Goal: Task Accomplishment & Management: Complete application form

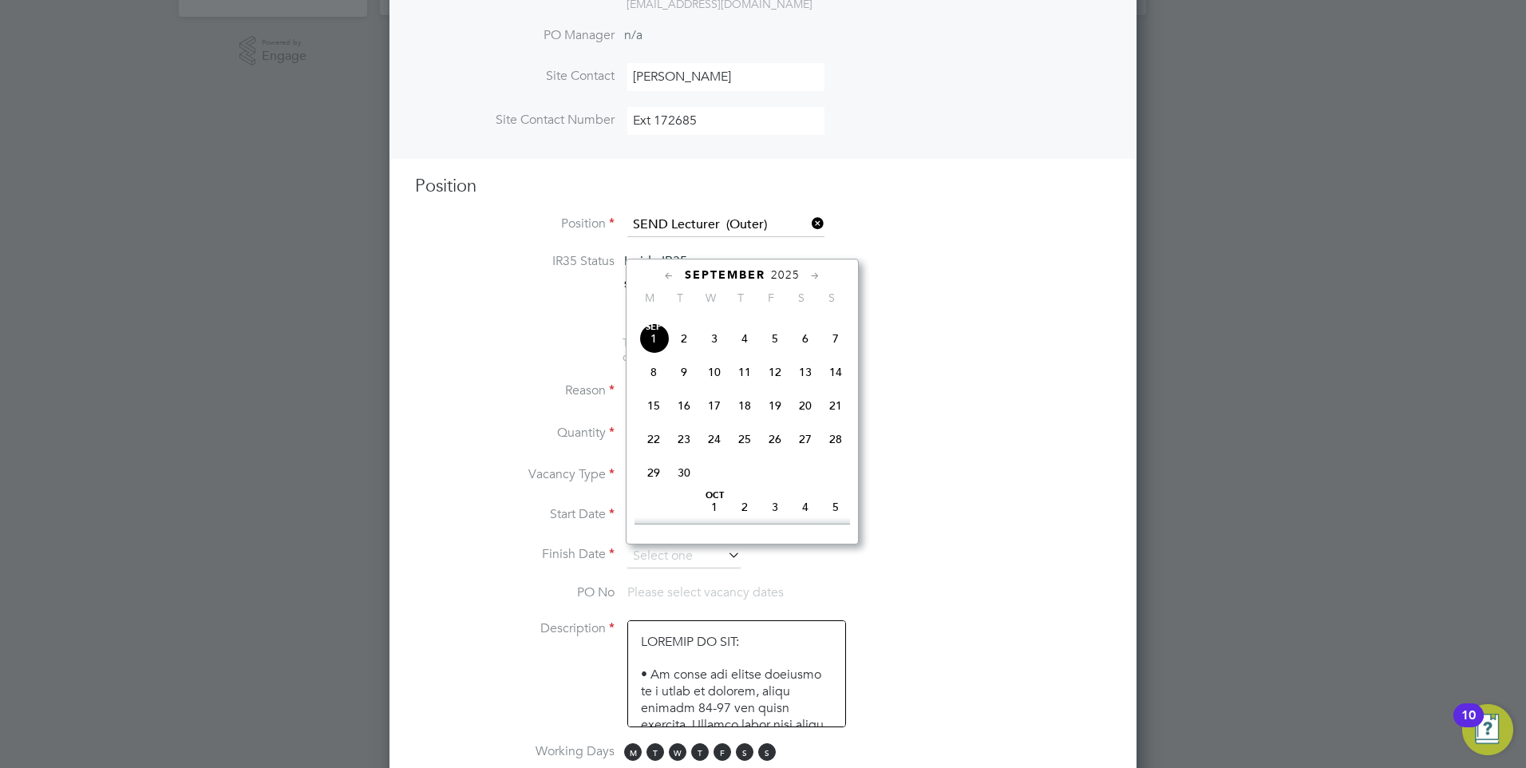
scroll to position [563, 0]
click at [715, 325] on span "3" at bounding box center [714, 310] width 30 height 30
type input "[DATE]"
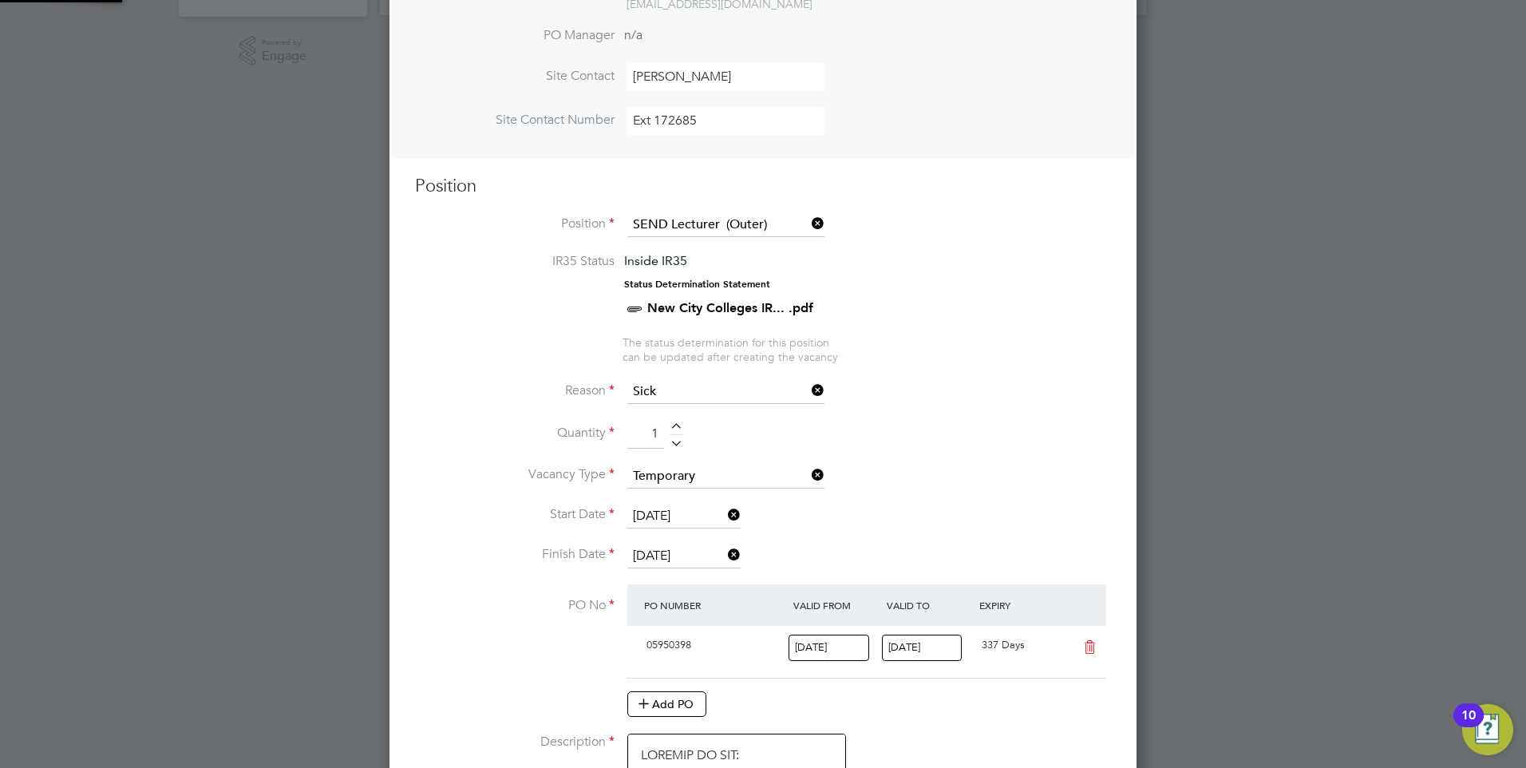
scroll to position [27, 150]
click at [725, 513] on icon at bounding box center [725, 515] width 0 height 22
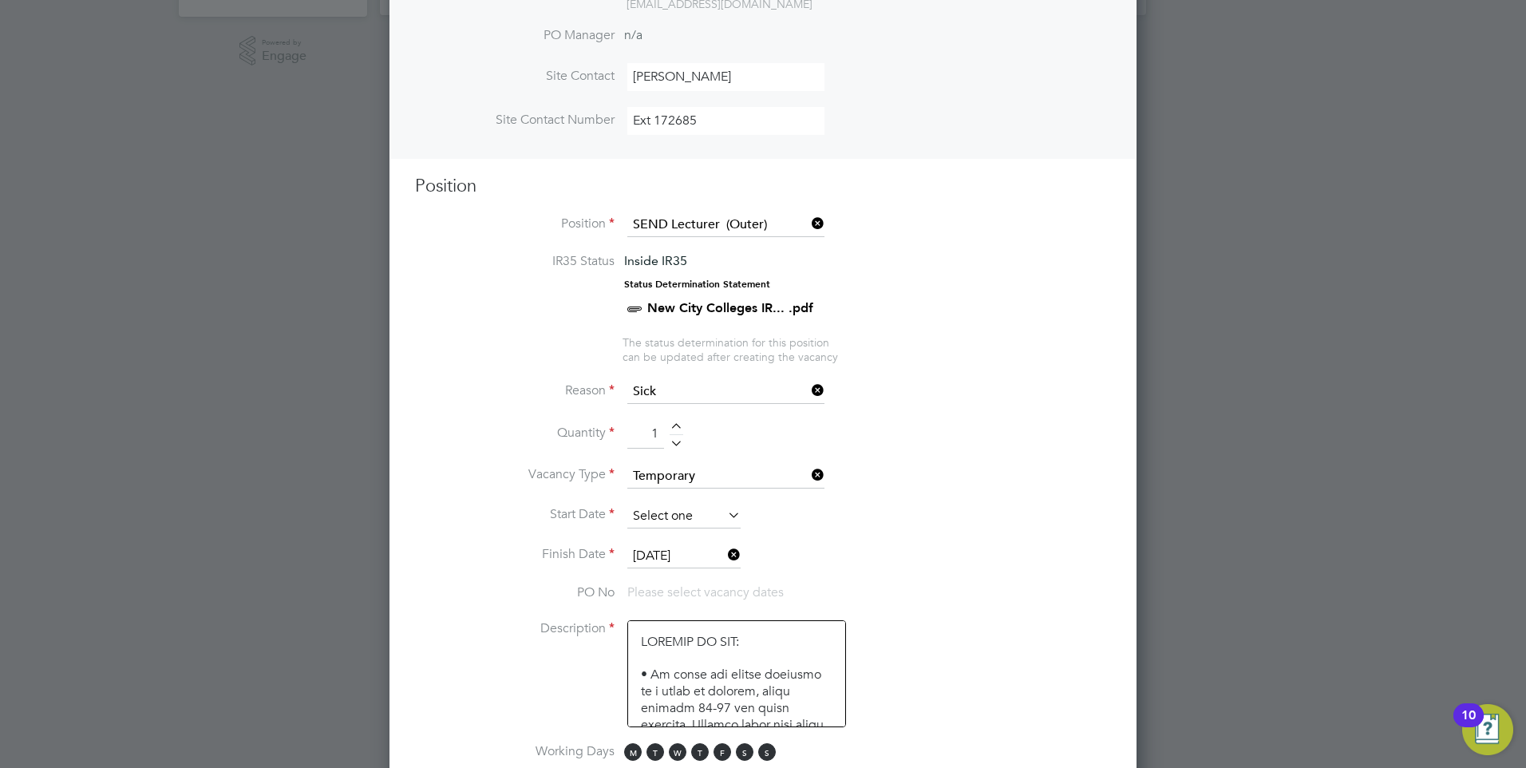
click at [666, 512] on input at bounding box center [683, 516] width 113 height 24
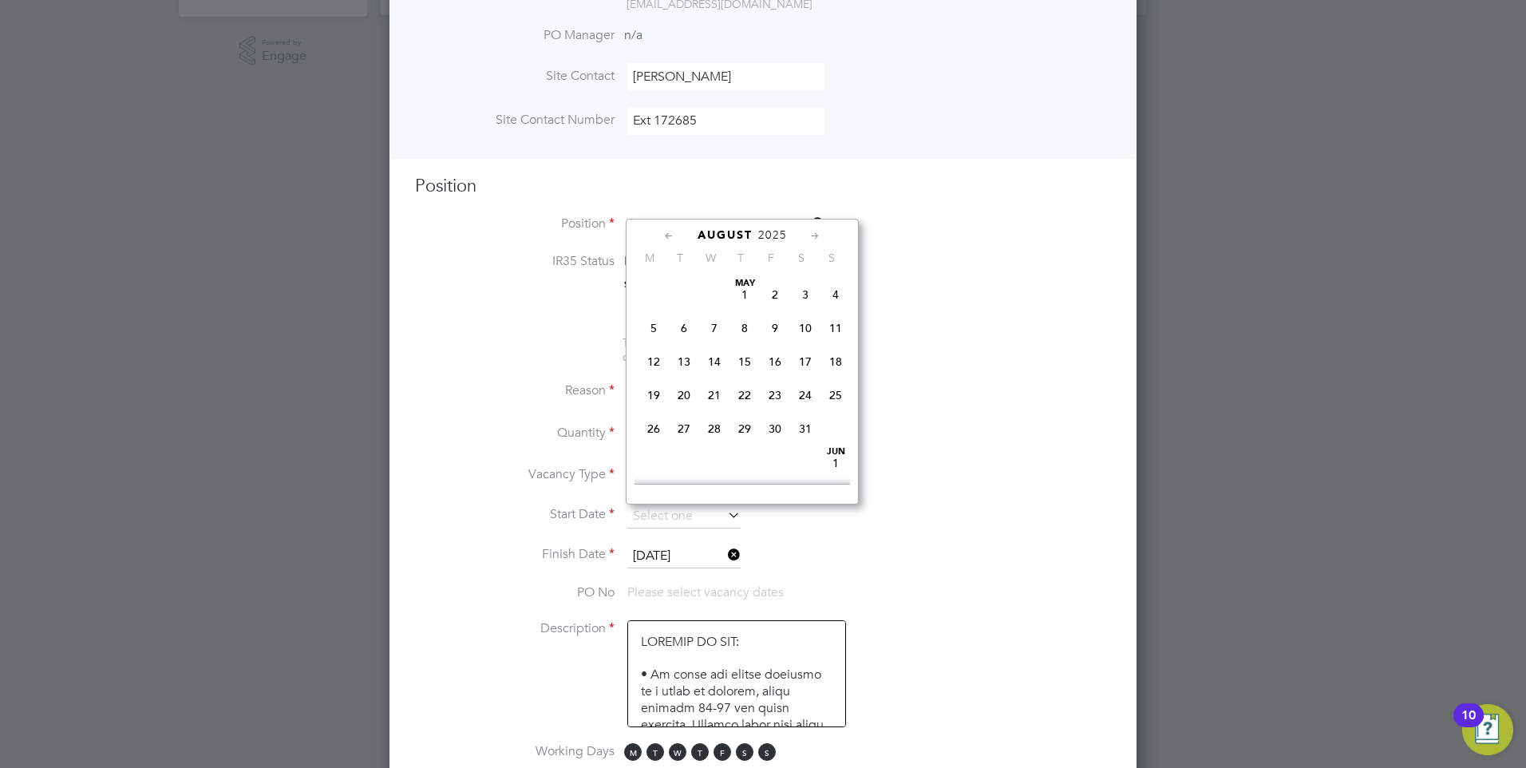
type input "[DATE]"
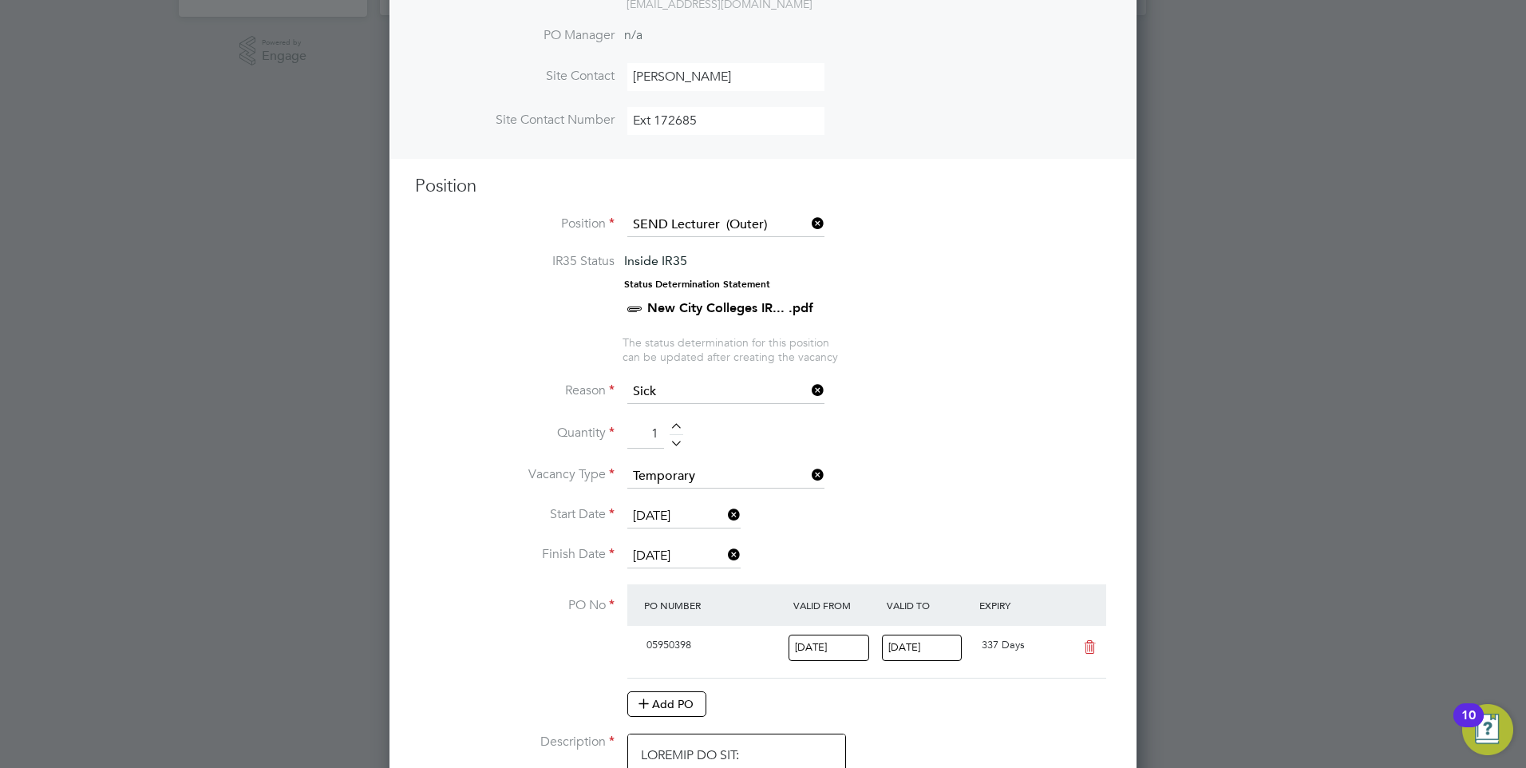
scroll to position [27, 150]
click at [725, 556] on icon at bounding box center [725, 555] width 0 height 22
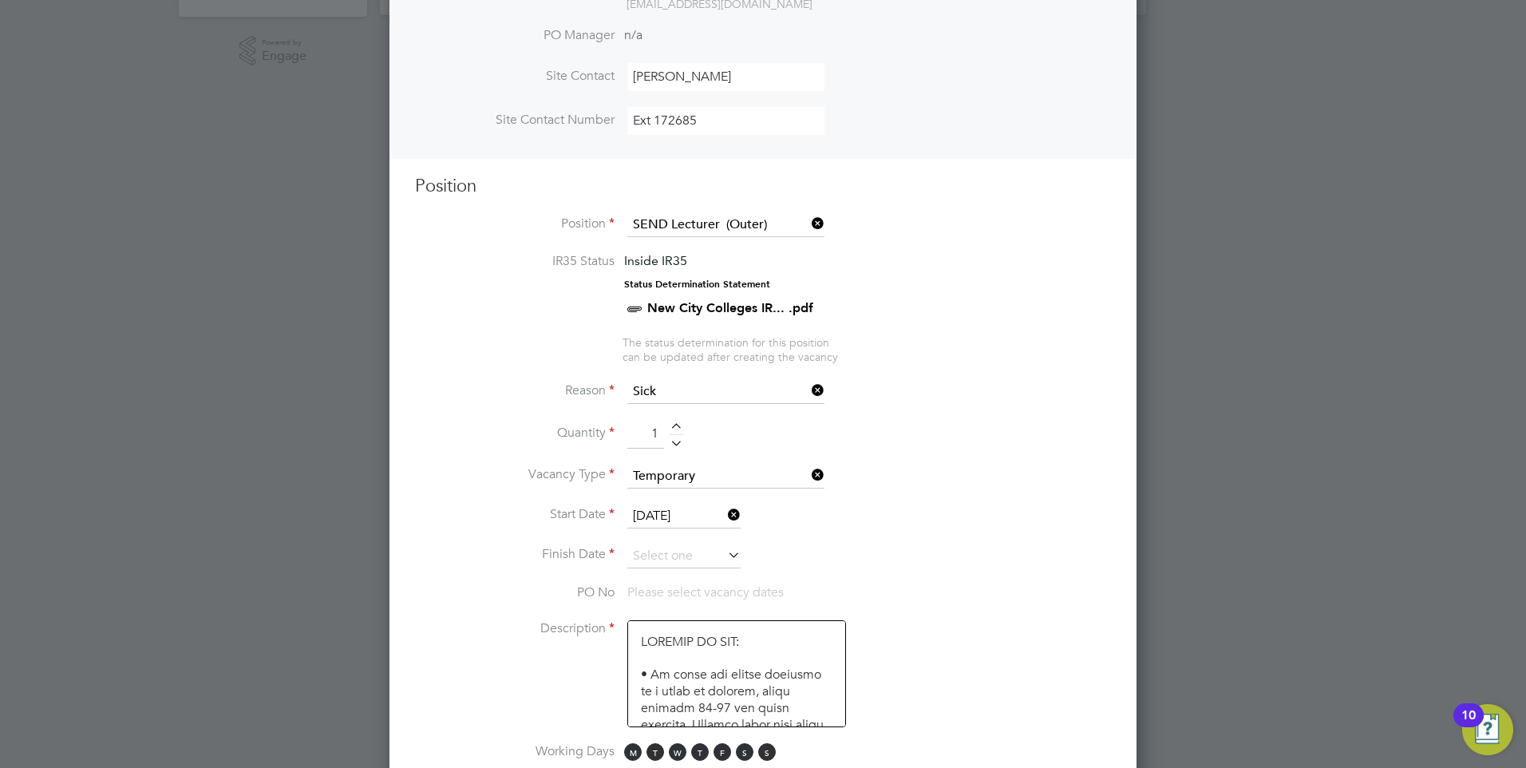
scroll to position [2461, 748]
click at [682, 559] on input at bounding box center [683, 556] width 113 height 24
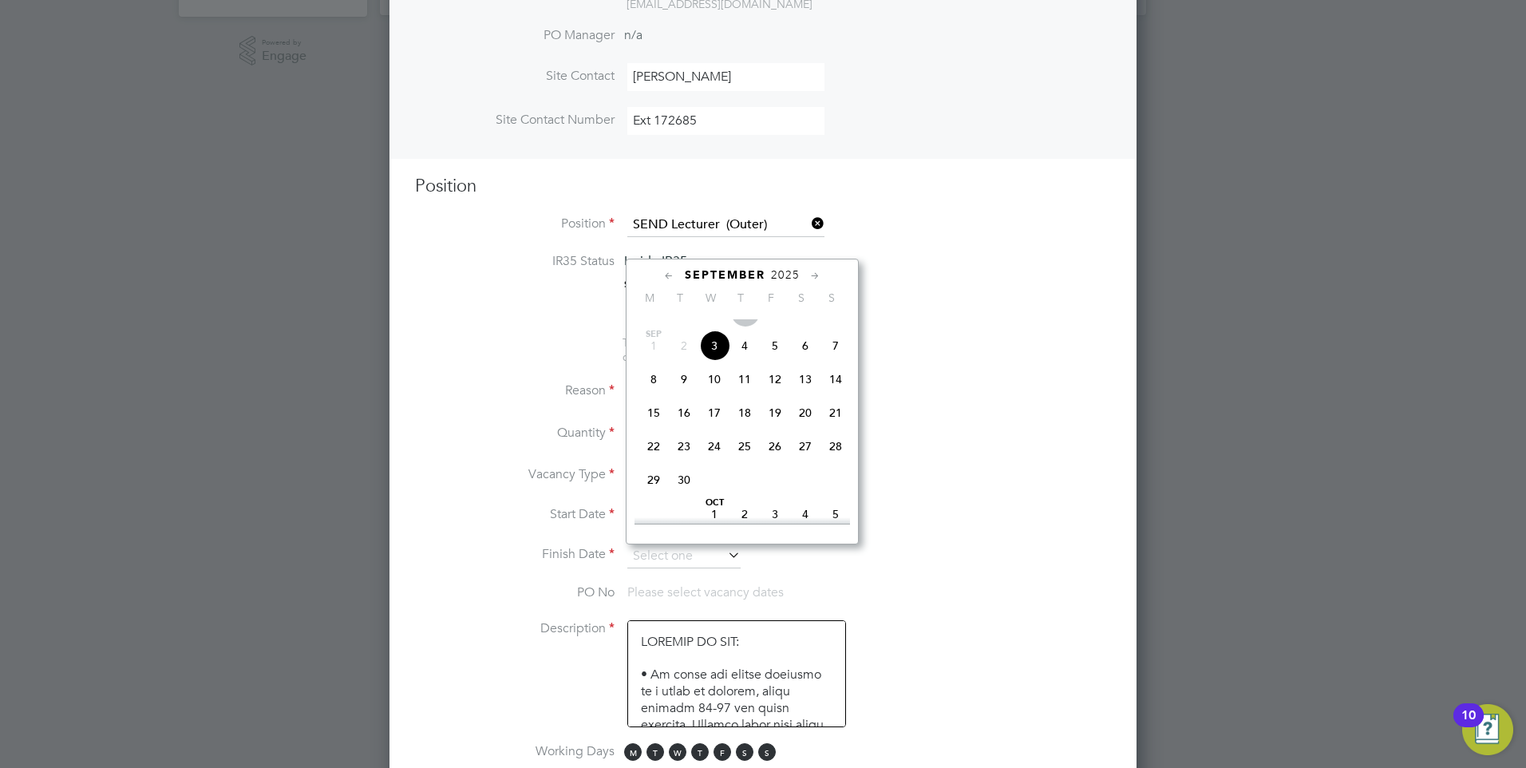
scroll to position [563, 0]
click at [686, 459] on span "30" at bounding box center [684, 444] width 30 height 30
type input "[DATE]"
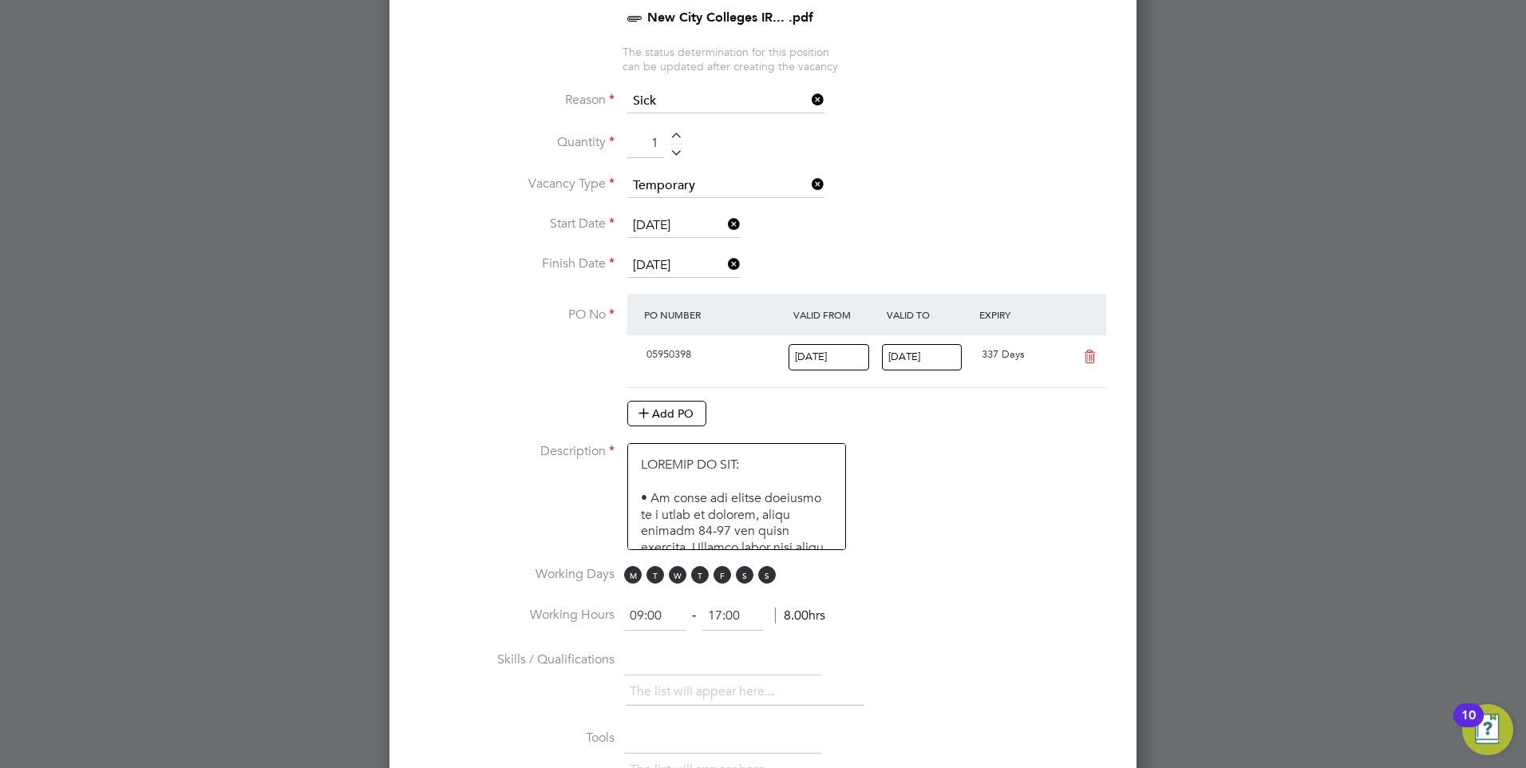
scroll to position [829, 0]
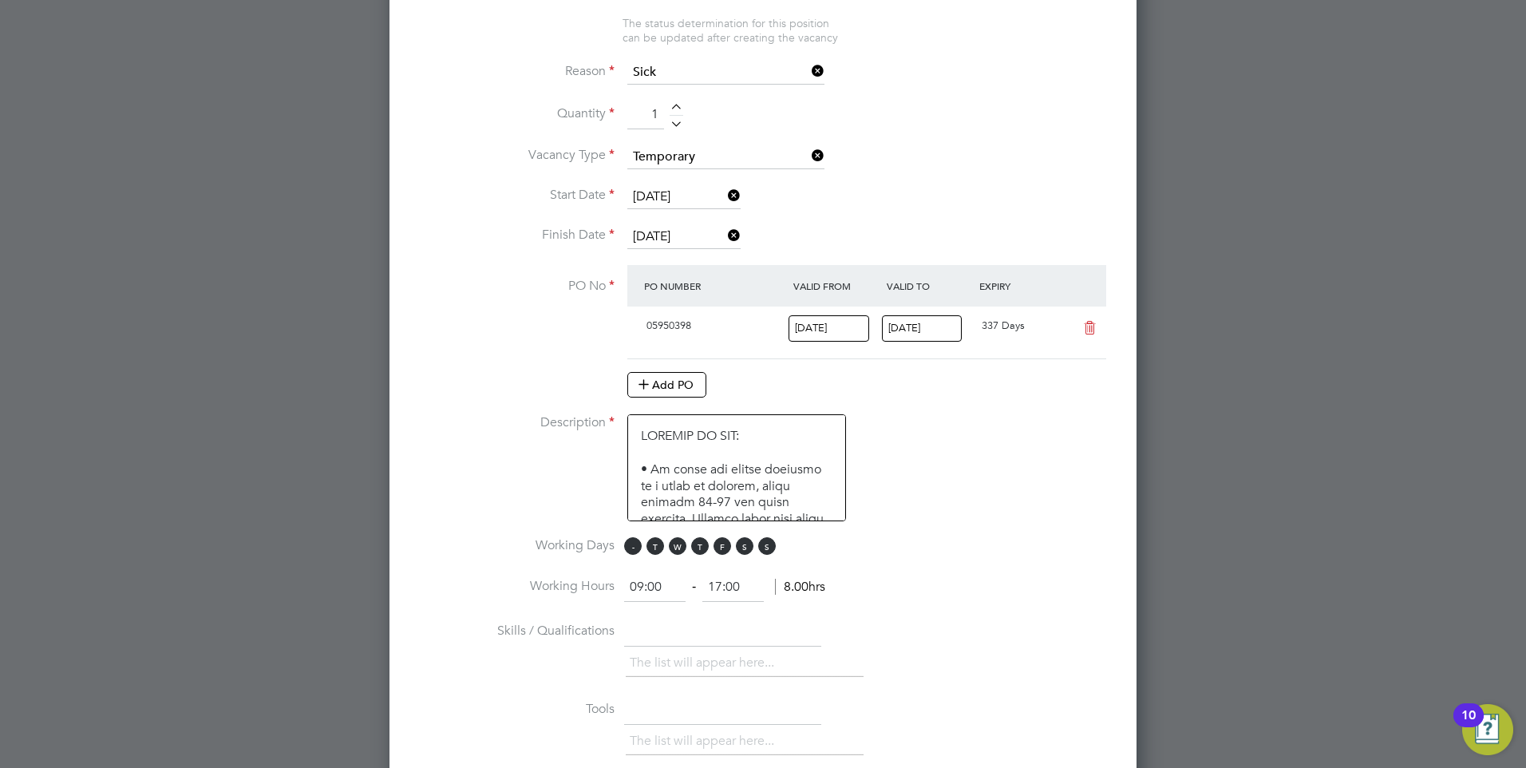
click at [631, 542] on span "M" at bounding box center [633, 546] width 18 height 18
click at [655, 553] on span "T" at bounding box center [655, 546] width 18 height 18
click at [673, 555] on span "M T W T F S S" at bounding box center [702, 546] width 156 height 18
click at [674, 546] on span "W" at bounding box center [678, 546] width 18 height 18
click at [702, 547] on span "T" at bounding box center [700, 546] width 18 height 18
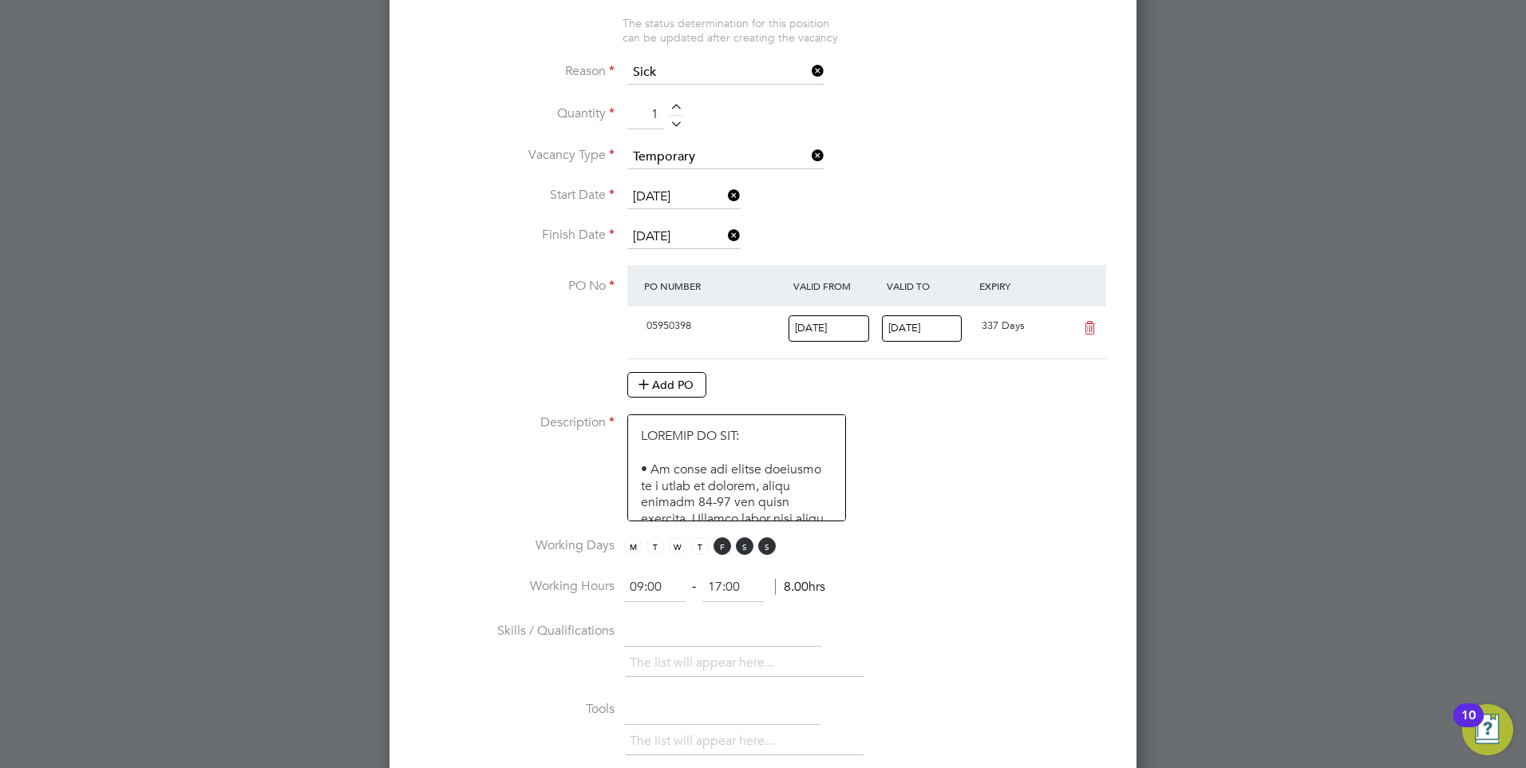
click at [664, 587] on input "09:00" at bounding box center [654, 587] width 61 height 29
type input "09:15"
click at [754, 587] on input "17:00" at bounding box center [732, 587] width 61 height 29
type input "1"
type input "15:30"
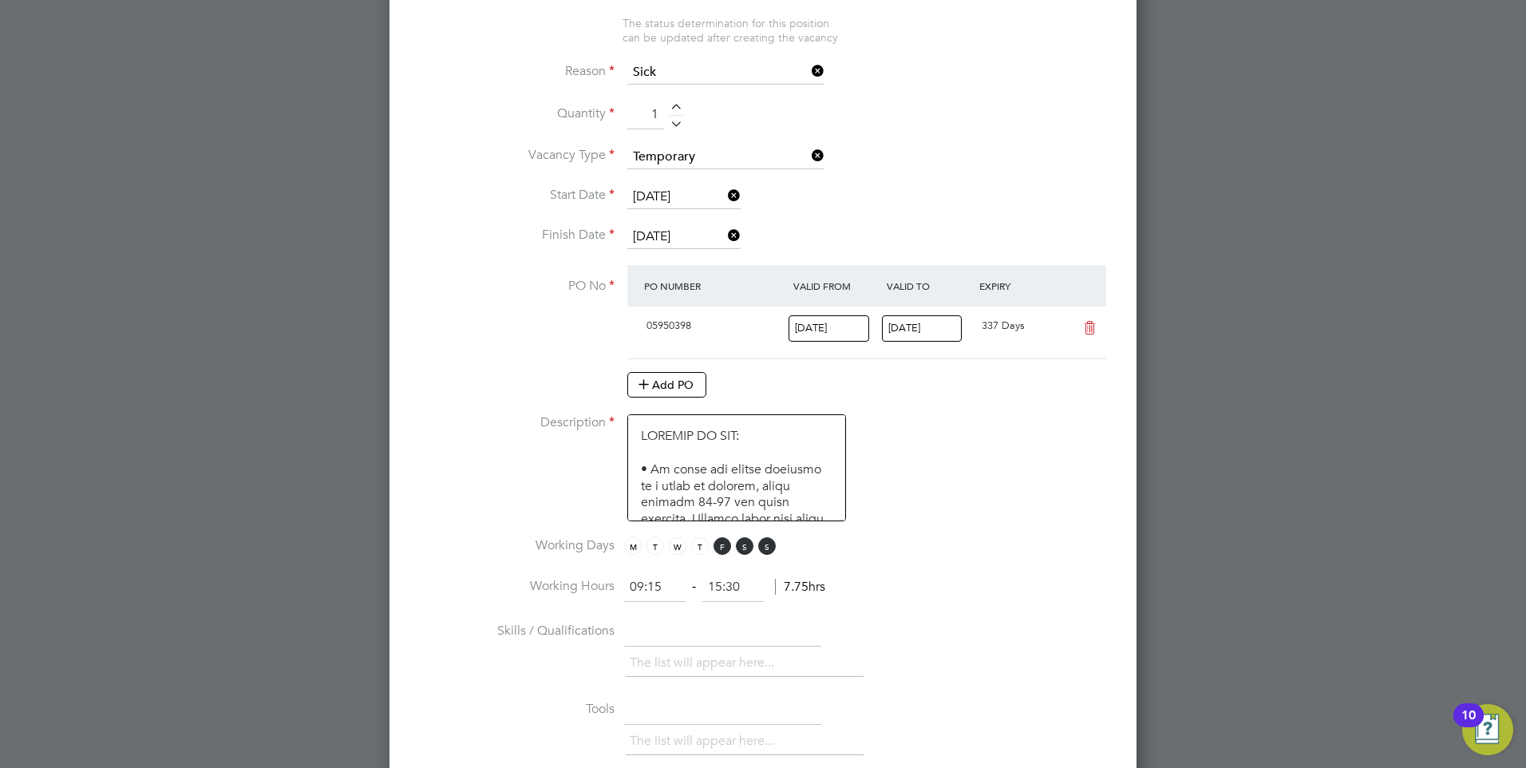
click at [994, 599] on li "Working Hours 09:15 ‐ 15:30 7.75hrs" at bounding box center [763, 595] width 696 height 45
click at [697, 633] on input "text" at bounding box center [722, 632] width 197 height 29
click at [694, 659] on li "The list will appear here..." at bounding box center [705, 663] width 151 height 22
click at [635, 635] on input "text" at bounding box center [722, 632] width 197 height 29
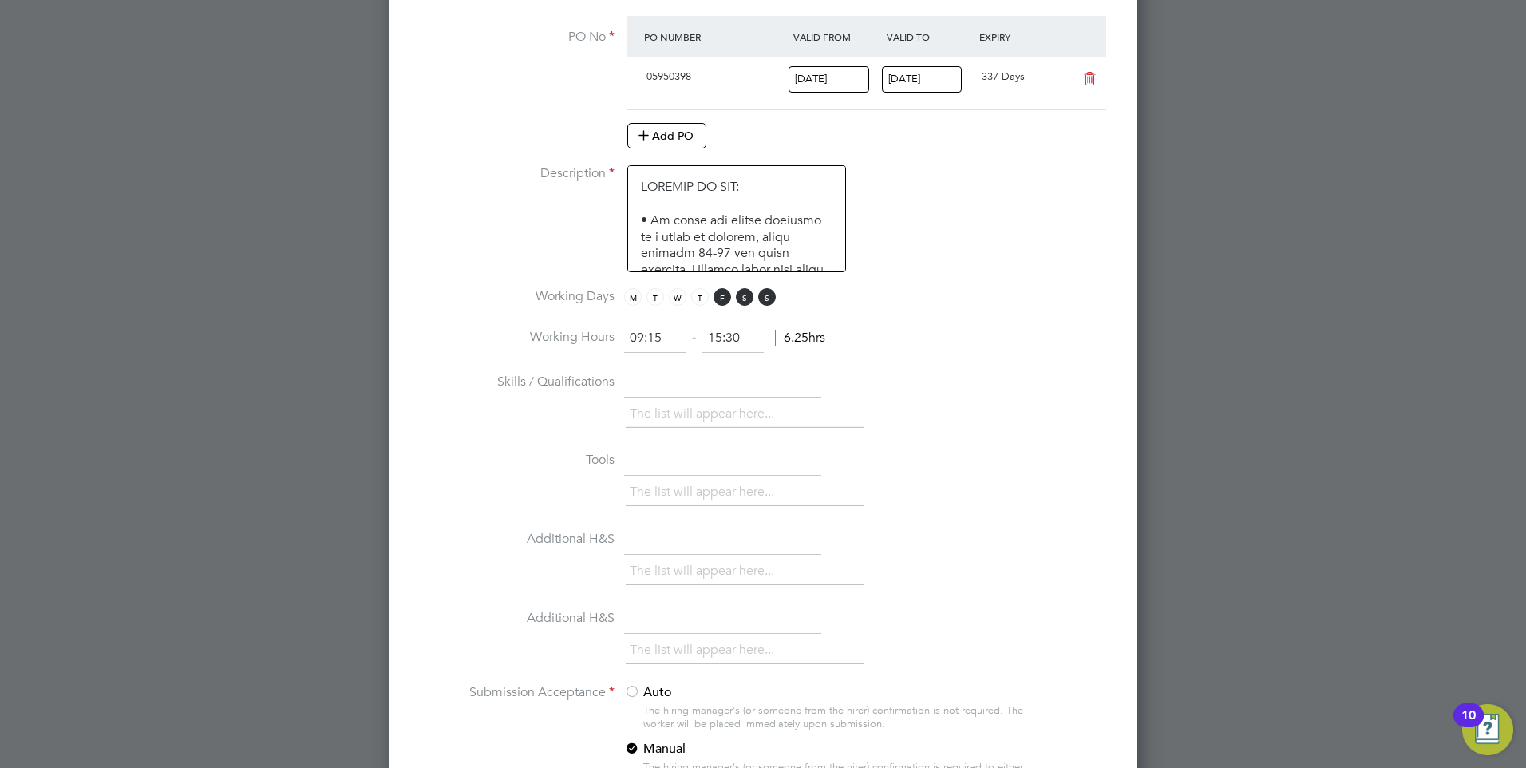
scroll to position [1069, 0]
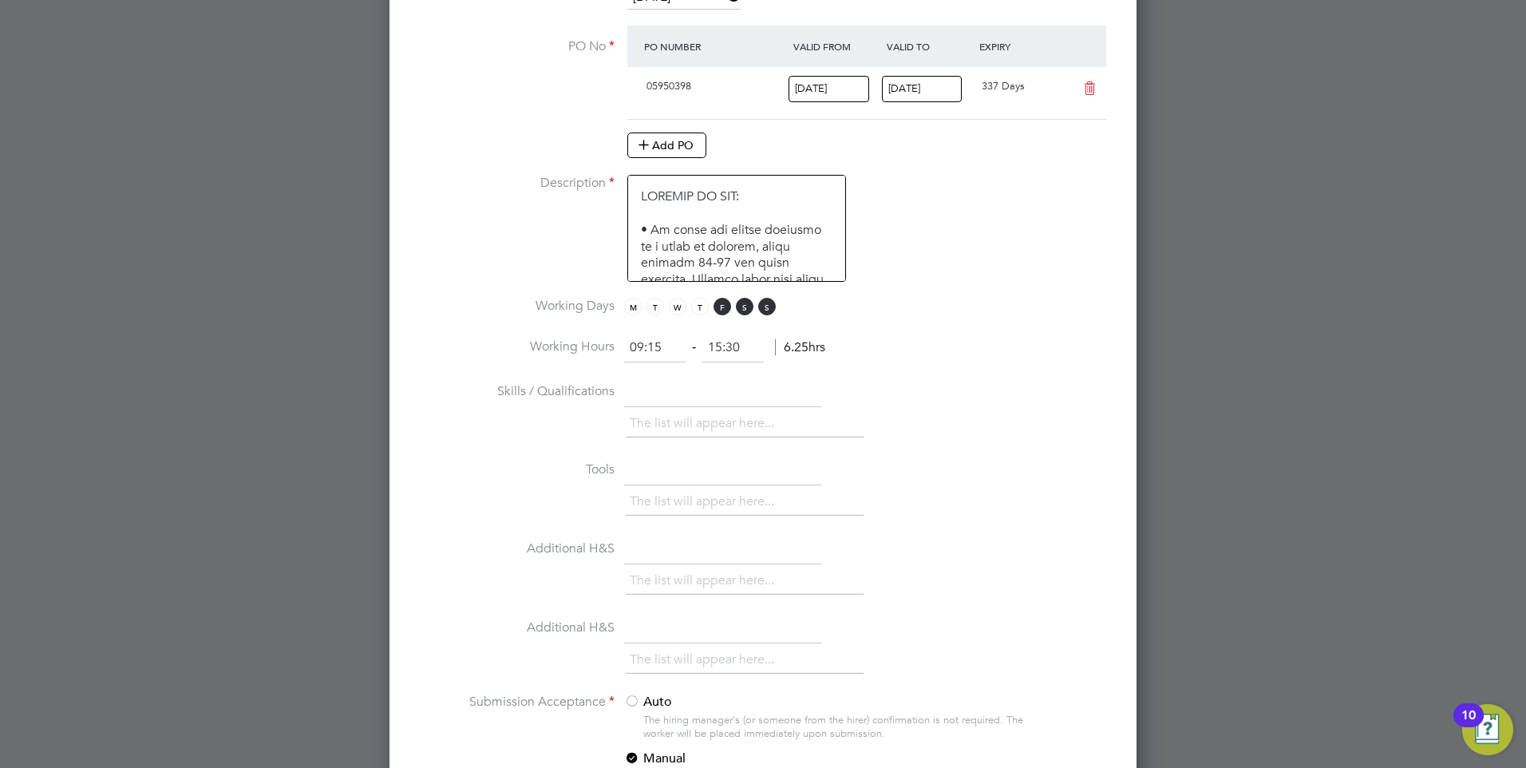
click at [683, 386] on input "text" at bounding box center [722, 392] width 197 height 29
paste input "Possession of a Degree or comparable qualification"
type input "Possession of a Degree or comparable qualification"
click at [714, 397] on input "text" at bounding box center [722, 392] width 197 height 29
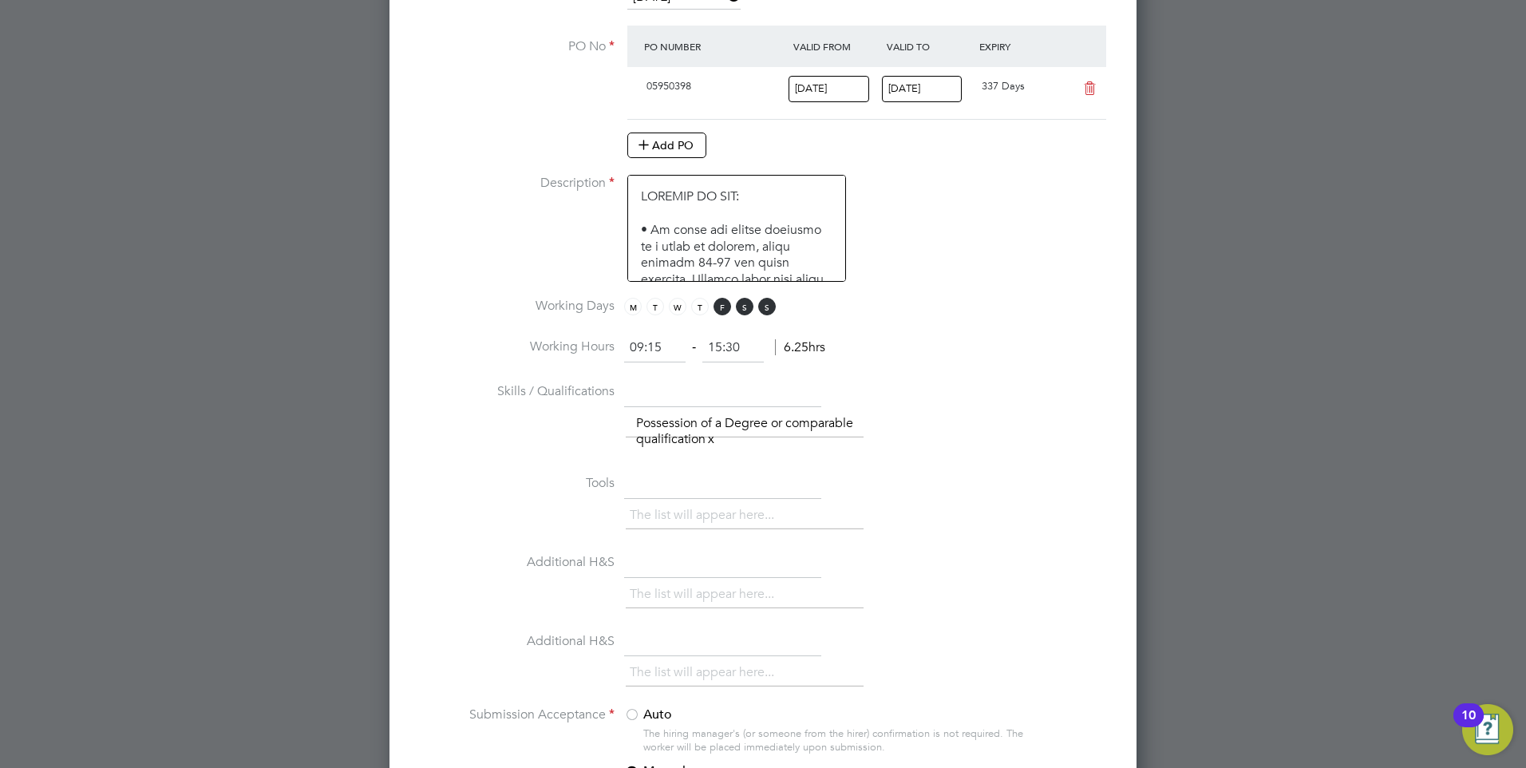
paste input "Possession of a teaching qualification"
type input "Possession of a teaching qualification"
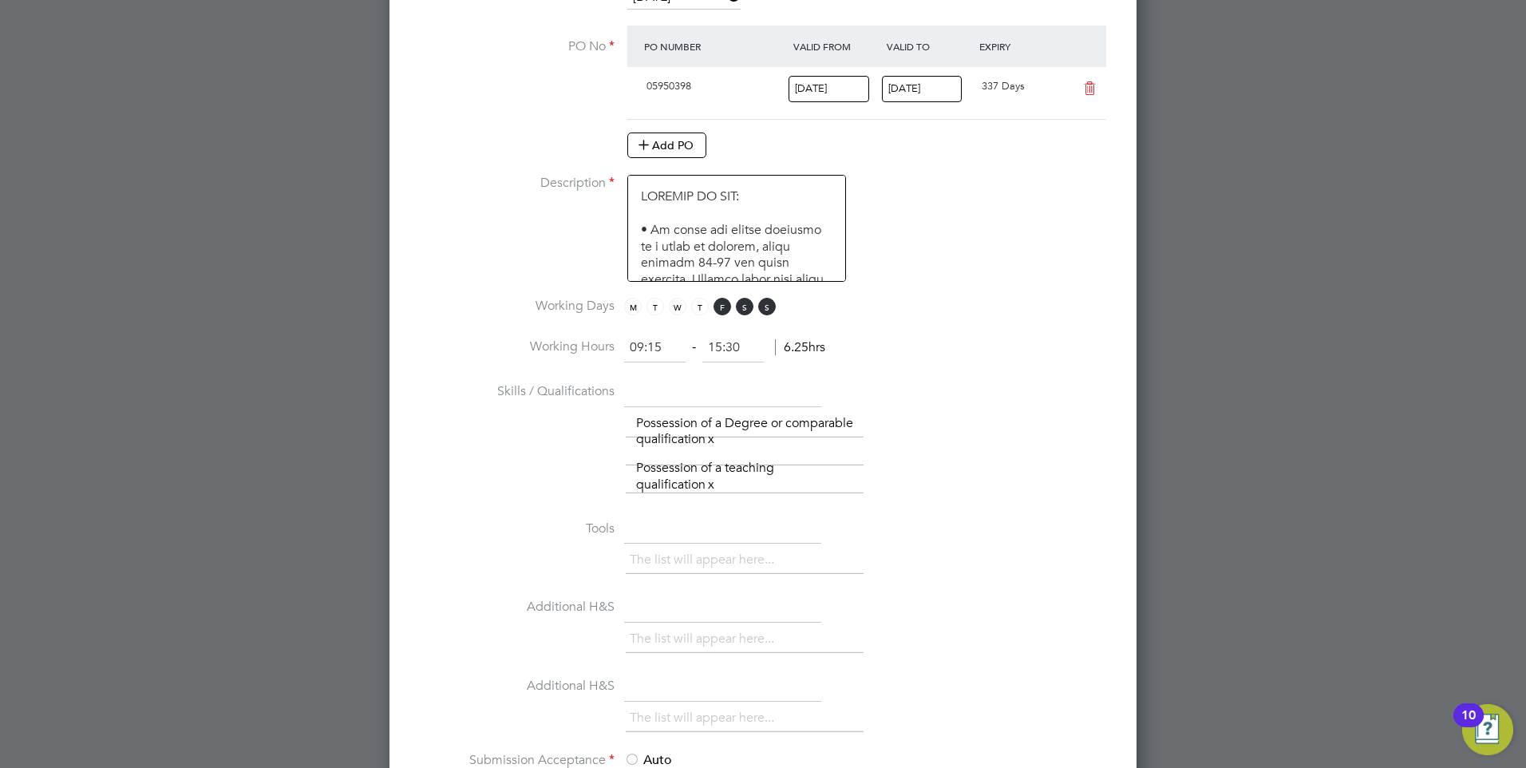
click at [642, 403] on input "text" at bounding box center [722, 392] width 197 height 29
paste input "Recent and up to date experience of teaching discrete LDD provision."
type input "Recent and up to date experience of teaching discrete LDD provision."
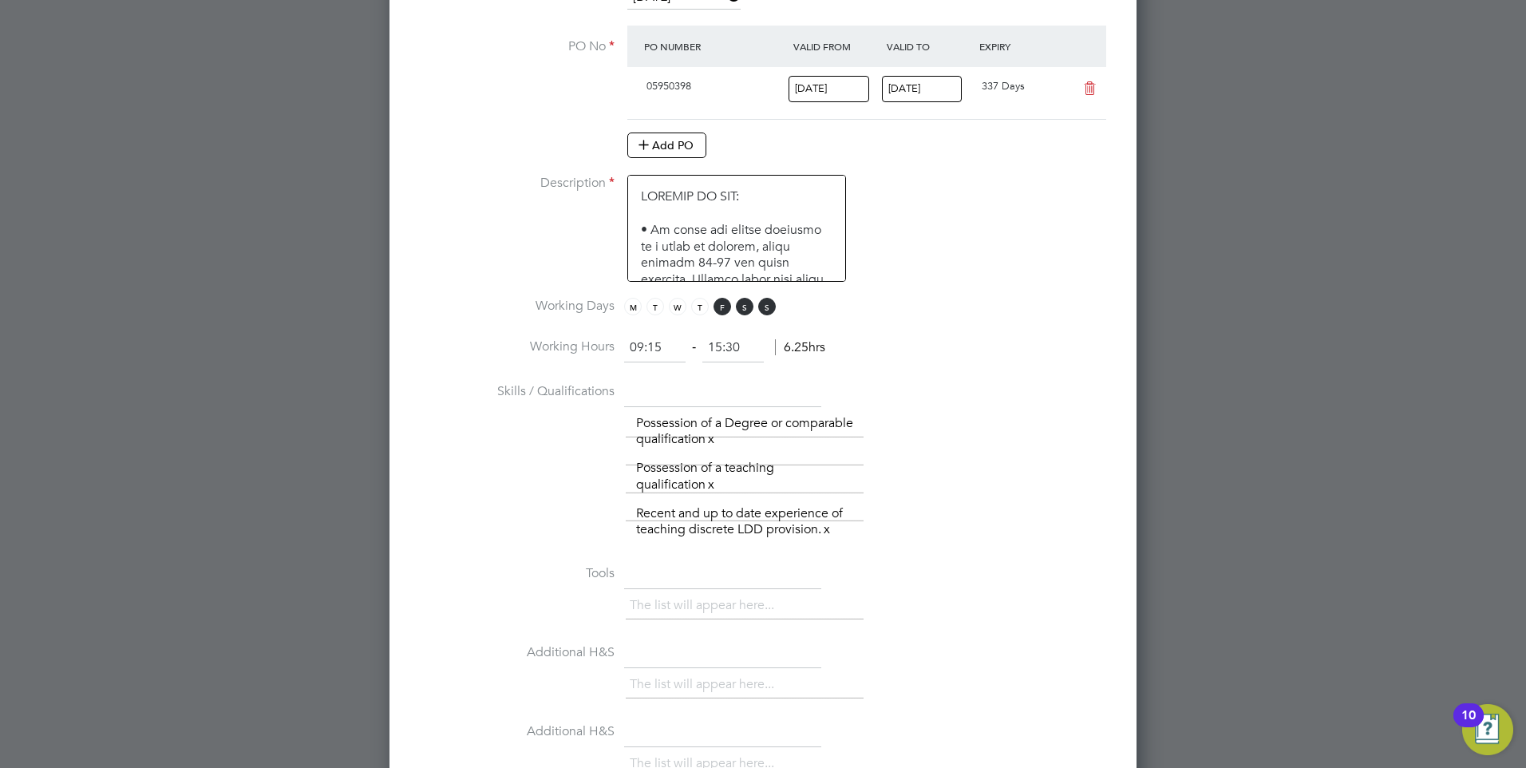
click at [744, 403] on input "text" at bounding box center [722, 392] width 197 height 29
paste input "Evidence of the ability to teach effectively and to prepare relevant materials …"
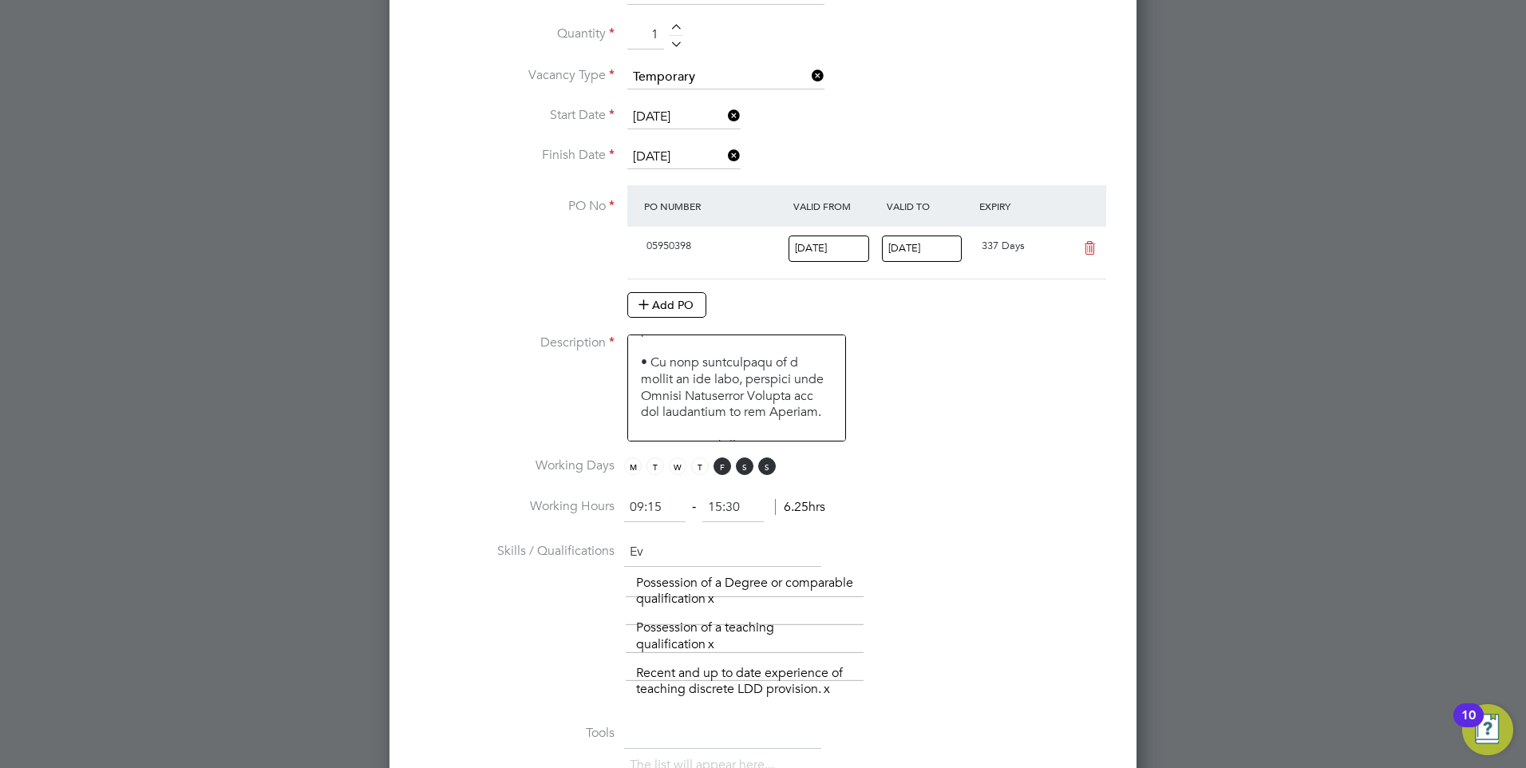
type input "E"
click at [730, 555] on input "text" at bounding box center [722, 552] width 197 height 29
paste input "Evidence of the ability to teach effectively and to prepare relevant materials …"
type input "Evidence of the ability to teach effectively and to prepare relevant materials …"
click at [655, 551] on input "text" at bounding box center [722, 552] width 197 height 29
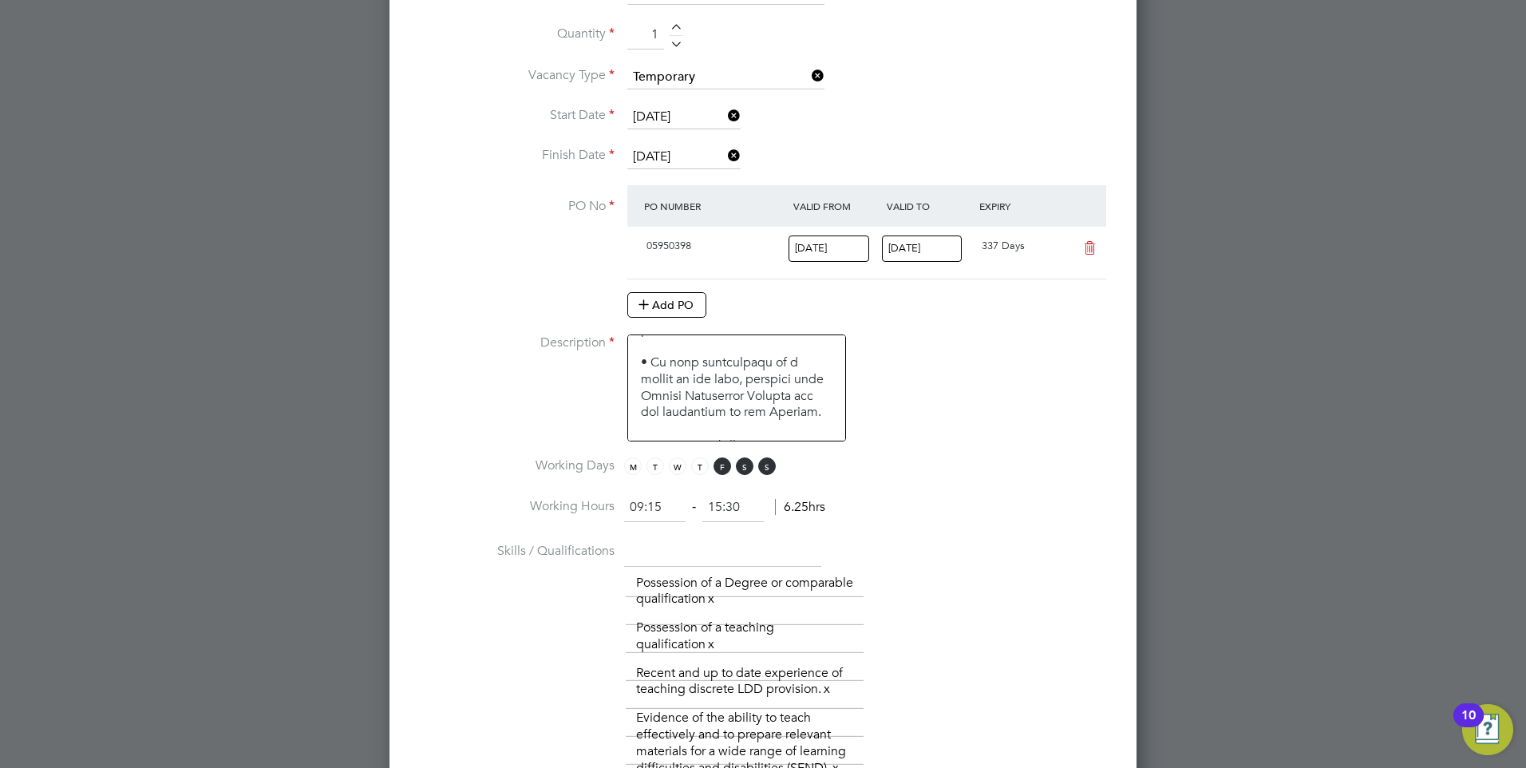
paste input "An awareness of the pastoral and the academic needs of students from a variety …"
type input "An awareness of the pastoral and the academic needs of students from a variety …"
click at [785, 559] on input "An awareness of the pastoral and the academic needs of students from a variety …" at bounding box center [722, 552] width 197 height 29
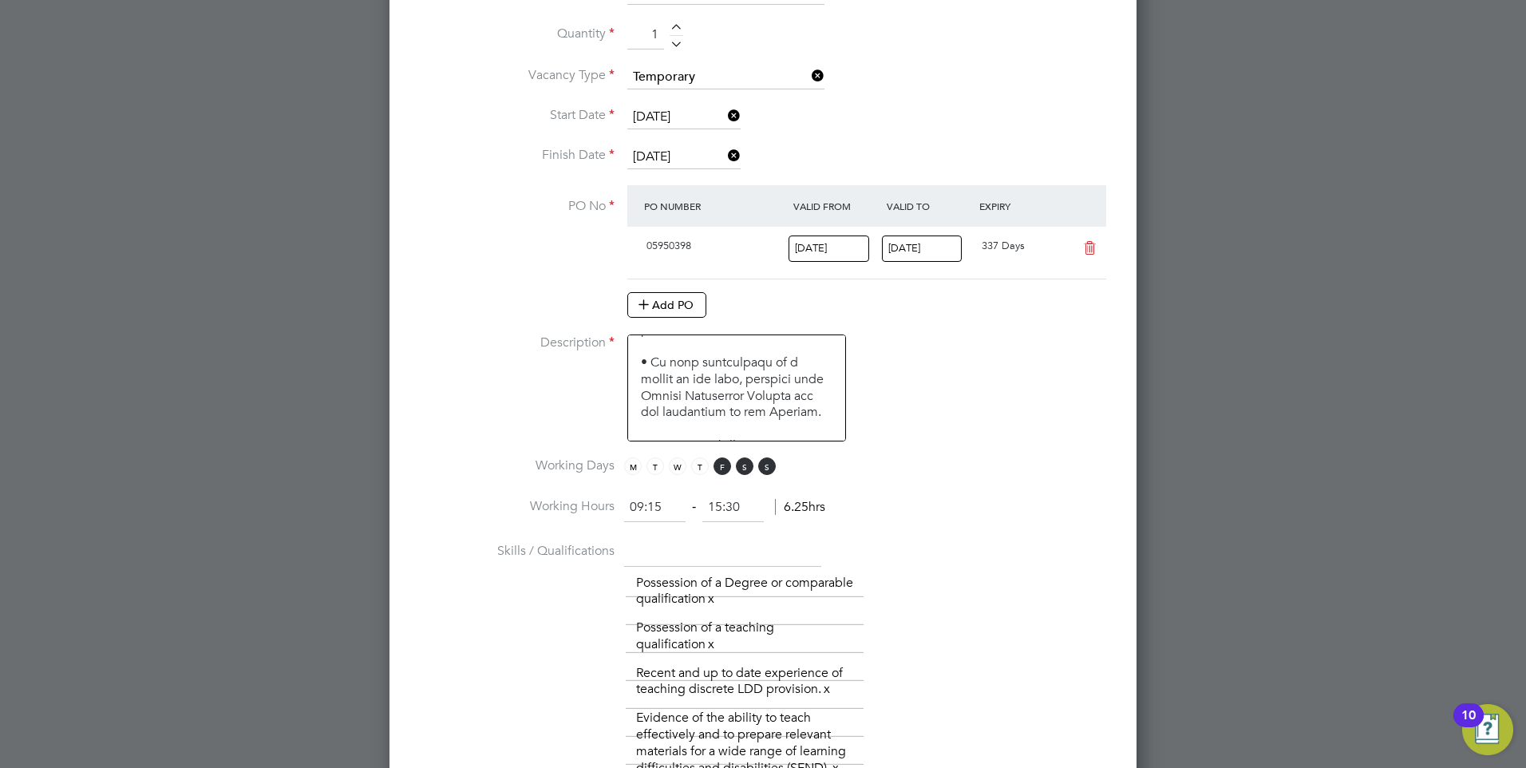
scroll to position [2851, 748]
click at [787, 555] on input "text" at bounding box center [722, 552] width 197 height 29
paste input "Commitment to an inclusive education;"
type input "Commitment to an inclusive education;"
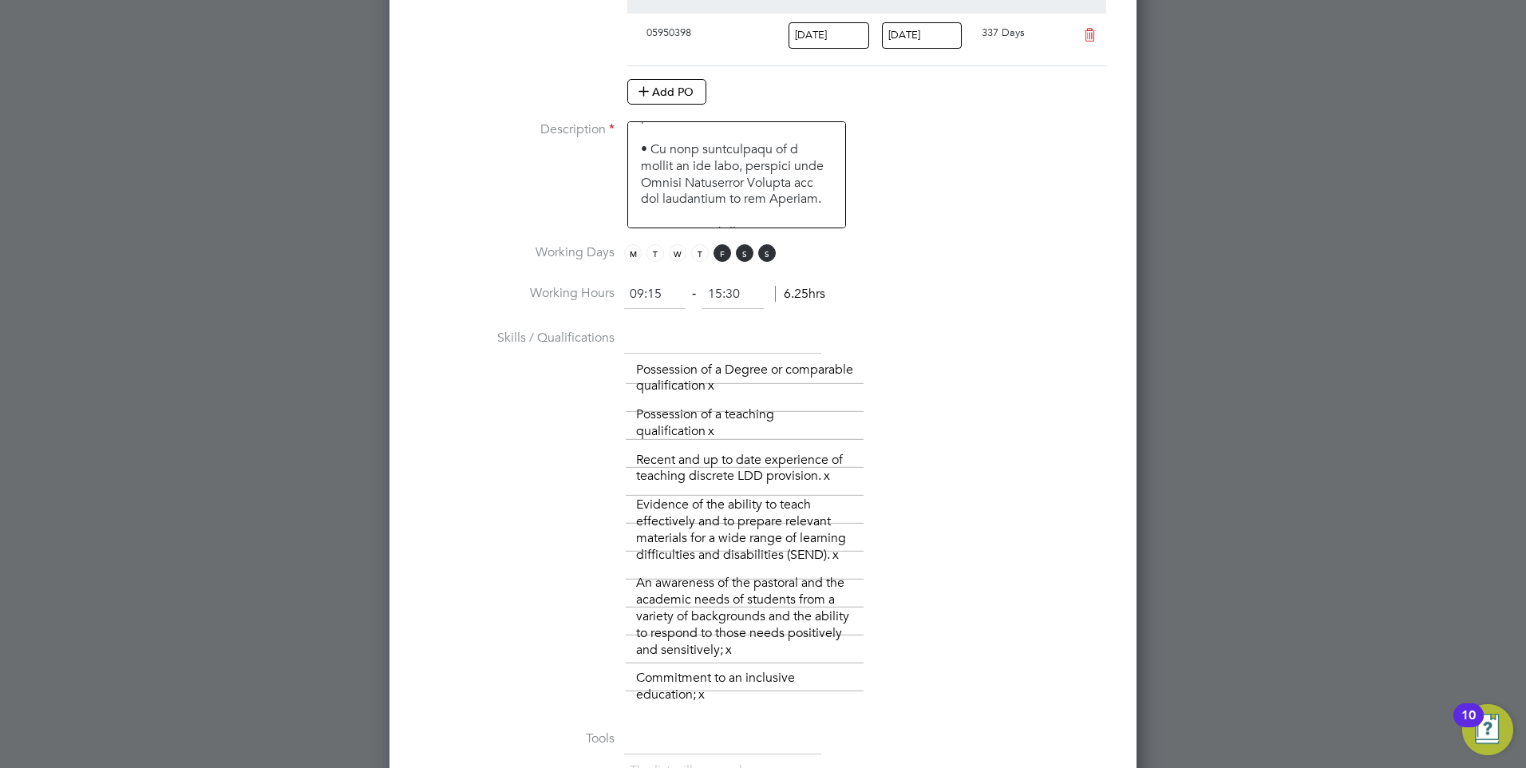
scroll to position [1149, 0]
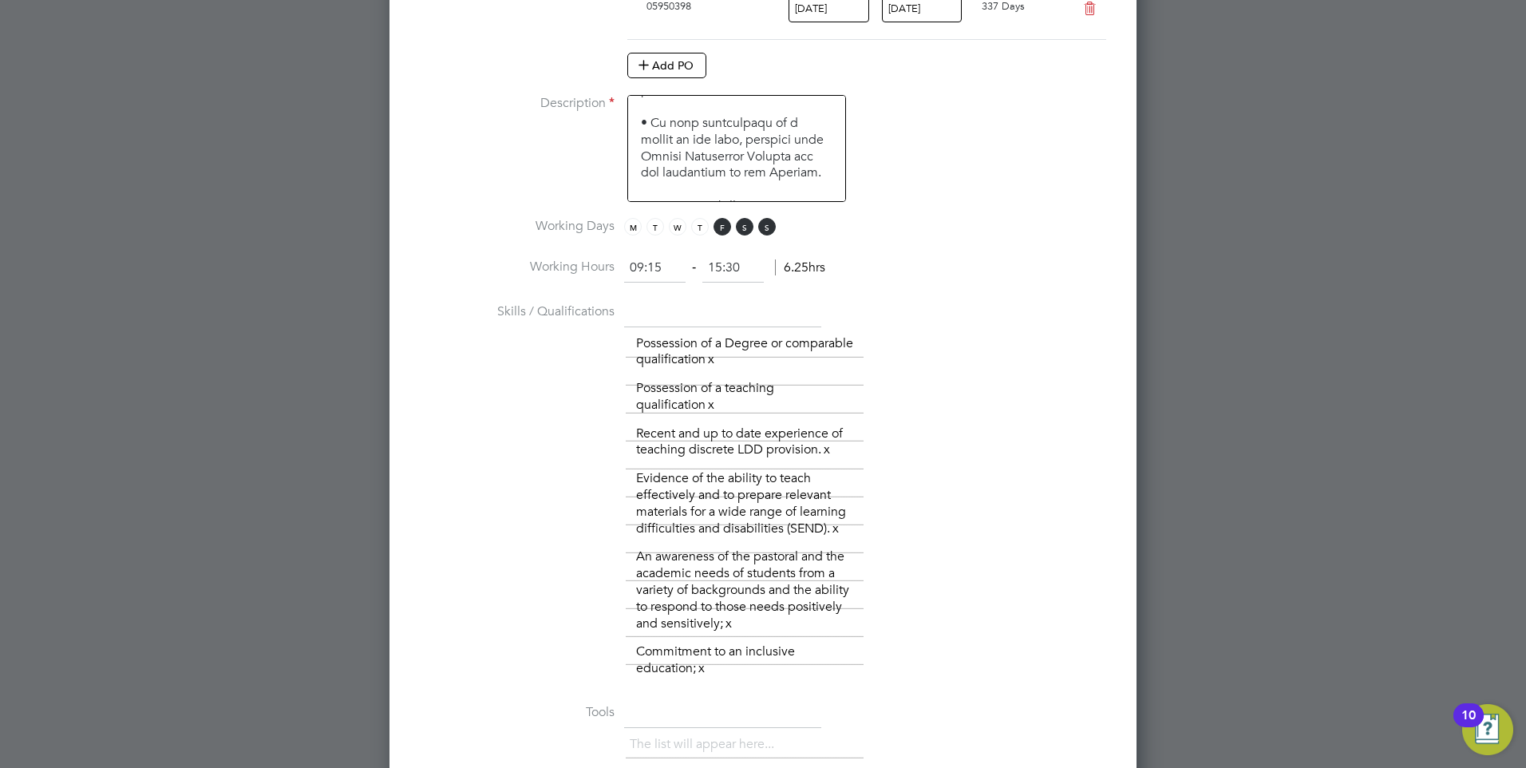
click at [720, 317] on input "text" at bounding box center [722, 312] width 197 height 29
paste input "Experience of working as a member of a team and evidence of the ability to work…"
type input "Experience of working as a member of a team and evidence of the ability to work…"
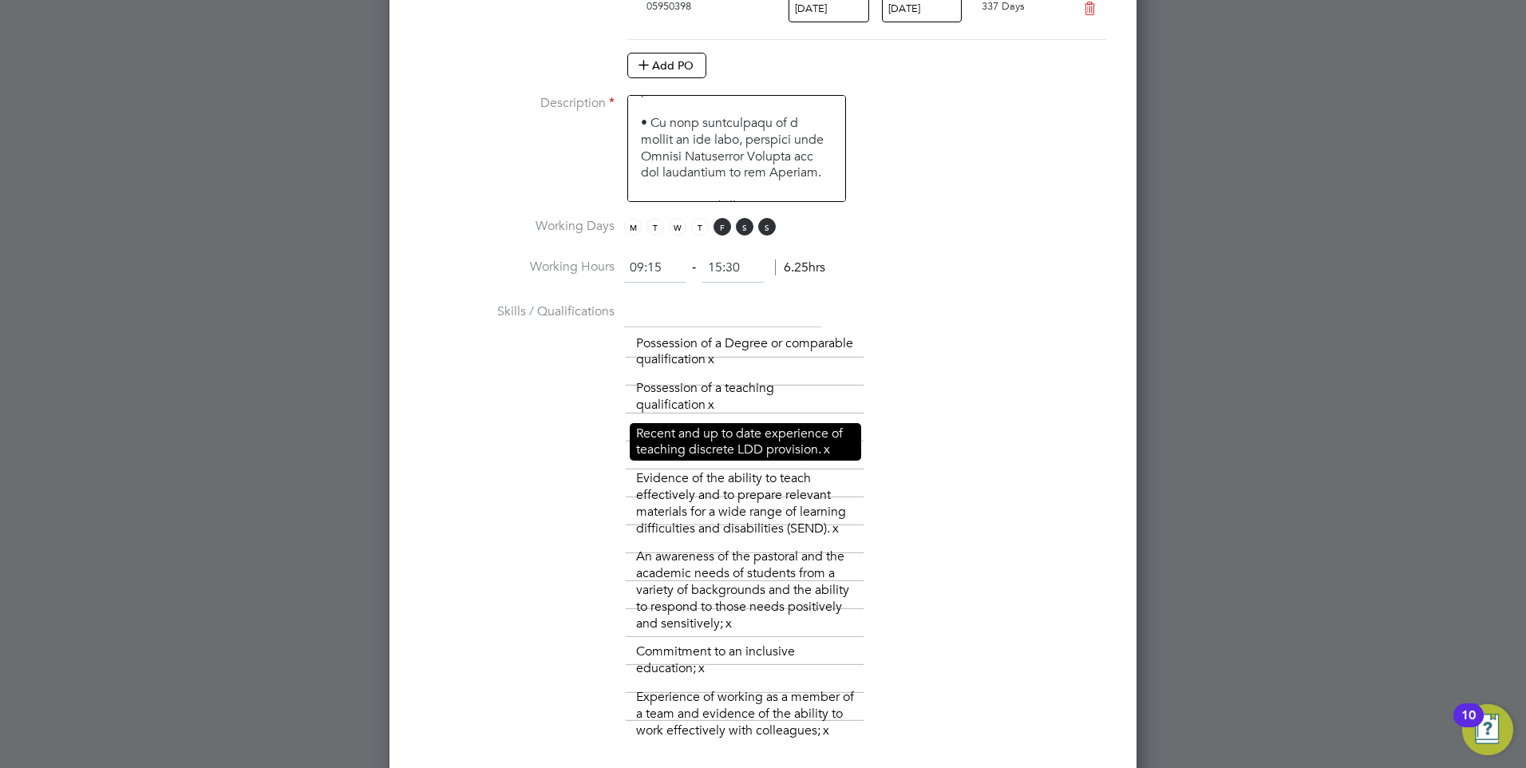
scroll to position [0, 0]
click at [687, 313] on input "text" at bounding box center [722, 312] width 197 height 29
paste input "An understanding of and commitment to Equality and Diversity and safeguarding a…"
type input "An understanding of and commitment to Equality and Diversity and safeguarding a…"
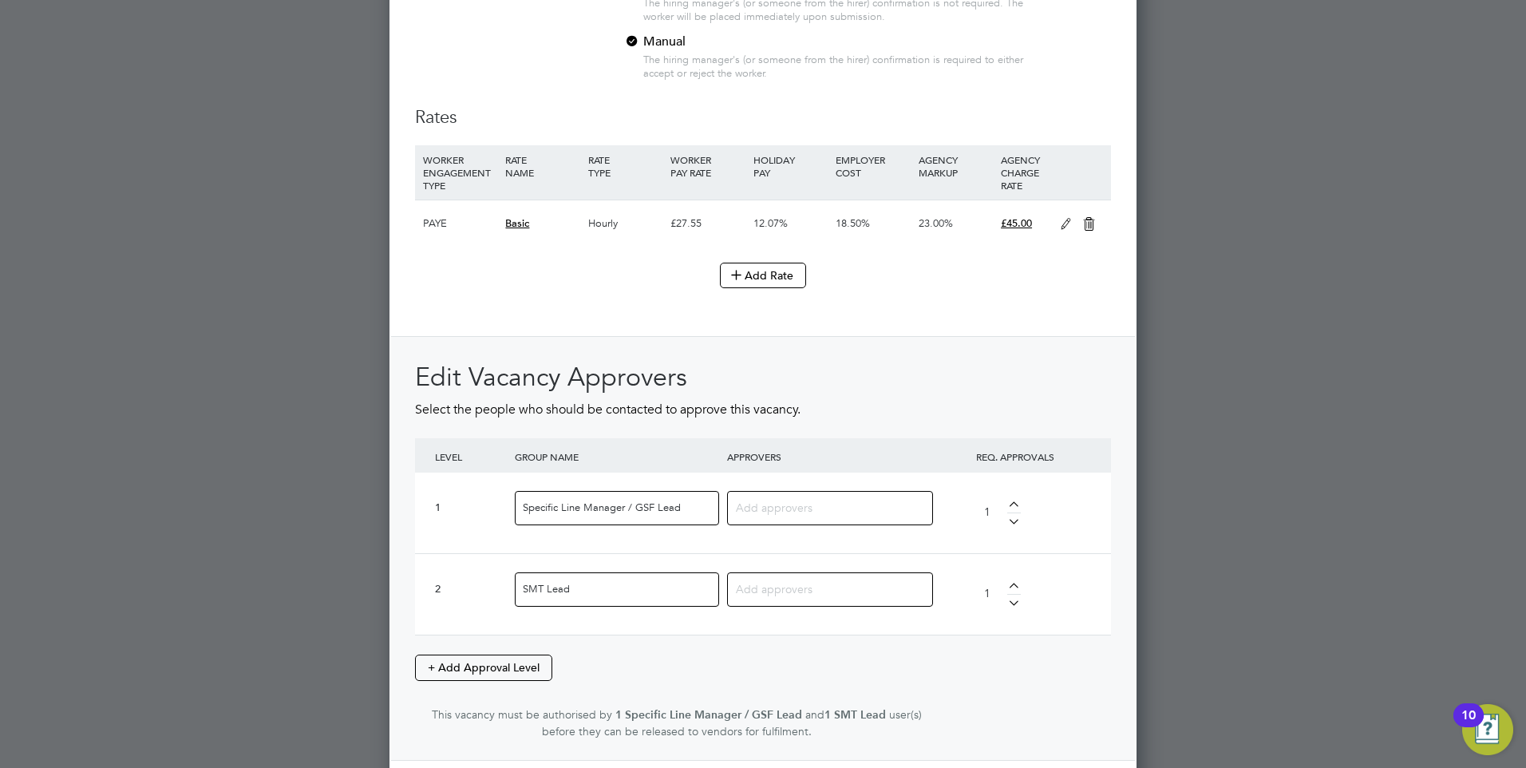
scroll to position [2266, 0]
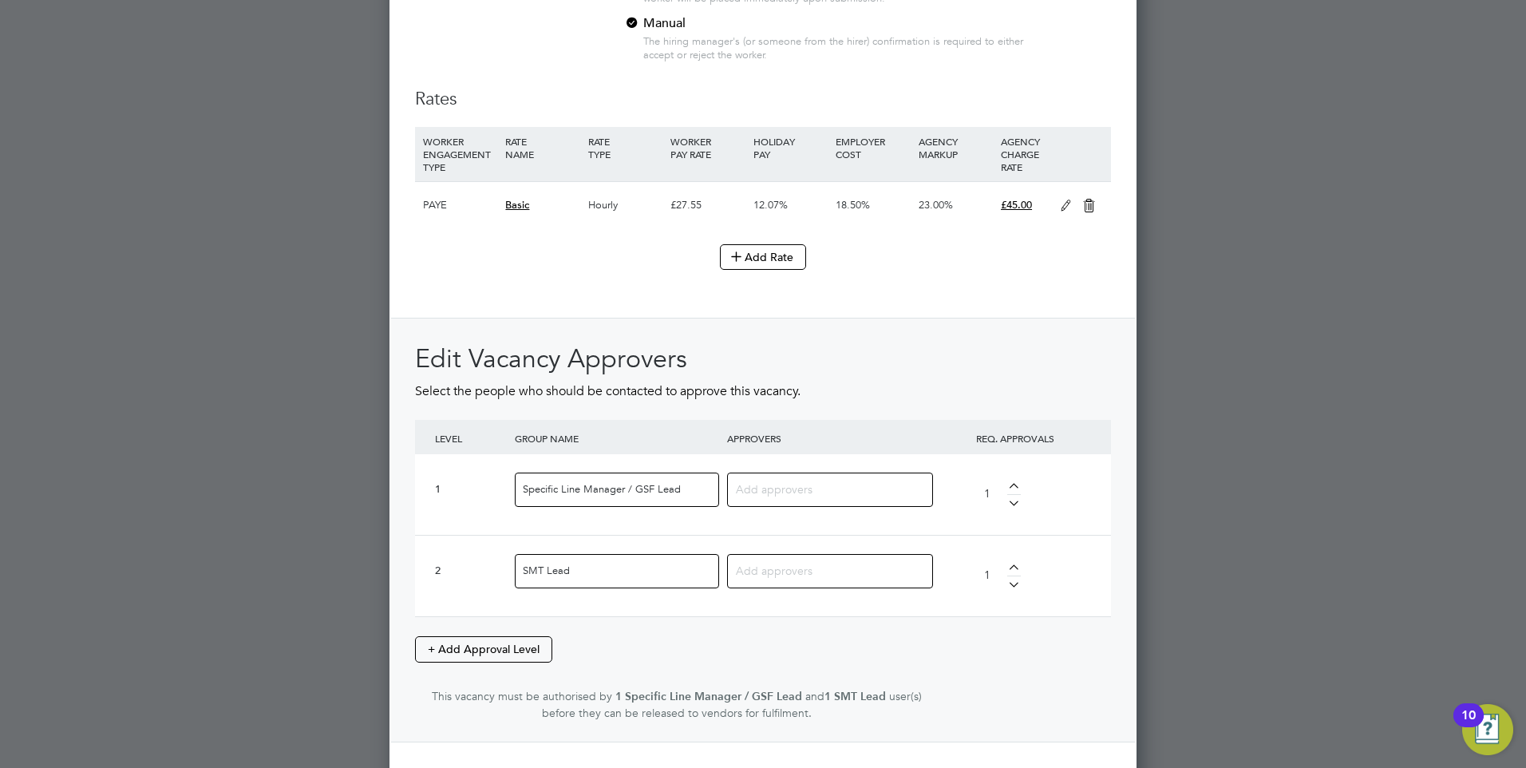
click at [789, 492] on input at bounding box center [824, 488] width 176 height 21
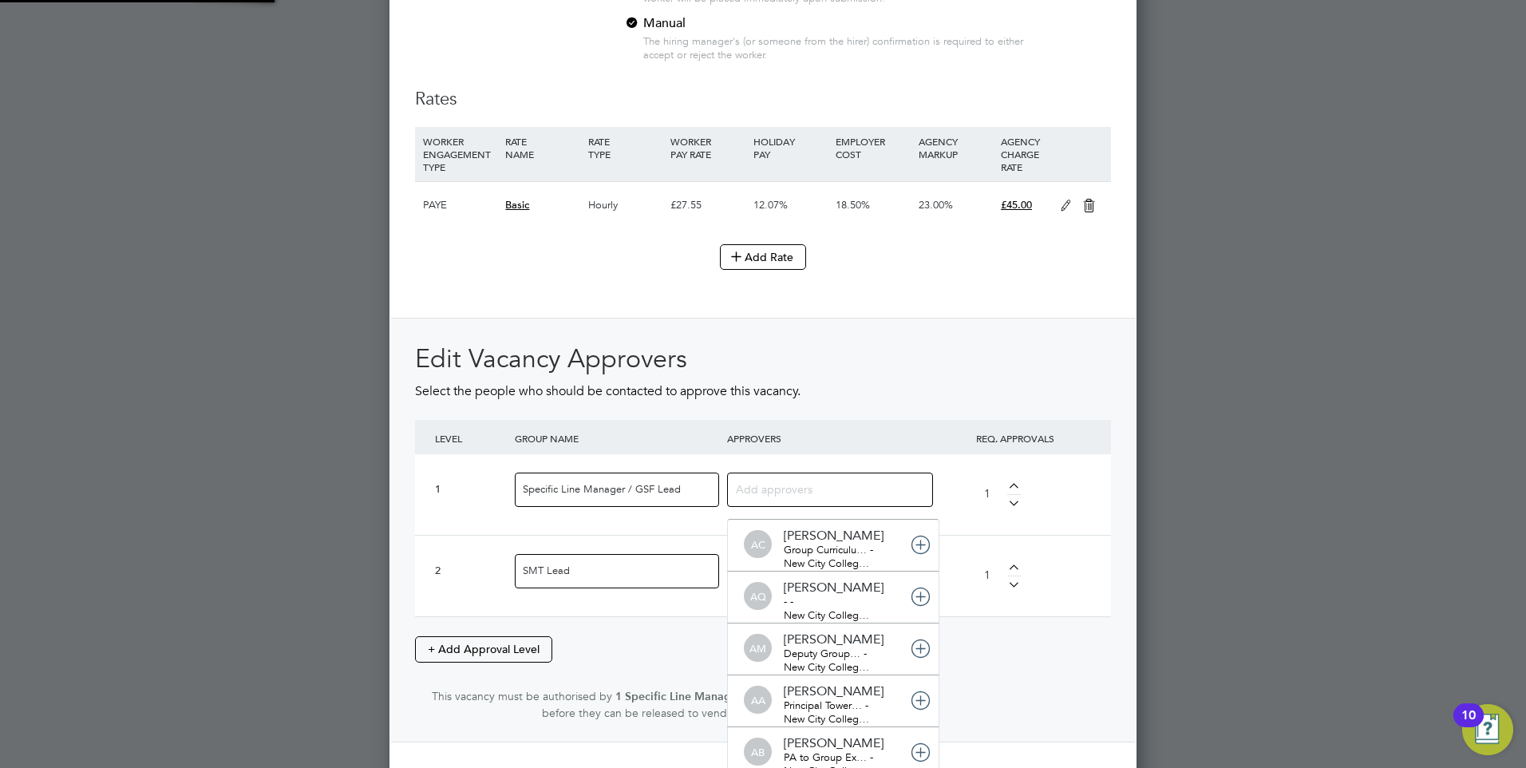
scroll to position [17, 113]
type input "jac"
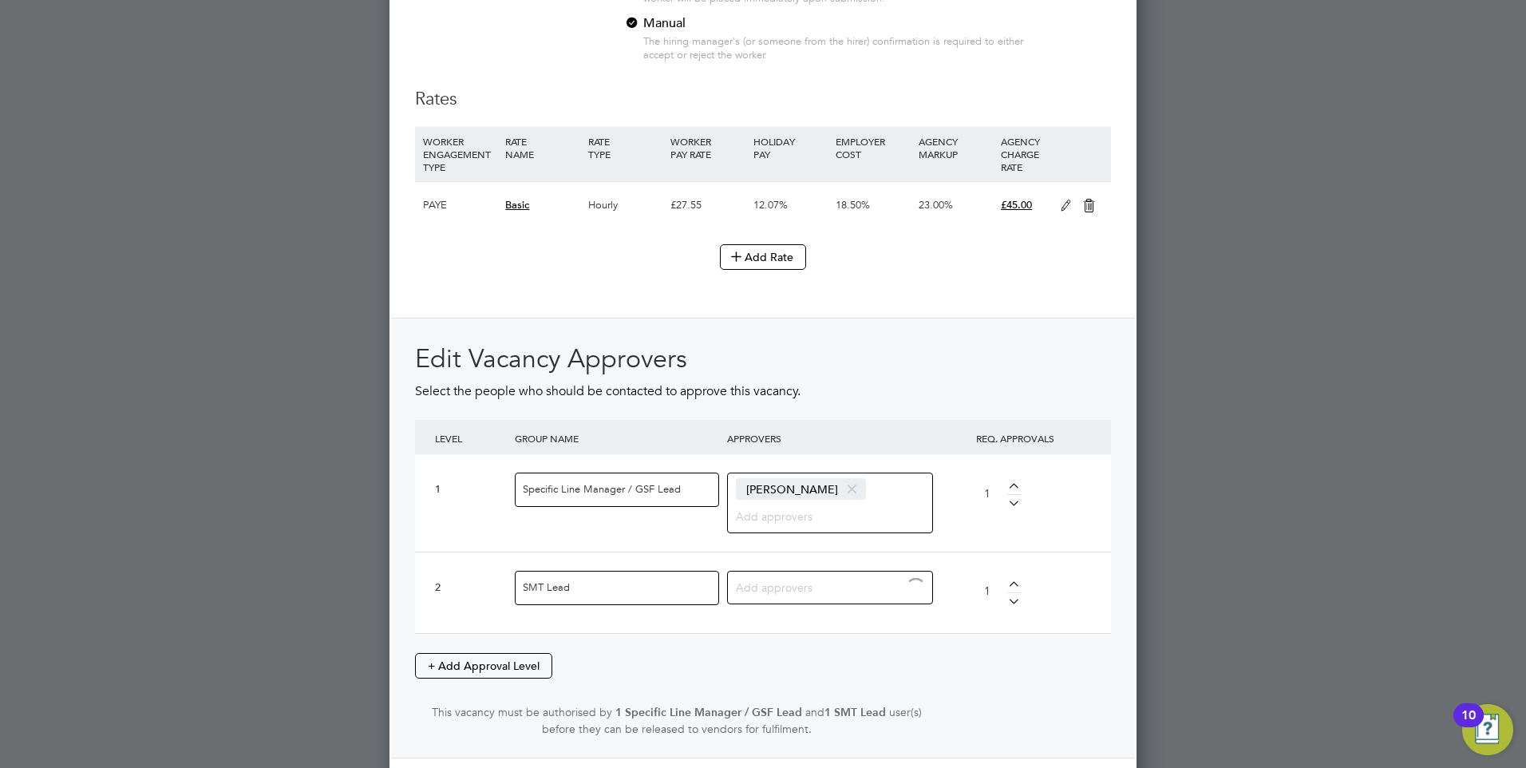
click at [816, 583] on input at bounding box center [824, 586] width 176 height 21
type input "j"
click at [1116, 524] on div "Edit Vacancy Approvers Select the people who should be contacted to approve thi…" at bounding box center [763, 538] width 744 height 441
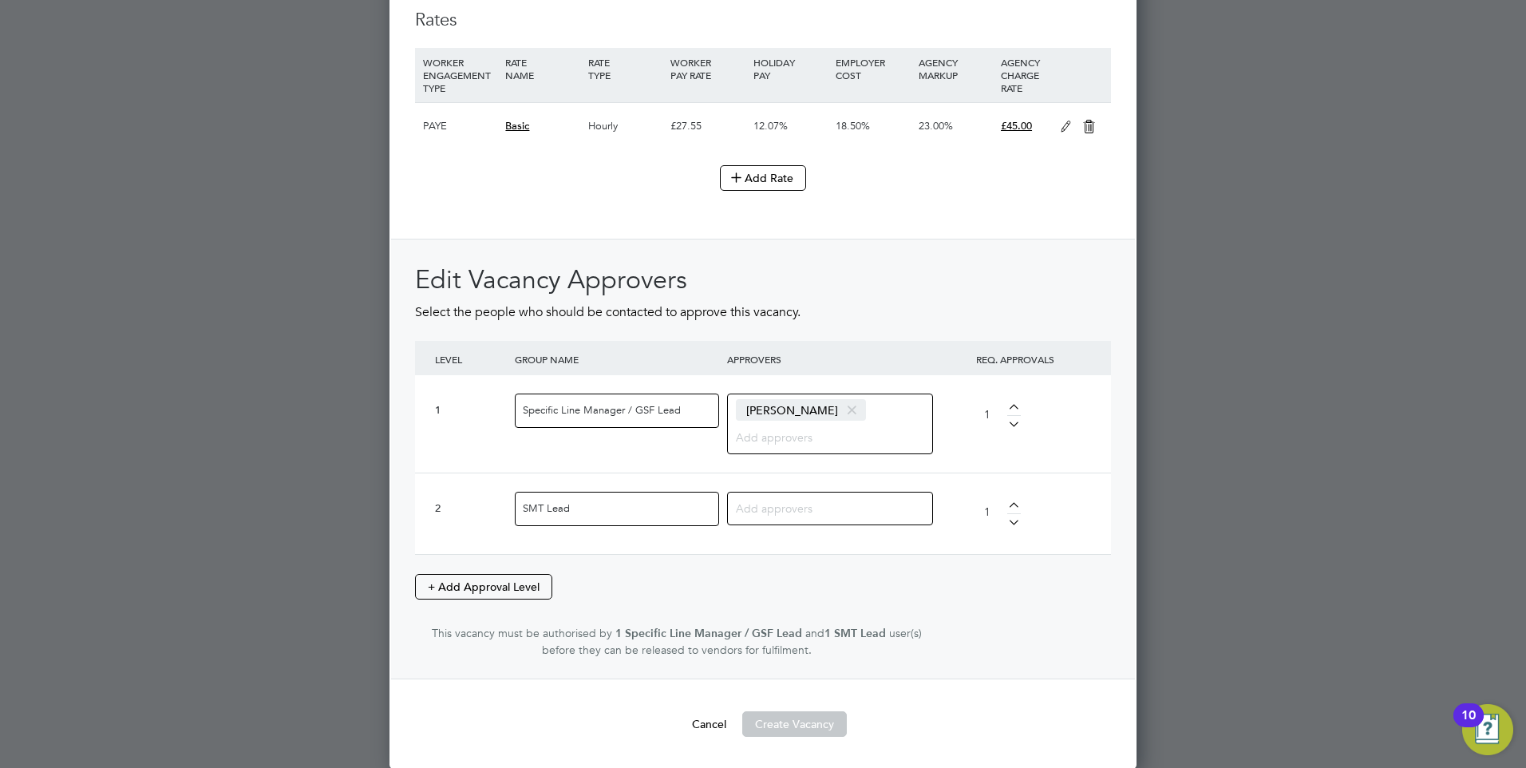
click at [1012, 426] on div at bounding box center [1014, 421] width 14 height 11
click at [1015, 503] on div at bounding box center [1014, 507] width 14 height 11
click at [1015, 525] on div "2" at bounding box center [1003, 514] width 80 height 68
click at [1011, 522] on div at bounding box center [1014, 519] width 14 height 11
type input "1"
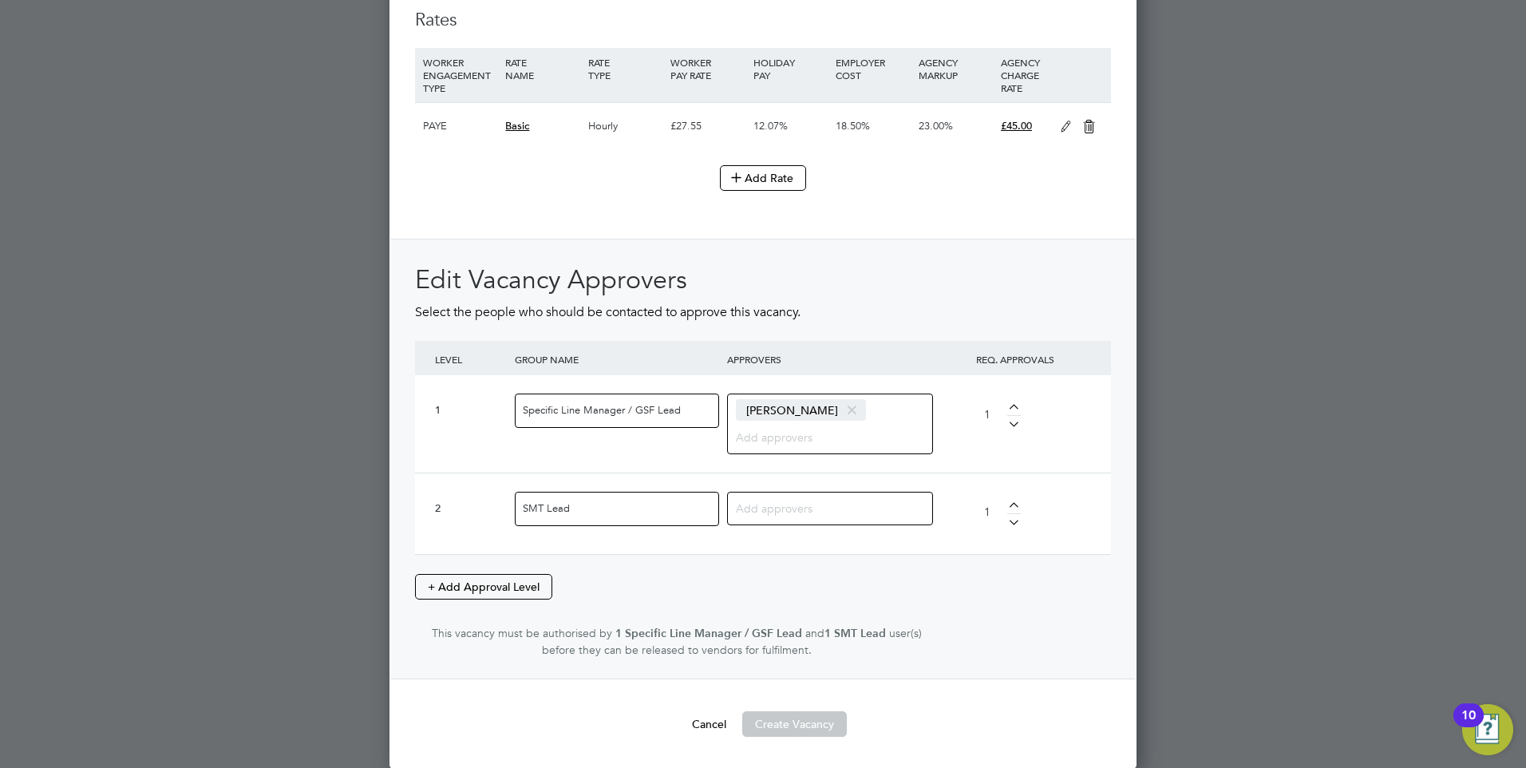
click at [771, 507] on input at bounding box center [786, 507] width 100 height 21
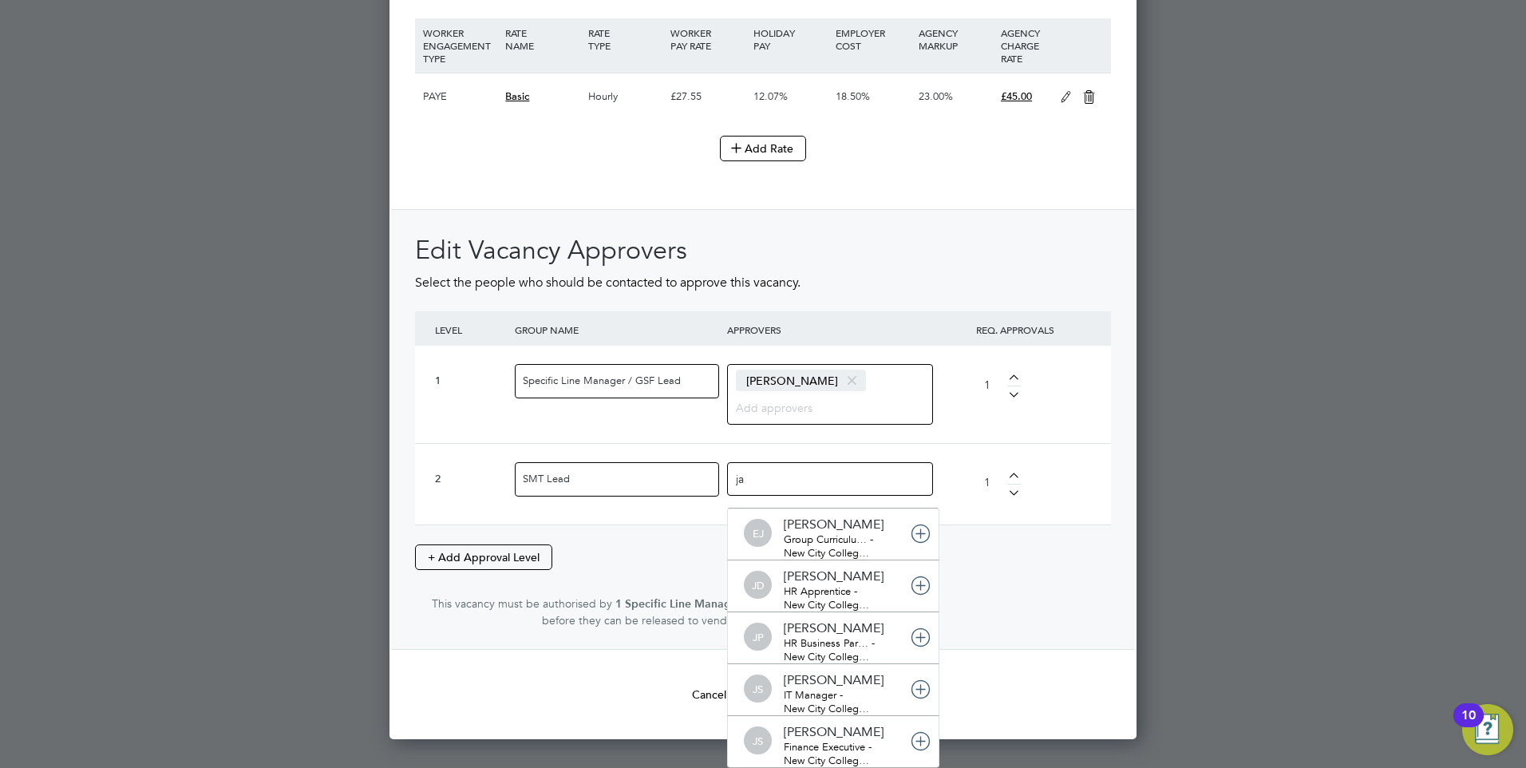
click at [857, 381] on div "1 Specific Line Manager / GSF Lead [PERSON_NAME] 1" at bounding box center [763, 394] width 696 height 97
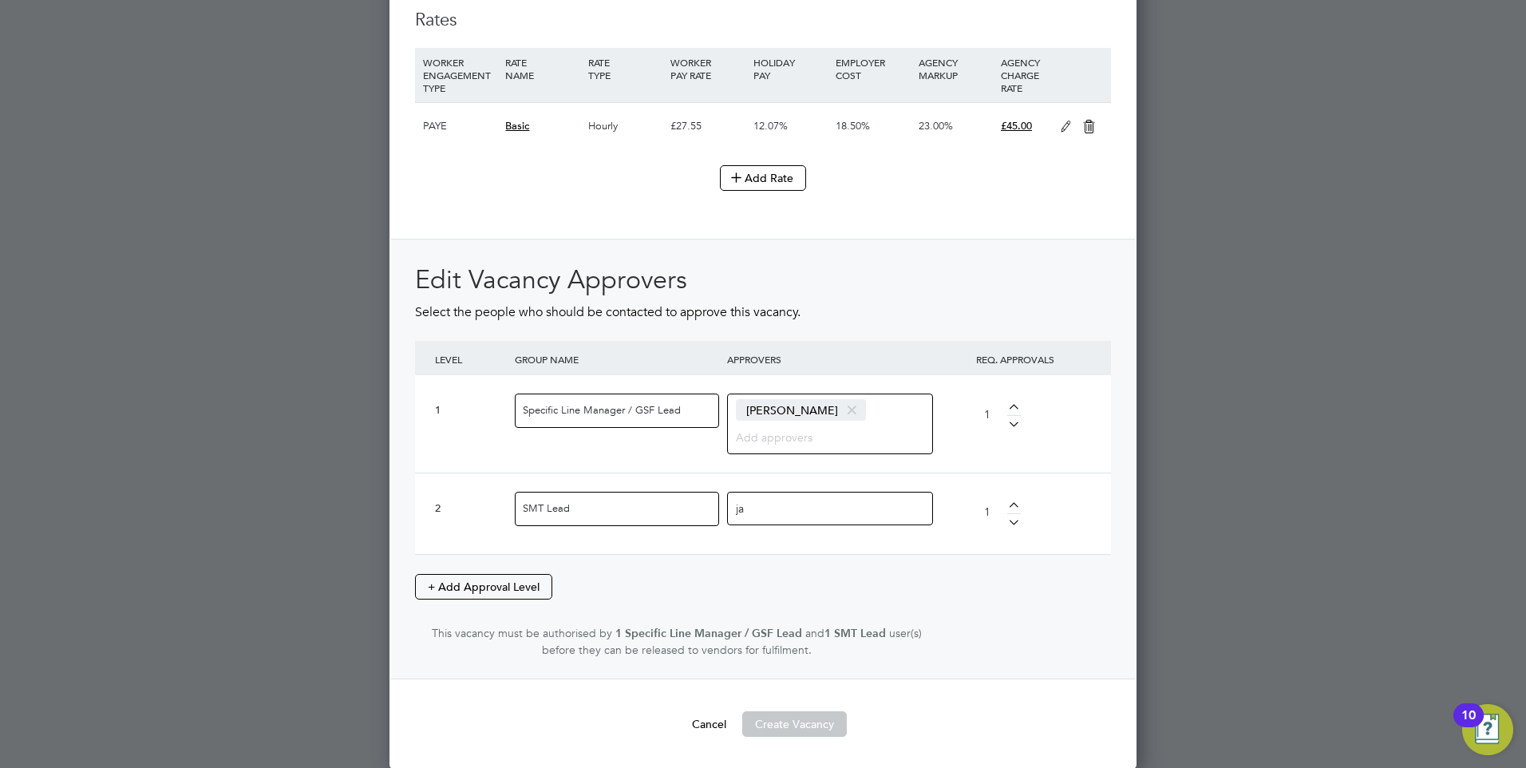
click at [854, 410] on span at bounding box center [851, 410] width 23 height 30
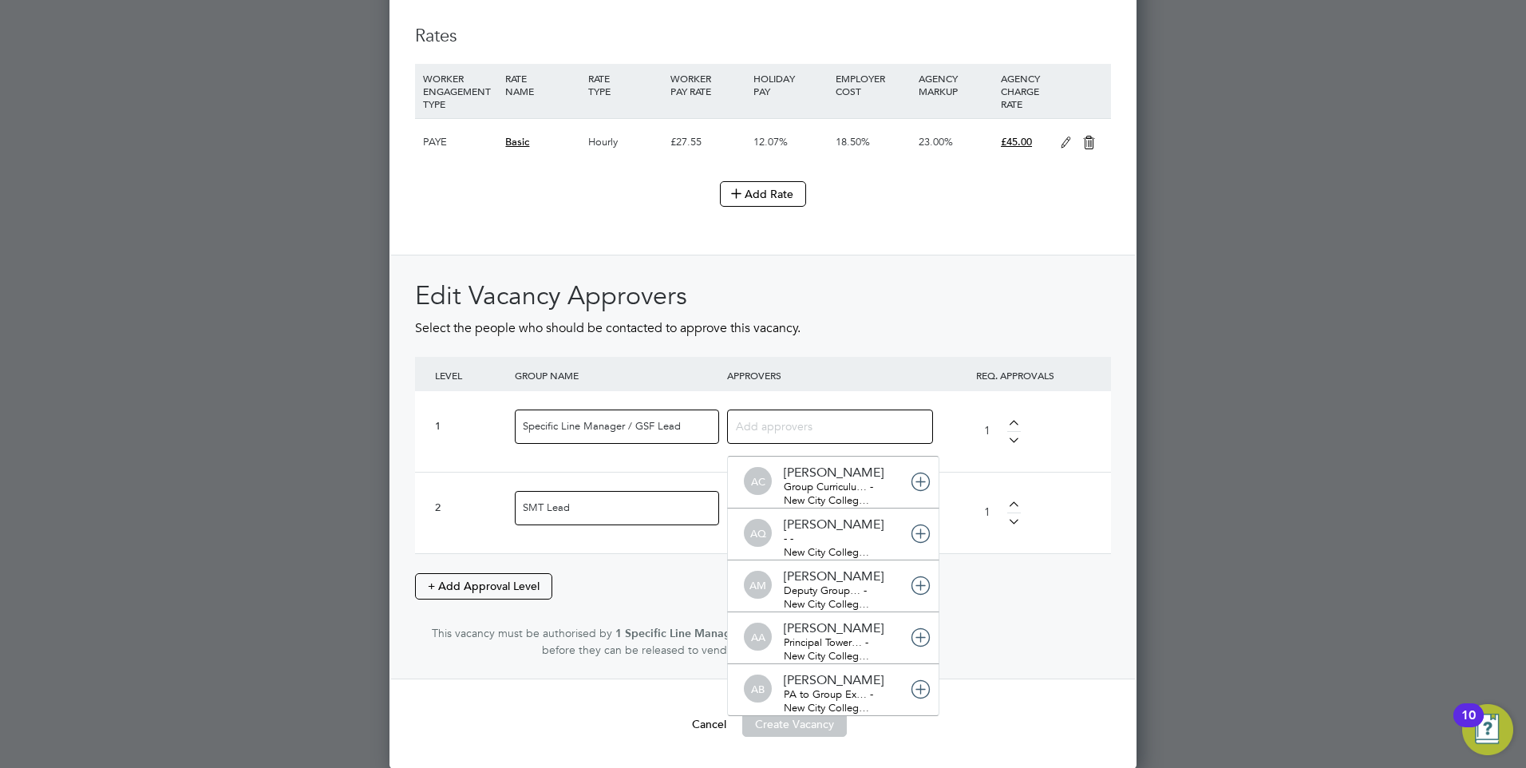
click at [1080, 451] on div "1 Specific Line Manager / GSF Lead AC [PERSON_NAME] Group Curriculu… - New City…" at bounding box center [763, 431] width 696 height 81
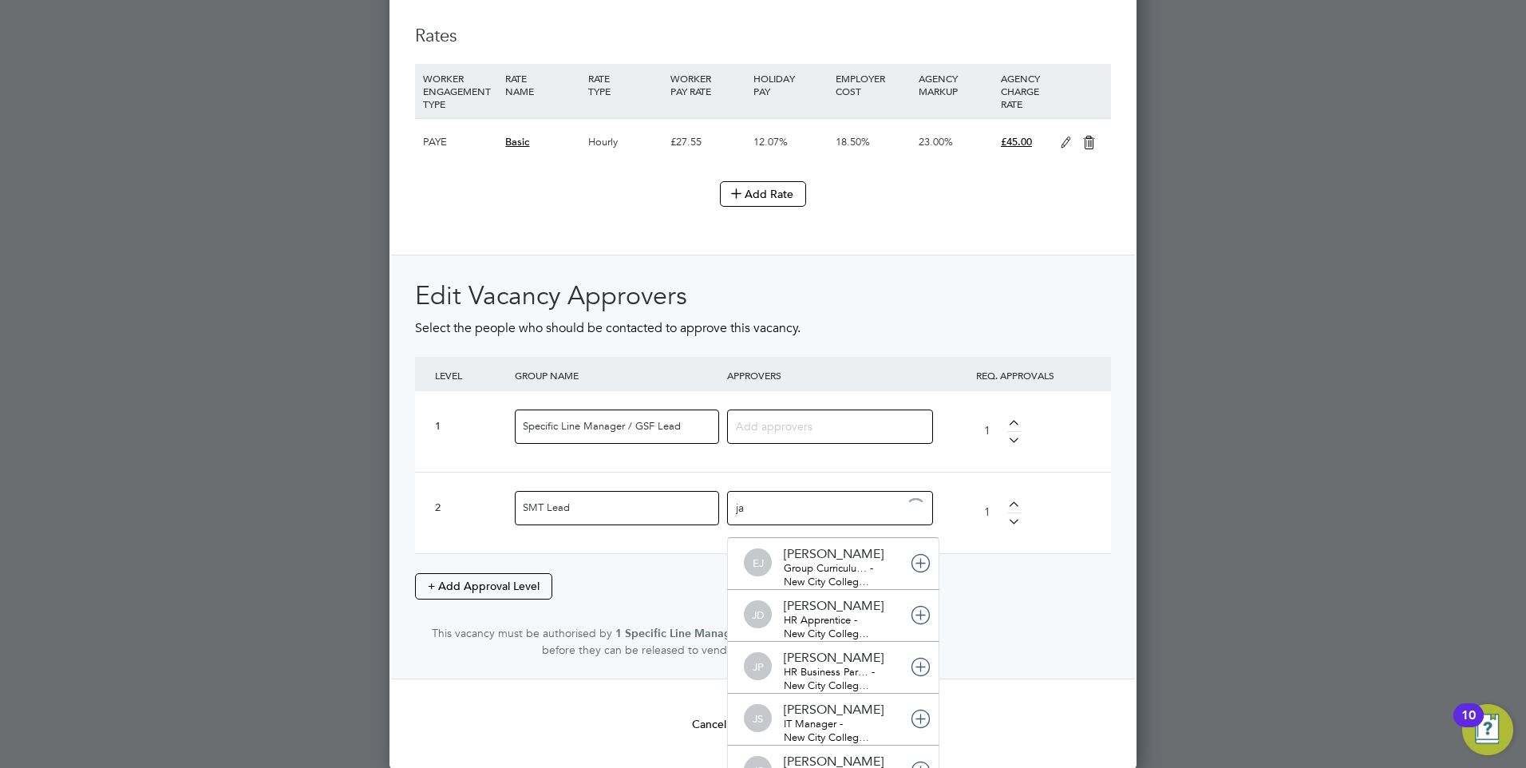
click at [773, 511] on input "ja" at bounding box center [786, 506] width 100 height 21
type input "jac"
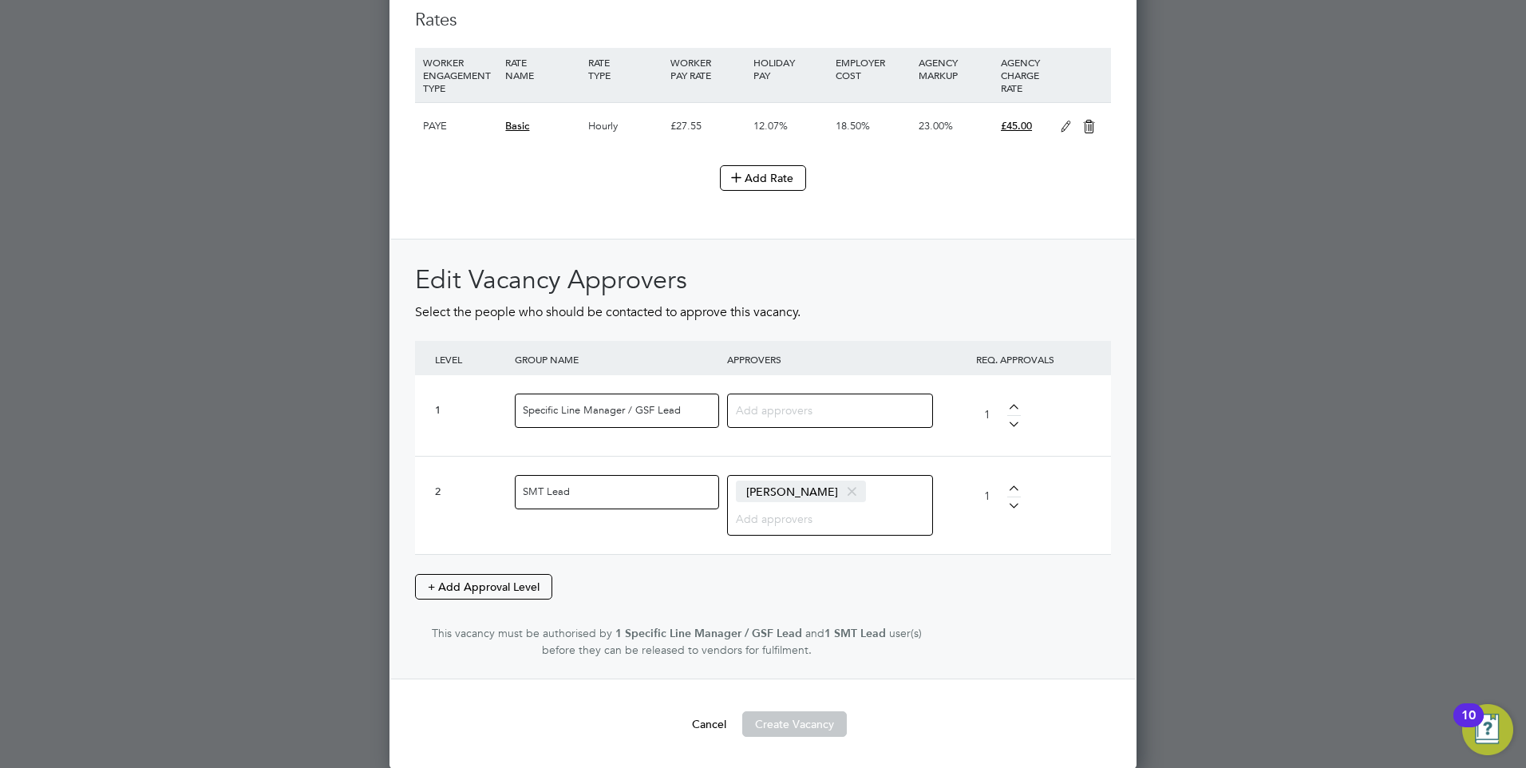
click at [799, 728] on button "Create Vacancy" at bounding box center [794, 724] width 105 height 26
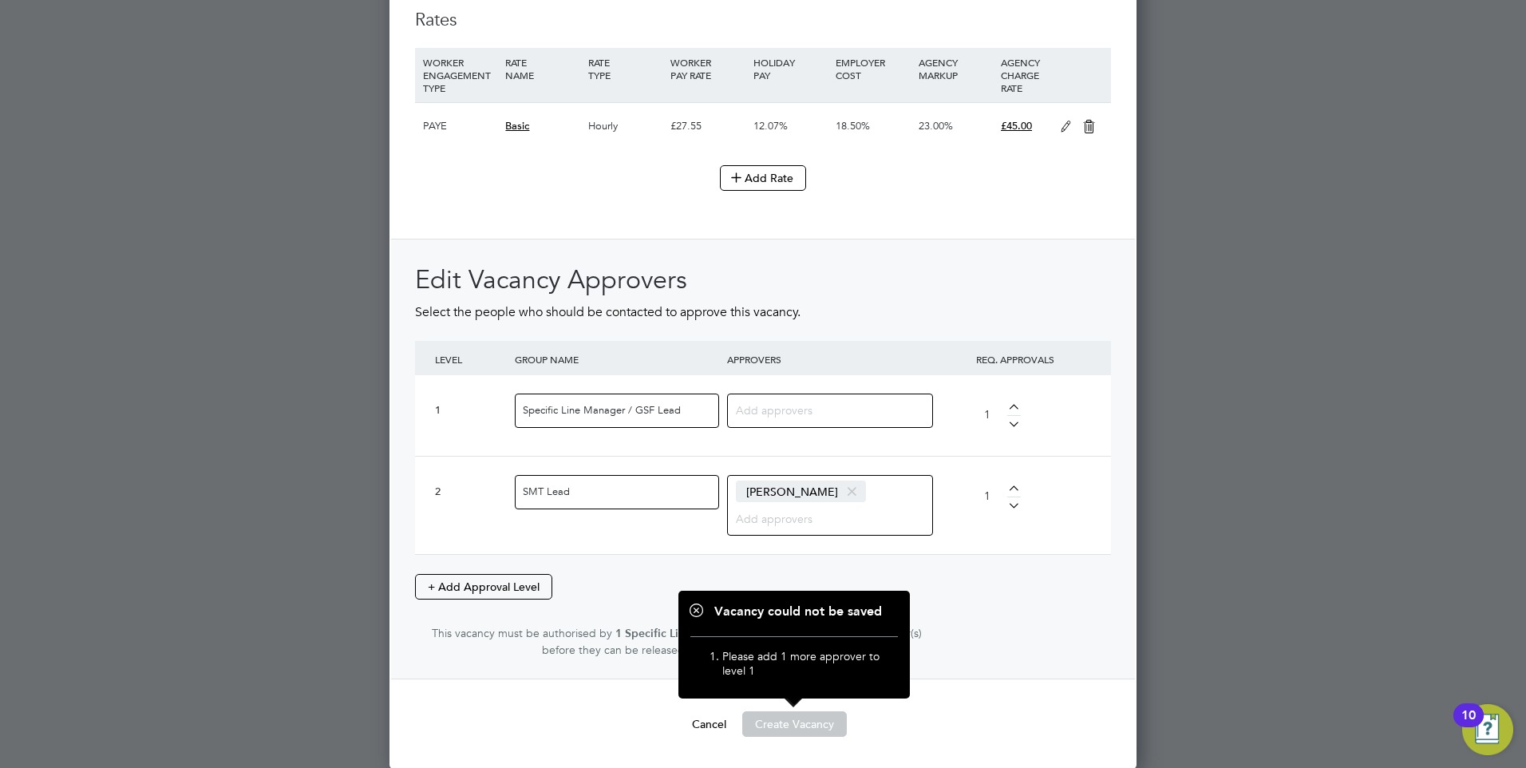
click at [795, 414] on input at bounding box center [786, 409] width 100 height 21
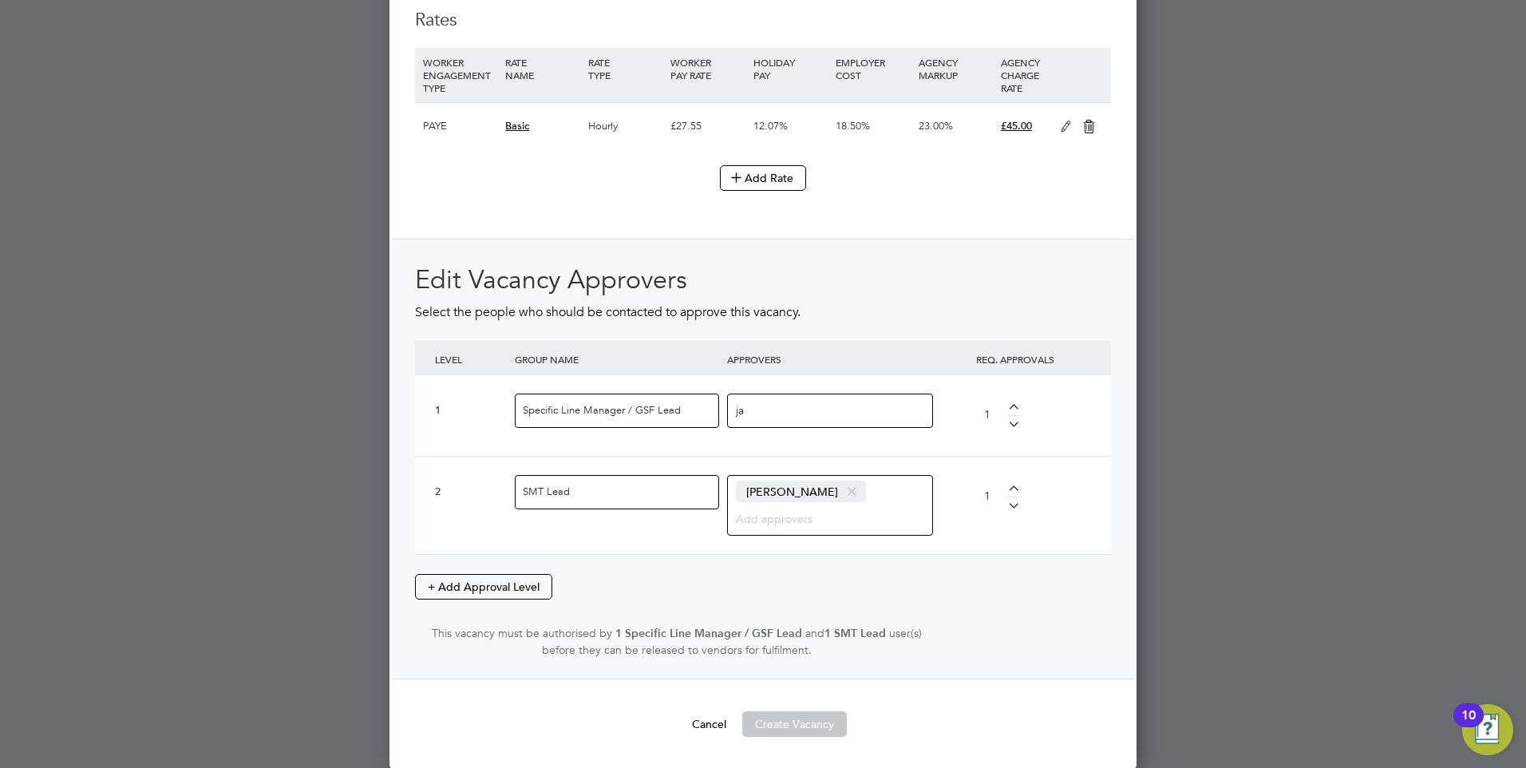
type input "j"
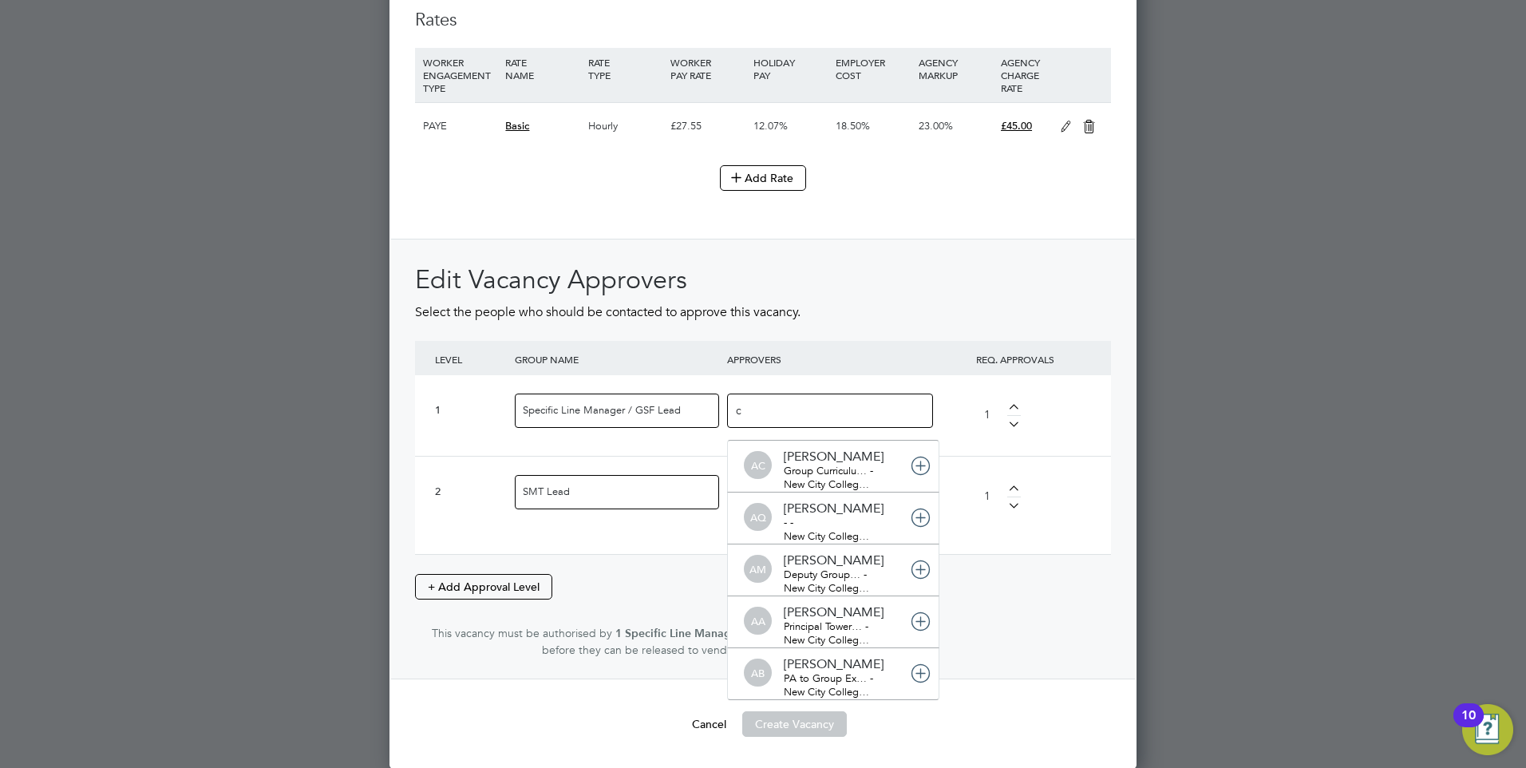
type input "cl"
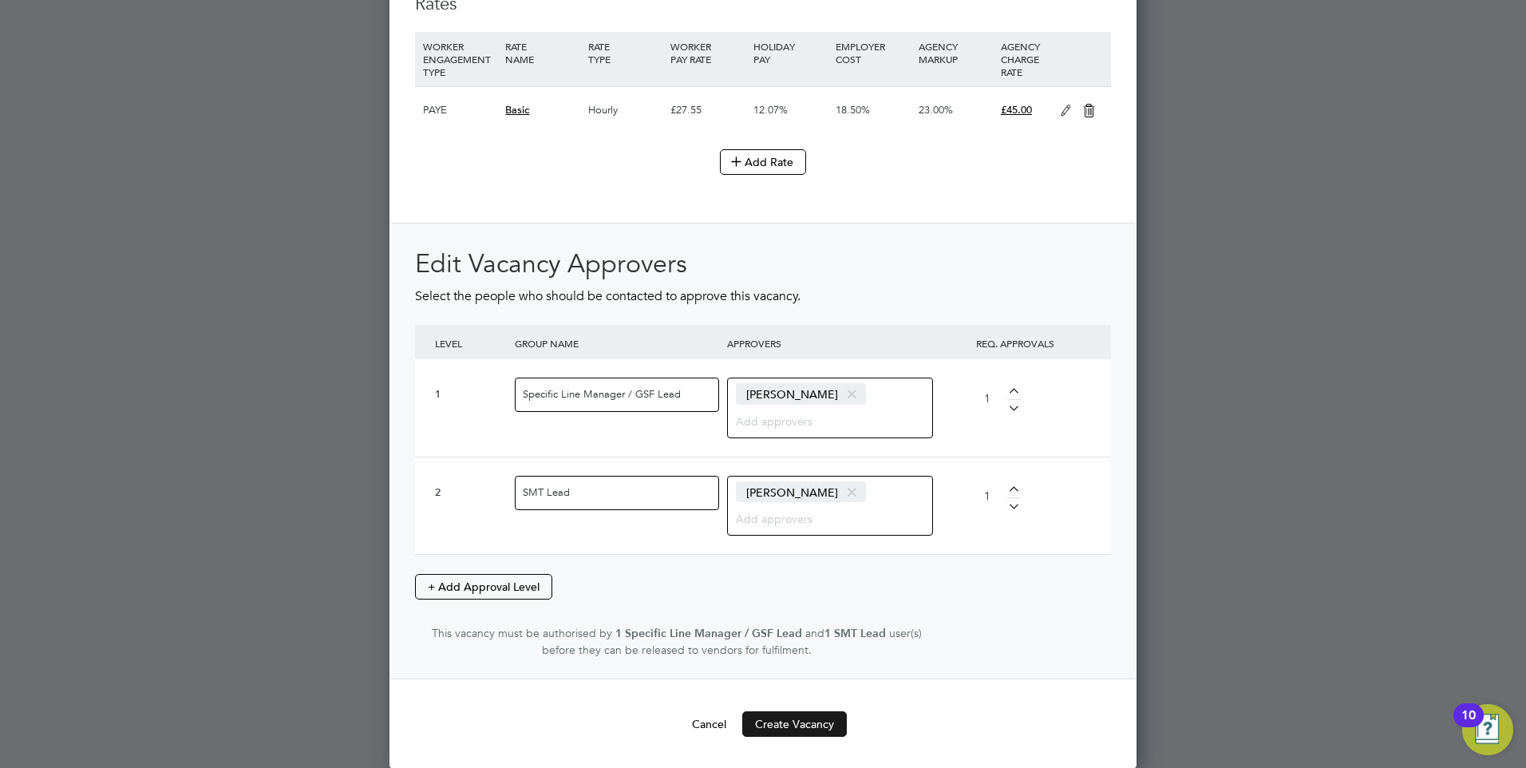
click at [822, 729] on button "Create Vacancy" at bounding box center [794, 724] width 105 height 26
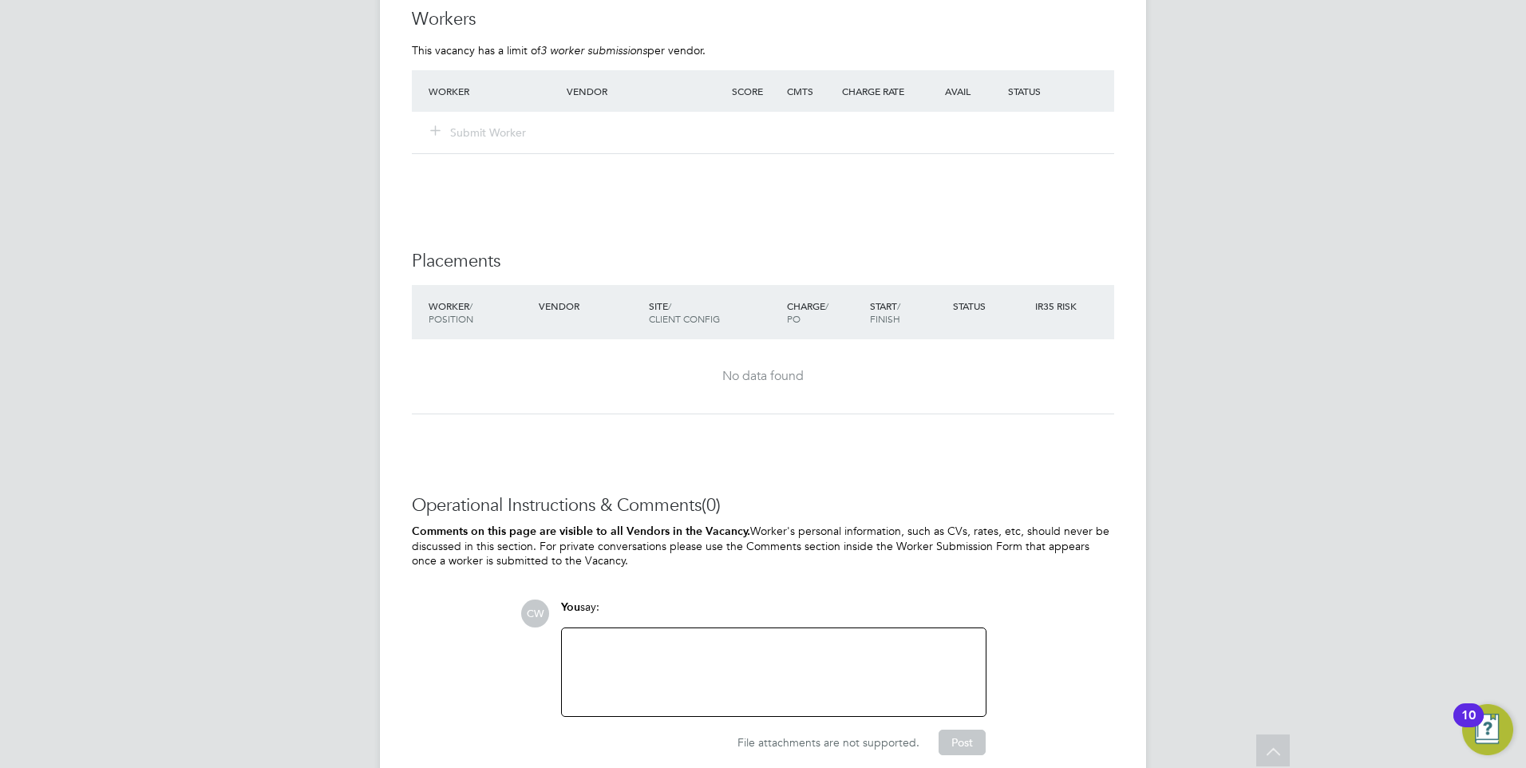
scroll to position [3002, 0]
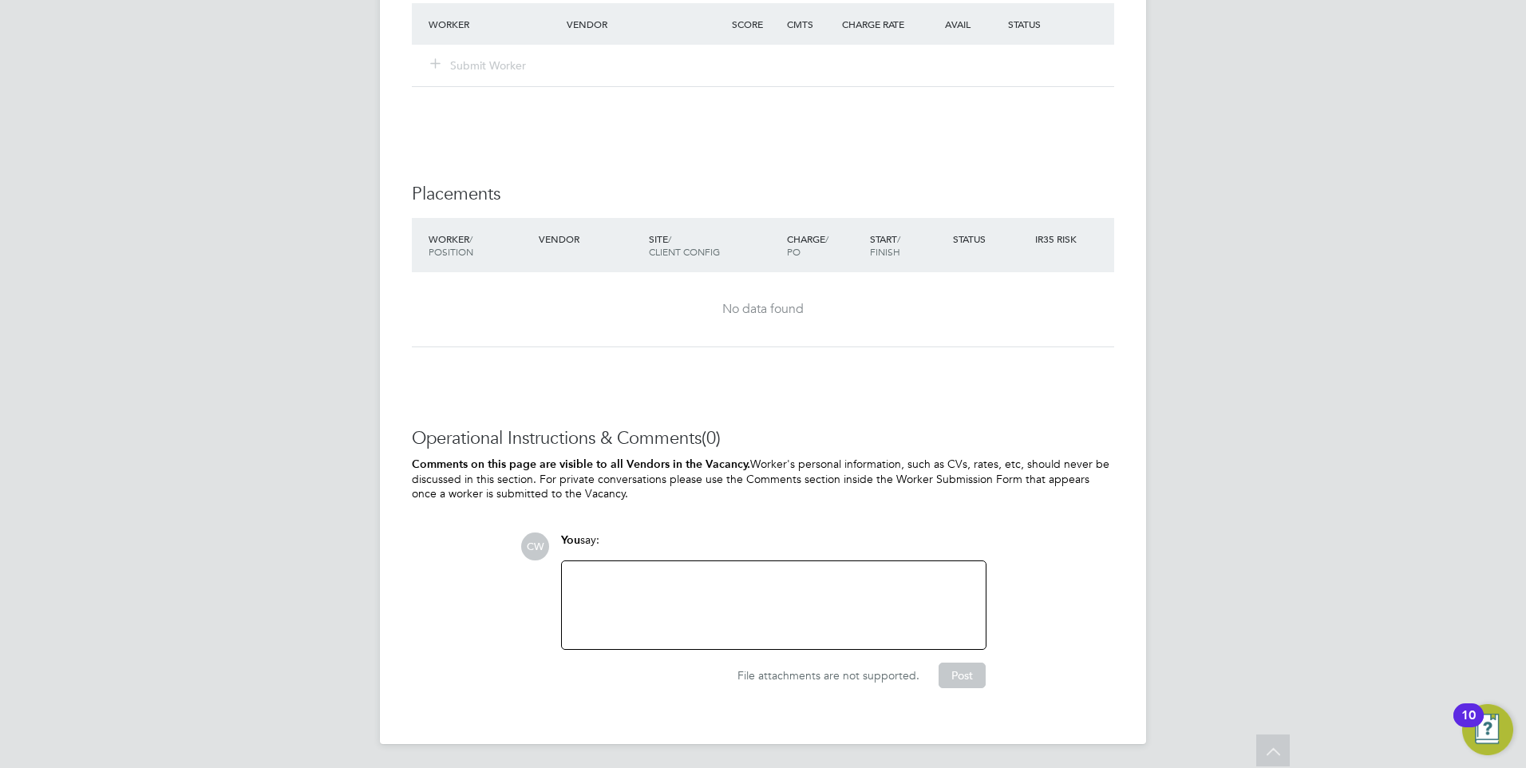
click at [882, 585] on div at bounding box center [773, 605] width 405 height 69
click at [1113, 549] on div "CW You say: Attachments are not supported File attachments are not supported. P…" at bounding box center [817, 610] width 594 height 156
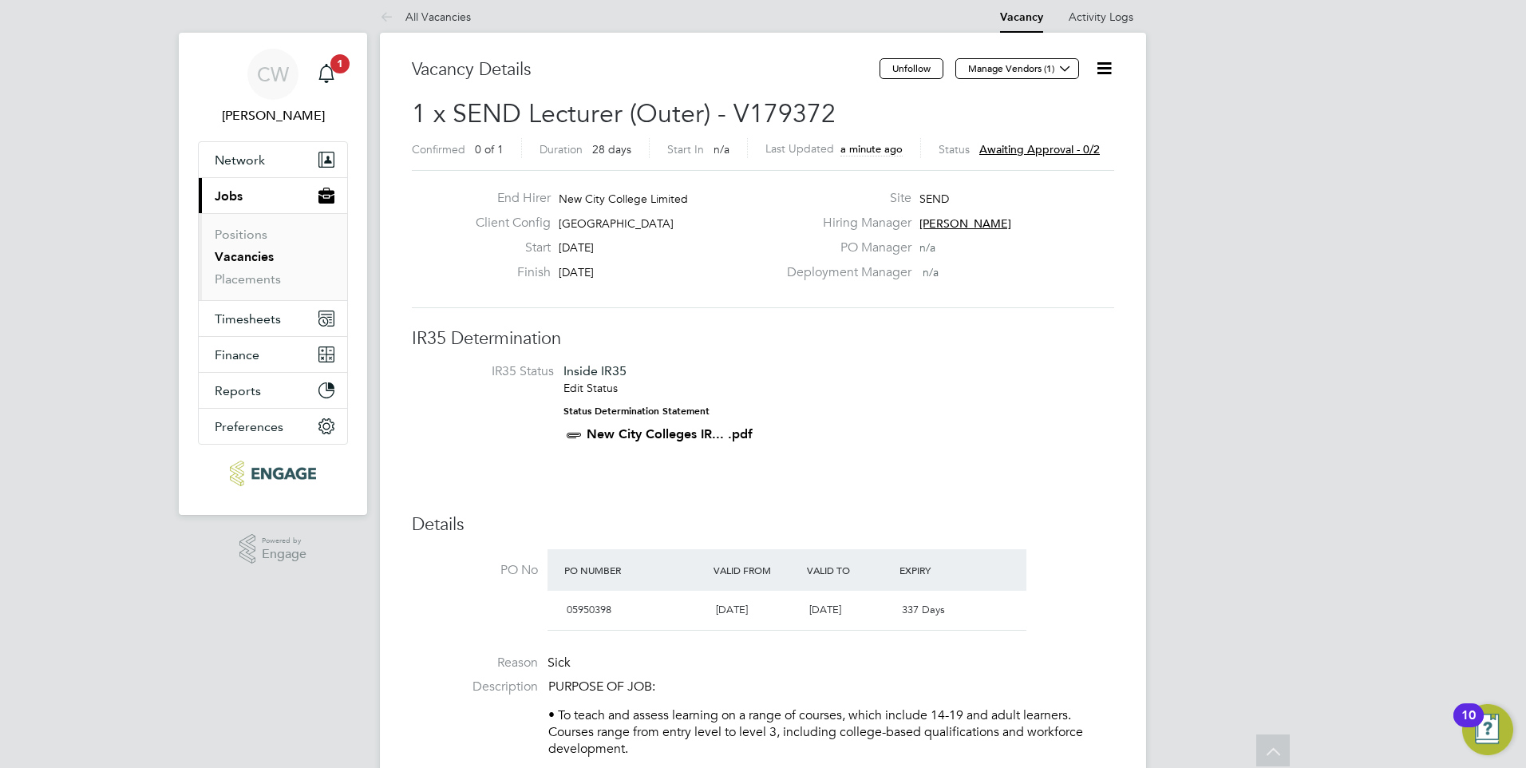
scroll to position [0, 0]
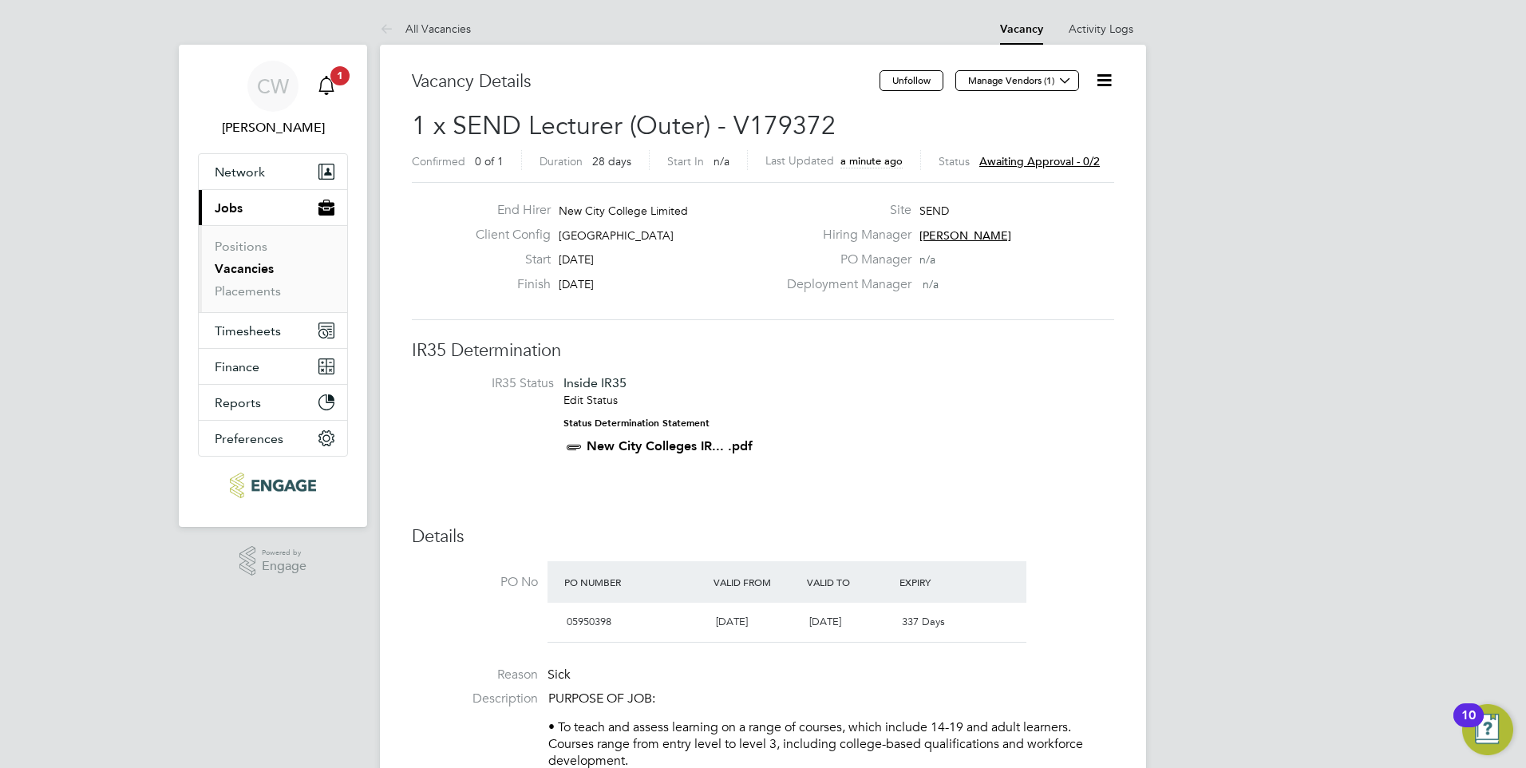
click at [326, 80] on icon "Main navigation" at bounding box center [326, 85] width 19 height 19
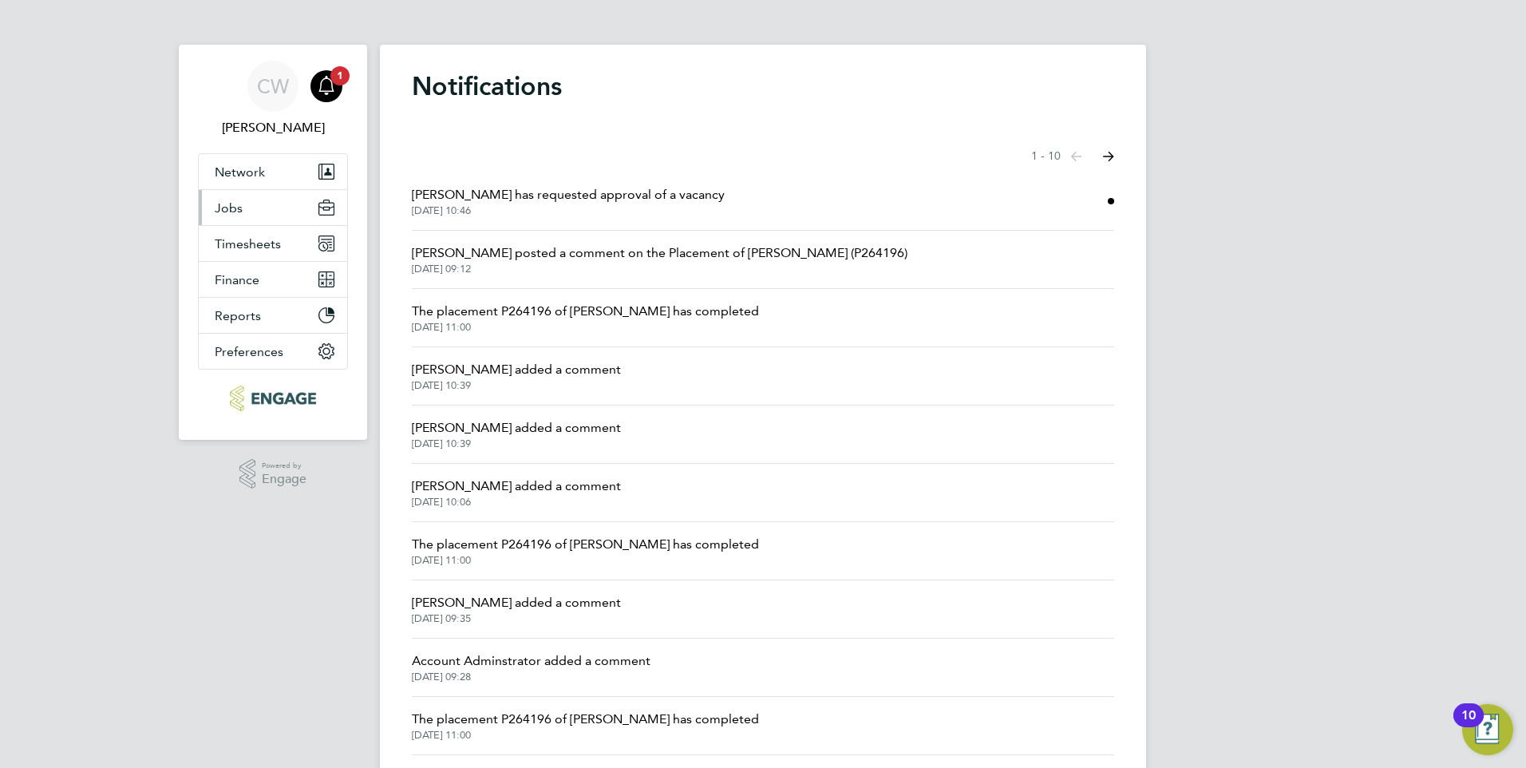
click at [296, 205] on button "Jobs" at bounding box center [273, 207] width 148 height 35
click at [583, 201] on span "[PERSON_NAME] has requested approval of a vacancy" at bounding box center [568, 194] width 313 height 19
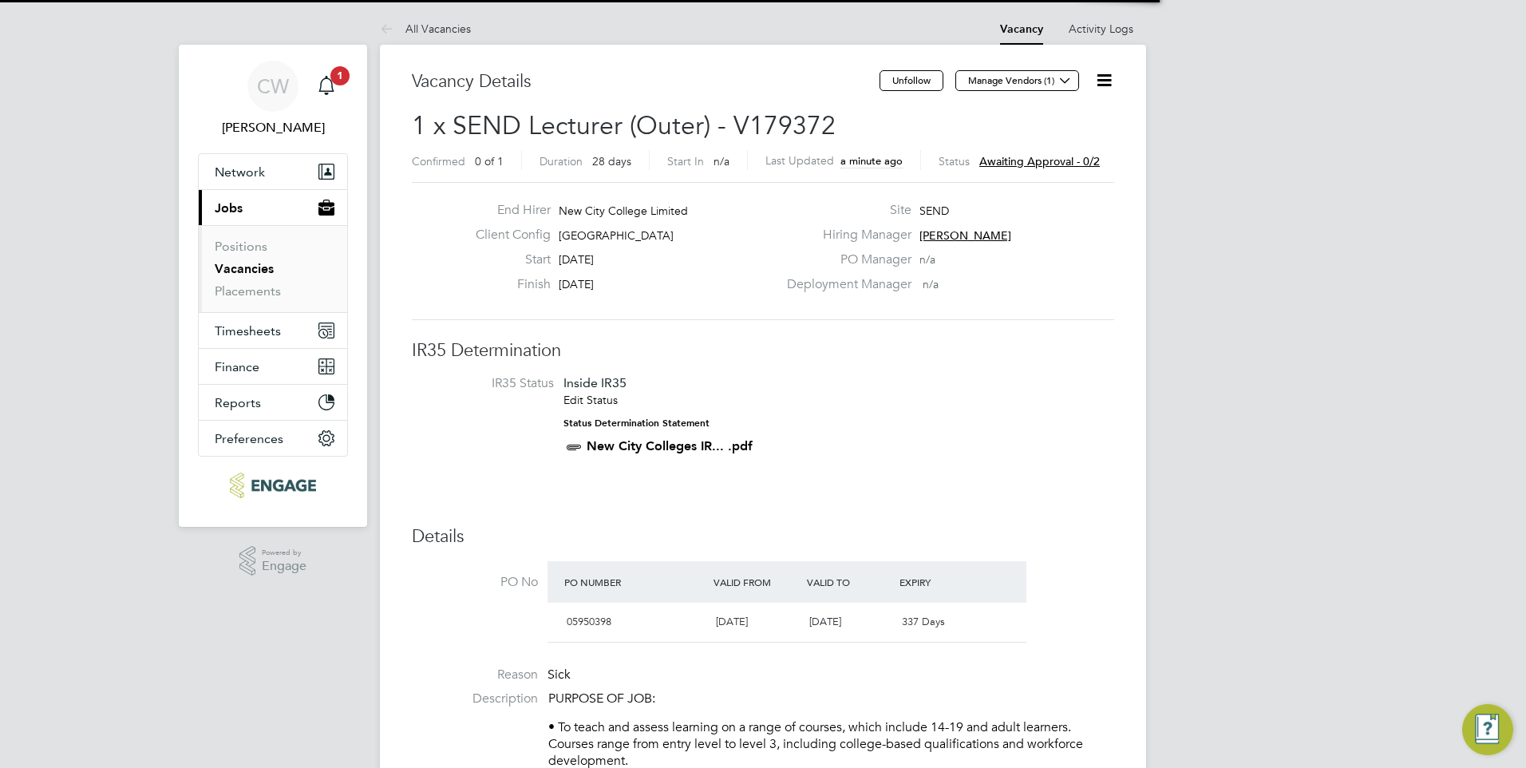
scroll to position [47, 112]
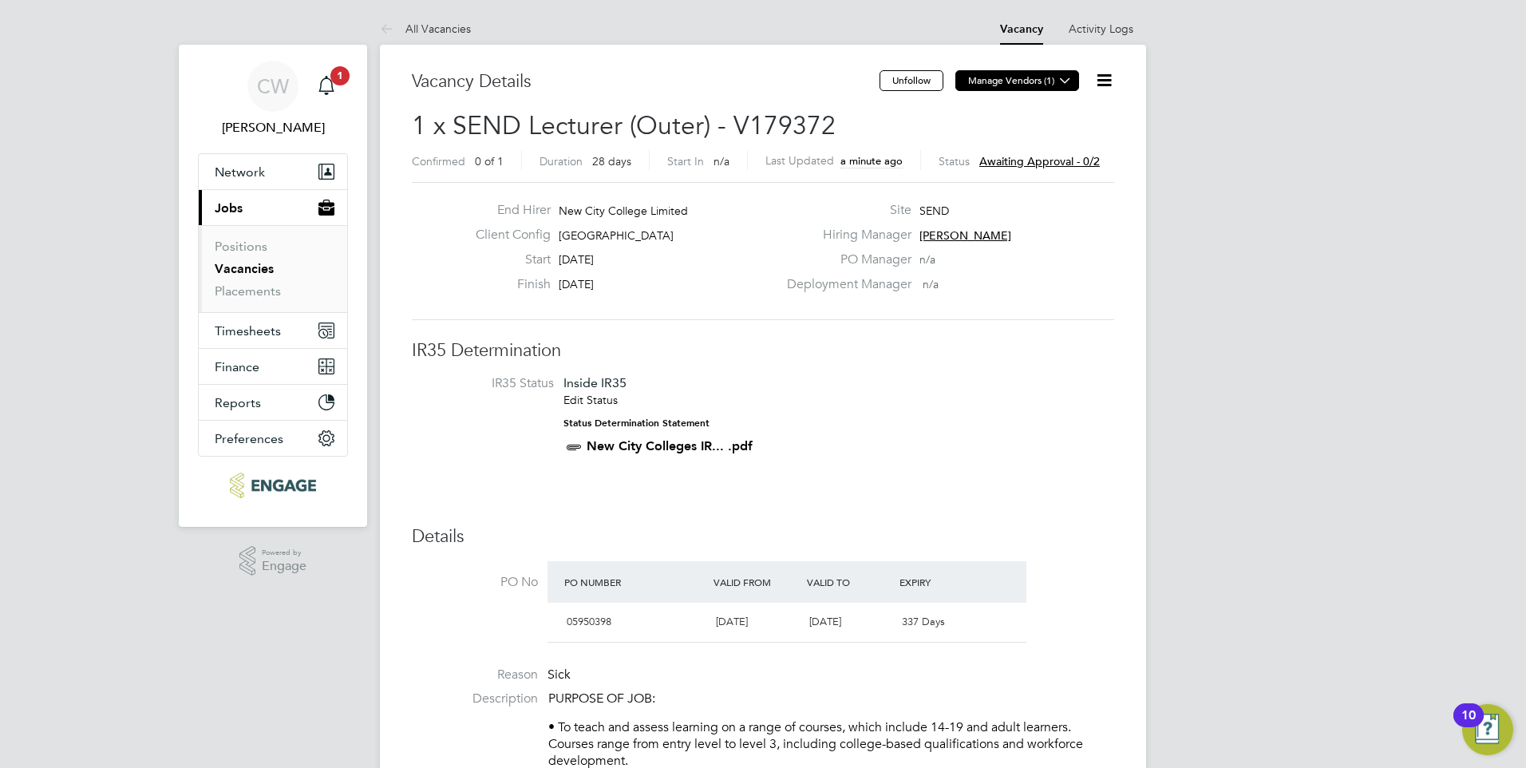
click at [1042, 83] on button "Manage Vendors (1)" at bounding box center [1017, 80] width 124 height 21
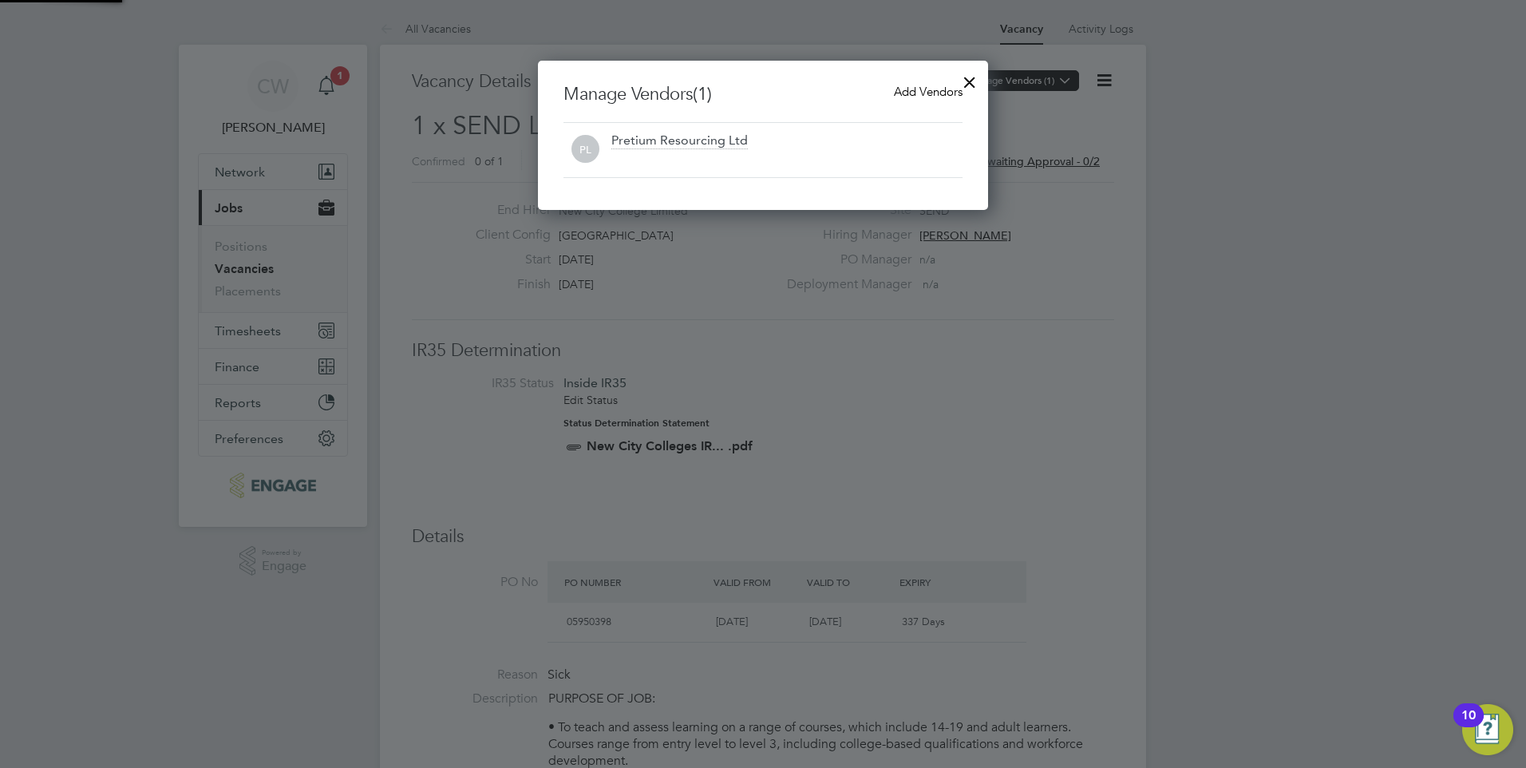
scroll to position [8, 8]
click at [971, 77] on div at bounding box center [969, 78] width 29 height 29
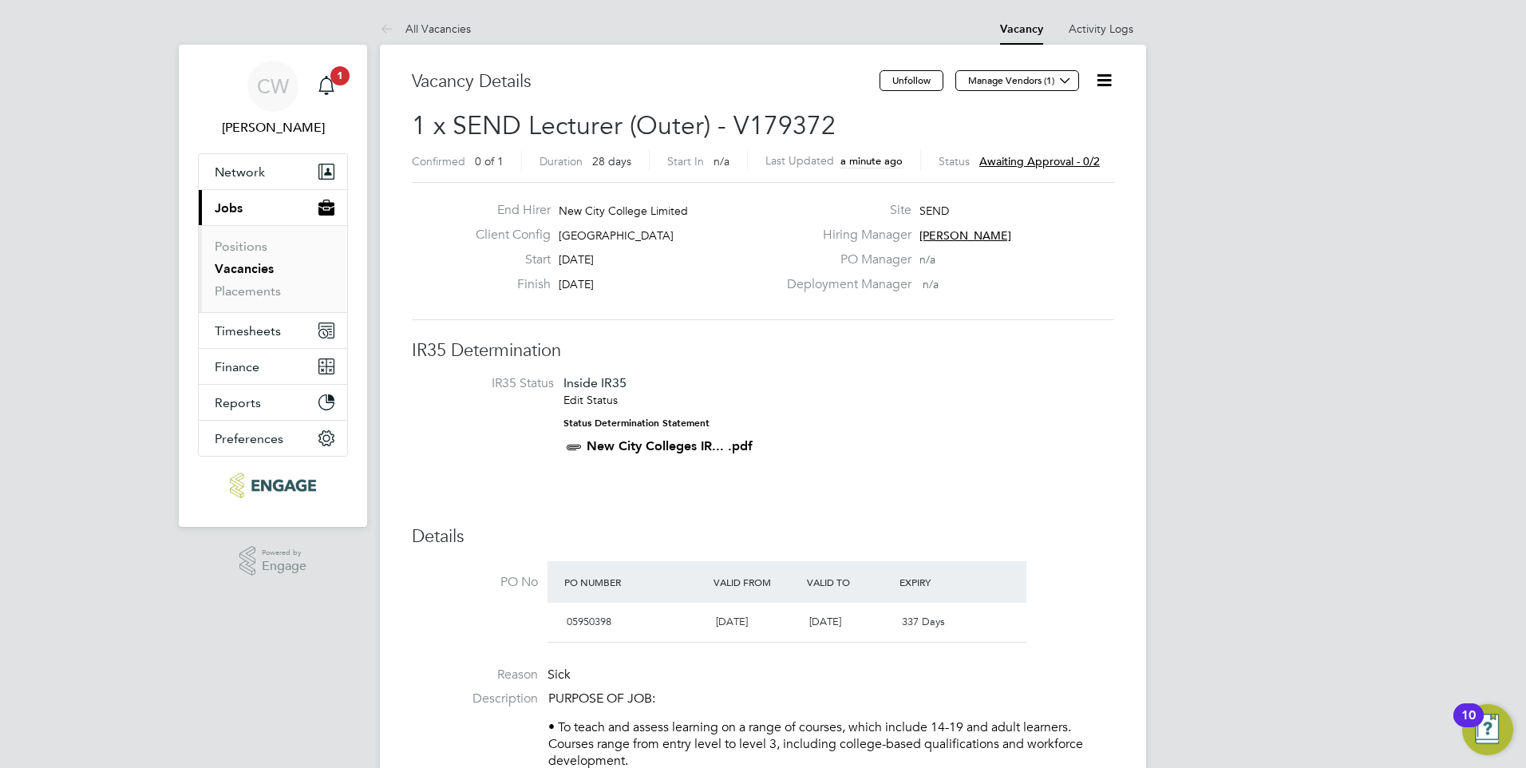
click at [1104, 74] on icon at bounding box center [1104, 80] width 20 height 20
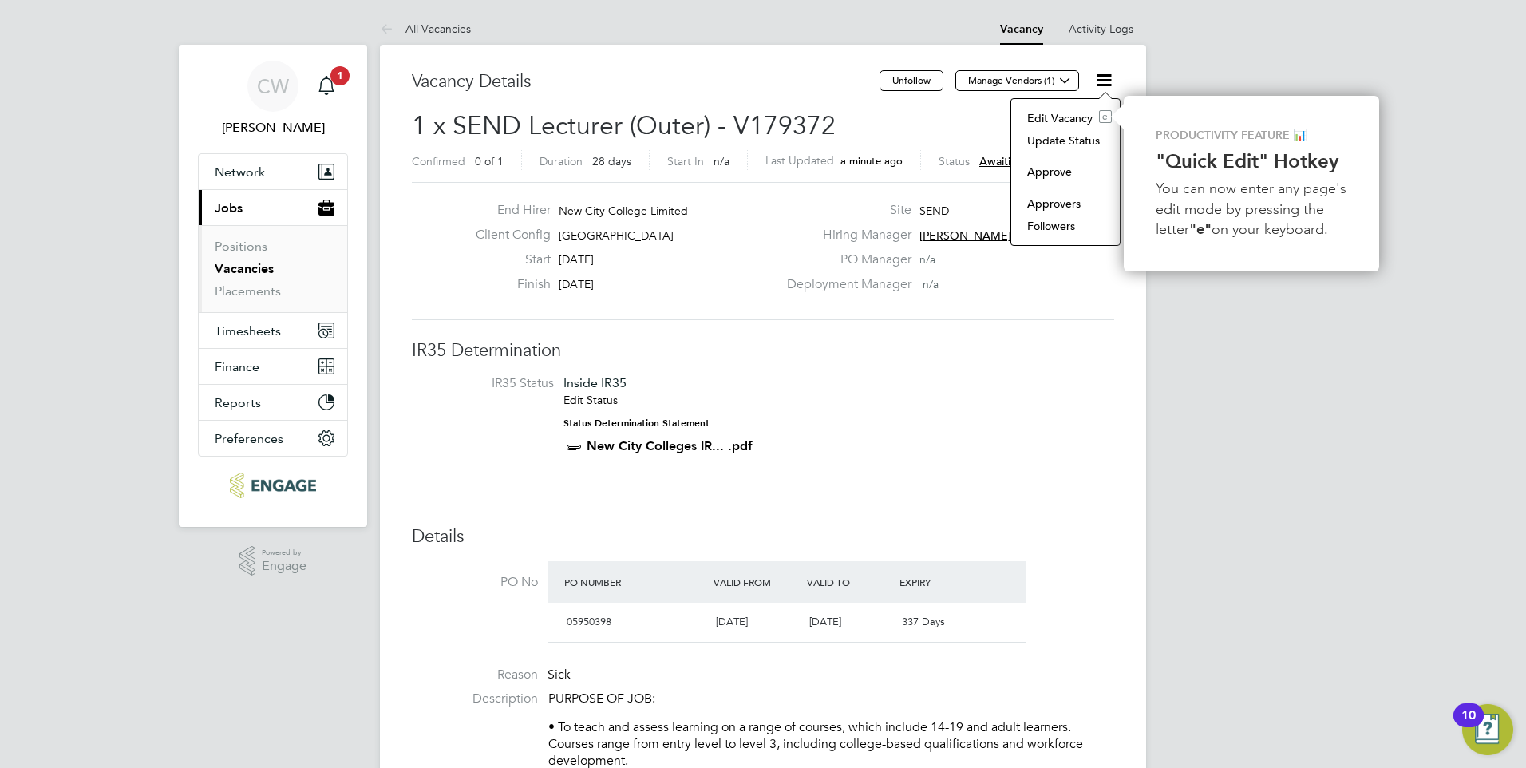
click at [1058, 169] on li "Approve" at bounding box center [1065, 171] width 93 height 22
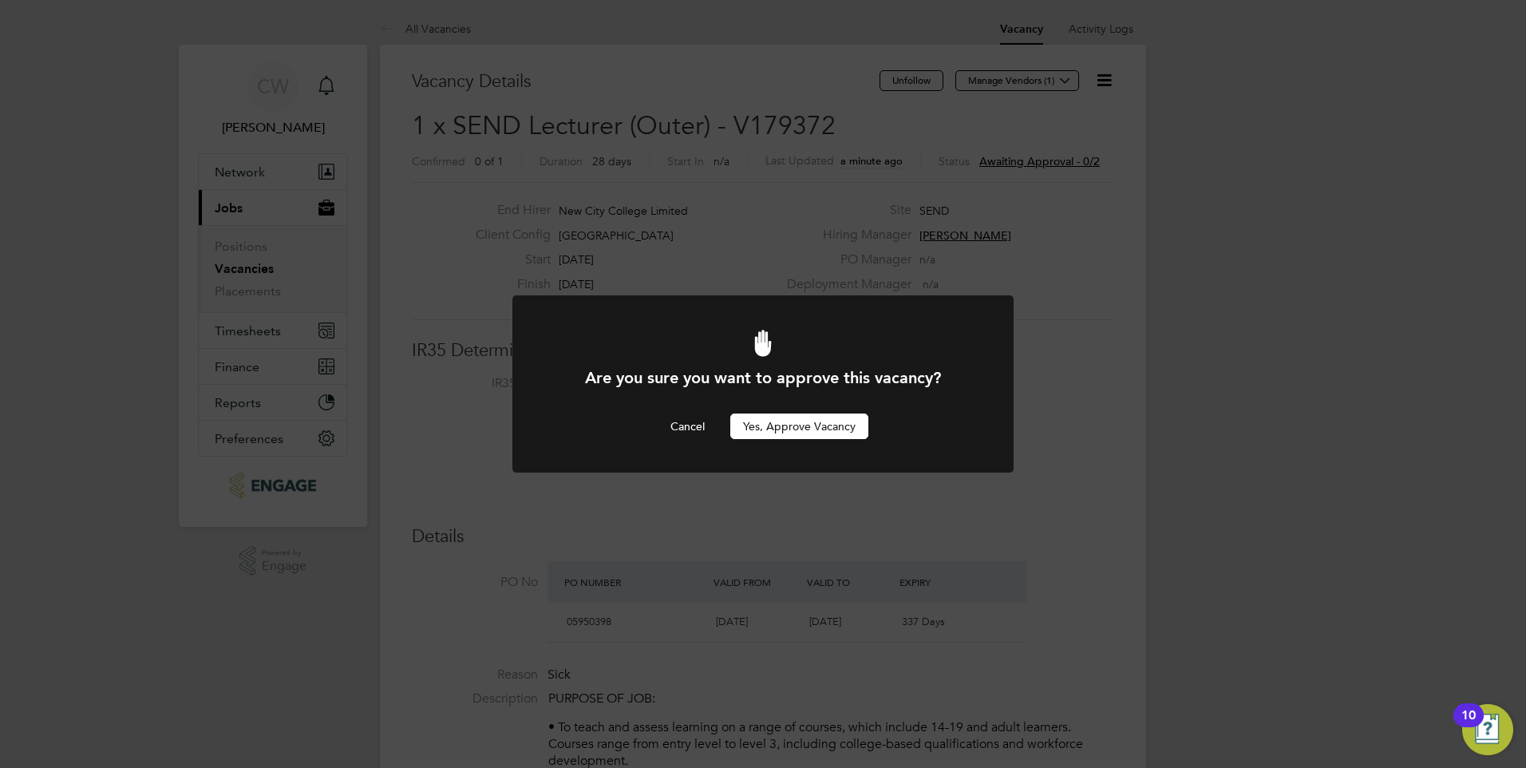
click at [820, 424] on button "Yes, Approve Vacancy" at bounding box center [799, 426] width 138 height 26
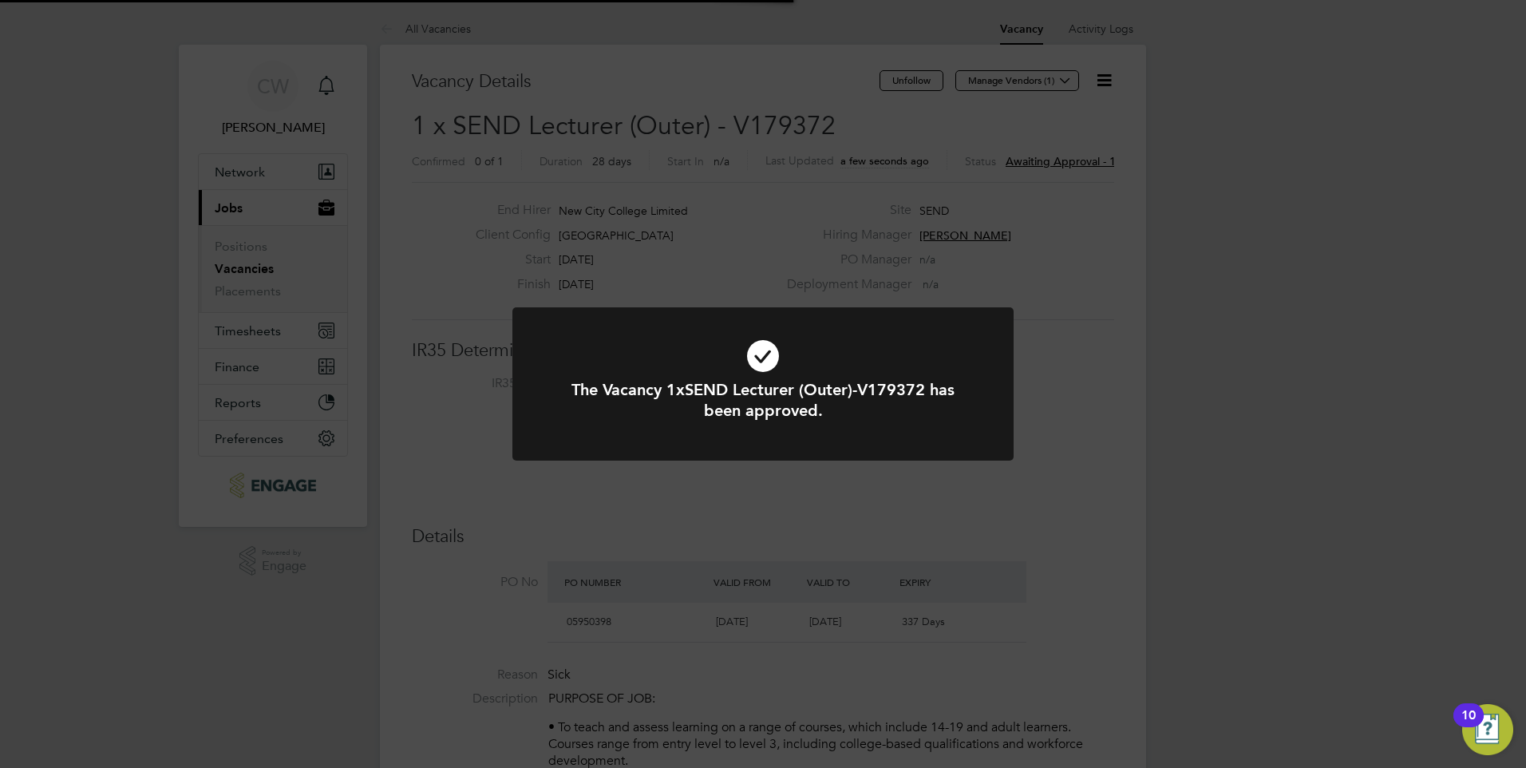
scroll to position [47, 112]
click at [1078, 360] on div "The Vacancy 1xSEND Lecturer (Outer)-V179372 has been approved. Cancel Okay" at bounding box center [763, 384] width 1526 height 768
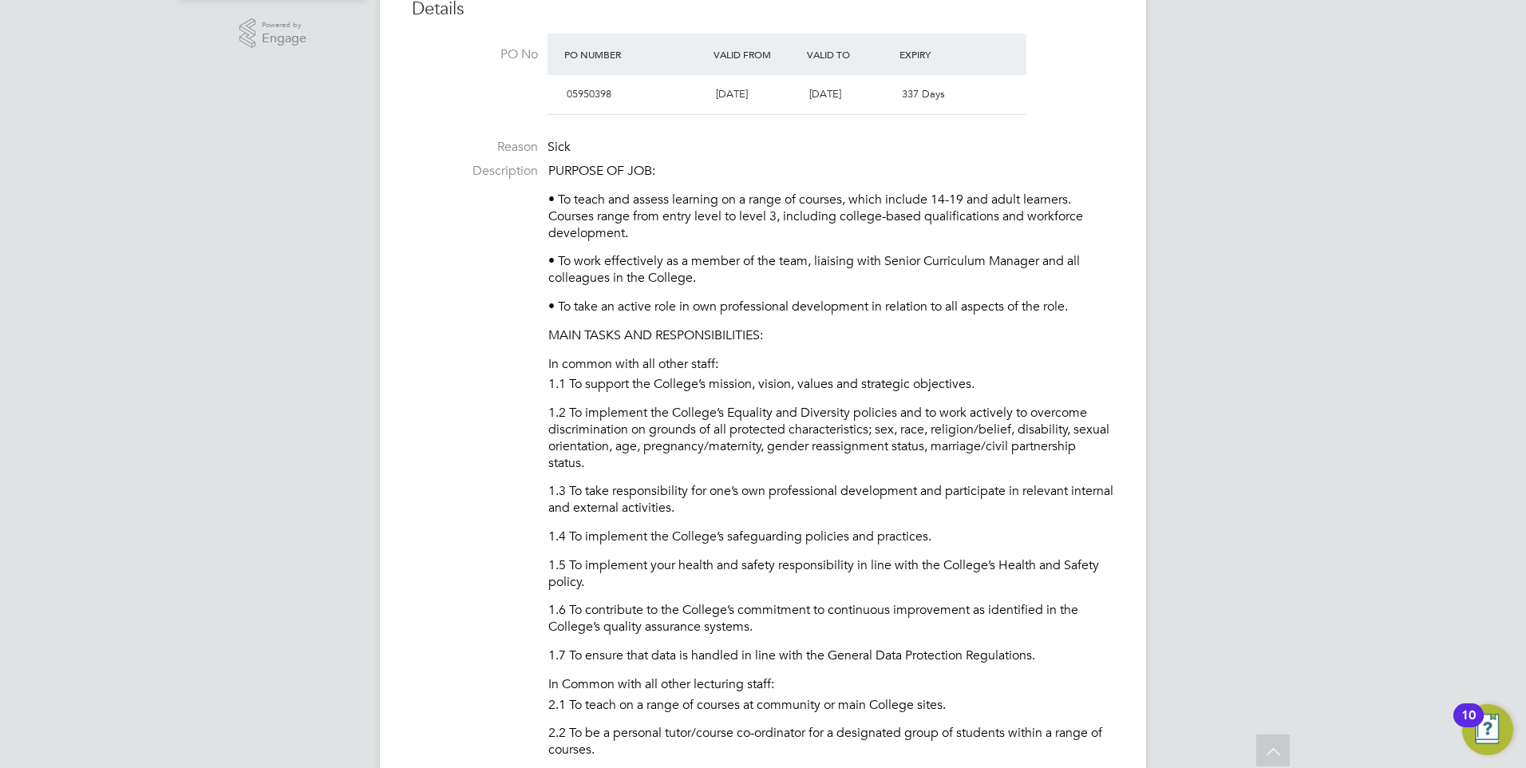
scroll to position [0, 0]
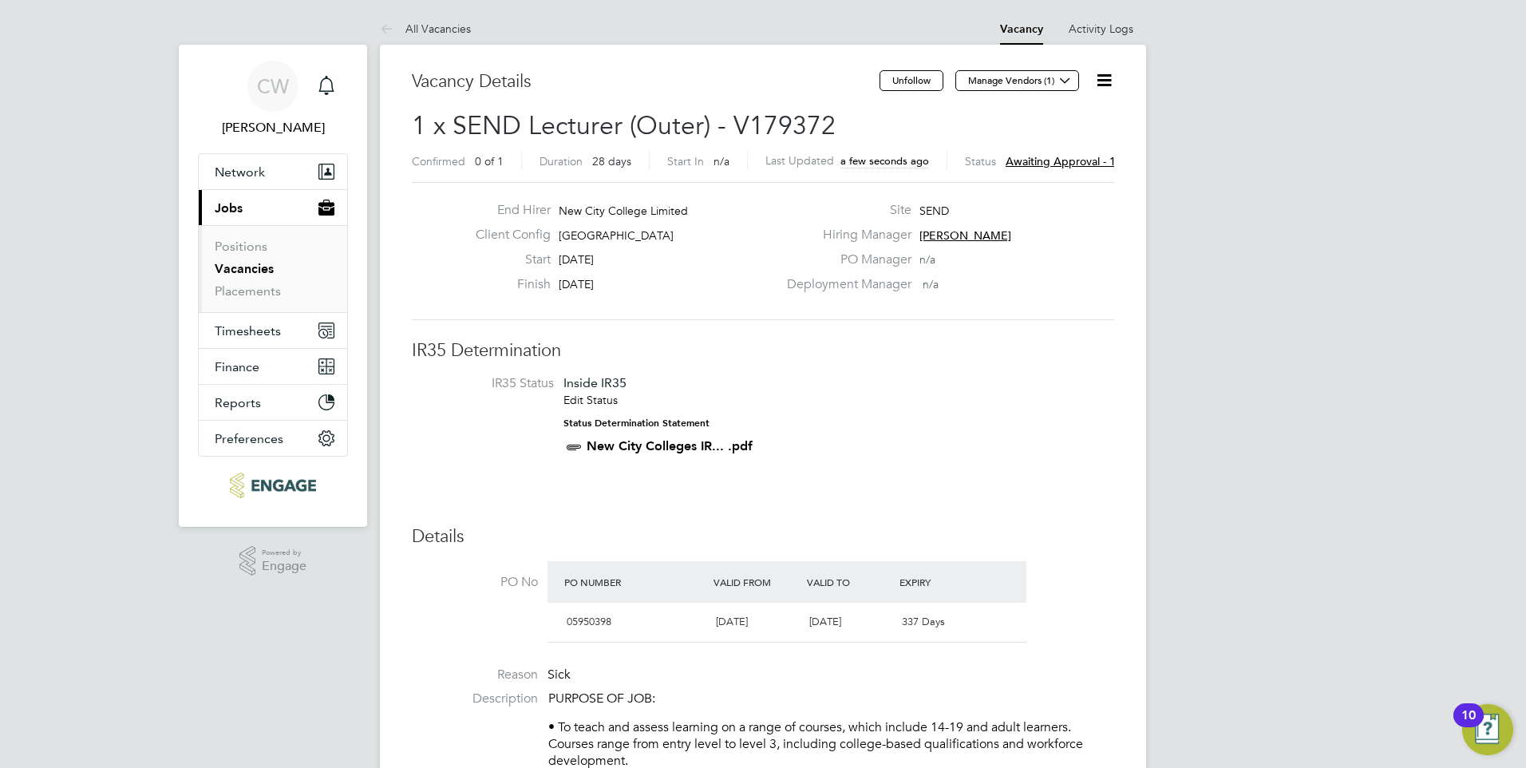
click at [1102, 76] on icon at bounding box center [1104, 80] width 20 height 20
click at [1054, 113] on li "Edit Vacancy e" at bounding box center [1065, 118] width 93 height 22
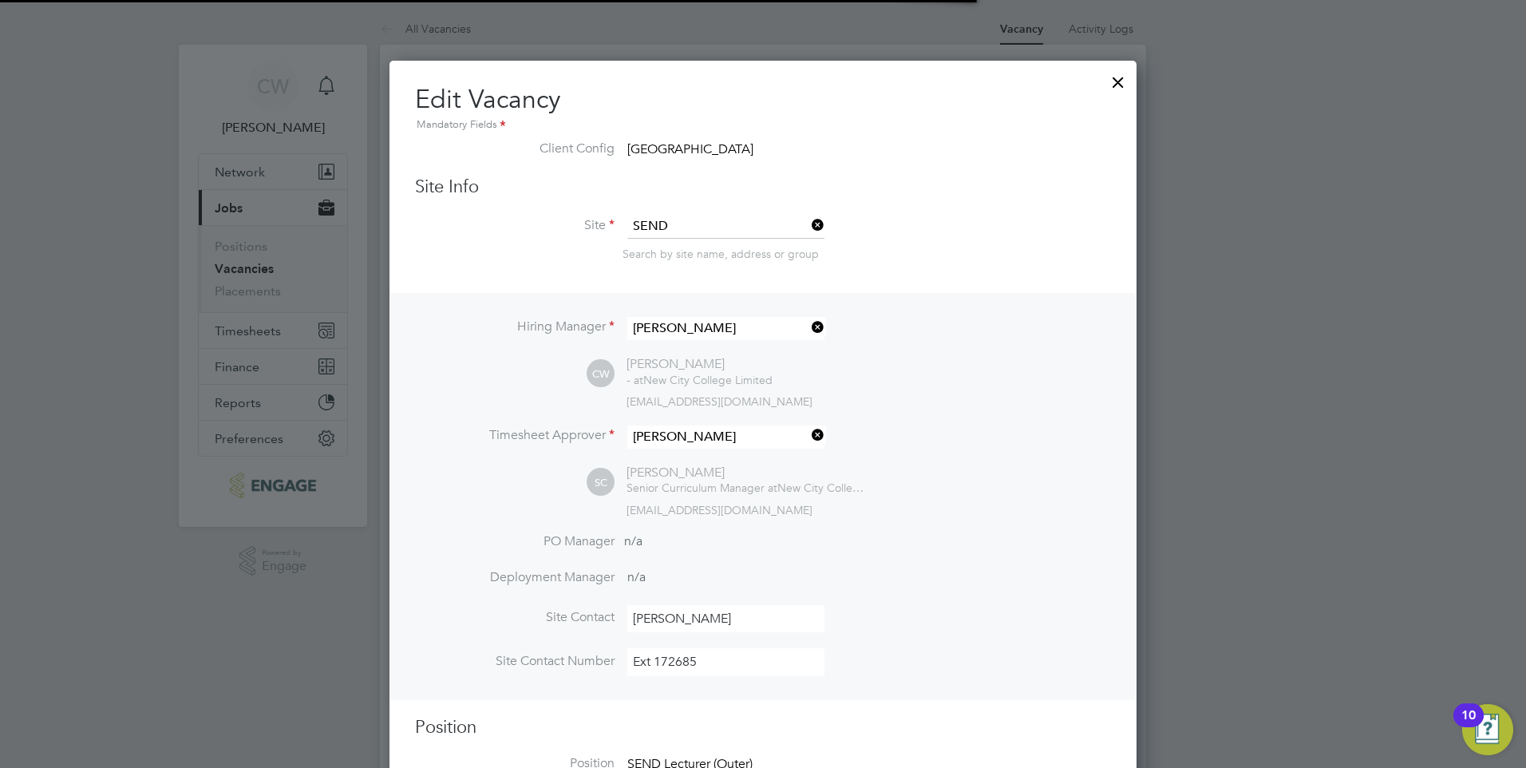
scroll to position [27, 150]
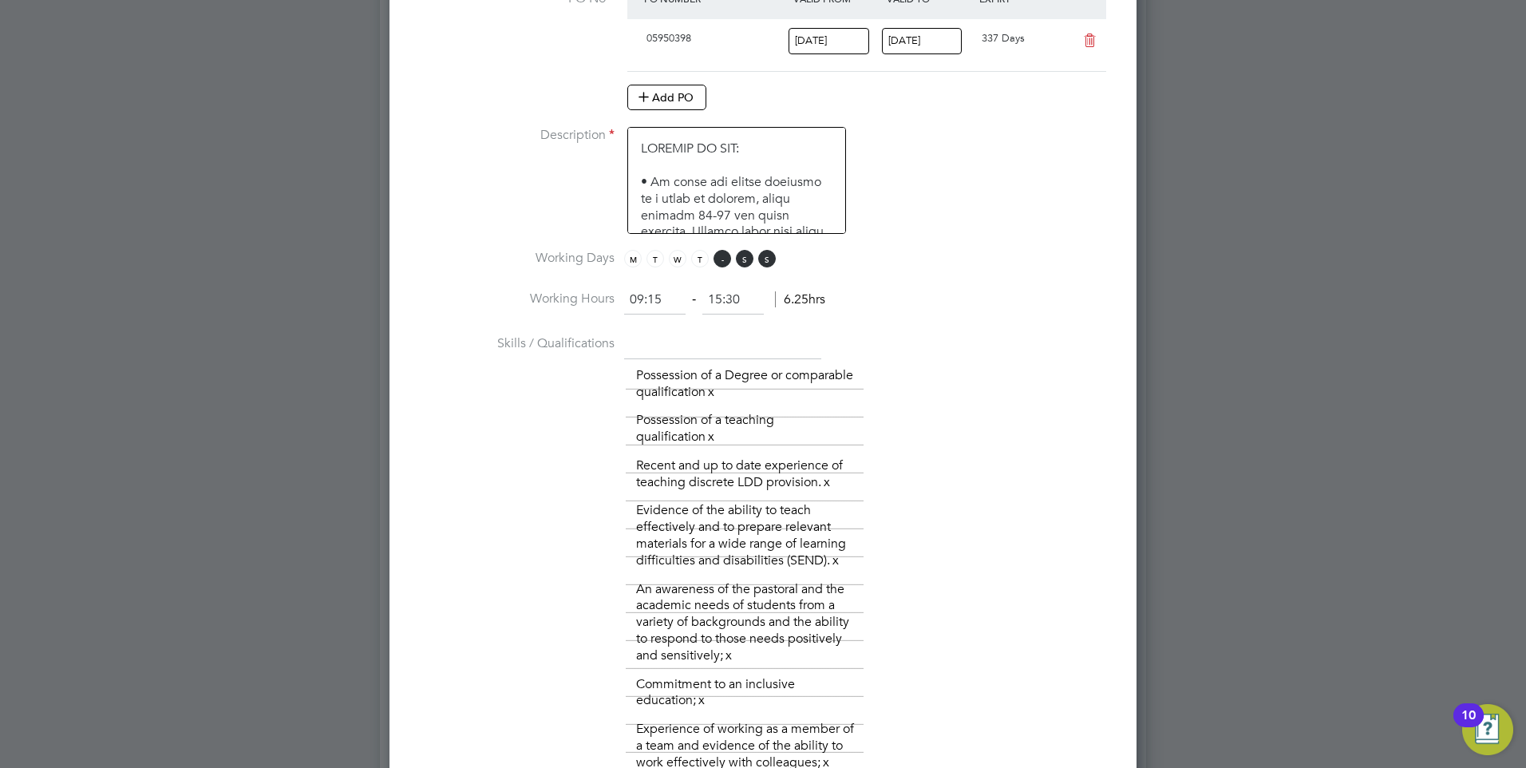
click at [721, 265] on span "F" at bounding box center [723, 259] width 18 height 18
click at [747, 256] on span "S" at bounding box center [745, 259] width 18 height 18
click at [774, 261] on span "S" at bounding box center [767, 259] width 18 height 18
click at [627, 256] on span "M" at bounding box center [633, 259] width 18 height 18
click at [647, 263] on span "T" at bounding box center [655, 259] width 18 height 18
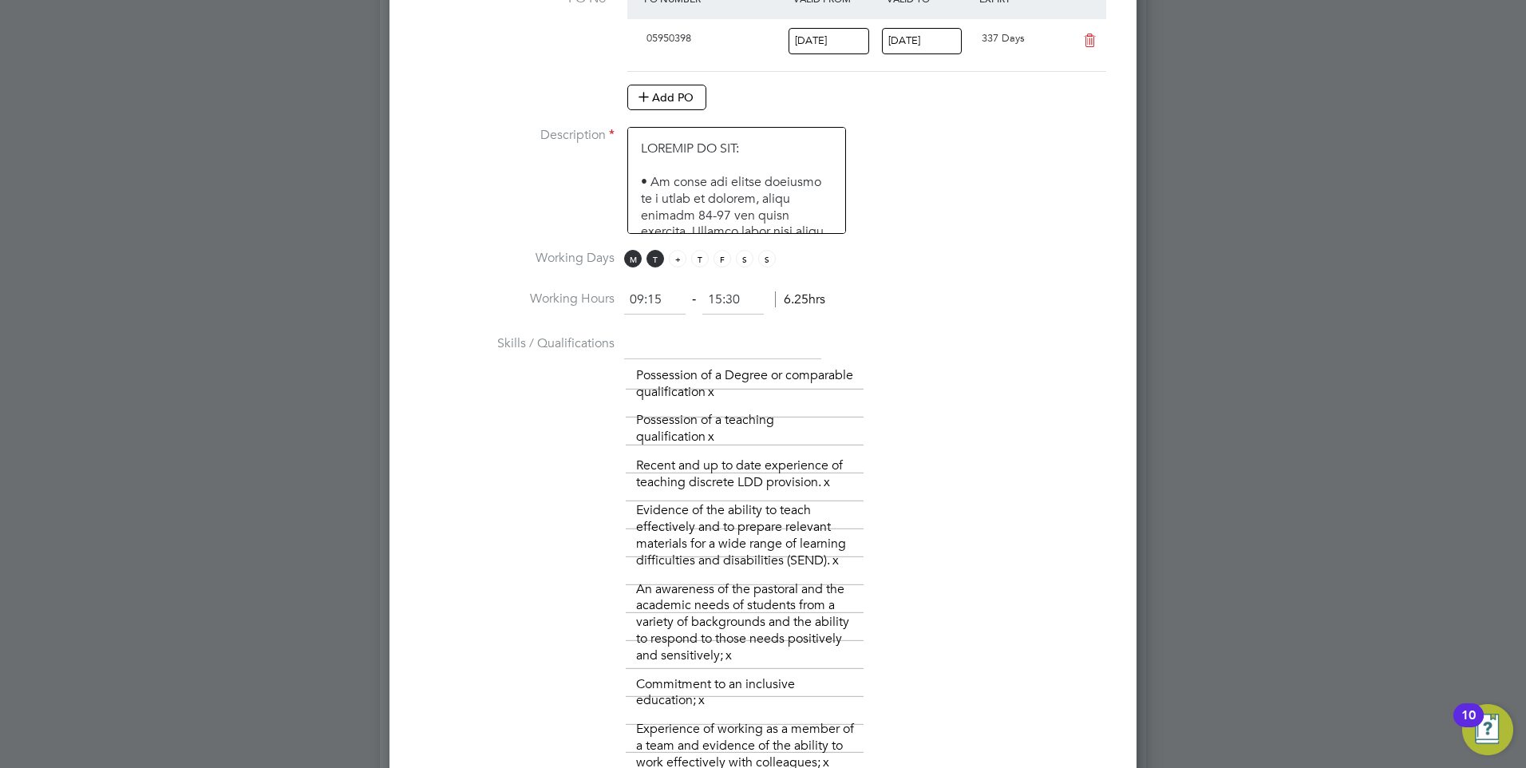
click at [679, 262] on span "W" at bounding box center [678, 259] width 18 height 18
click at [698, 259] on span "T" at bounding box center [700, 259] width 18 height 18
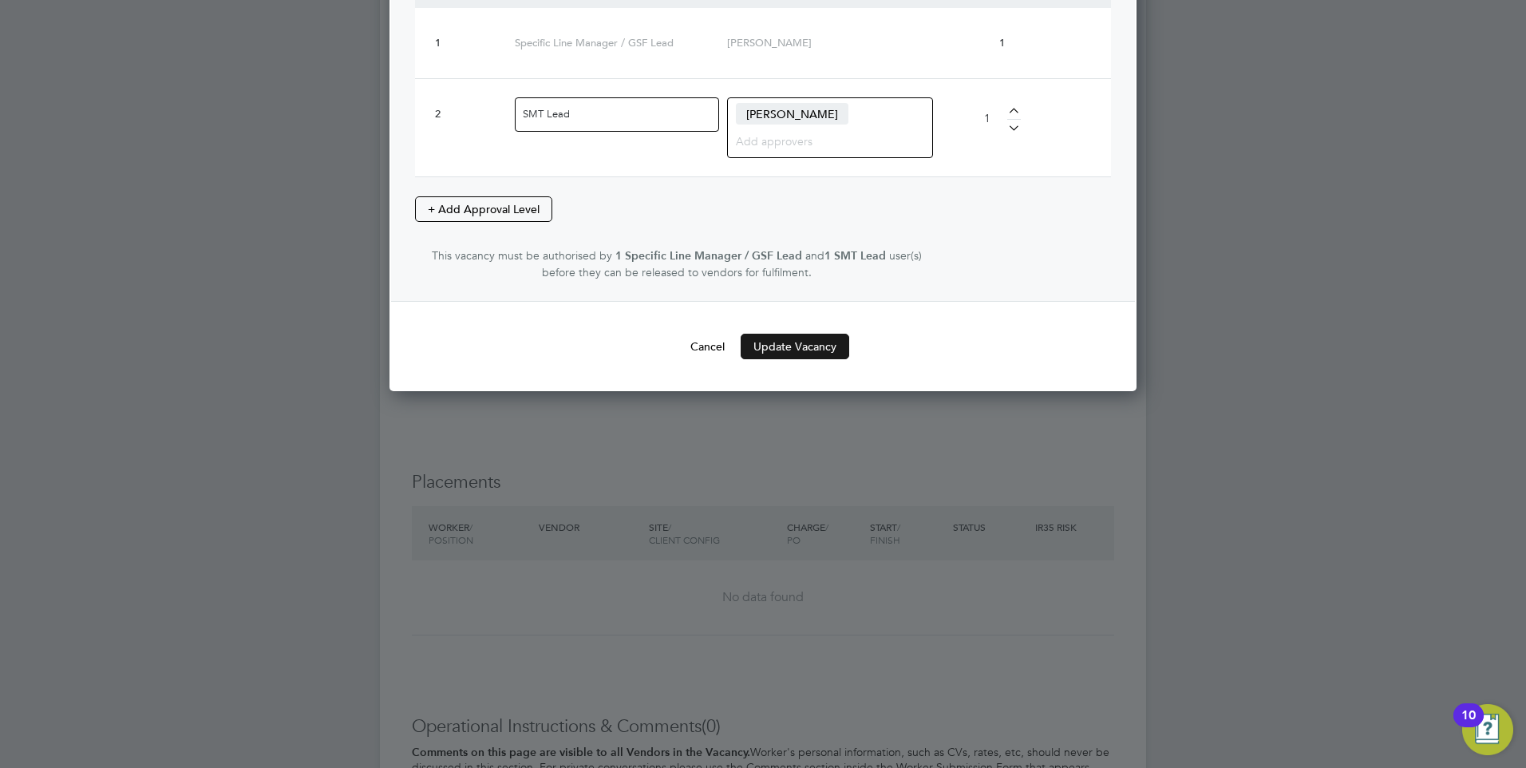
click at [793, 344] on button "Update Vacancy" at bounding box center [795, 347] width 109 height 26
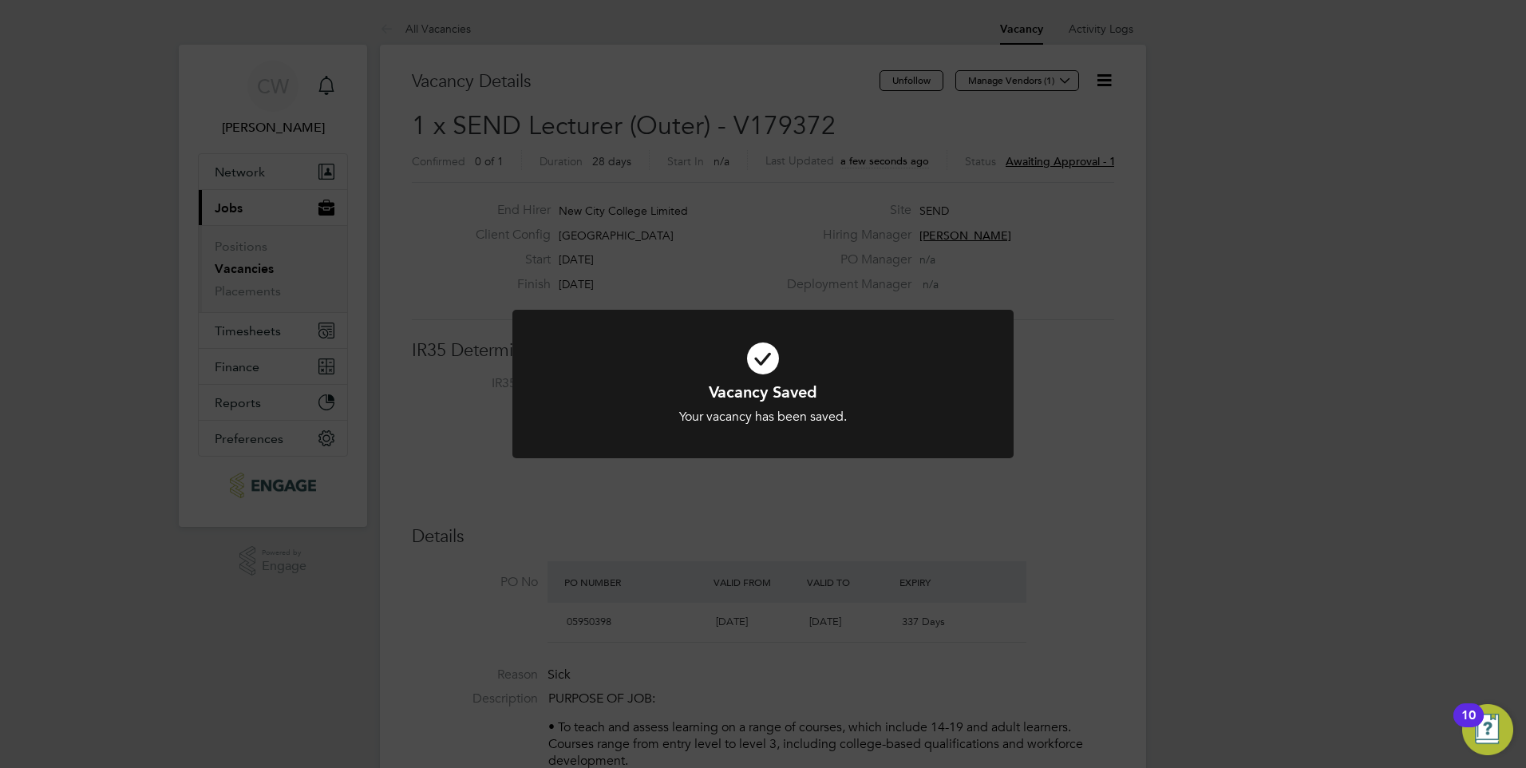
click at [1121, 321] on div "Vacancy Saved Your vacancy has been saved. Cancel Okay" at bounding box center [763, 384] width 1526 height 768
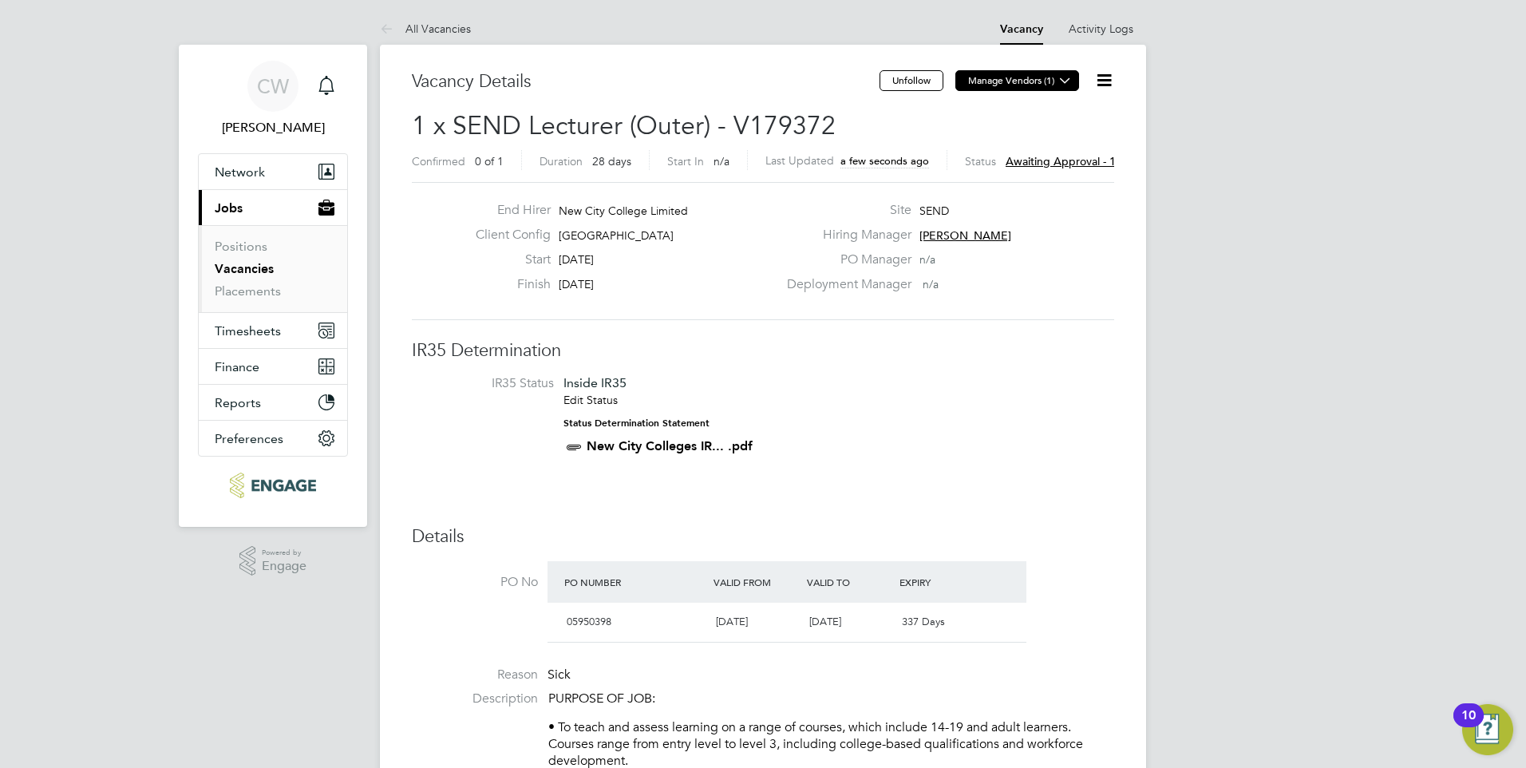
click at [1068, 86] on icon at bounding box center [1065, 80] width 12 height 12
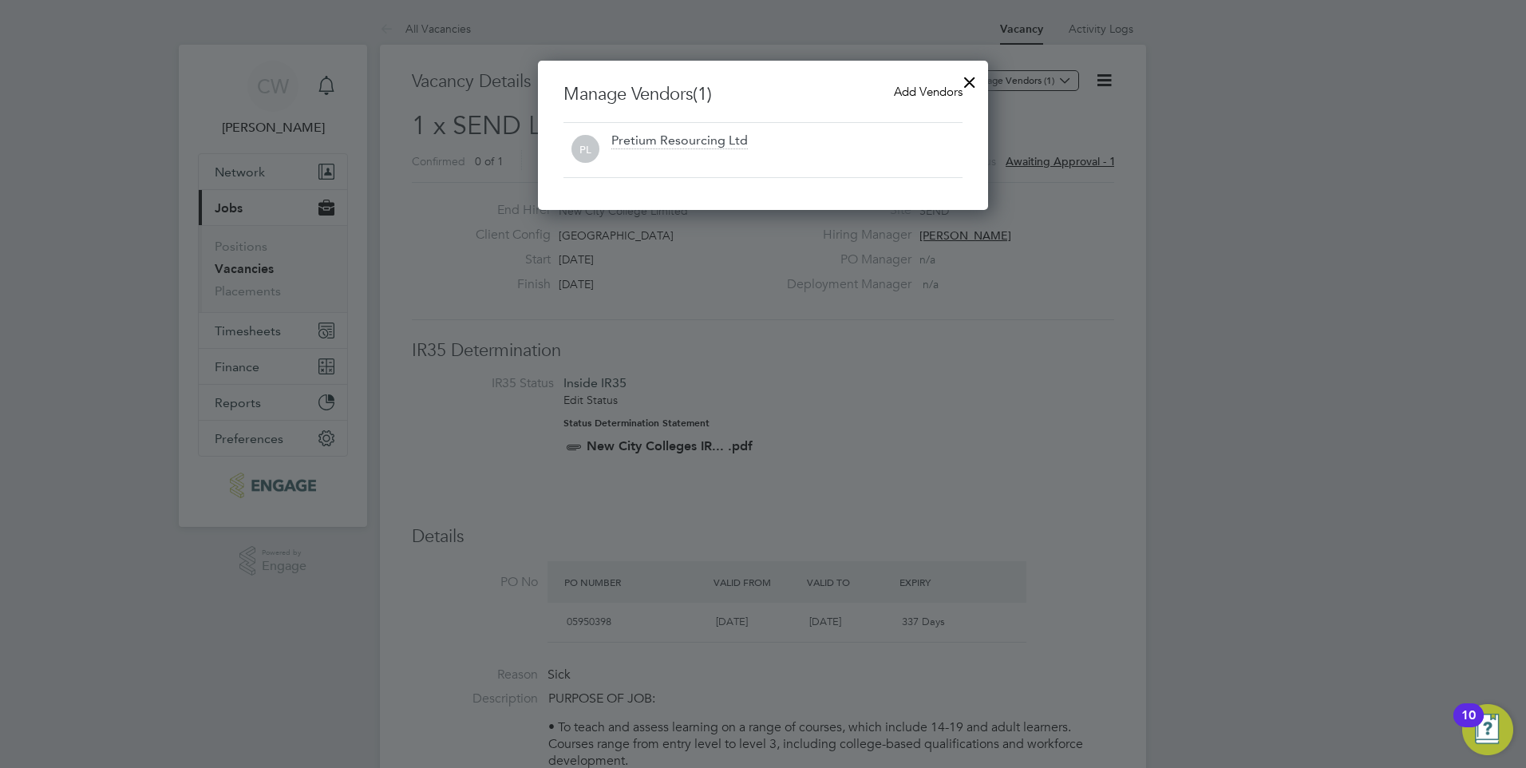
click at [971, 77] on div at bounding box center [969, 78] width 29 height 29
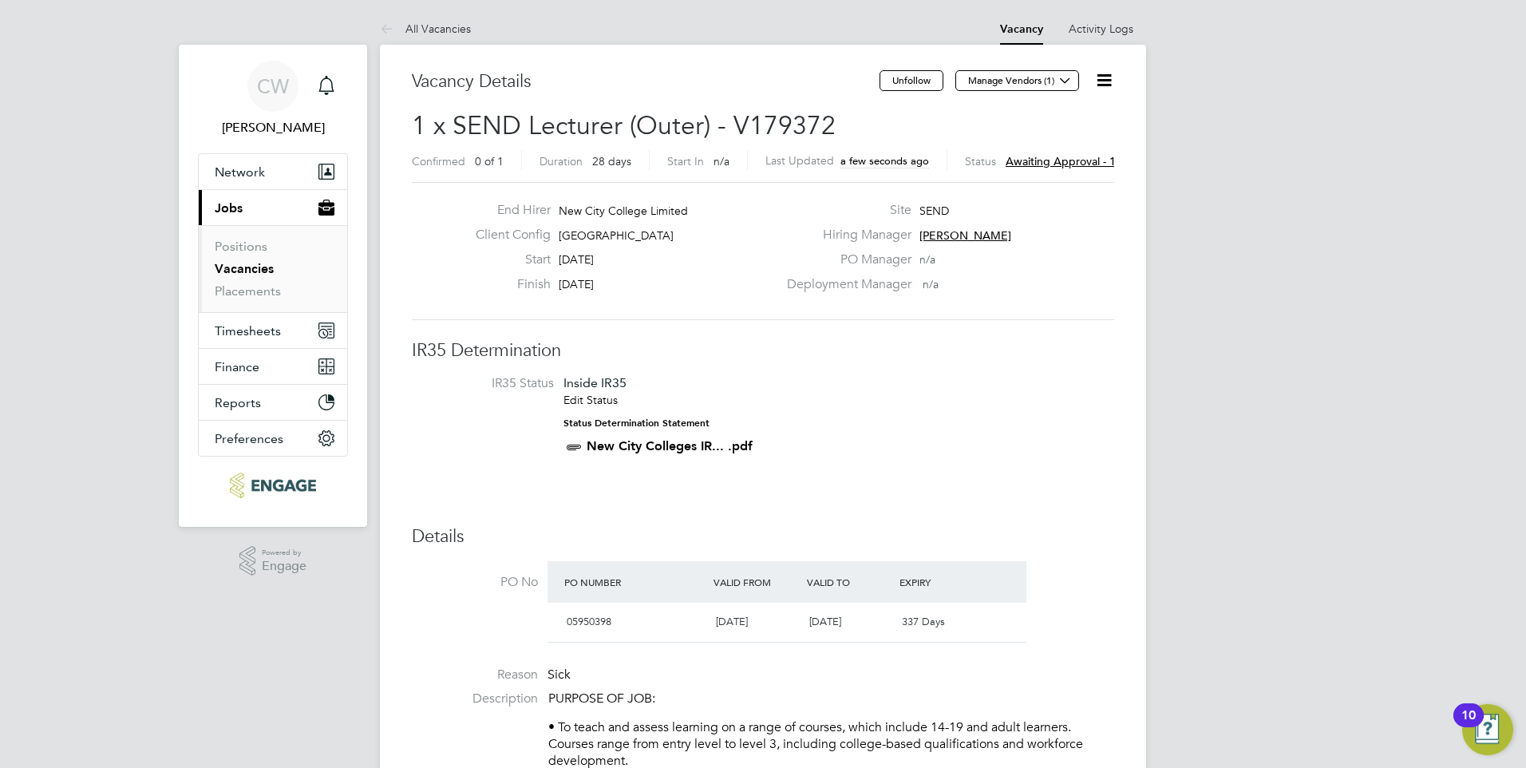
click at [1101, 77] on icon at bounding box center [1104, 80] width 20 height 20
click at [1102, 302] on div "End Hirer New City College Limited Client Config [GEOGRAPHIC_DATA] Start [DATE]…" at bounding box center [763, 251] width 702 height 138
click at [245, 266] on link "Vacancies" at bounding box center [244, 268] width 59 height 15
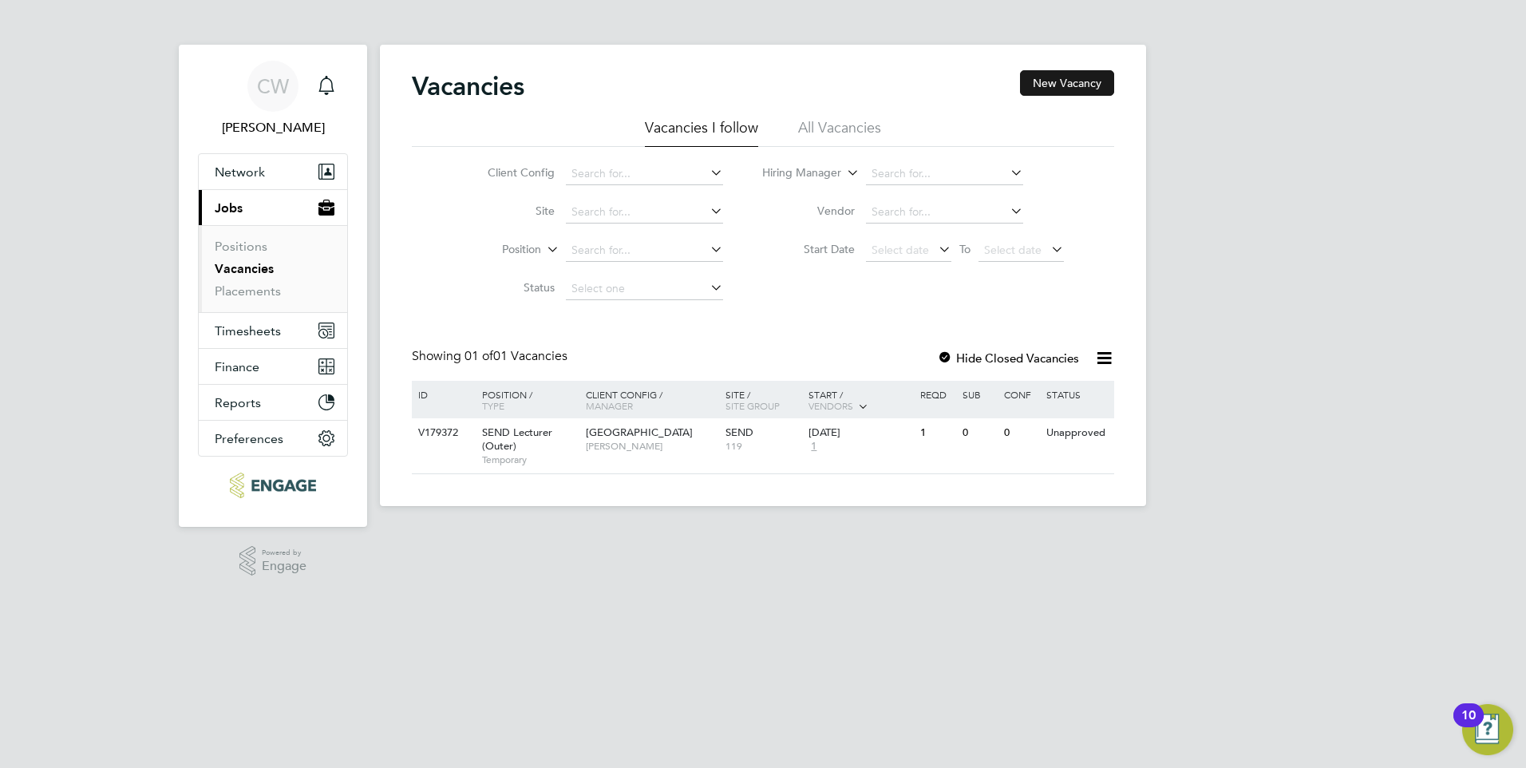
click at [1056, 76] on button "New Vacancy" at bounding box center [1067, 83] width 94 height 26
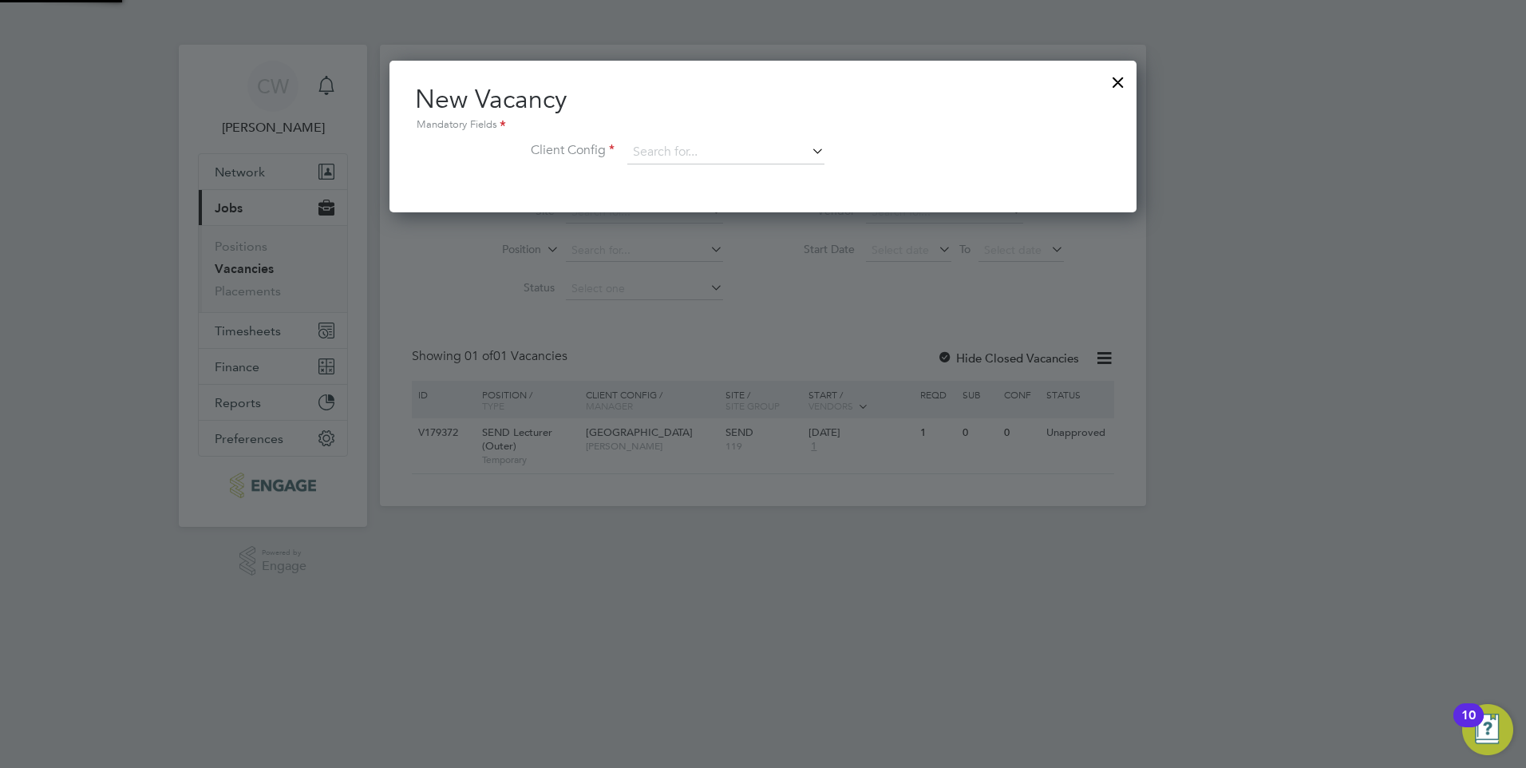
scroll to position [152, 748]
click at [795, 151] on input at bounding box center [725, 152] width 197 height 24
click at [751, 234] on li "Re [GEOGRAPHIC_DATA]" at bounding box center [726, 240] width 199 height 22
type input "[GEOGRAPHIC_DATA]"
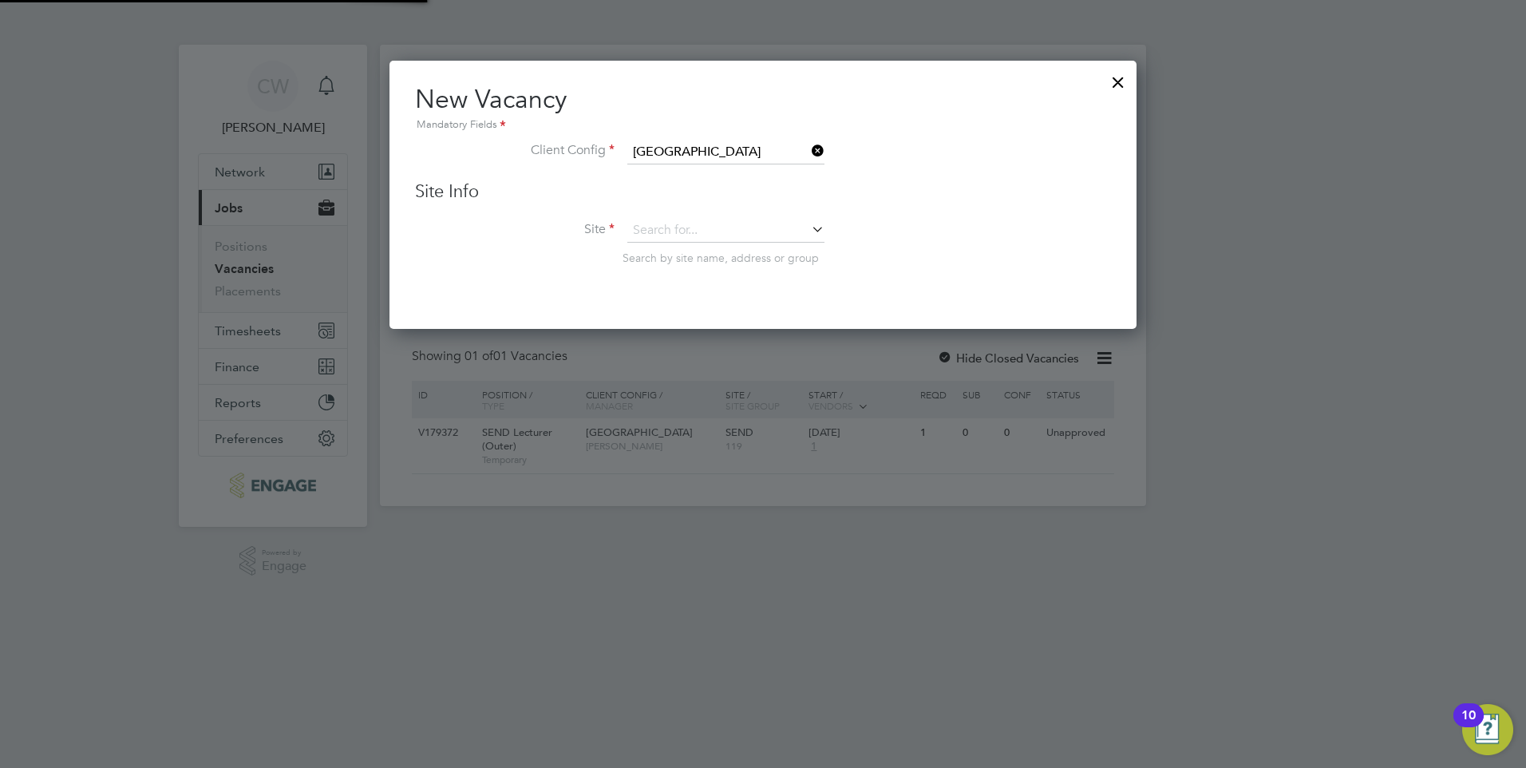
scroll to position [270, 748]
click at [751, 234] on input at bounding box center [725, 231] width 197 height 24
click at [740, 247] on li "SEND" at bounding box center [726, 254] width 199 height 22
type input "SEND"
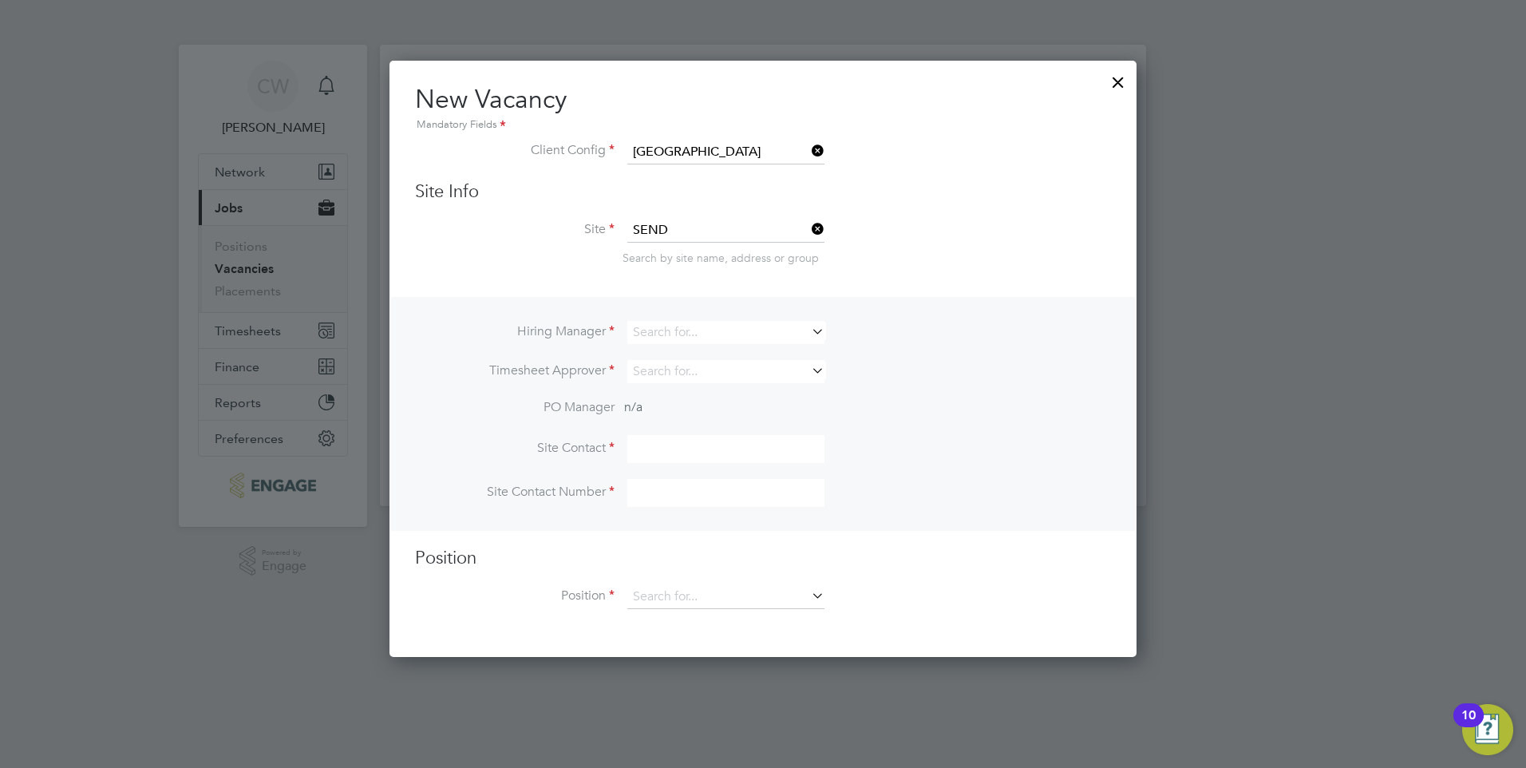
click at [808, 334] on icon at bounding box center [808, 331] width 0 height 22
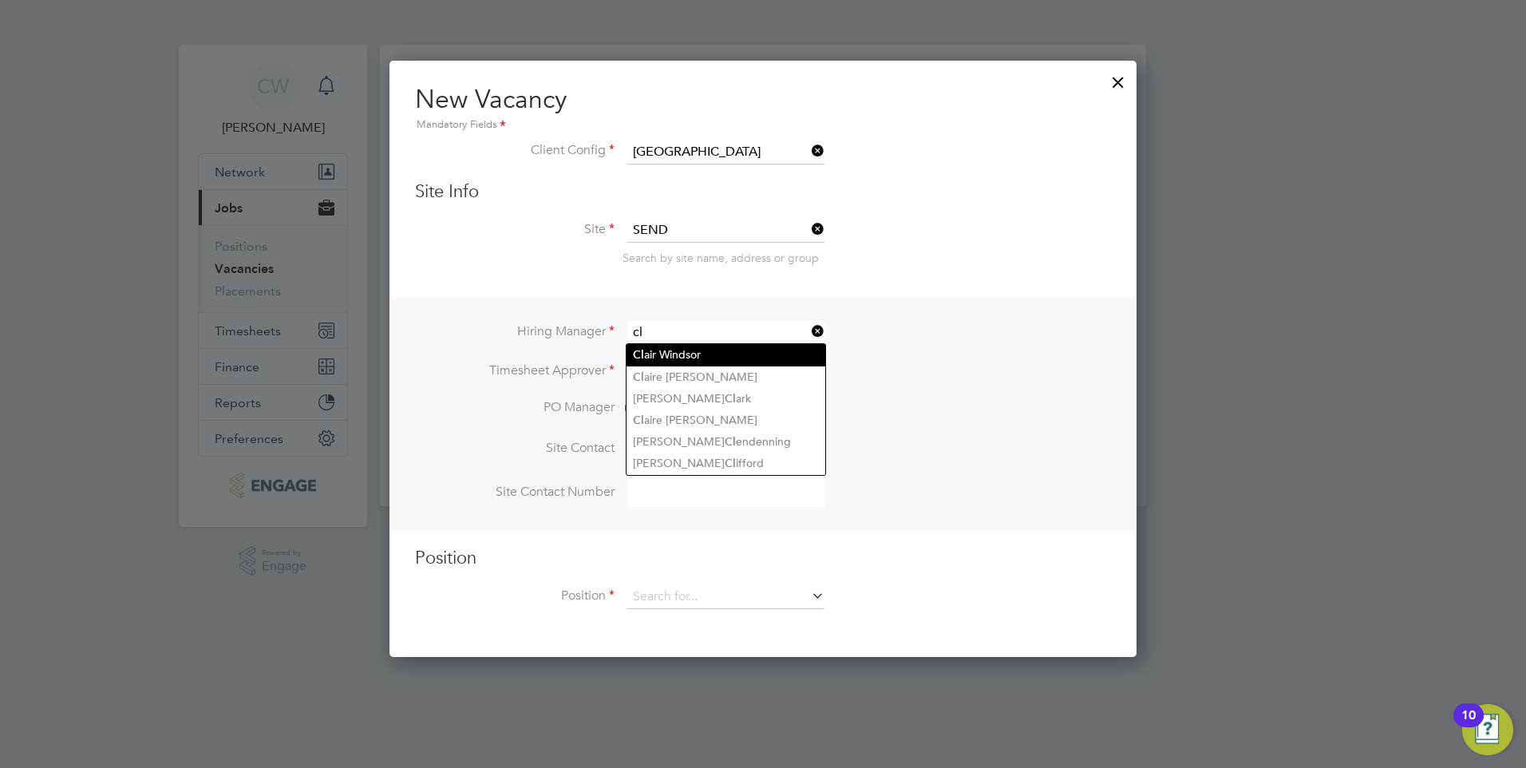
click at [756, 354] on li "Cl air Windsor" at bounding box center [726, 355] width 199 height 22
type input "[PERSON_NAME]"
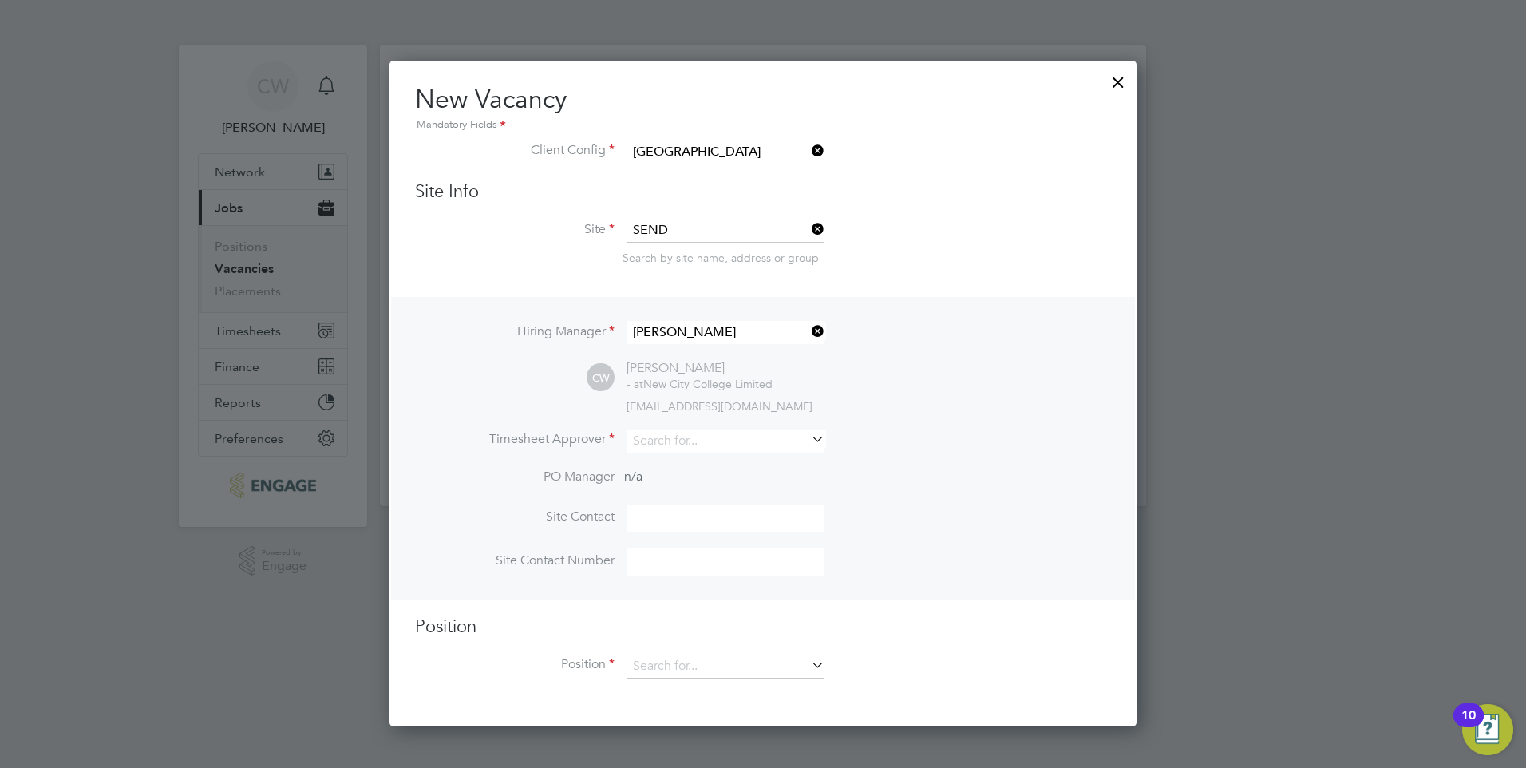
click at [808, 438] on icon at bounding box center [808, 439] width 0 height 22
click at [725, 478] on li "Sil via Faja" at bounding box center [726, 486] width 199 height 22
type input "[PERSON_NAME]"
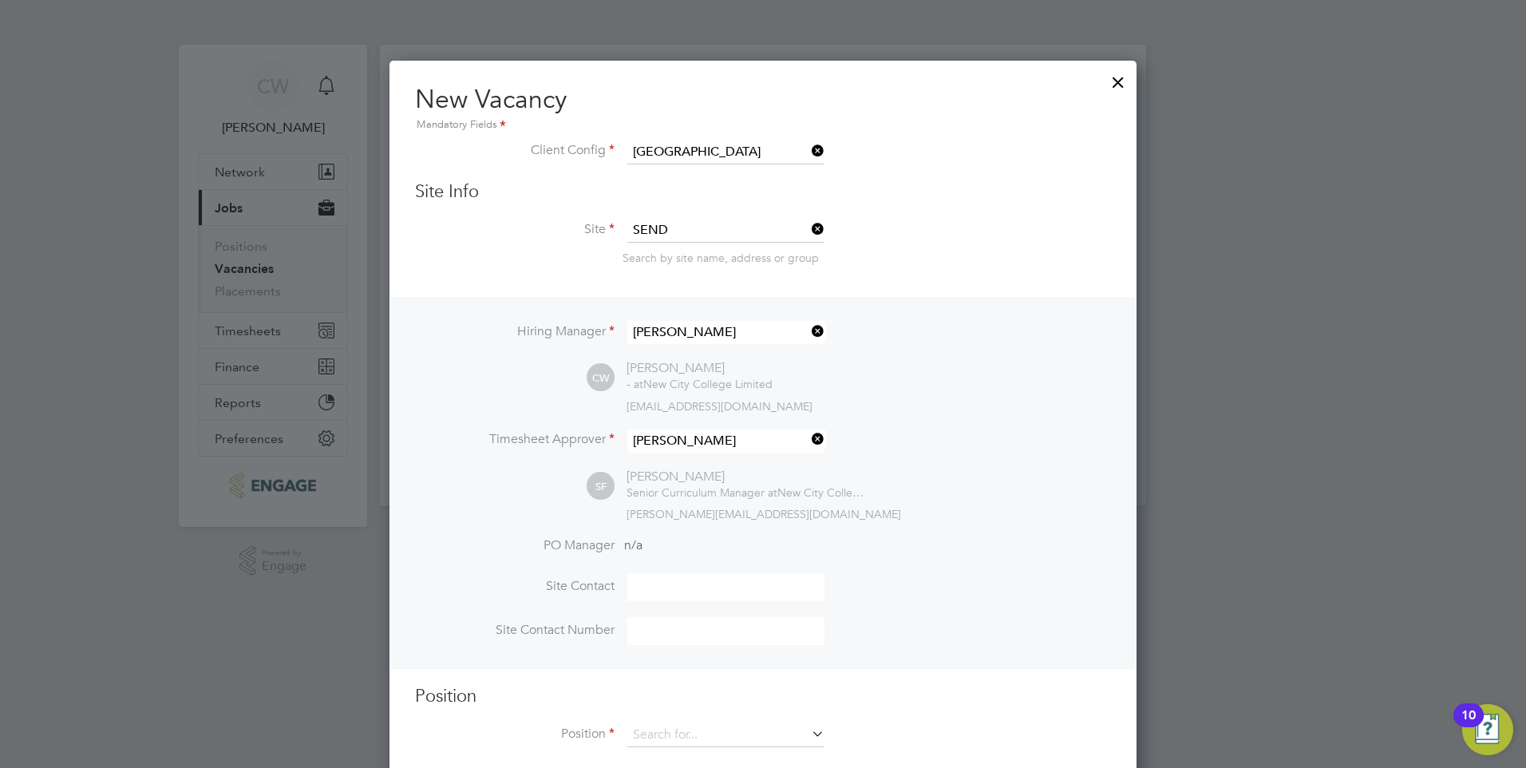
scroll to position [737, 748]
click at [759, 587] on input at bounding box center [725, 587] width 197 height 28
type input "[PERSON_NAME]"
click at [735, 631] on input at bounding box center [725, 631] width 197 height 28
click at [727, 627] on input "EXT" at bounding box center [725, 631] width 197 height 28
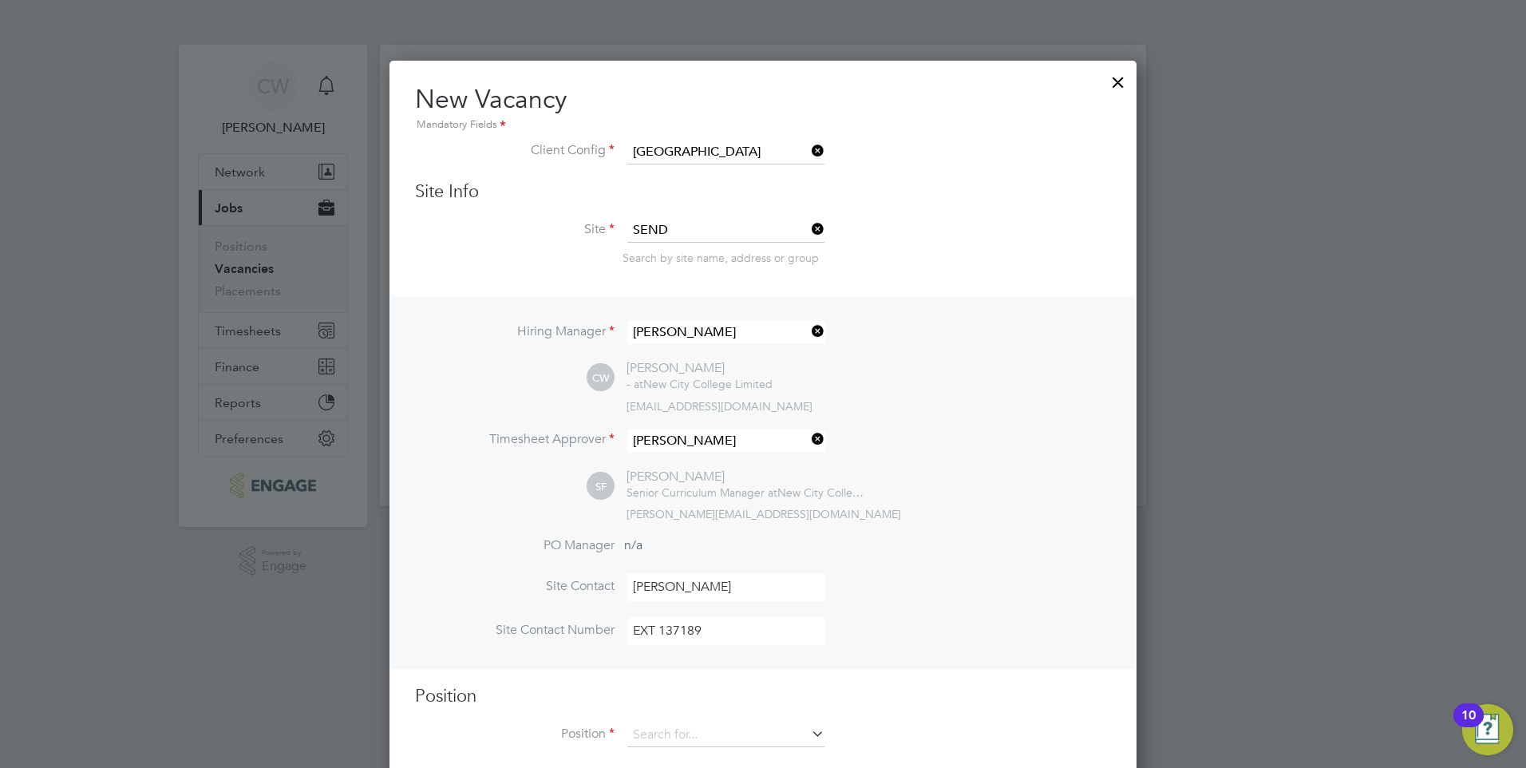
type input "EXT 137189"
click at [991, 566] on li "PO Manager n/a" at bounding box center [763, 555] width 696 height 36
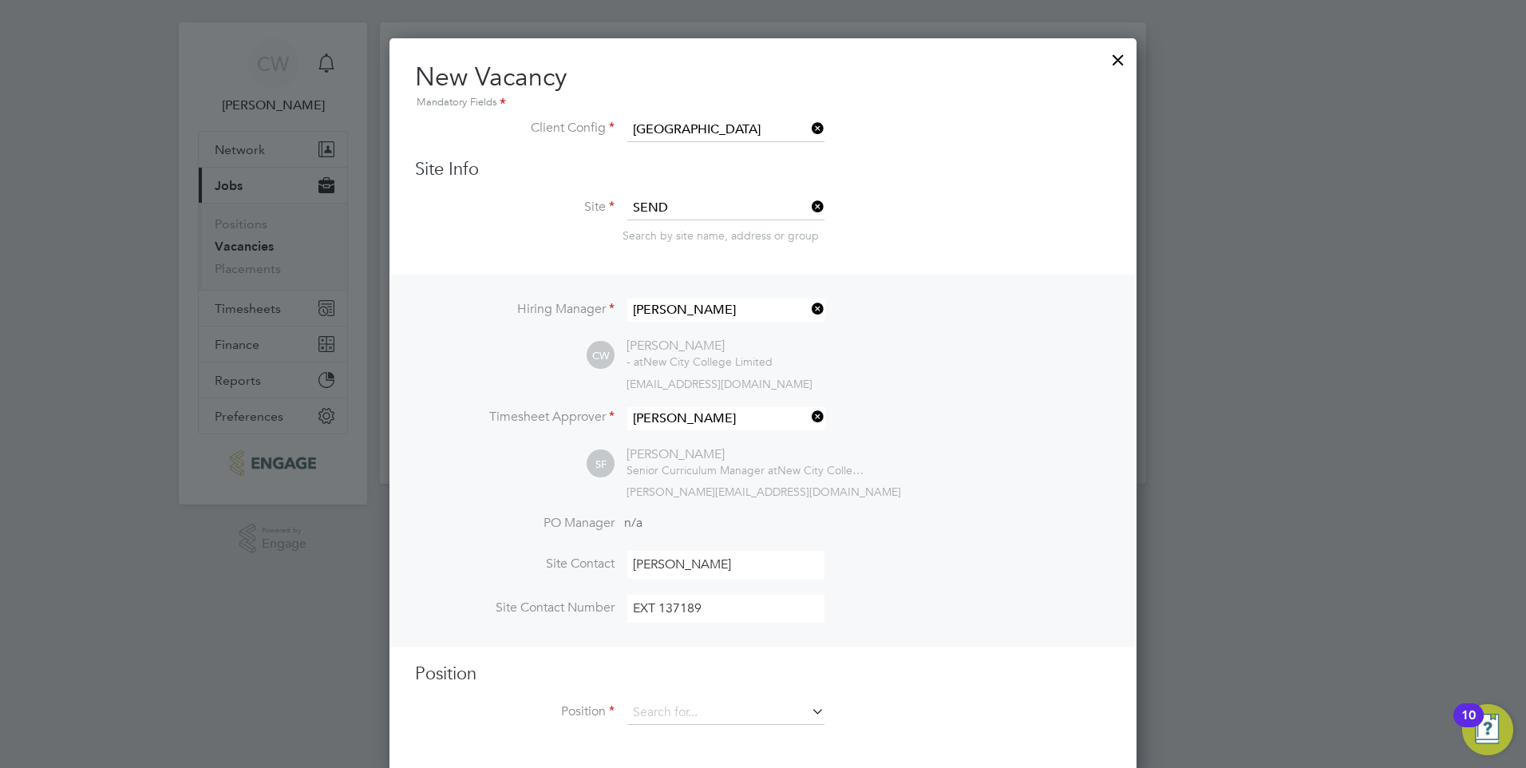
scroll to position [29, 0]
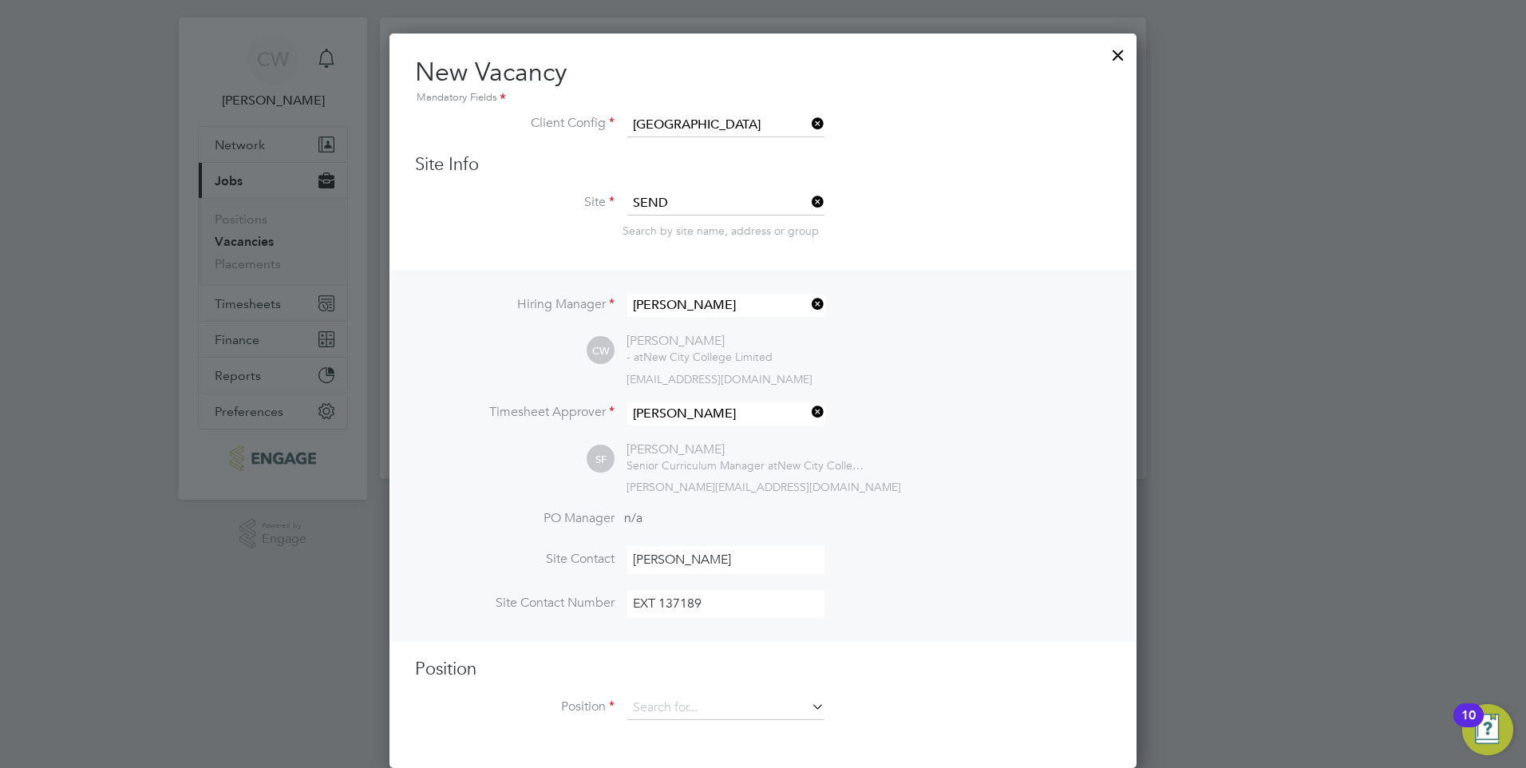
click at [808, 708] on icon at bounding box center [808, 706] width 0 height 22
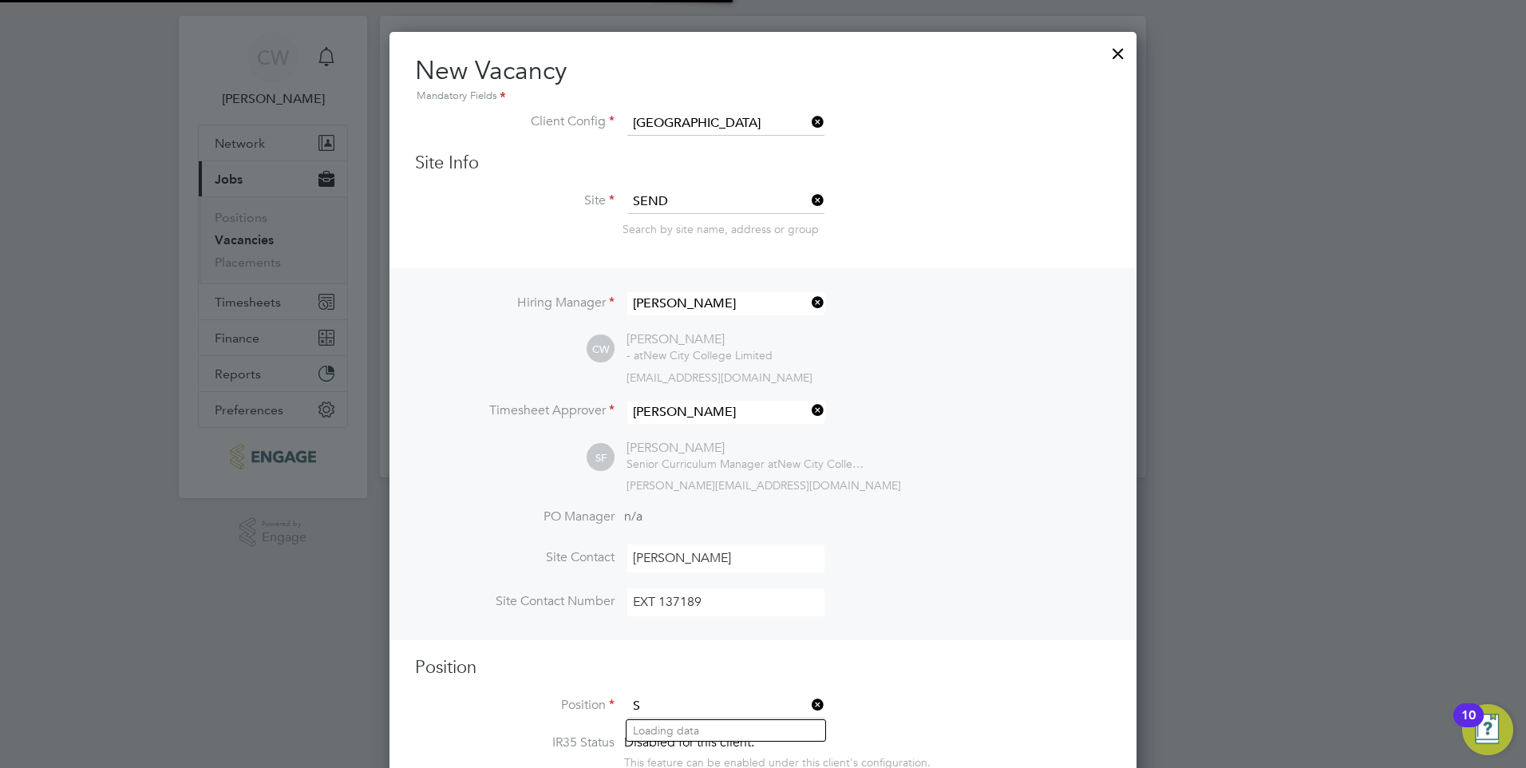
scroll to position [2459, 748]
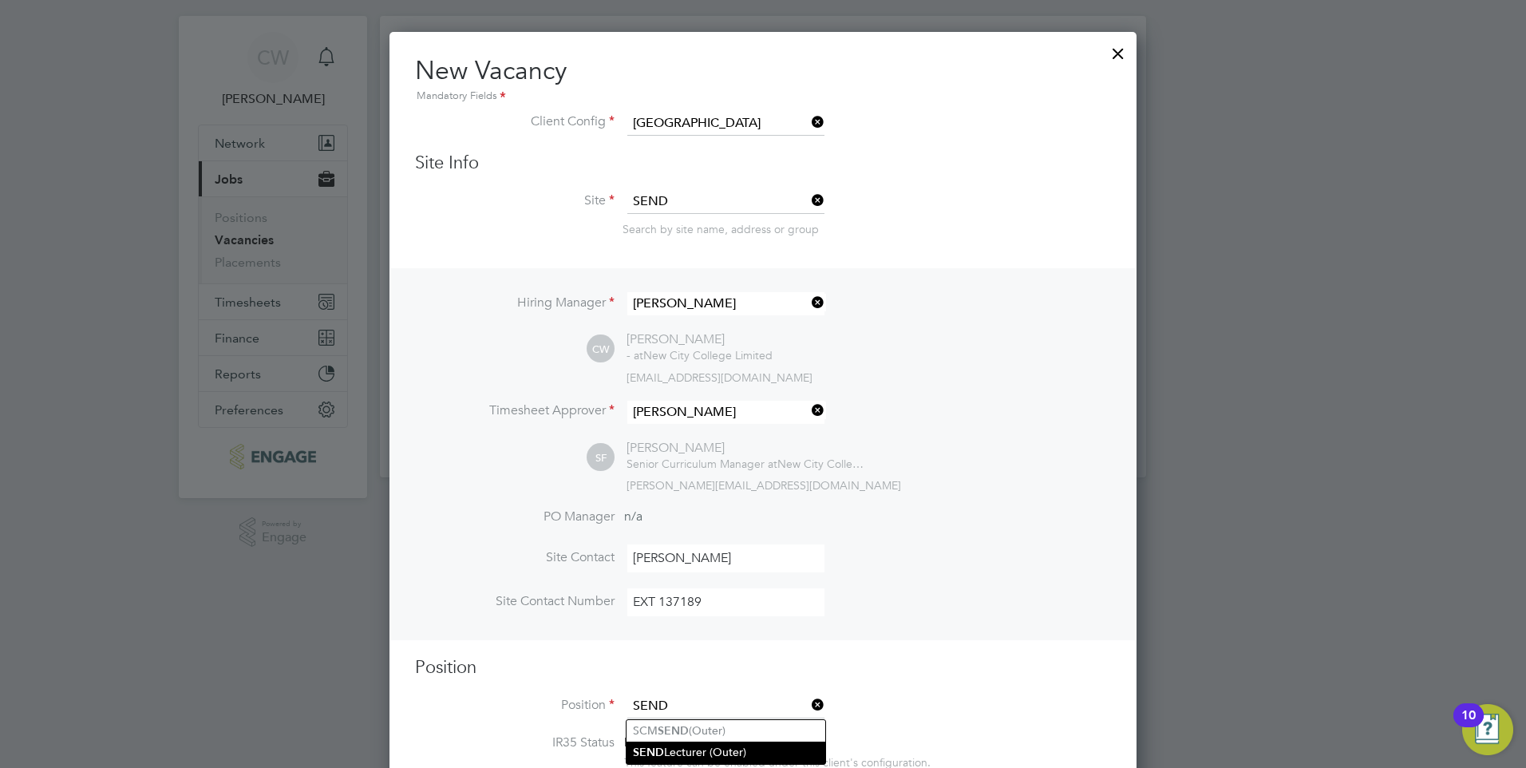
click at [729, 746] on li "SEND Lecturer (Outer)" at bounding box center [726, 752] width 199 height 22
type input "SEND Lecturer (Outer)"
type textarea "LOREMIP DO SIT: • Am conse adi elitse doeiusmo te i utlab et dolorem, aliqu eni…"
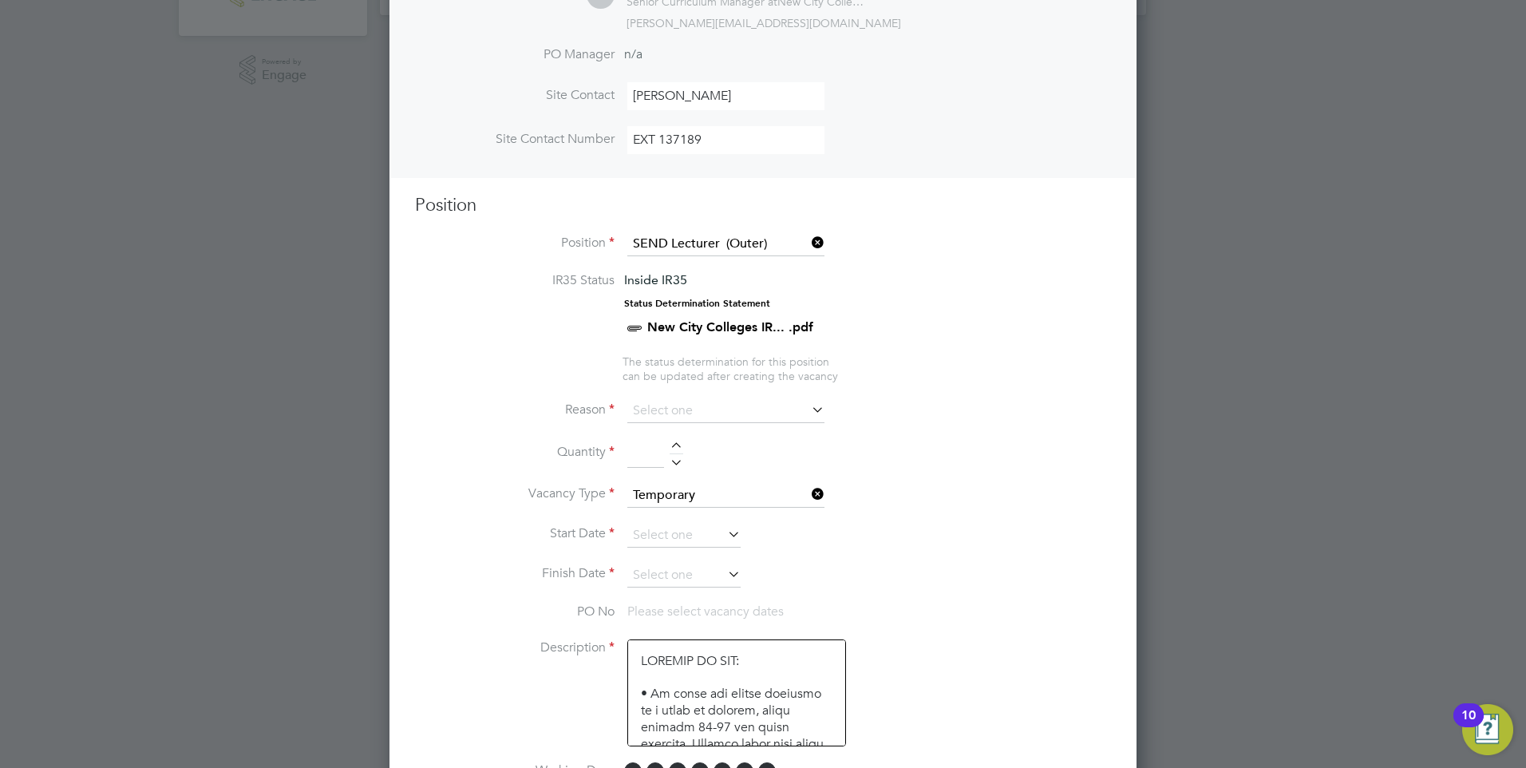
scroll to position [587, 0]
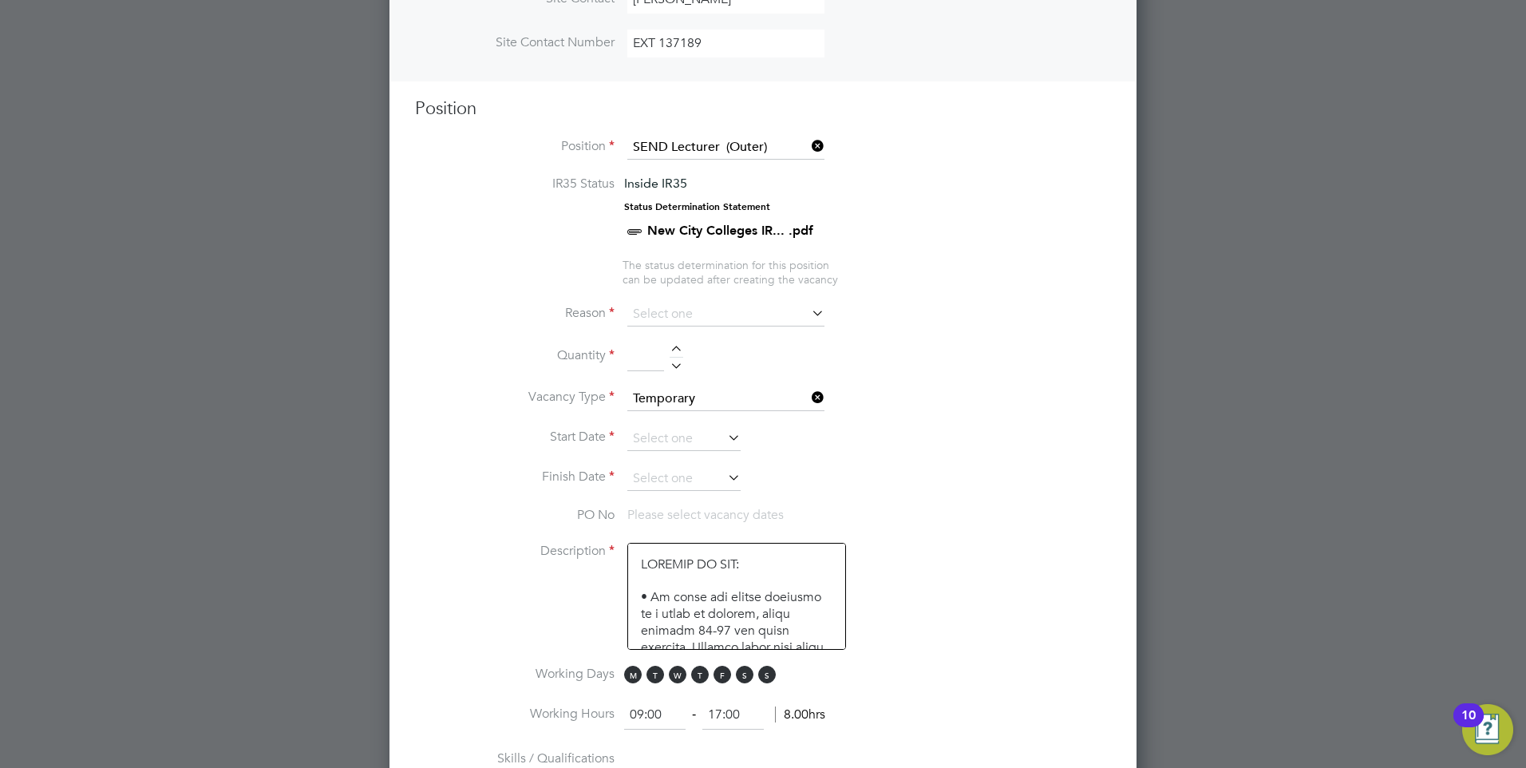
click at [808, 317] on icon at bounding box center [808, 313] width 0 height 22
click at [764, 314] on input at bounding box center [725, 314] width 197 height 24
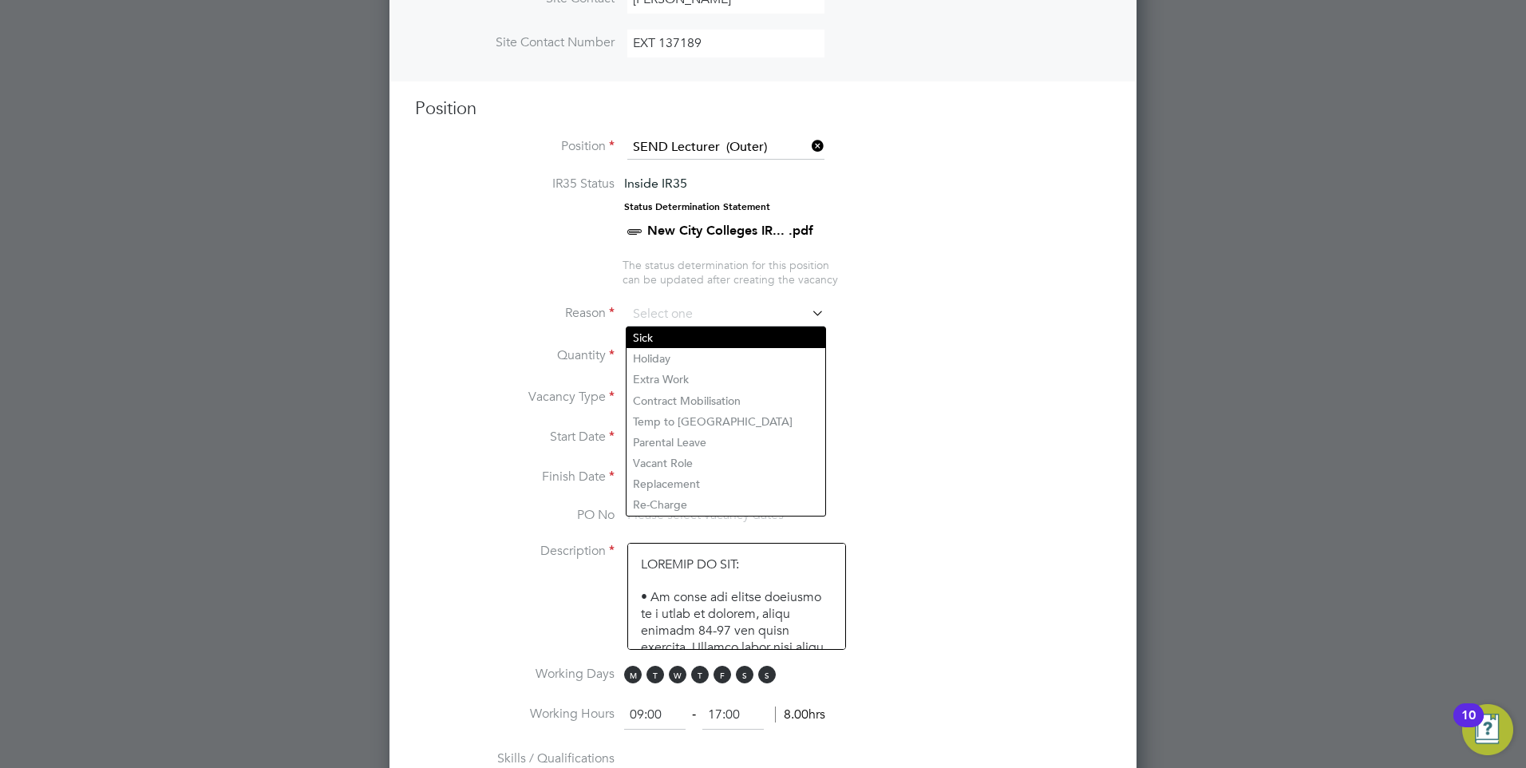
click at [652, 337] on li "Sick" at bounding box center [726, 337] width 199 height 21
type input "Sick"
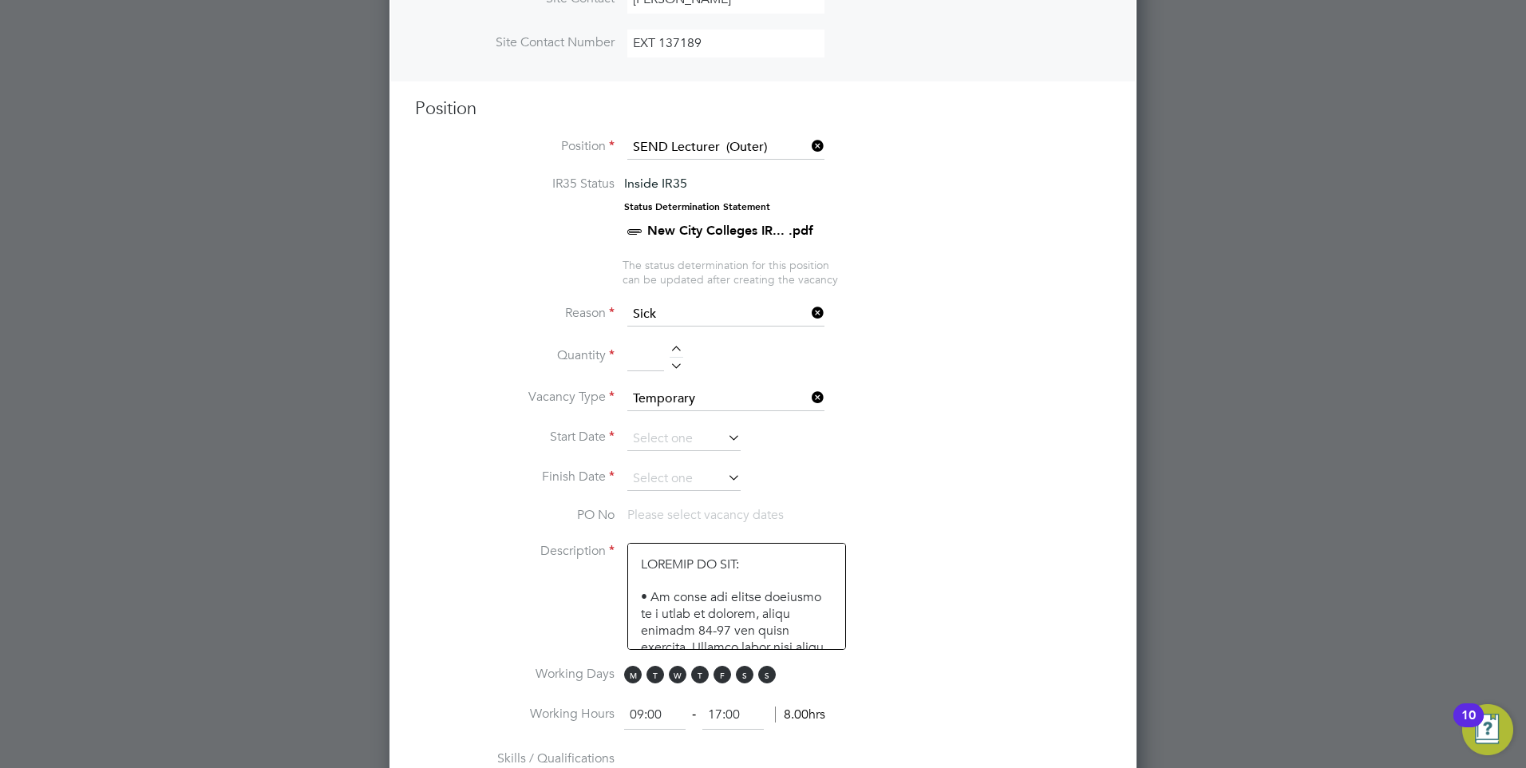
click at [674, 348] on div at bounding box center [677, 351] width 14 height 11
type input "1"
click at [725, 440] on icon at bounding box center [725, 437] width 0 height 22
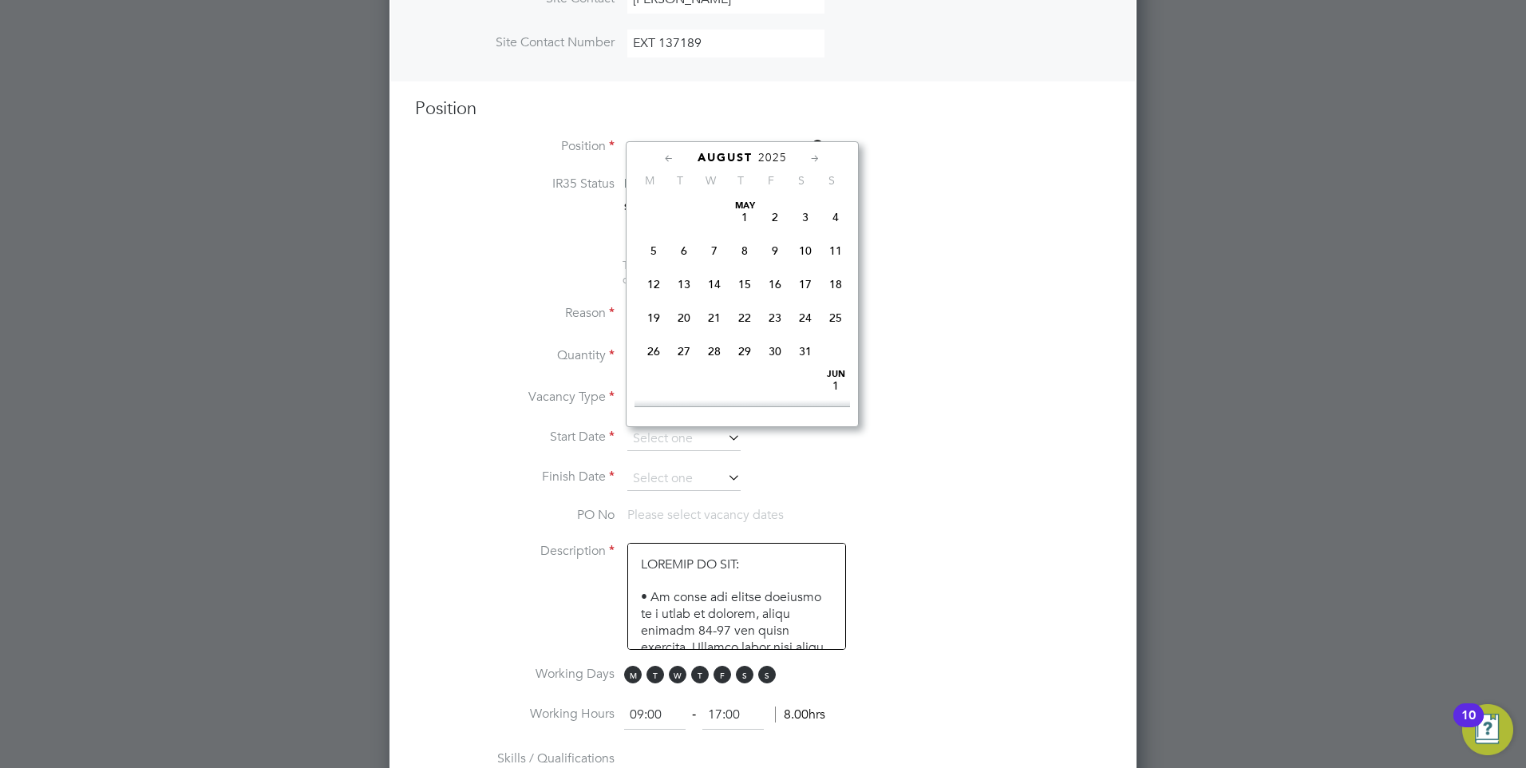
scroll to position [622, 0]
click at [717, 318] on span "3" at bounding box center [714, 302] width 30 height 30
type input "[DATE]"
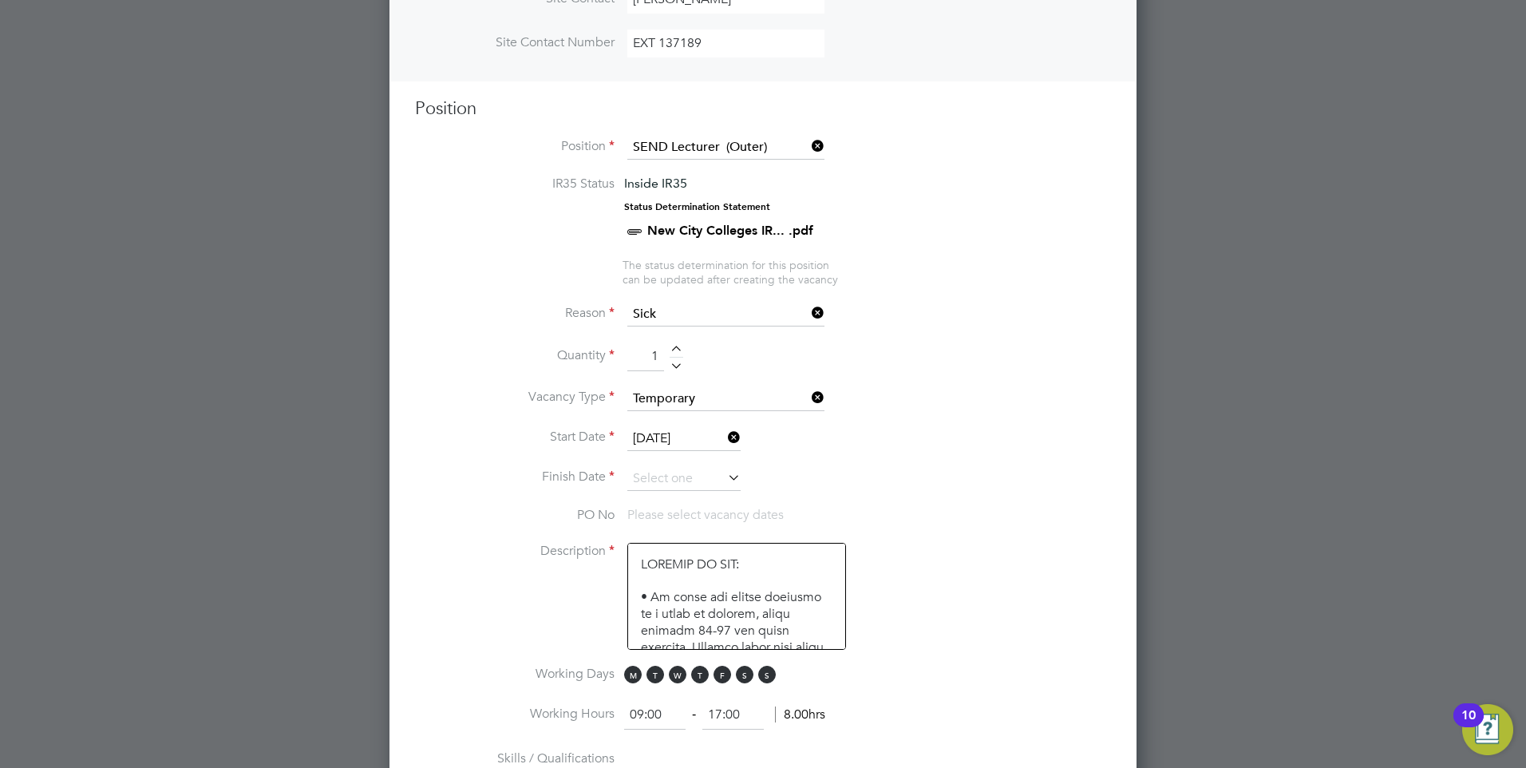
click at [725, 481] on icon at bounding box center [725, 477] width 0 height 22
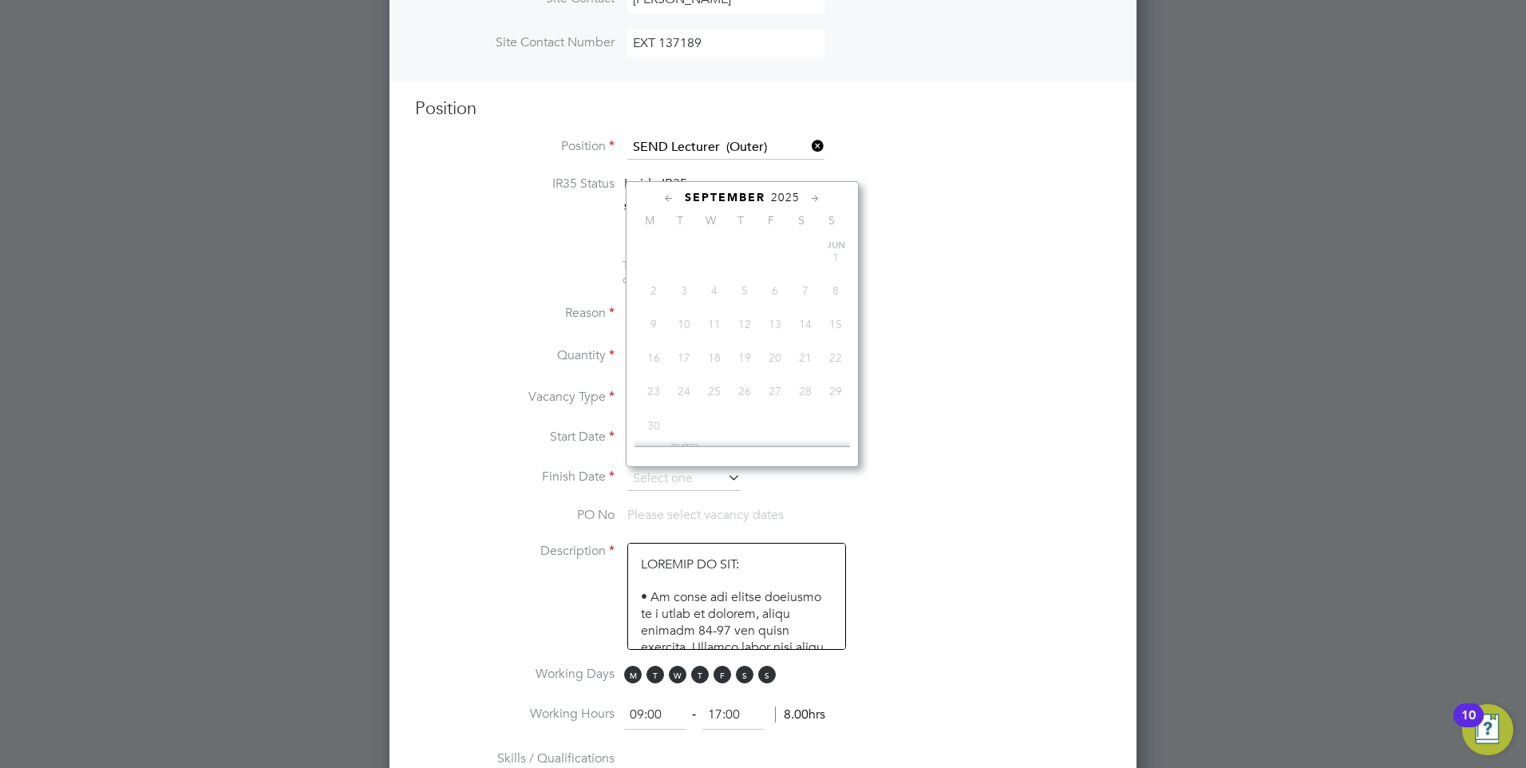
scroll to position [484, 0]
click at [715, 428] on span "24" at bounding box center [714, 412] width 30 height 30
type input "[DATE]"
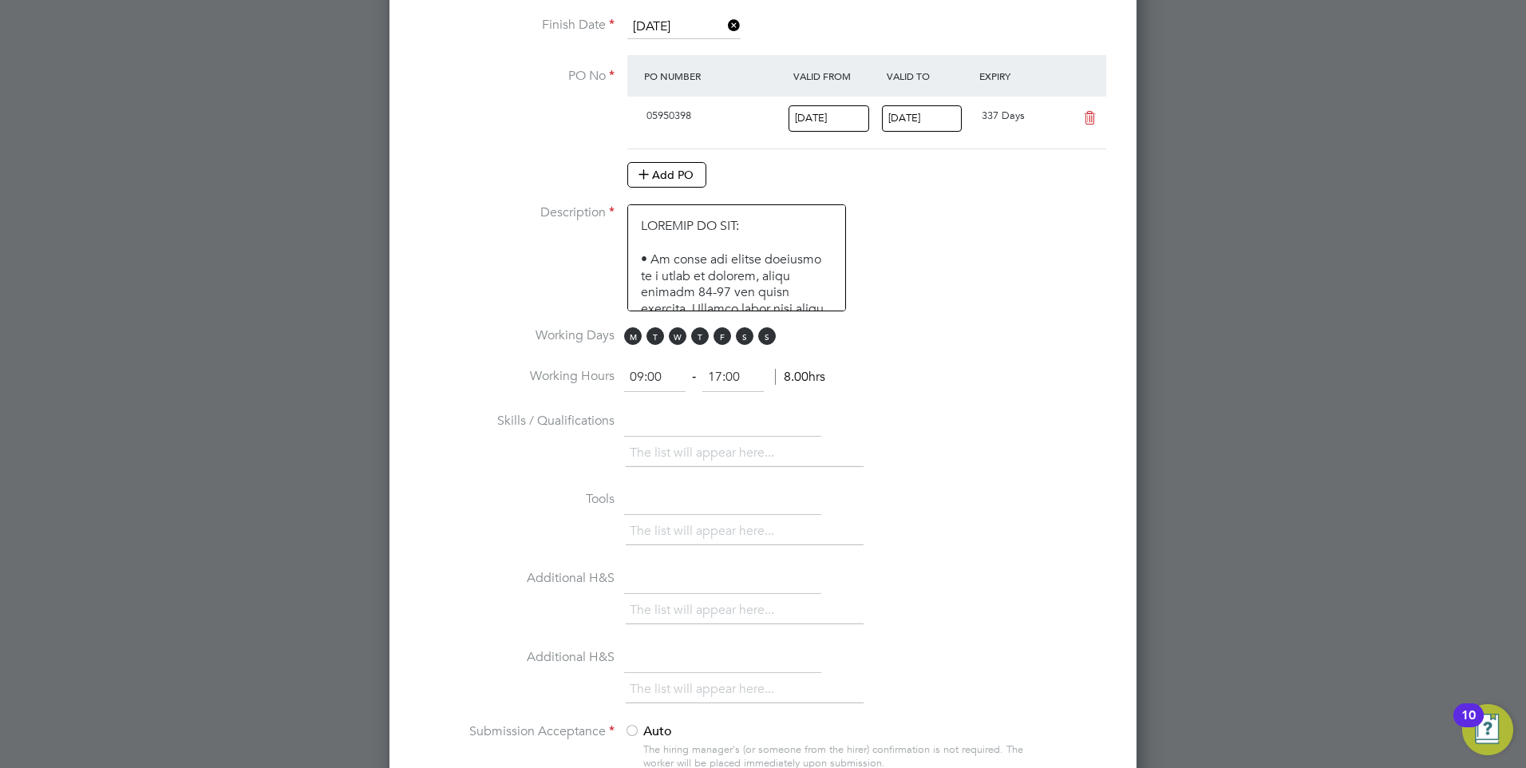
scroll to position [1066, 0]
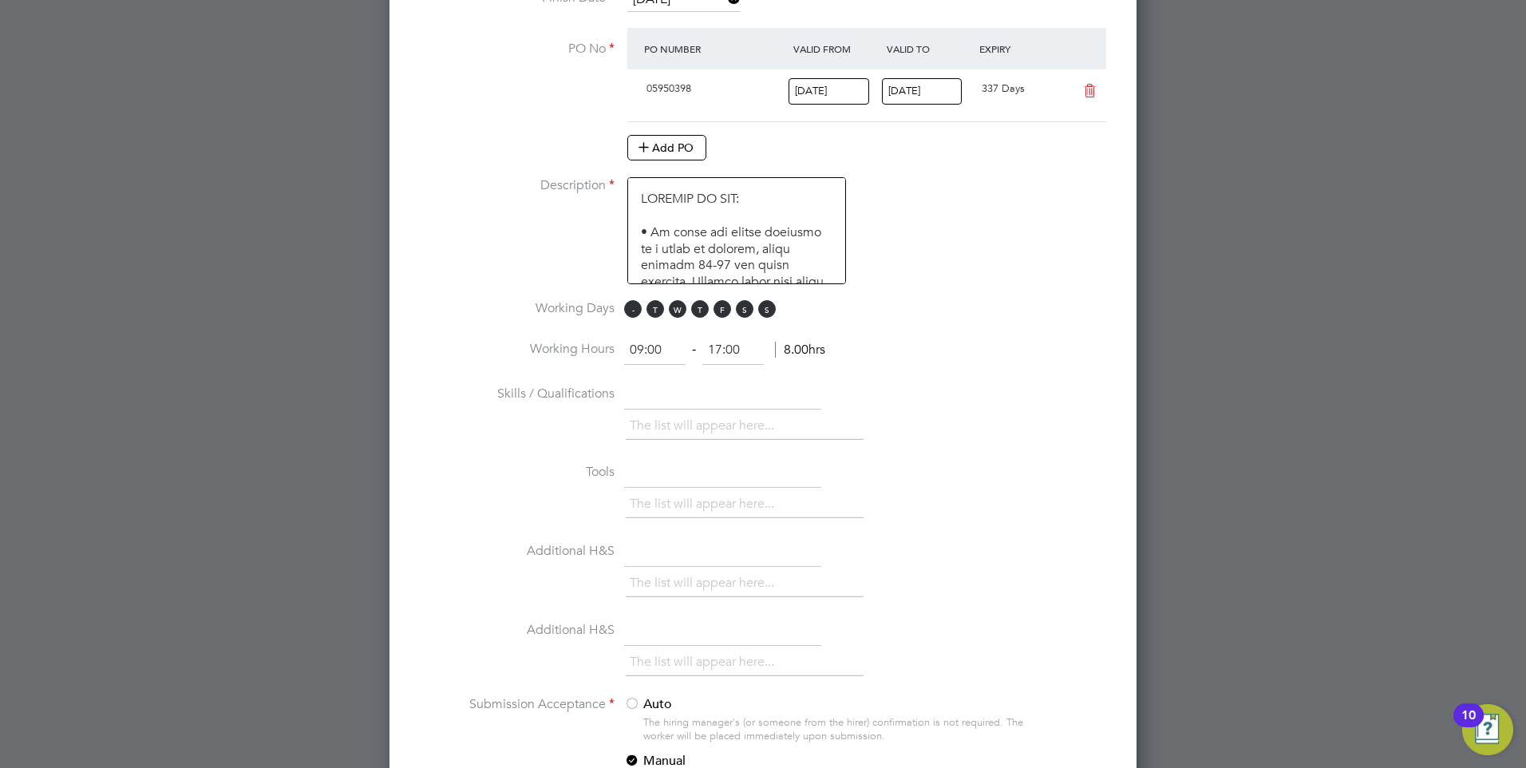
click at [632, 314] on span "M" at bounding box center [633, 309] width 18 height 18
click at [649, 310] on span "T" at bounding box center [655, 309] width 18 height 18
click at [673, 313] on span "W" at bounding box center [678, 309] width 18 height 18
click at [726, 315] on span "F" at bounding box center [723, 309] width 18 height 18
click at [741, 313] on span "S" at bounding box center [745, 309] width 18 height 18
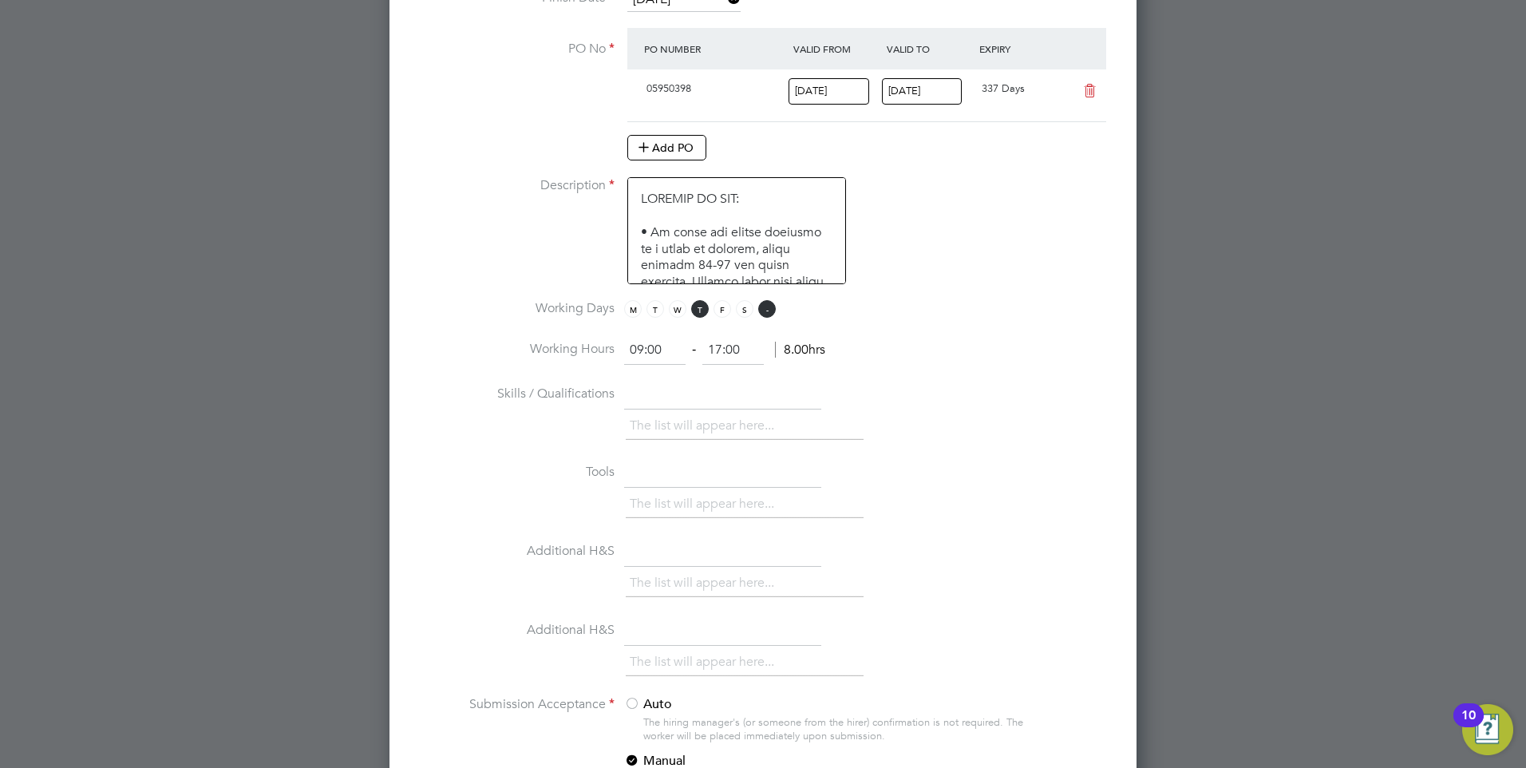
click at [773, 314] on span "S" at bounding box center [767, 309] width 18 height 18
click at [749, 353] on input "17:00" at bounding box center [732, 350] width 61 height 29
type input "15:30"
click at [979, 378] on li "Working Hours 09:00 ‐ 15:30 6.50hrs" at bounding box center [763, 358] width 696 height 45
click at [737, 405] on input "text" at bounding box center [722, 395] width 197 height 29
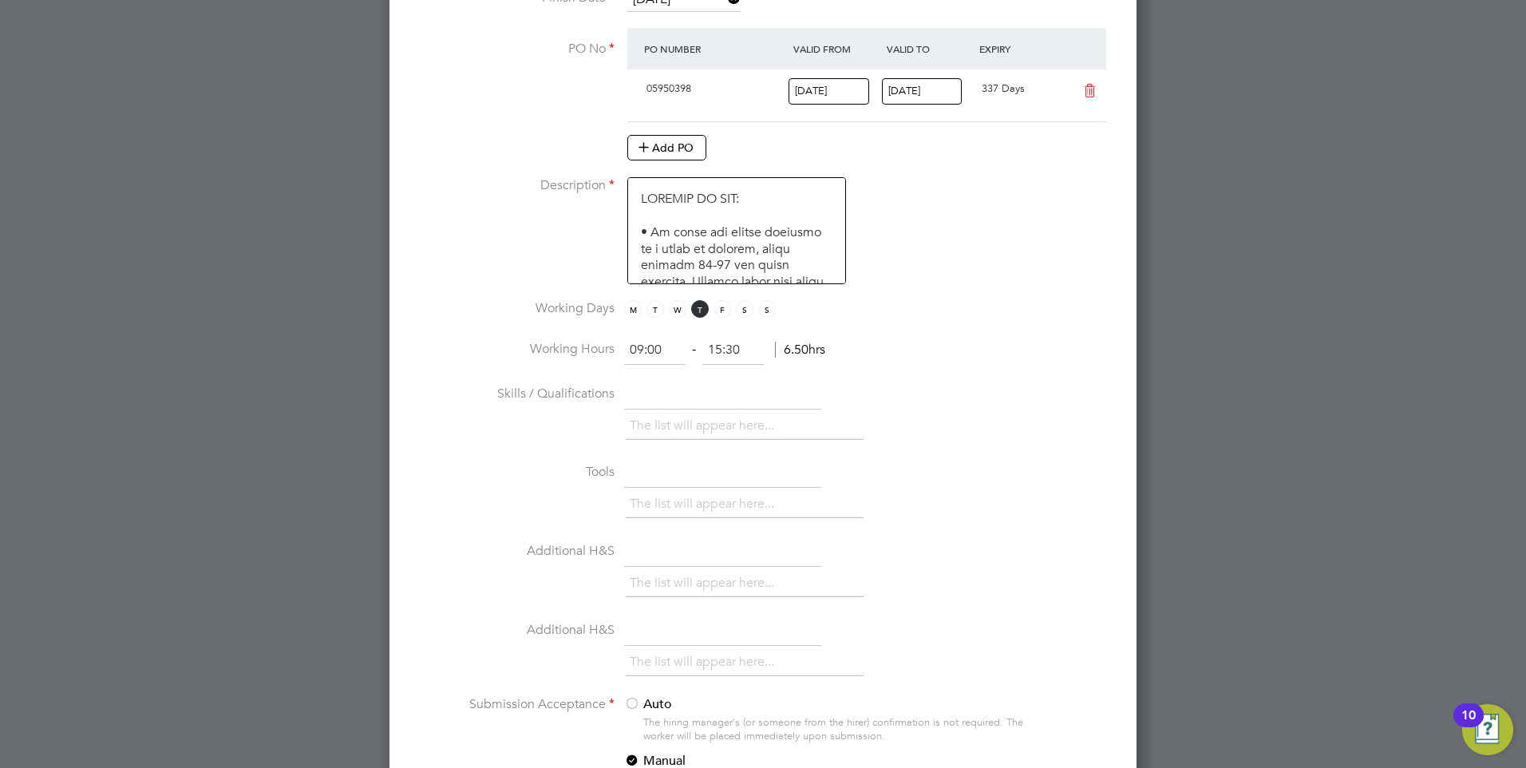
paste input "Possession of a Degree or comparable qualification"
type input "Possession of a Degree or comparable qualification."
click at [748, 397] on input "text" at bounding box center [722, 395] width 197 height 29
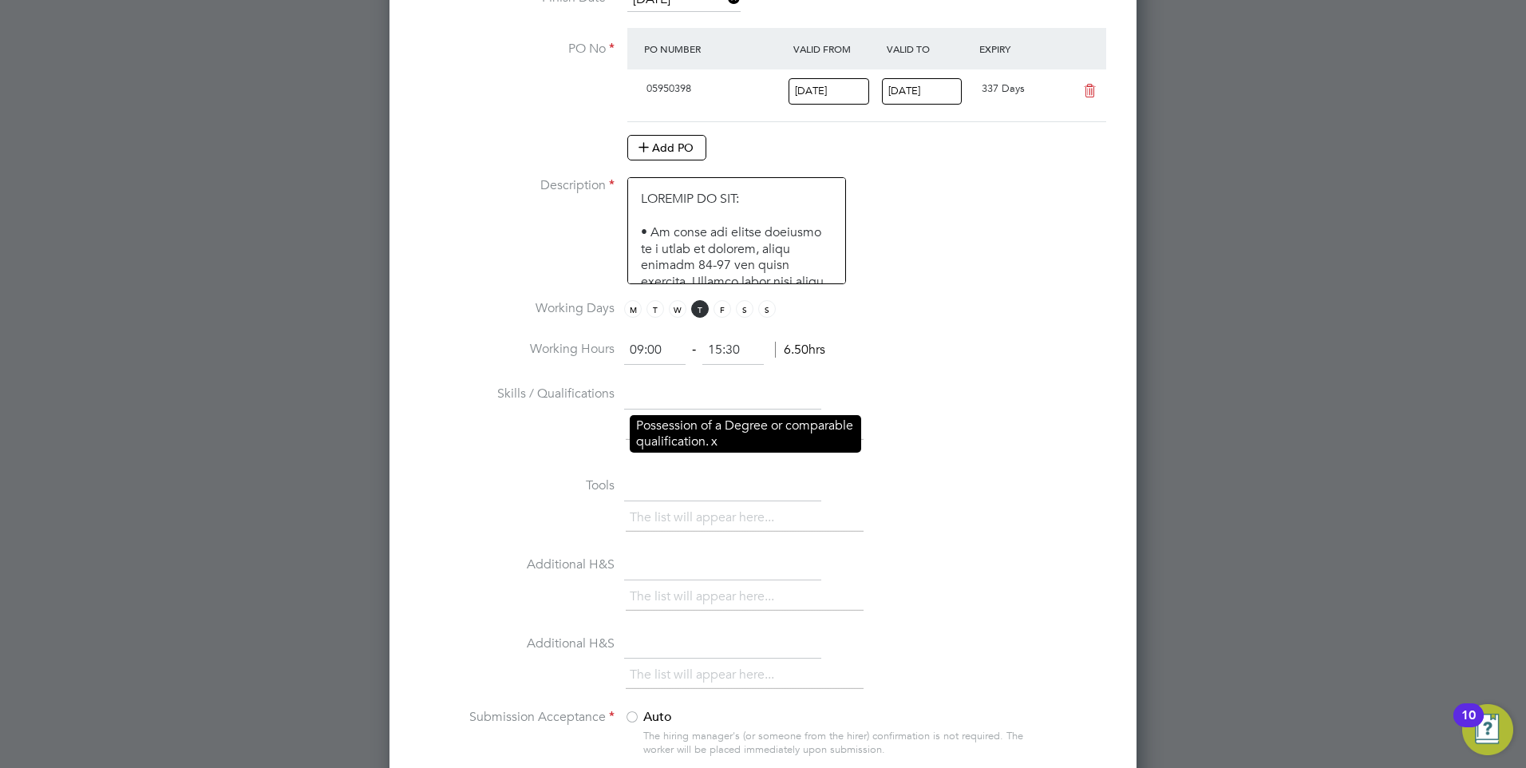
click at [720, 444] on link "x" at bounding box center [714, 441] width 11 height 21
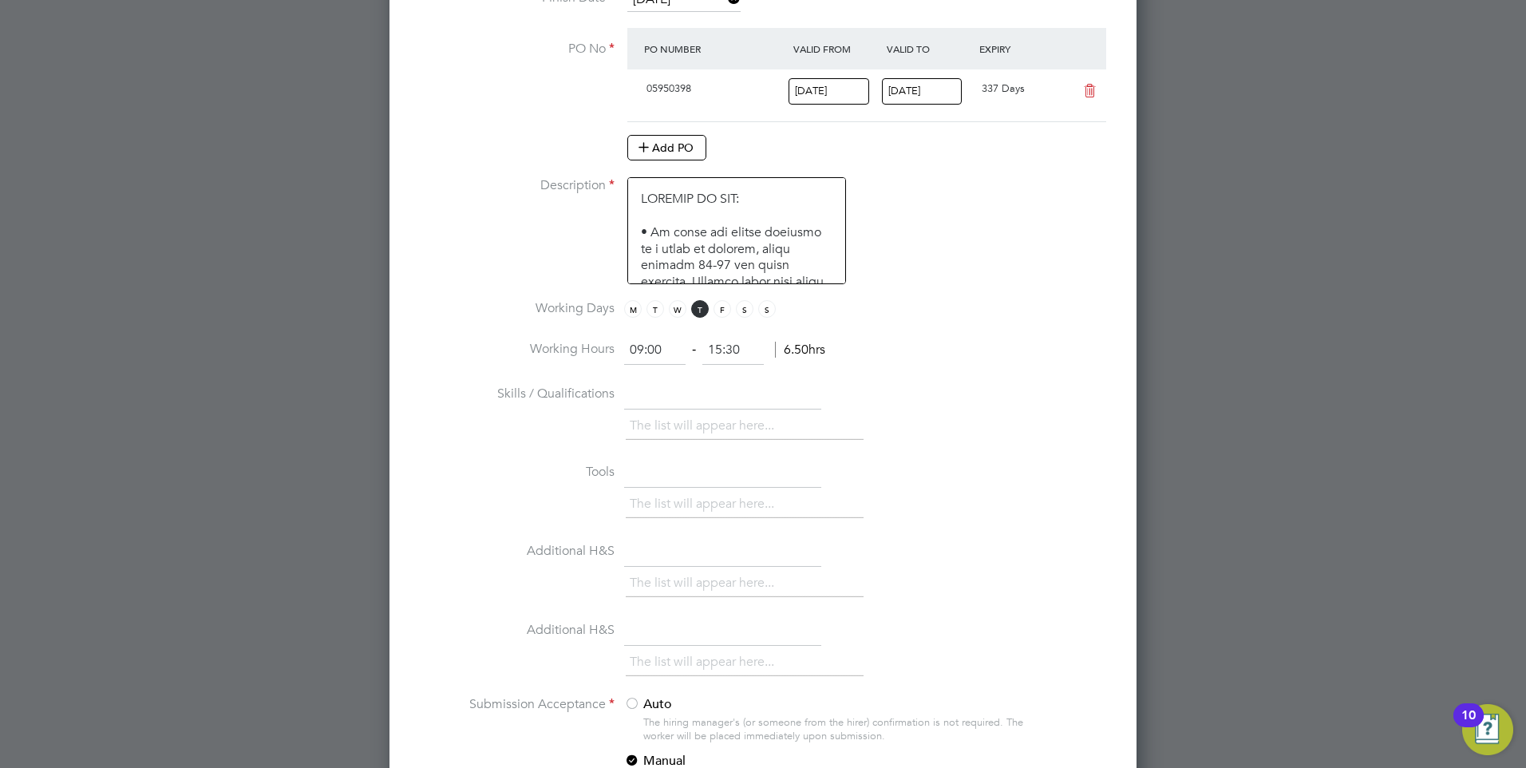
click at [685, 400] on input "text" at bounding box center [722, 395] width 197 height 29
paste input "Possession of a Degree or comparable qualification Possession of a teaching qua…"
type input "Possession of a Degree or comparable qualification Possession of a teaching qua…"
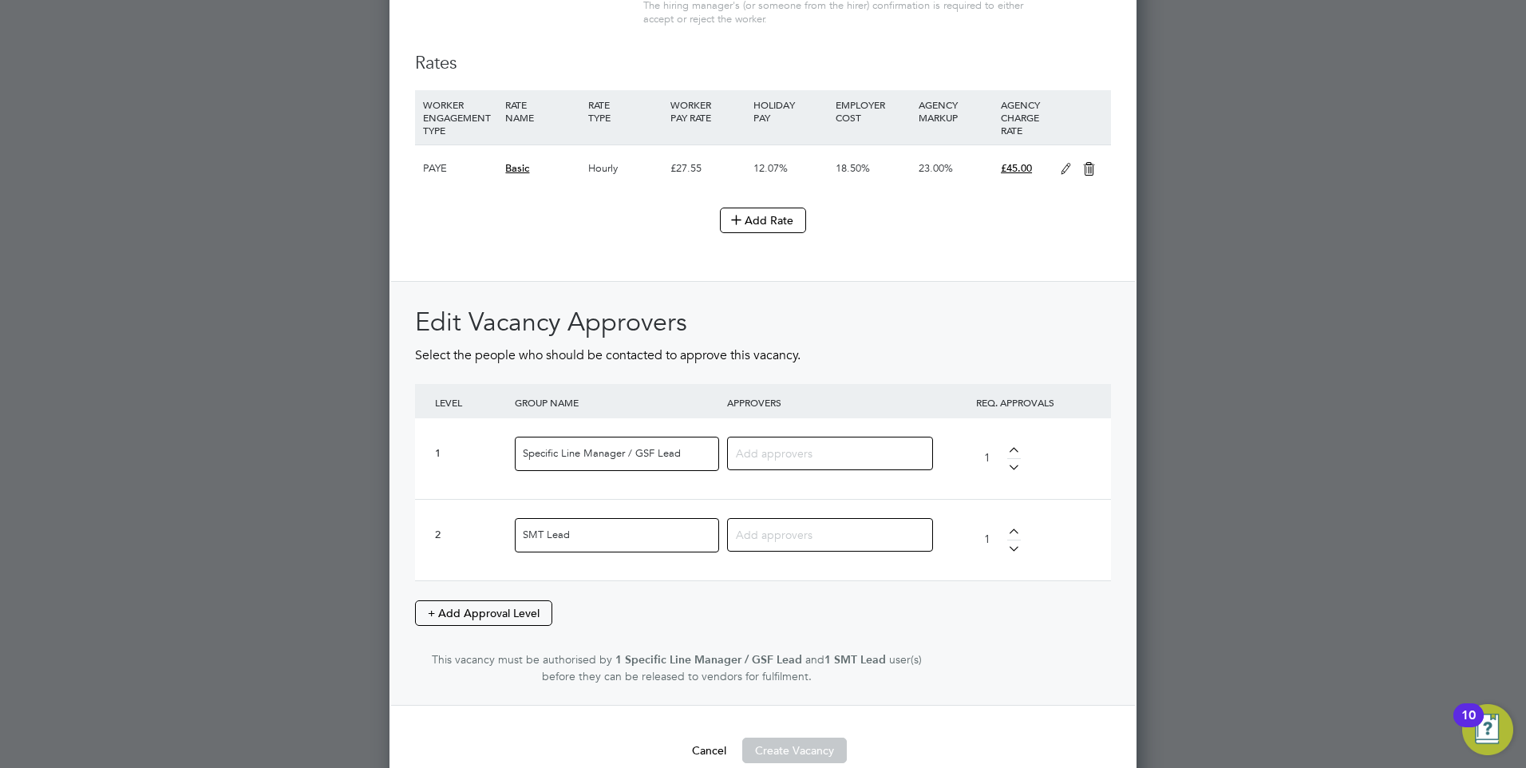
scroll to position [2184, 0]
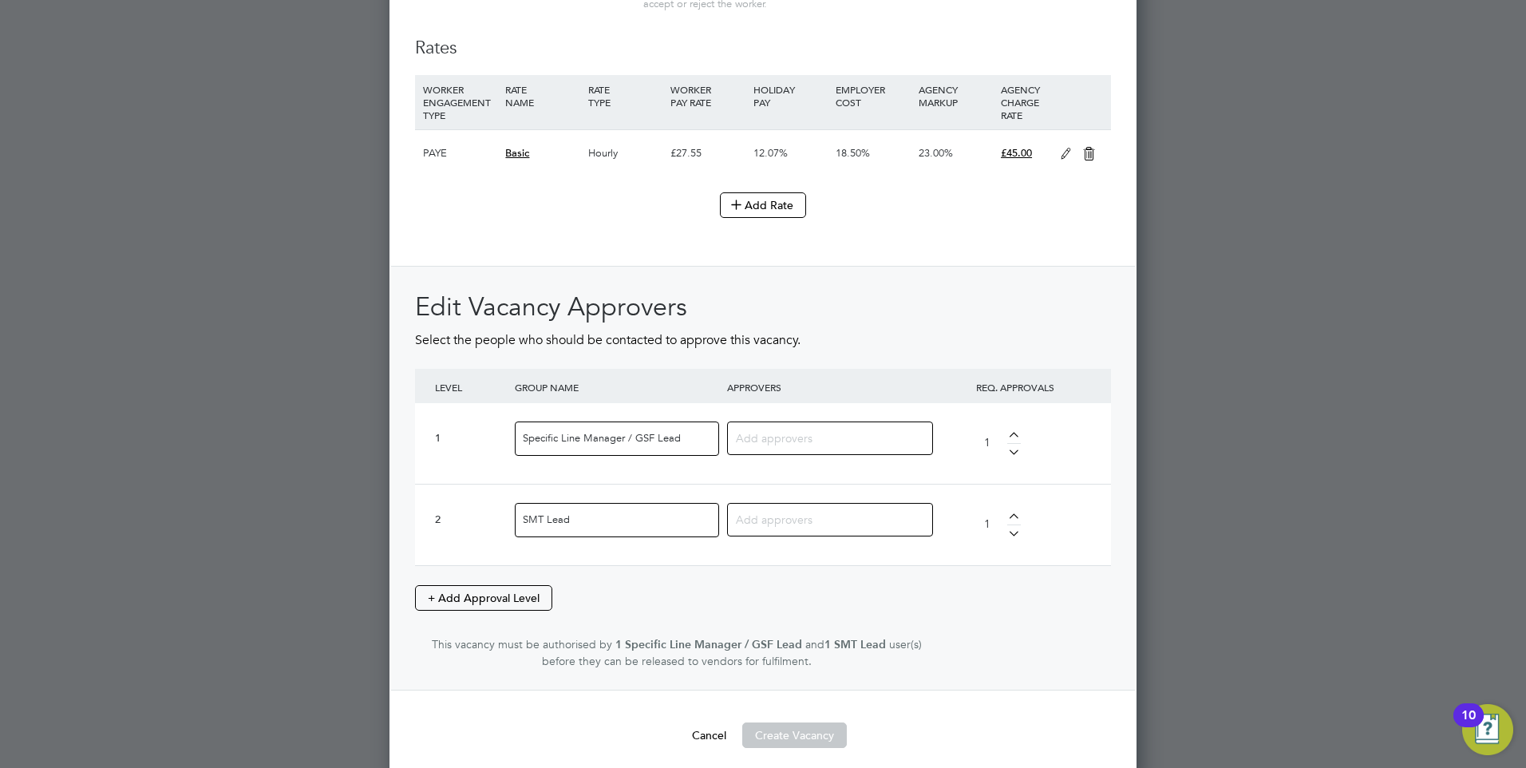
click at [786, 448] on input at bounding box center [824, 437] width 176 height 21
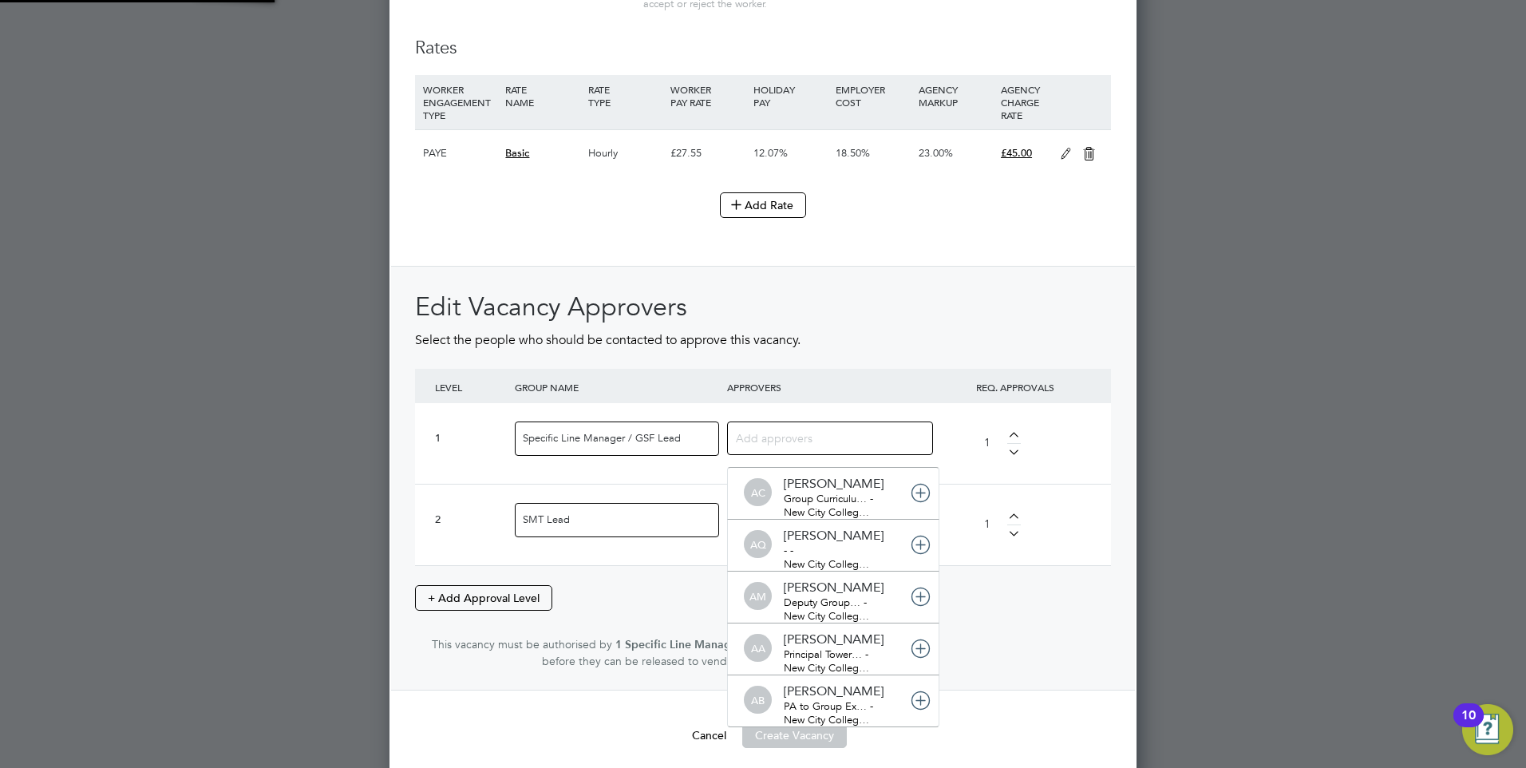
scroll to position [17, 113]
type input "cl"
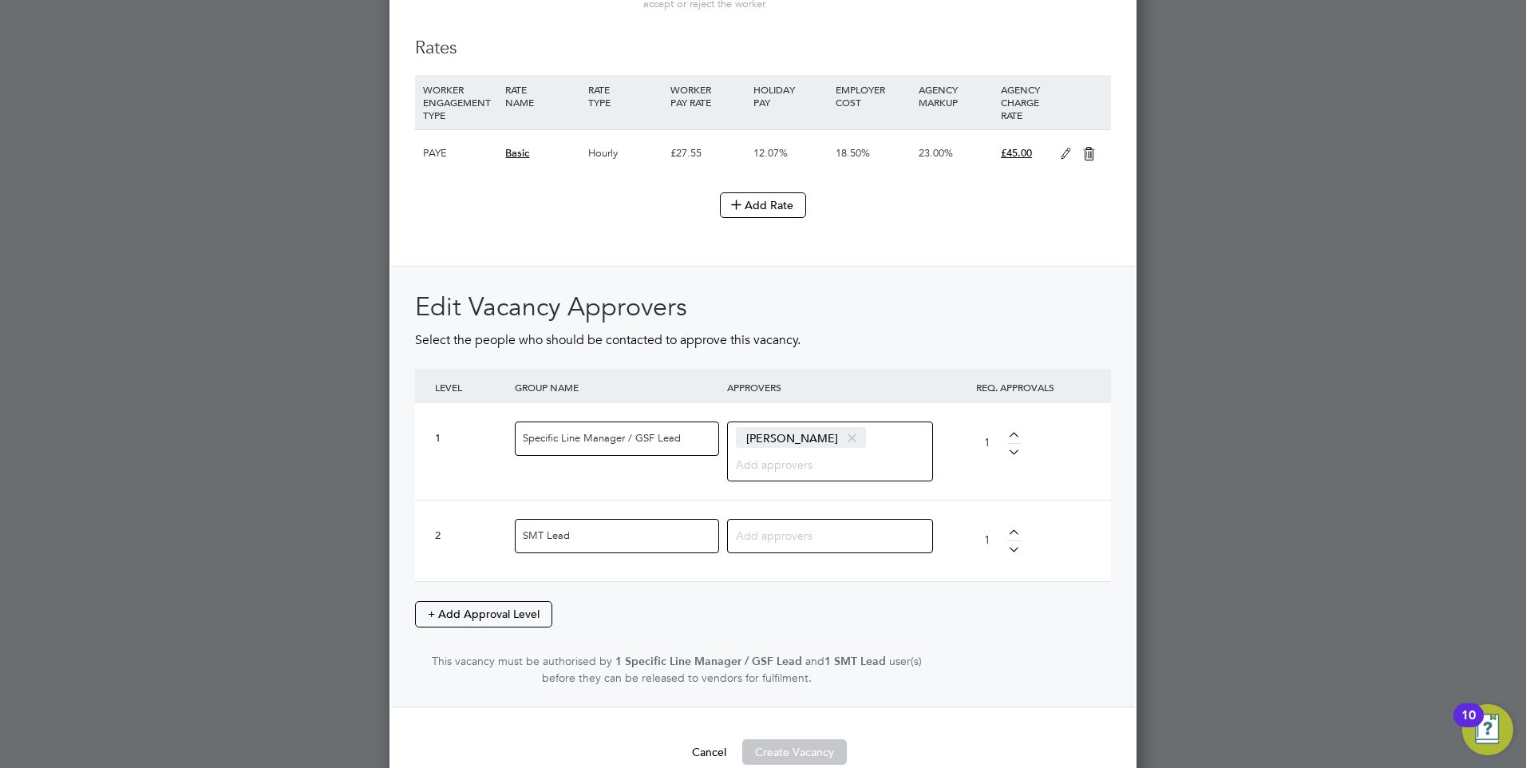
click at [773, 545] on input at bounding box center [824, 534] width 176 height 21
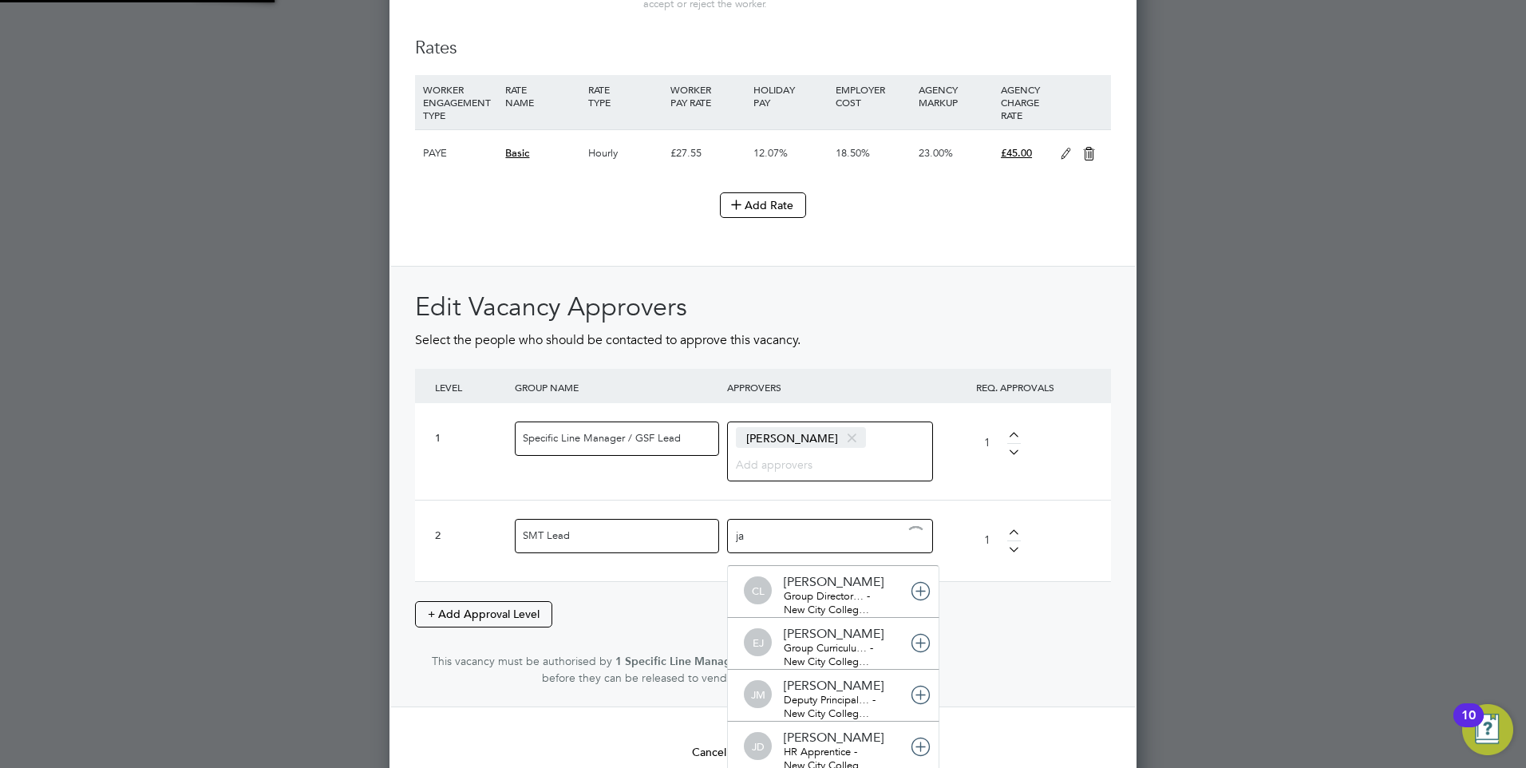
type input "jac"
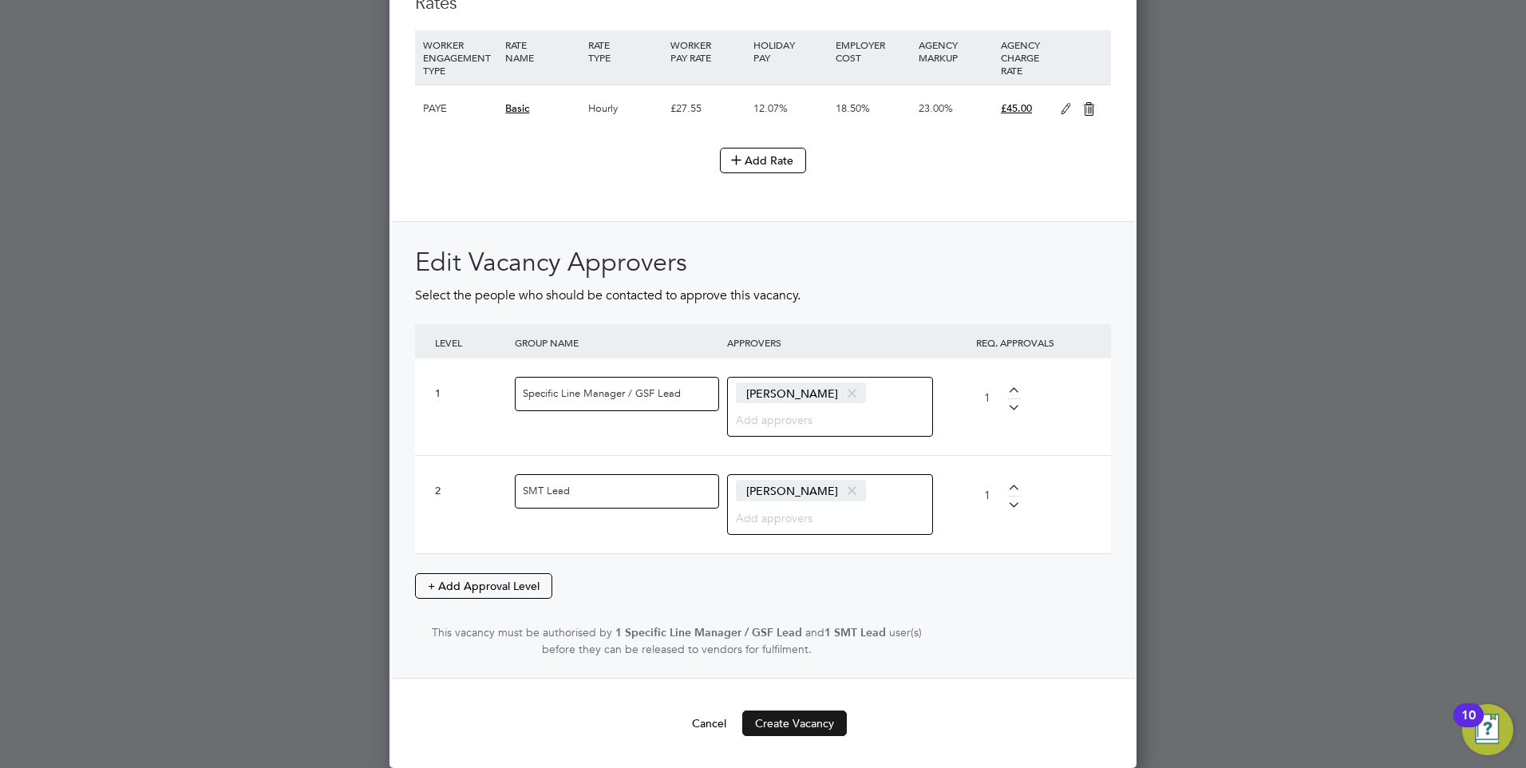
click at [819, 727] on button "Create Vacancy" at bounding box center [794, 723] width 105 height 26
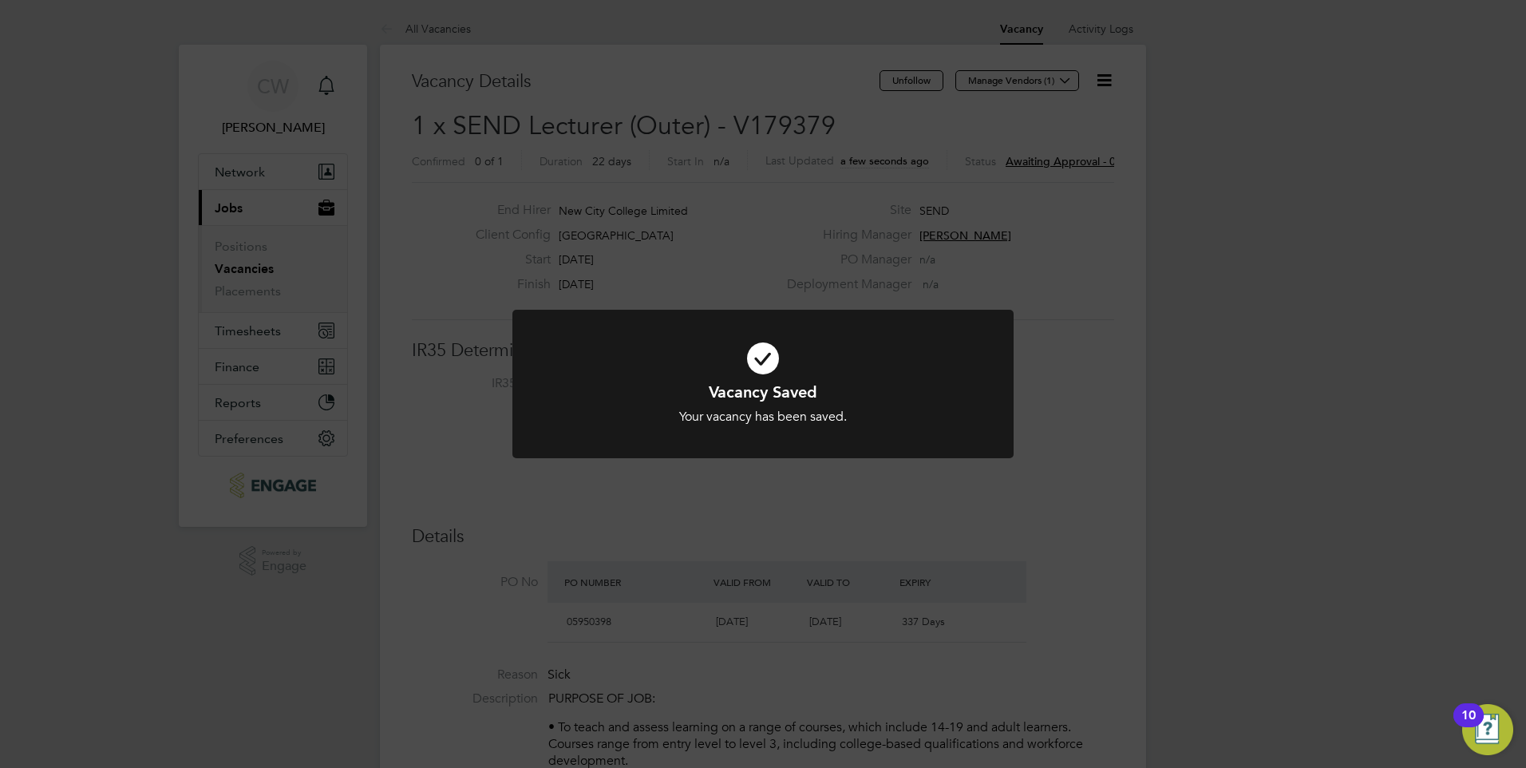
click at [1131, 358] on div "Vacancy Saved Your vacancy has been saved. Cancel Okay" at bounding box center [763, 384] width 1526 height 768
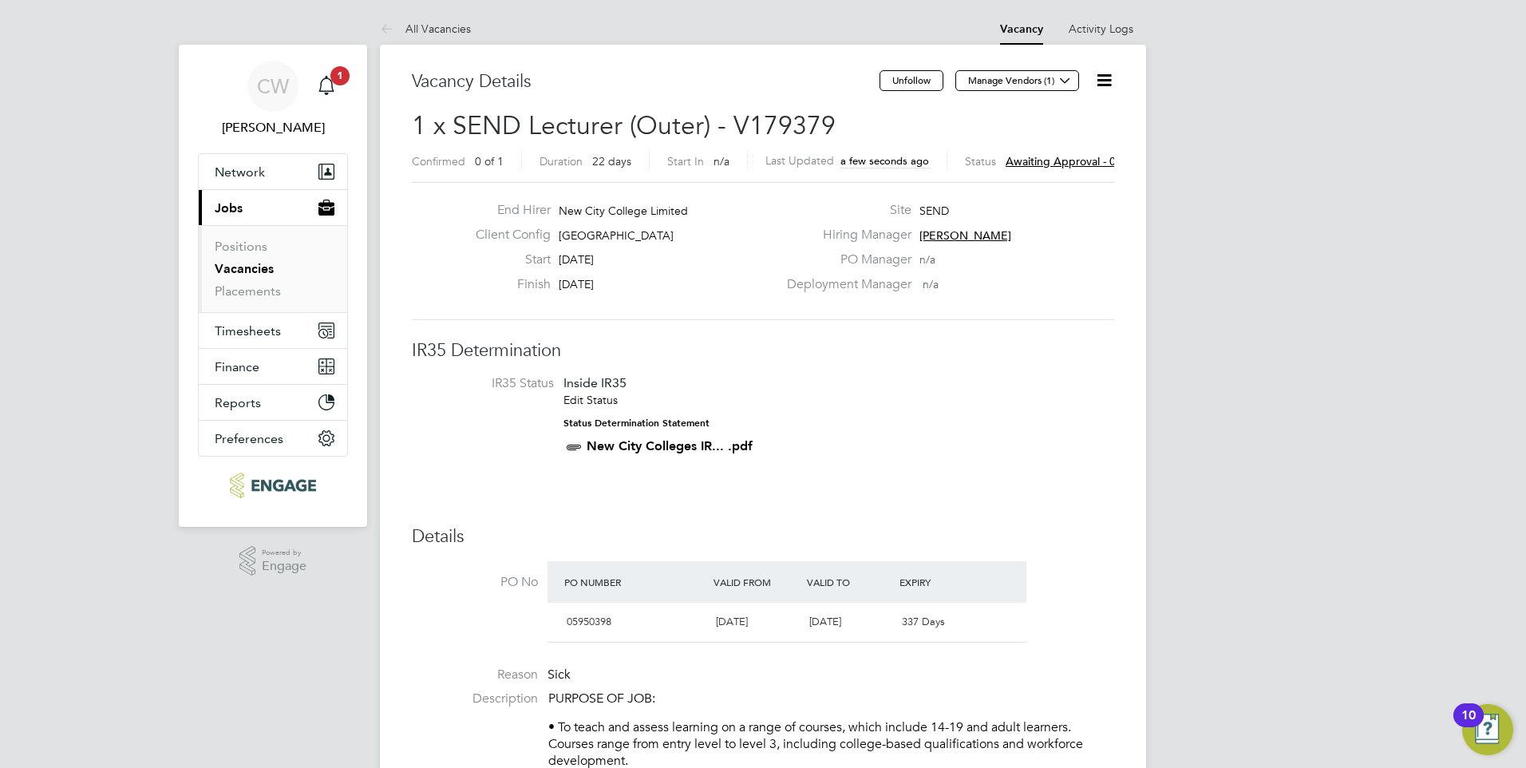
click at [1101, 81] on icon at bounding box center [1104, 80] width 20 height 20
click at [1038, 172] on li "Approve" at bounding box center [1065, 171] width 93 height 22
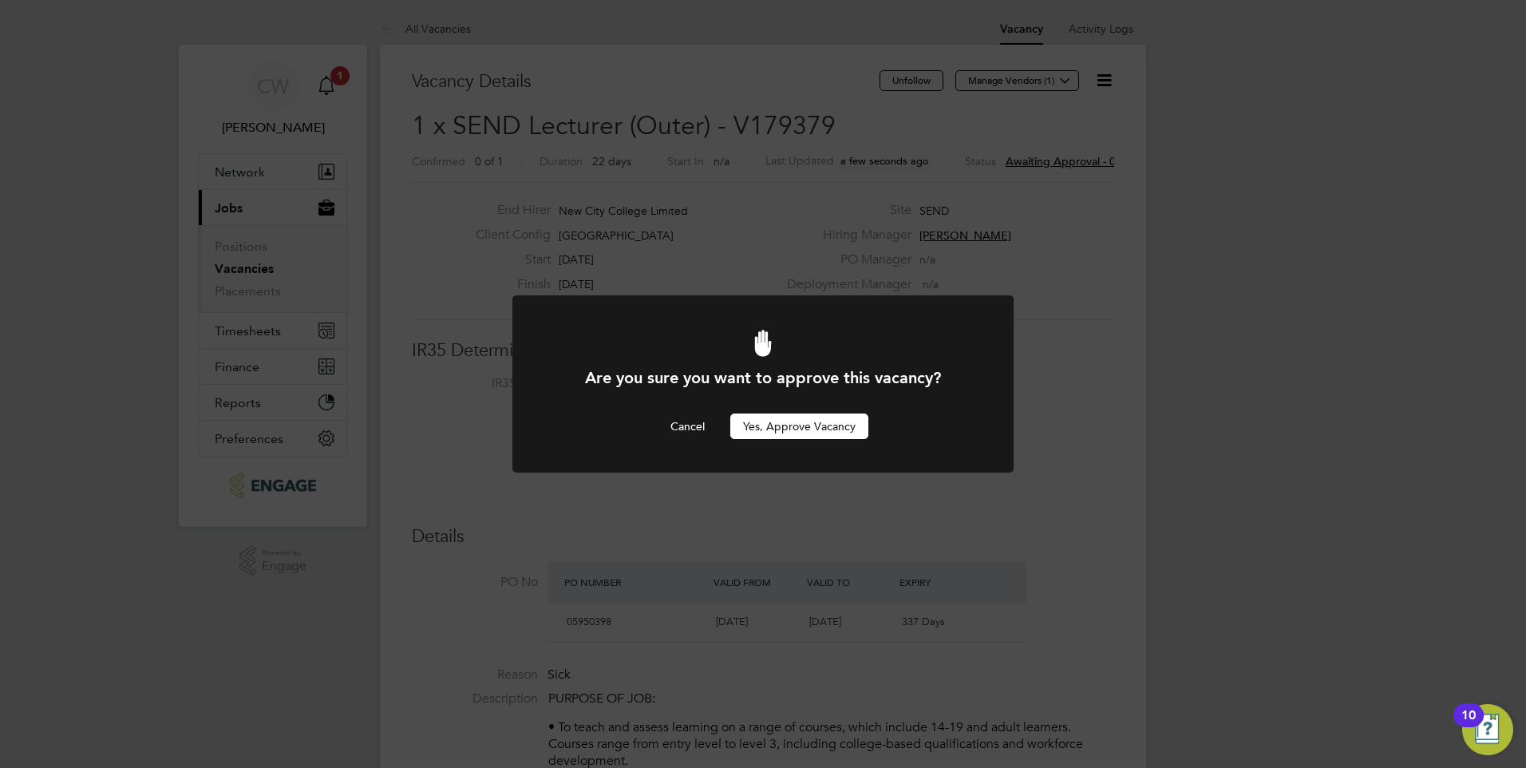
click at [827, 427] on button "Yes, Approve Vacancy" at bounding box center [799, 426] width 138 height 26
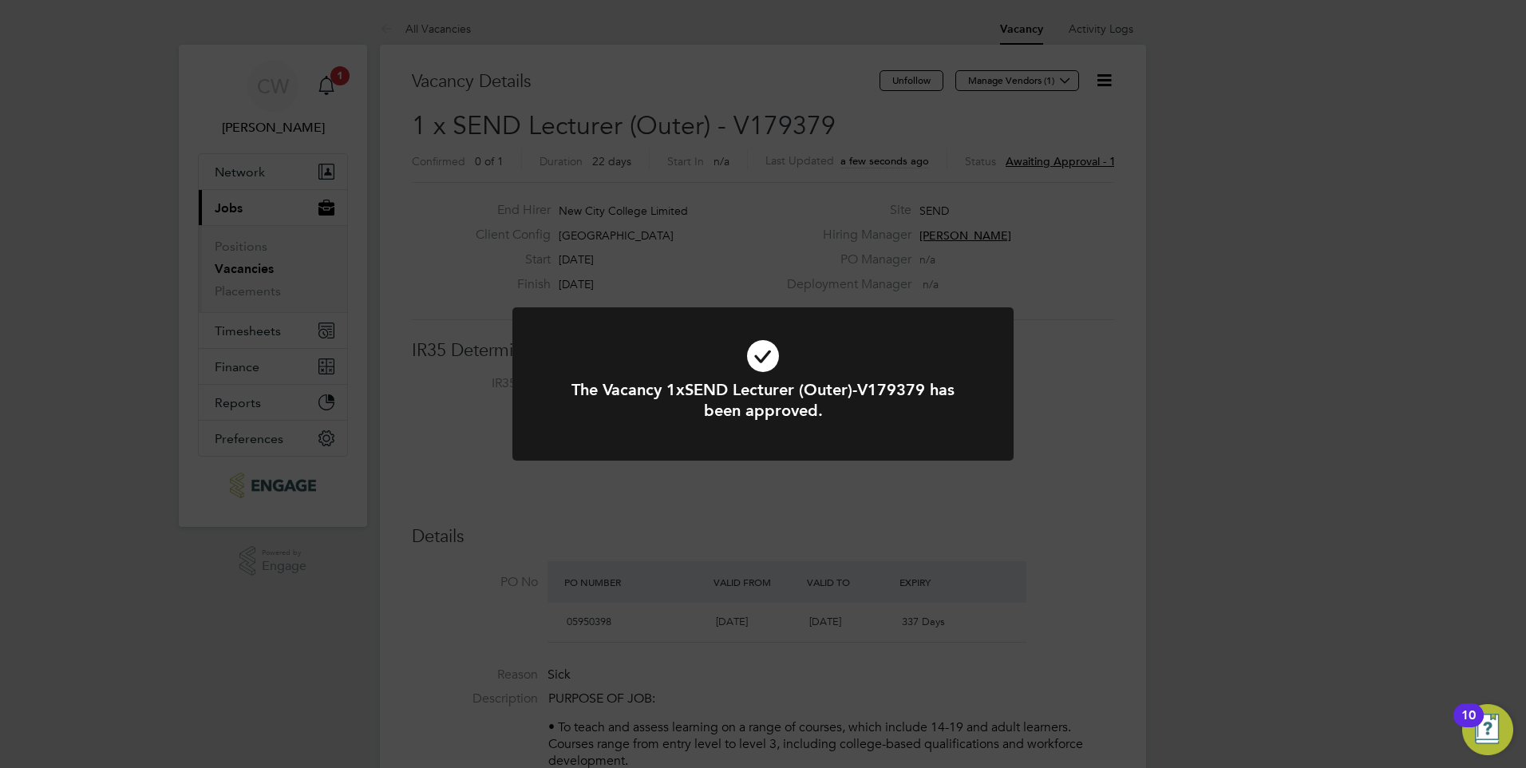
click at [245, 273] on div "The Vacancy 1xSEND Lecturer (Outer)-V179379 has been approved. Cancel Okay" at bounding box center [763, 384] width 1526 height 768
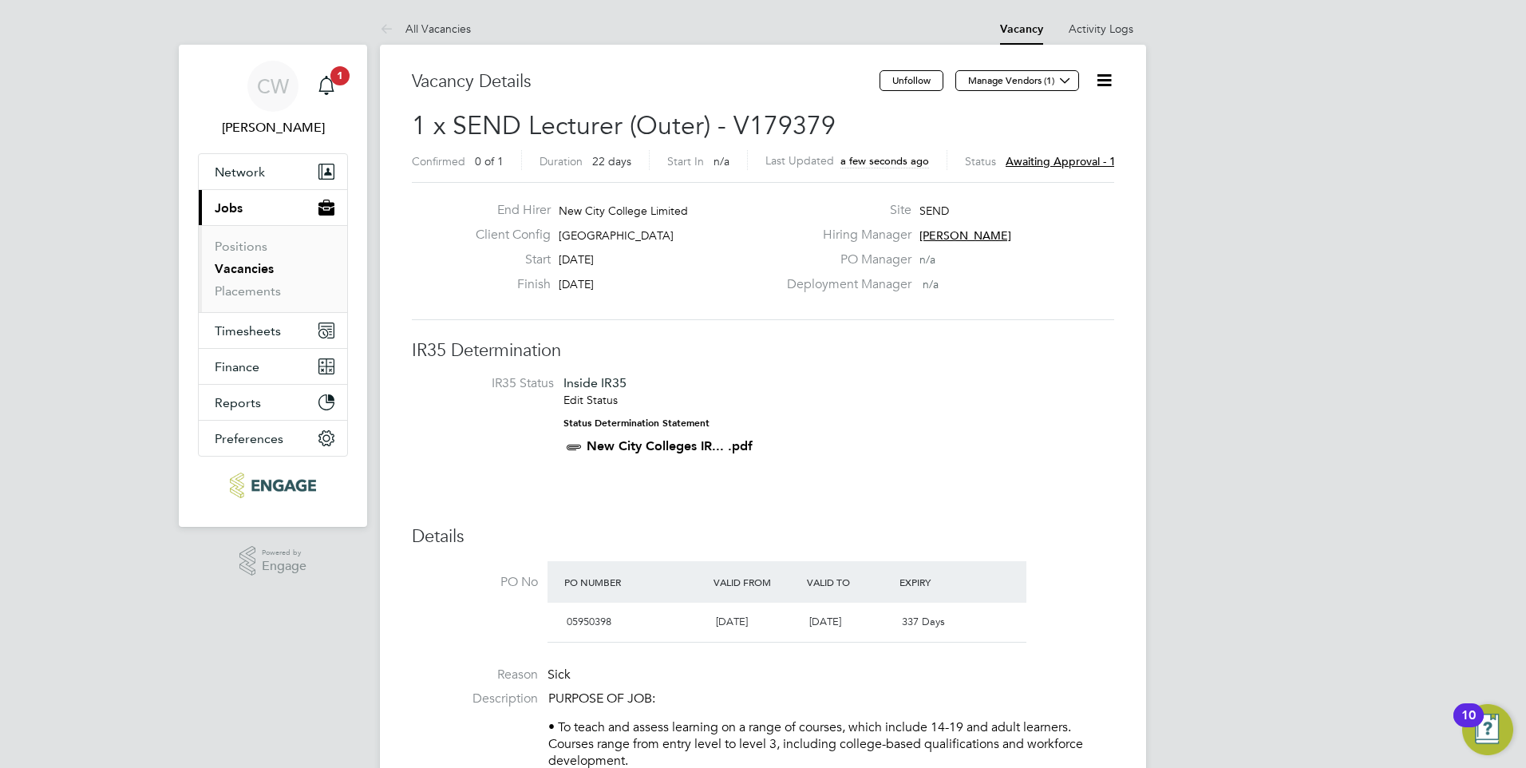
click at [241, 273] on link "Vacancies" at bounding box center [244, 268] width 59 height 15
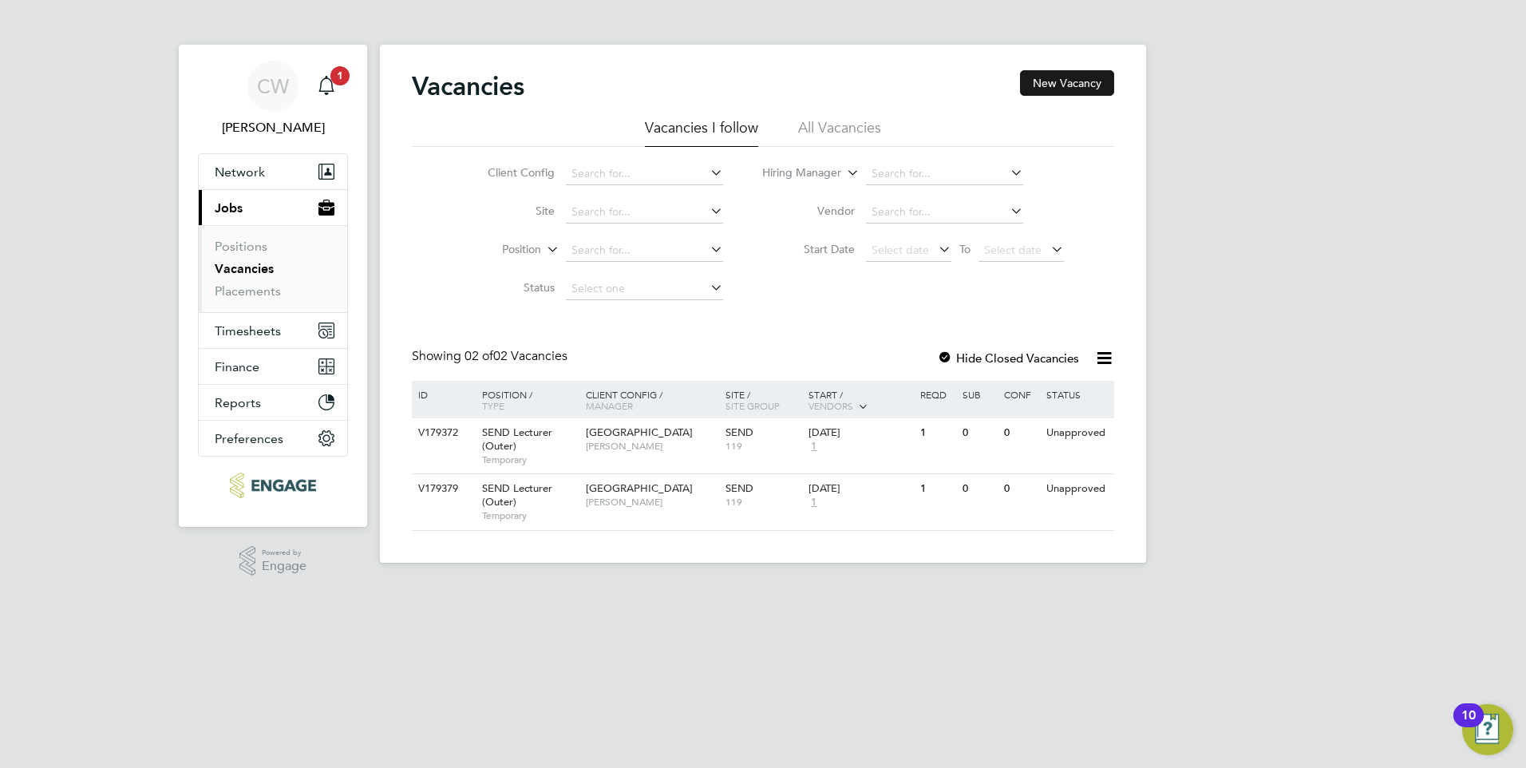
click at [1059, 79] on button "New Vacancy" at bounding box center [1067, 83] width 94 height 26
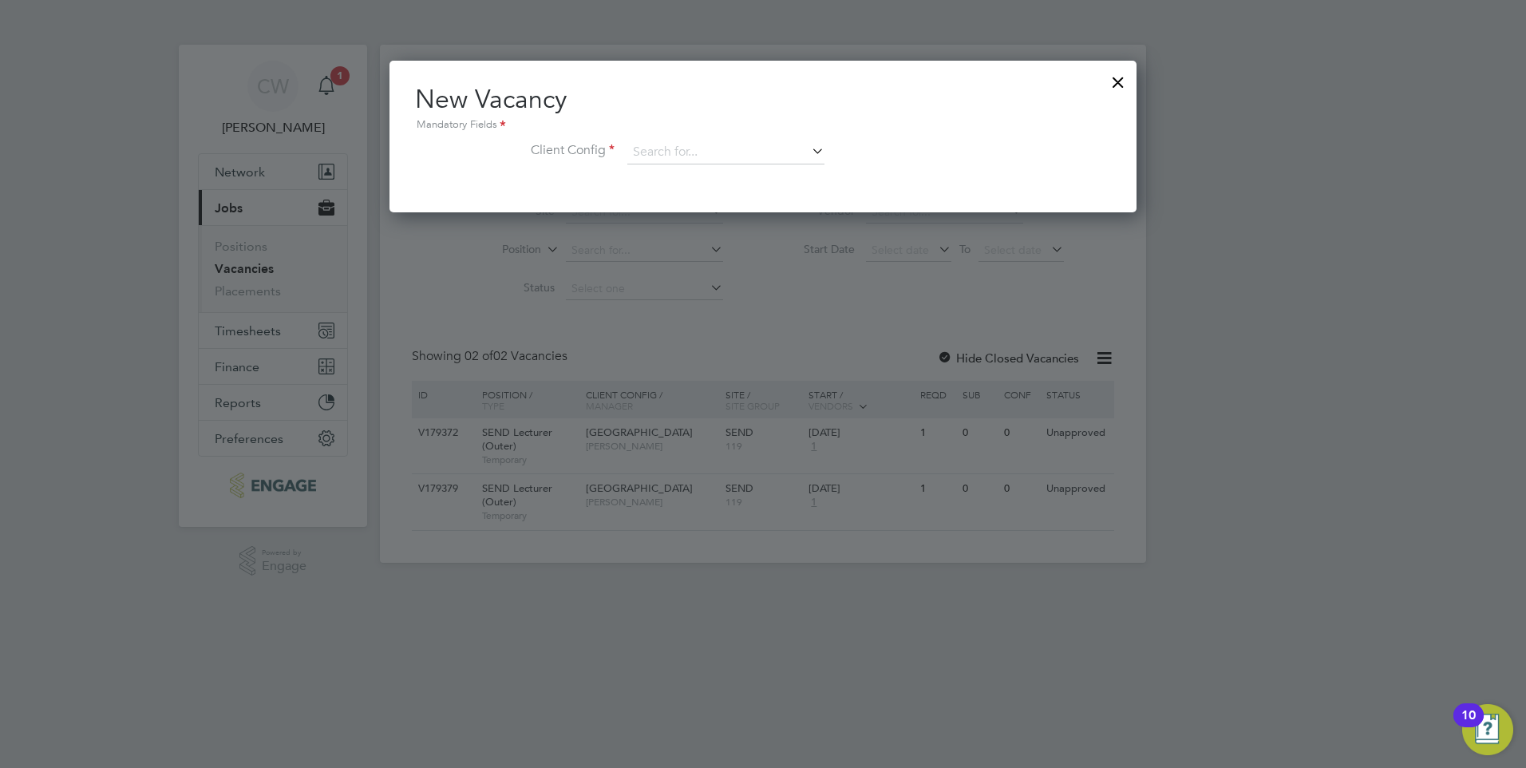
click at [808, 150] on icon at bounding box center [808, 151] width 0 height 22
type input "p"
click at [737, 180] on li "To [GEOGRAPHIC_DATA]" at bounding box center [726, 175] width 199 height 22
type input "[GEOGRAPHIC_DATA]"
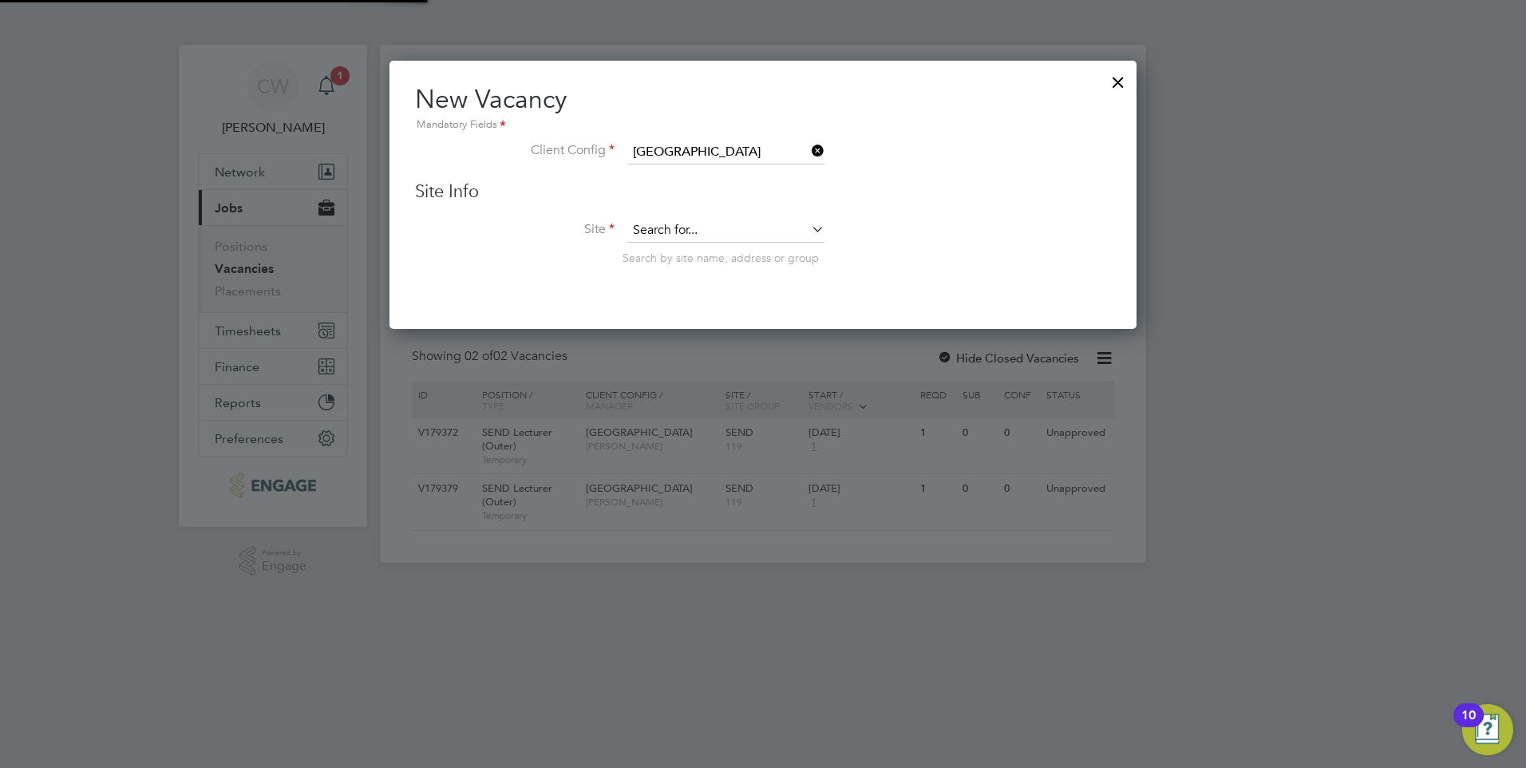
click at [771, 229] on input at bounding box center [725, 231] width 197 height 24
click at [752, 246] on li "SEN D" at bounding box center [726, 254] width 199 height 22
type input "SEND"
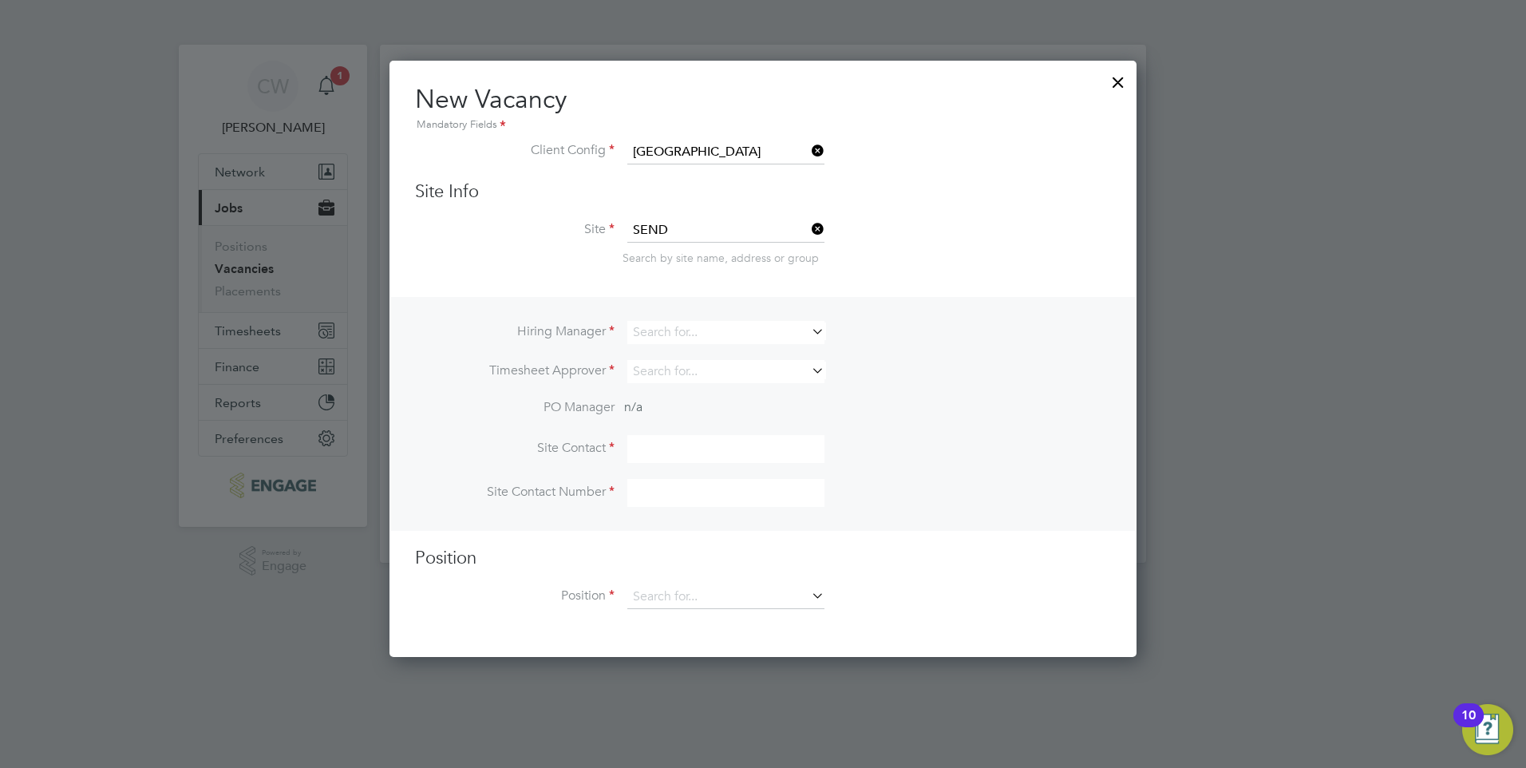
click at [808, 334] on icon at bounding box center [808, 331] width 0 height 22
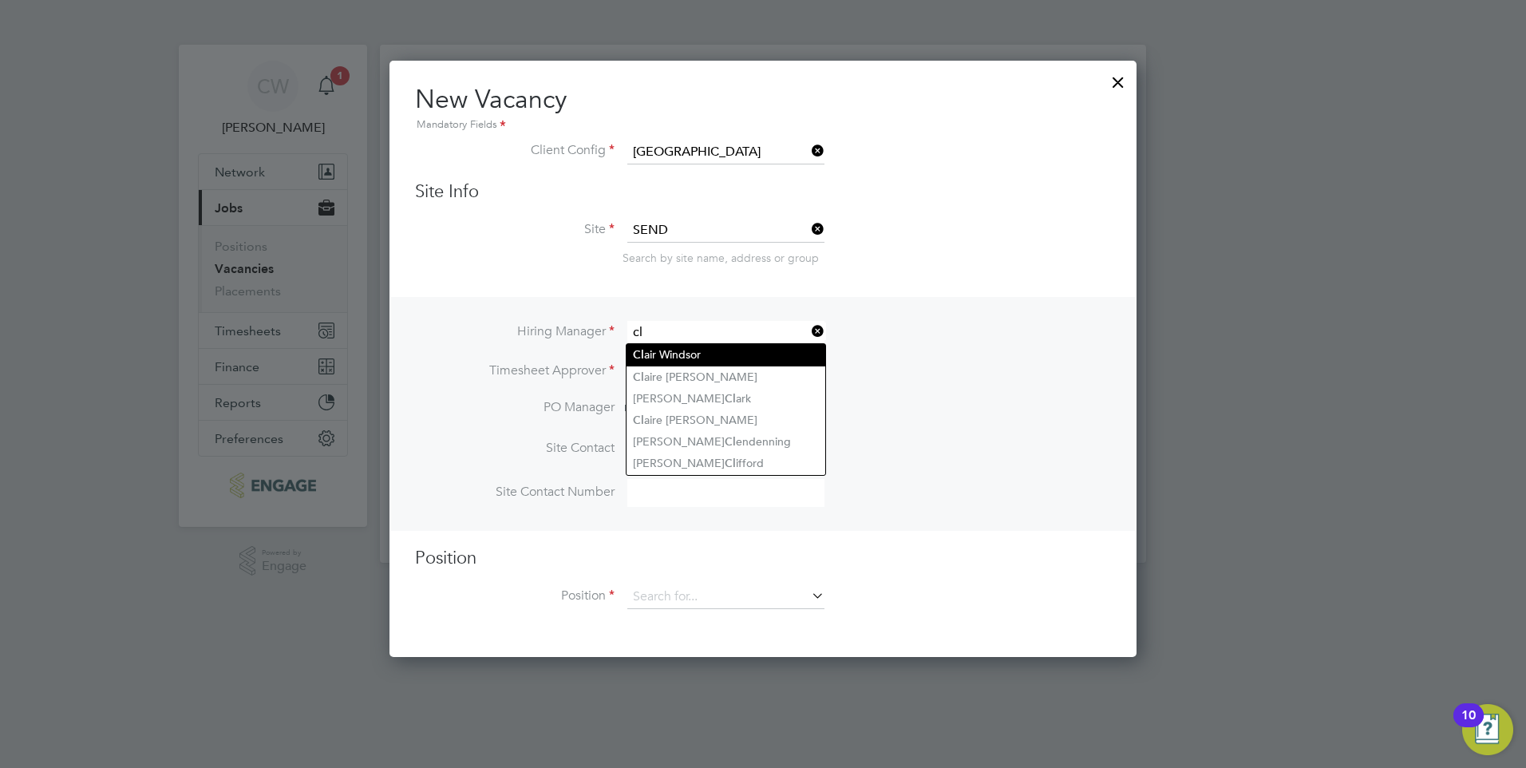
click at [789, 352] on li "Cl air Windsor" at bounding box center [726, 355] width 199 height 22
type input "[PERSON_NAME]"
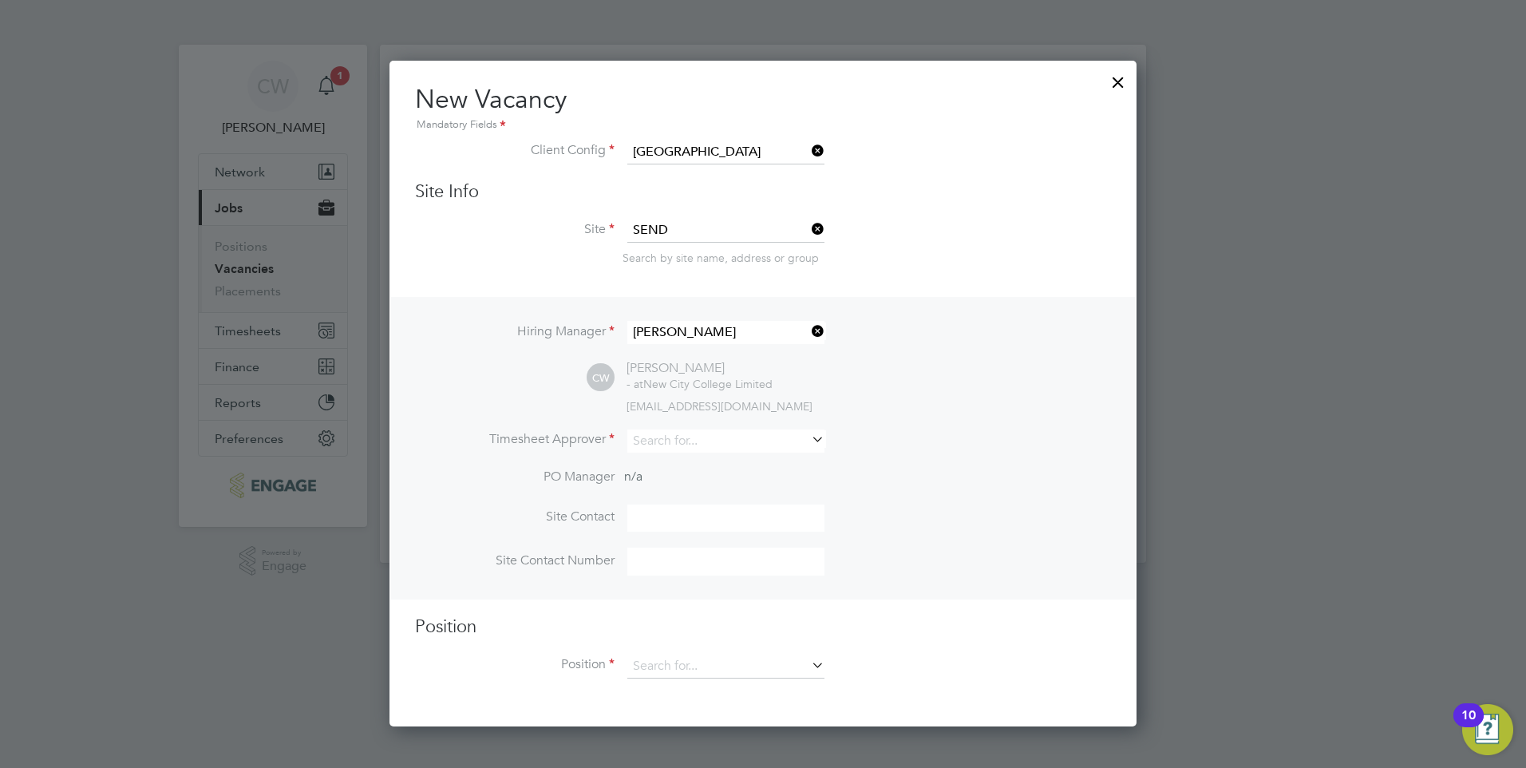
click at [808, 436] on icon at bounding box center [808, 439] width 0 height 22
click at [702, 465] on li "[PERSON_NAME] [PERSON_NAME]" at bounding box center [726, 464] width 199 height 22
type input "[PERSON_NAME]"
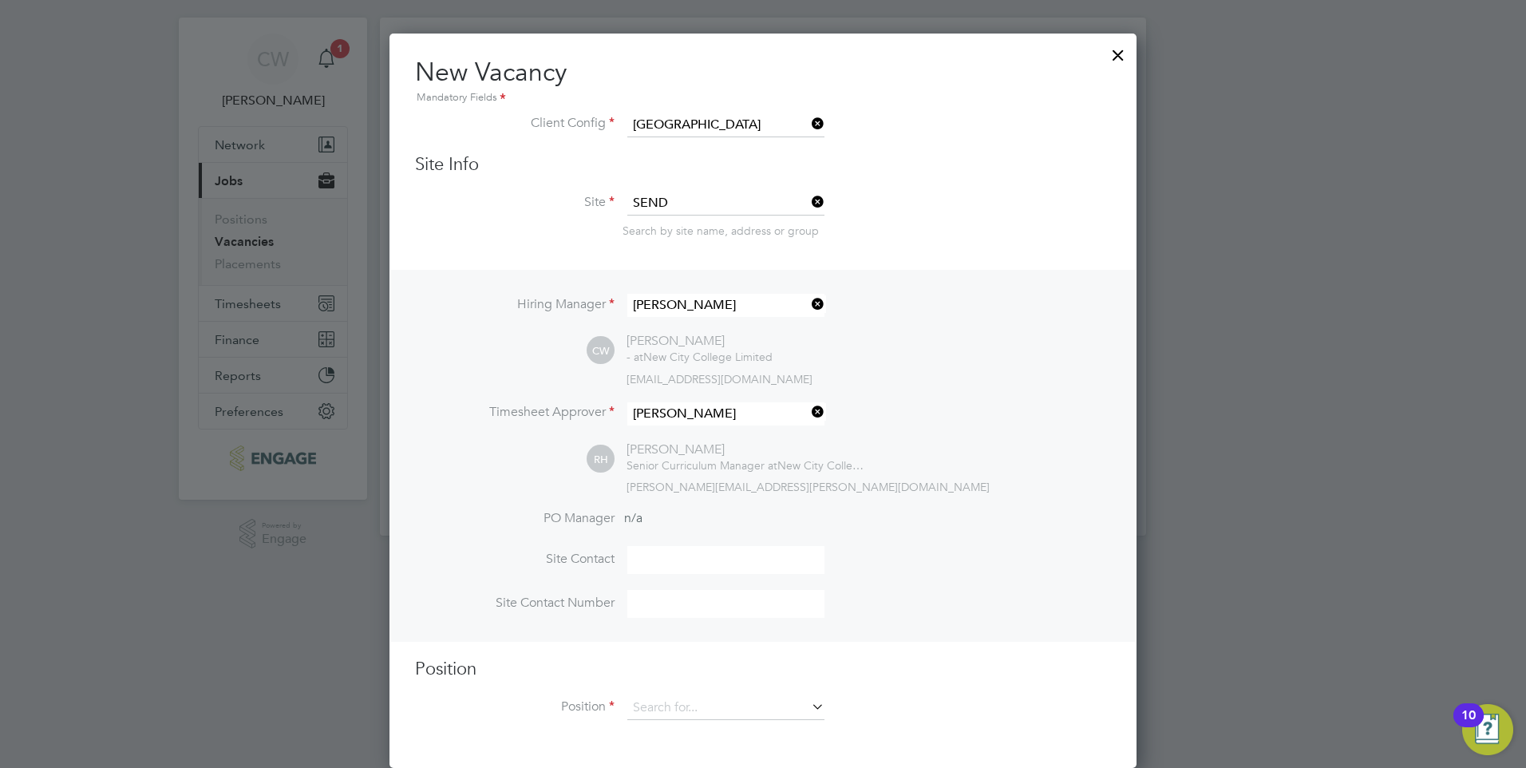
click at [683, 555] on input at bounding box center [725, 560] width 197 height 28
type input "[PERSON_NAME]"
click at [700, 599] on input at bounding box center [725, 604] width 197 height 28
click at [675, 603] on input at bounding box center [725, 604] width 197 height 28
type input "Ext. 107816"
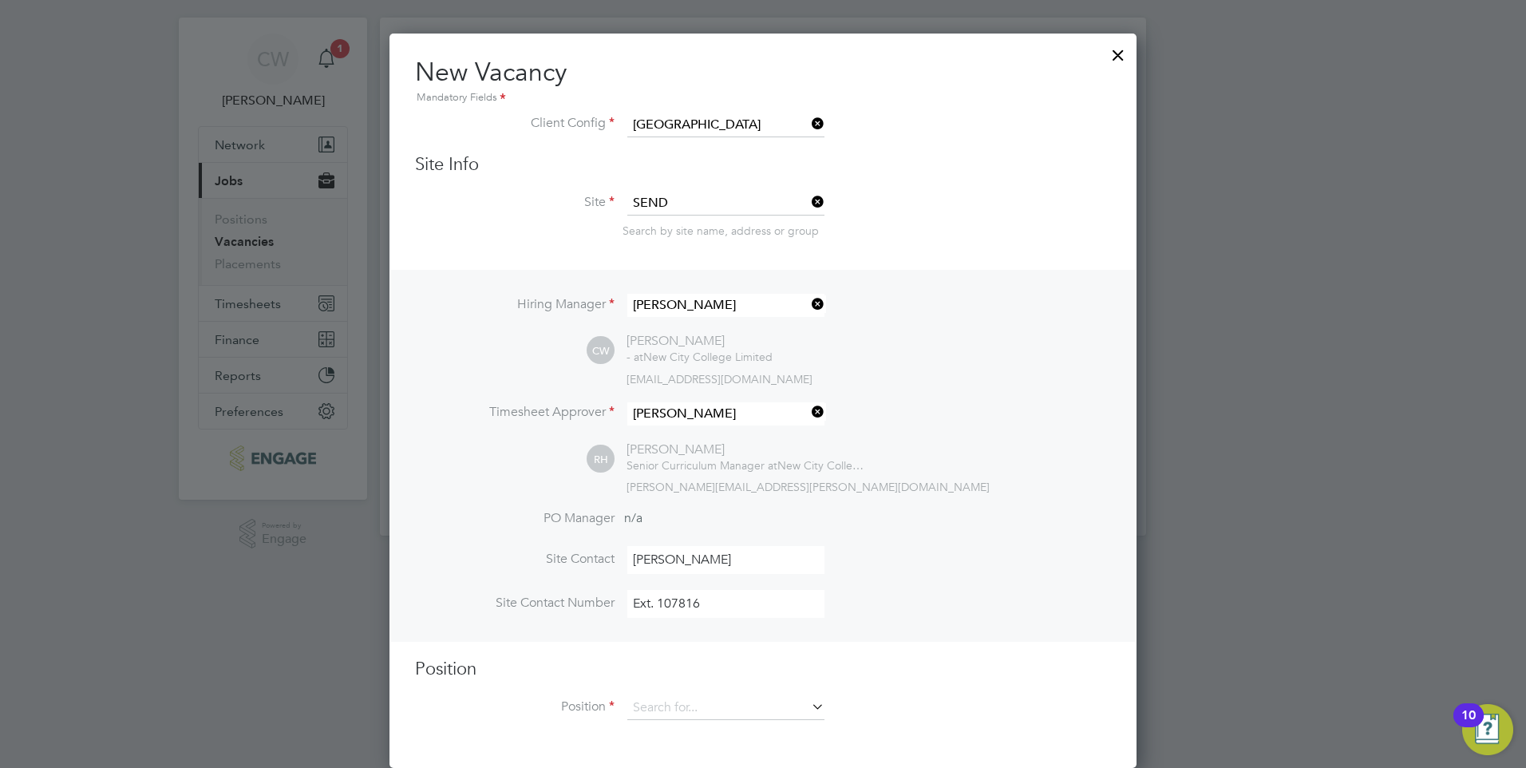
click at [808, 702] on icon at bounding box center [808, 706] width 0 height 22
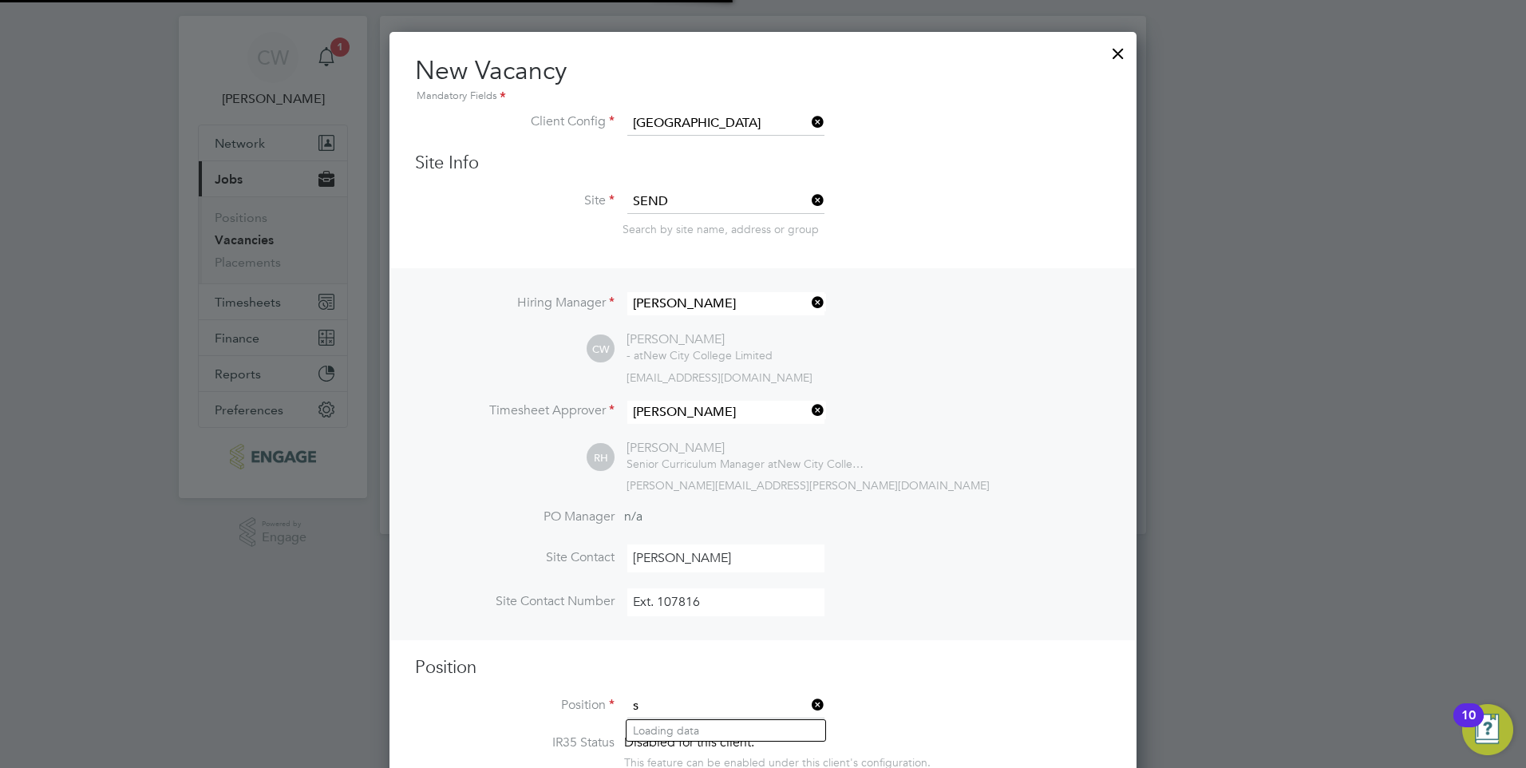
scroll to position [2459, 748]
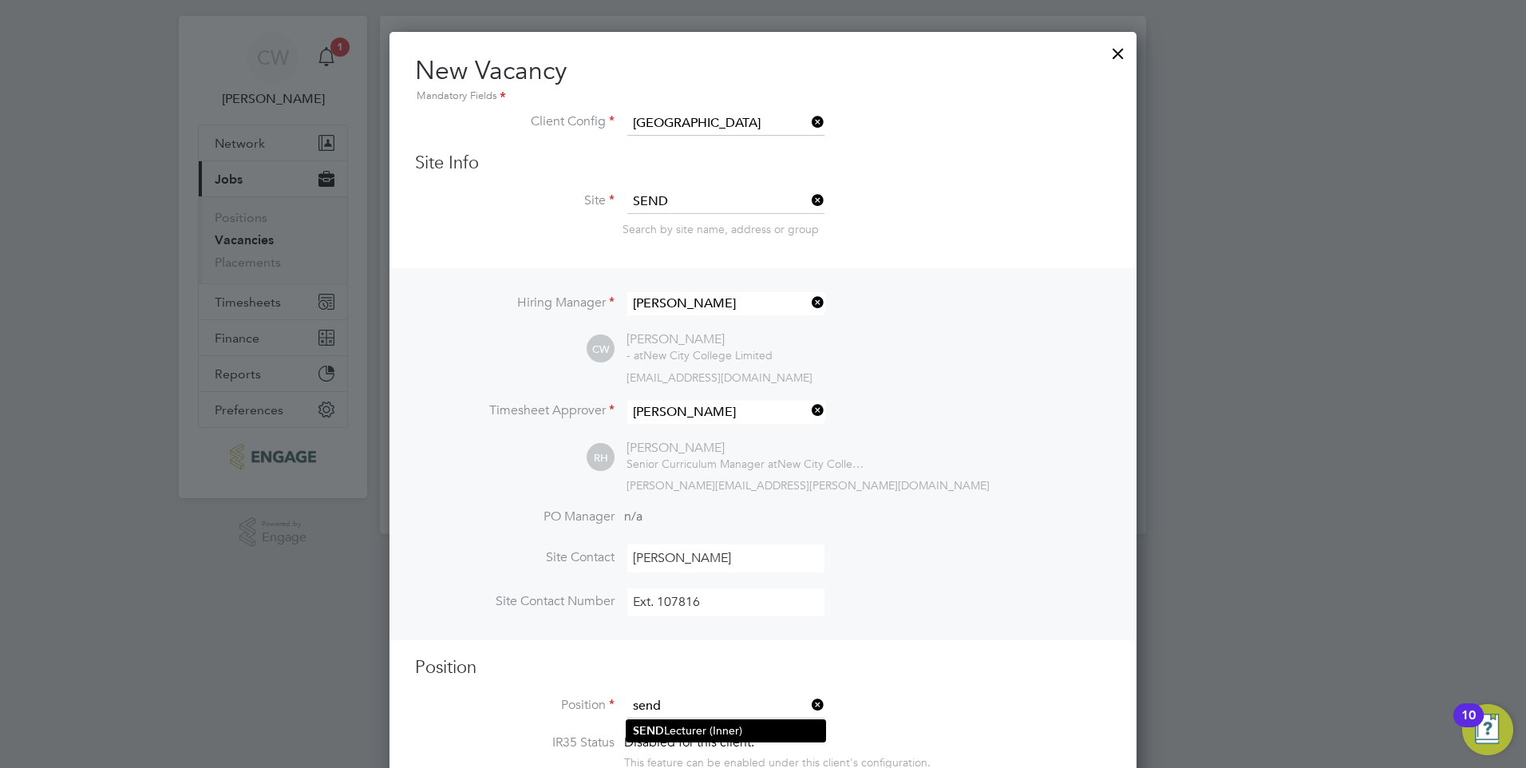
click at [730, 731] on li "SEND Lecturer (Inner)" at bounding box center [726, 731] width 199 height 22
type input "SEND Lecturer (Inner)"
type textarea "LOREMIP DO SIT: • Am consect adi elits doeius temp incididu utlaboreetdo ma ali…"
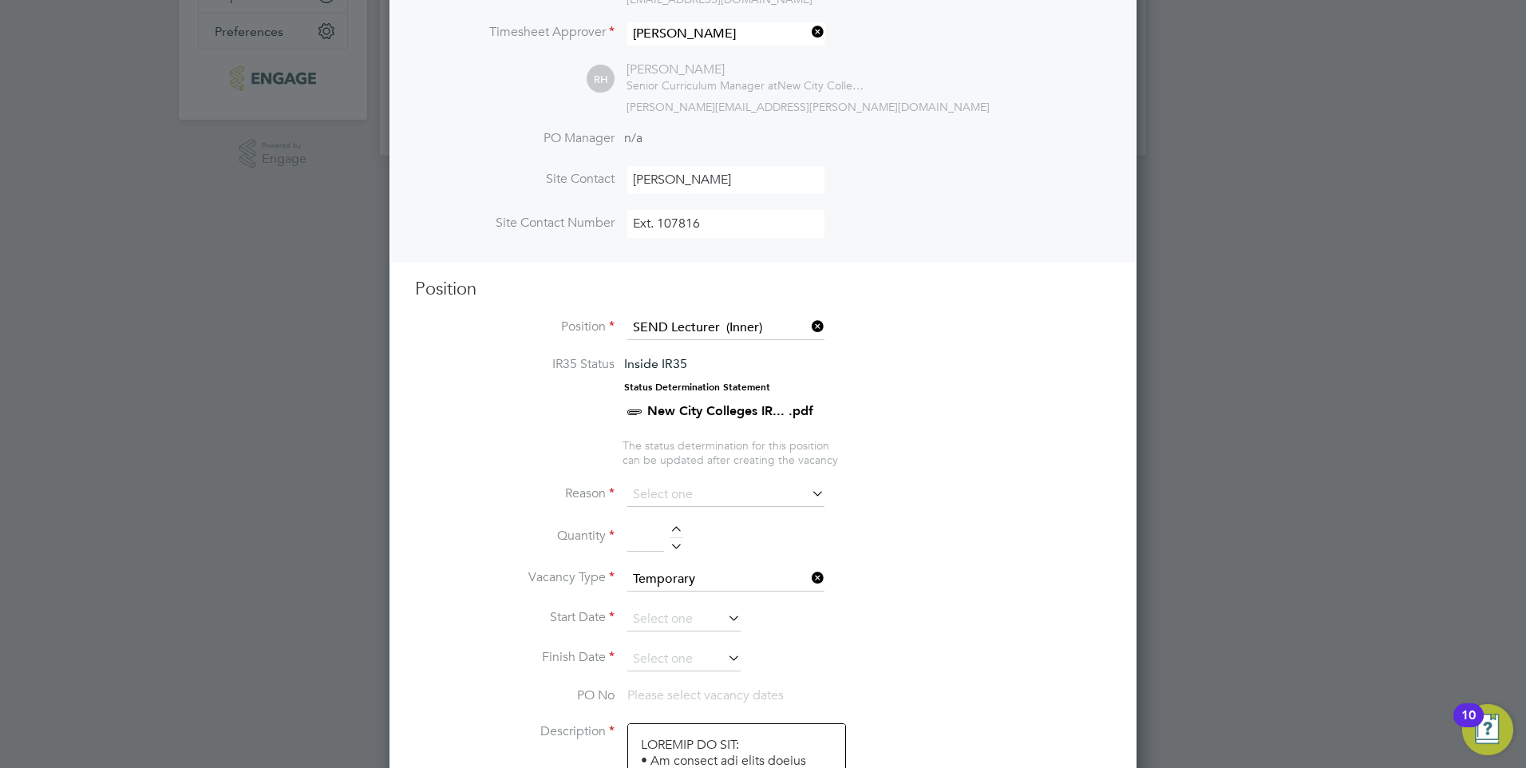
scroll to position [508, 0]
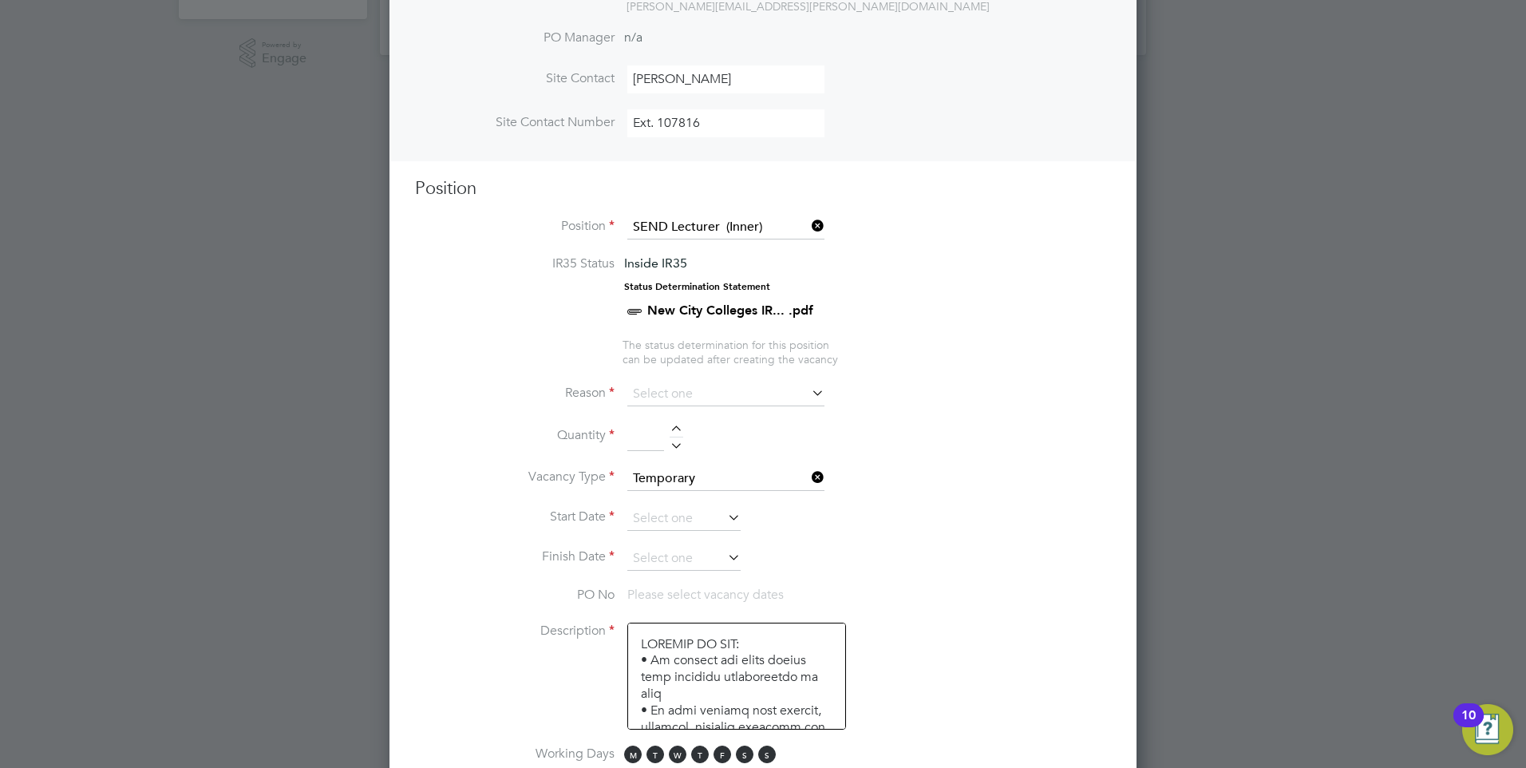
click at [808, 392] on icon at bounding box center [808, 393] width 0 height 22
click at [666, 393] on input at bounding box center [725, 394] width 197 height 24
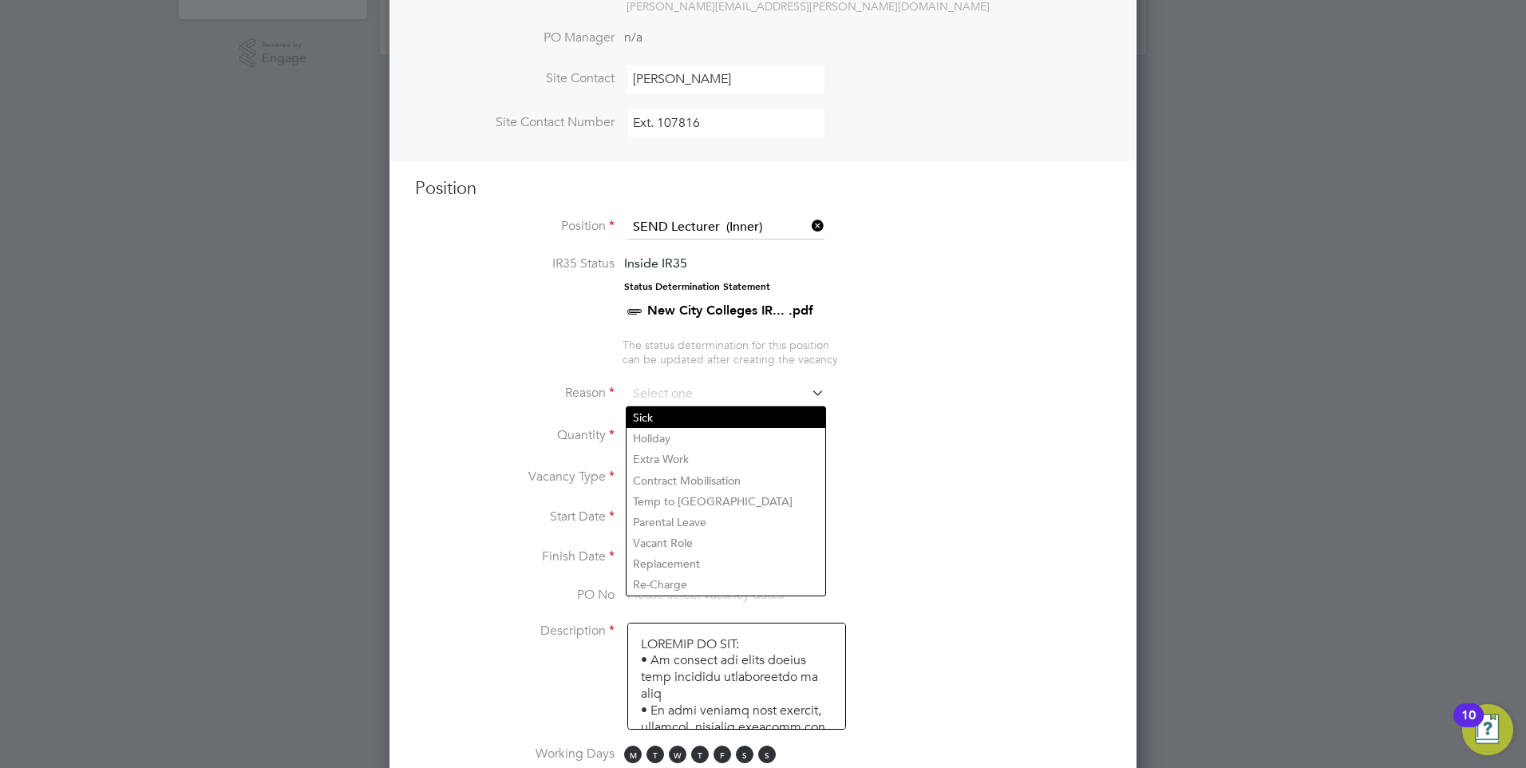
click at [645, 419] on li "Sick" at bounding box center [726, 417] width 199 height 21
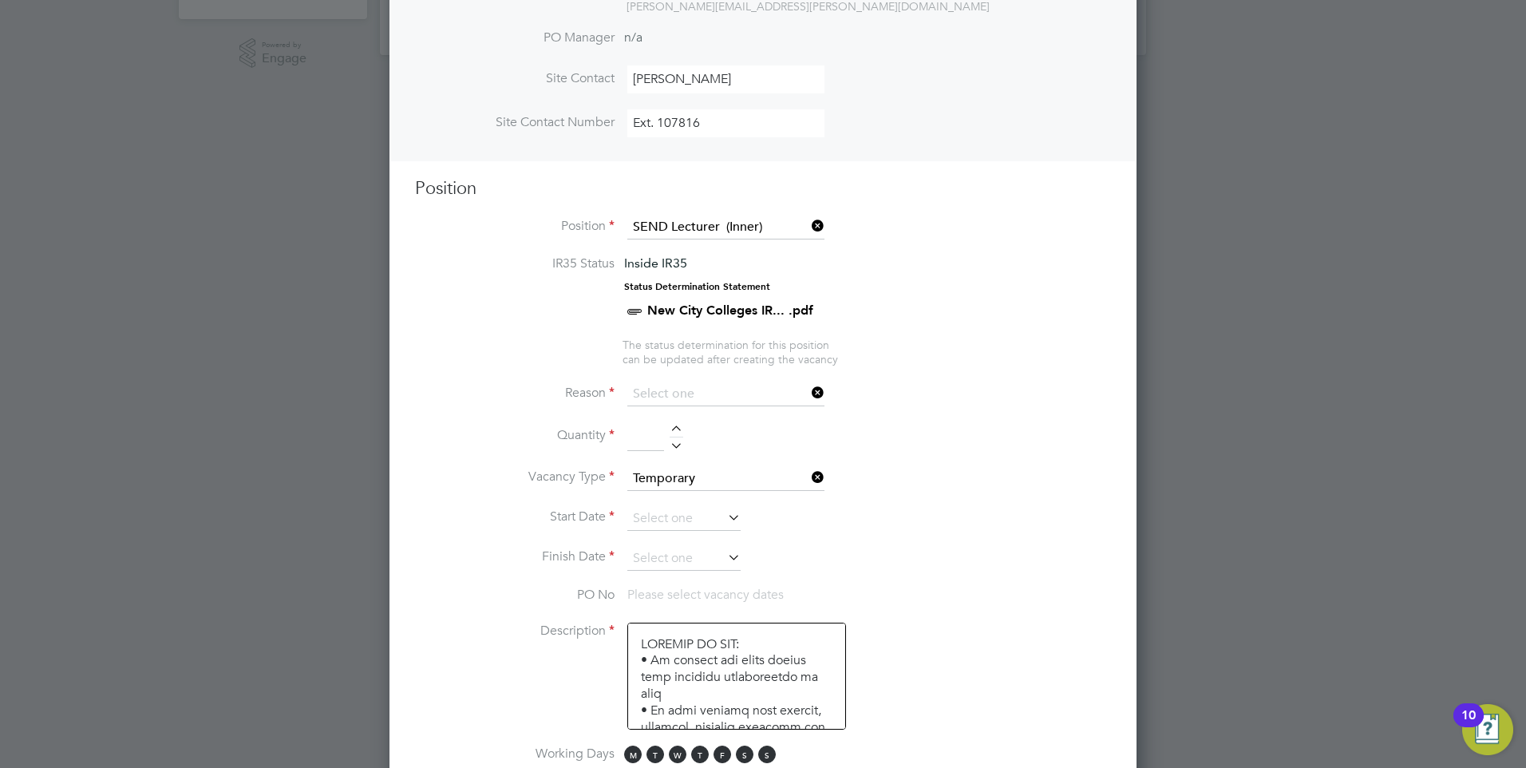
type input "Sick"
click at [674, 429] on div at bounding box center [677, 430] width 14 height 11
type input "1"
click at [725, 519] on icon at bounding box center [725, 517] width 0 height 22
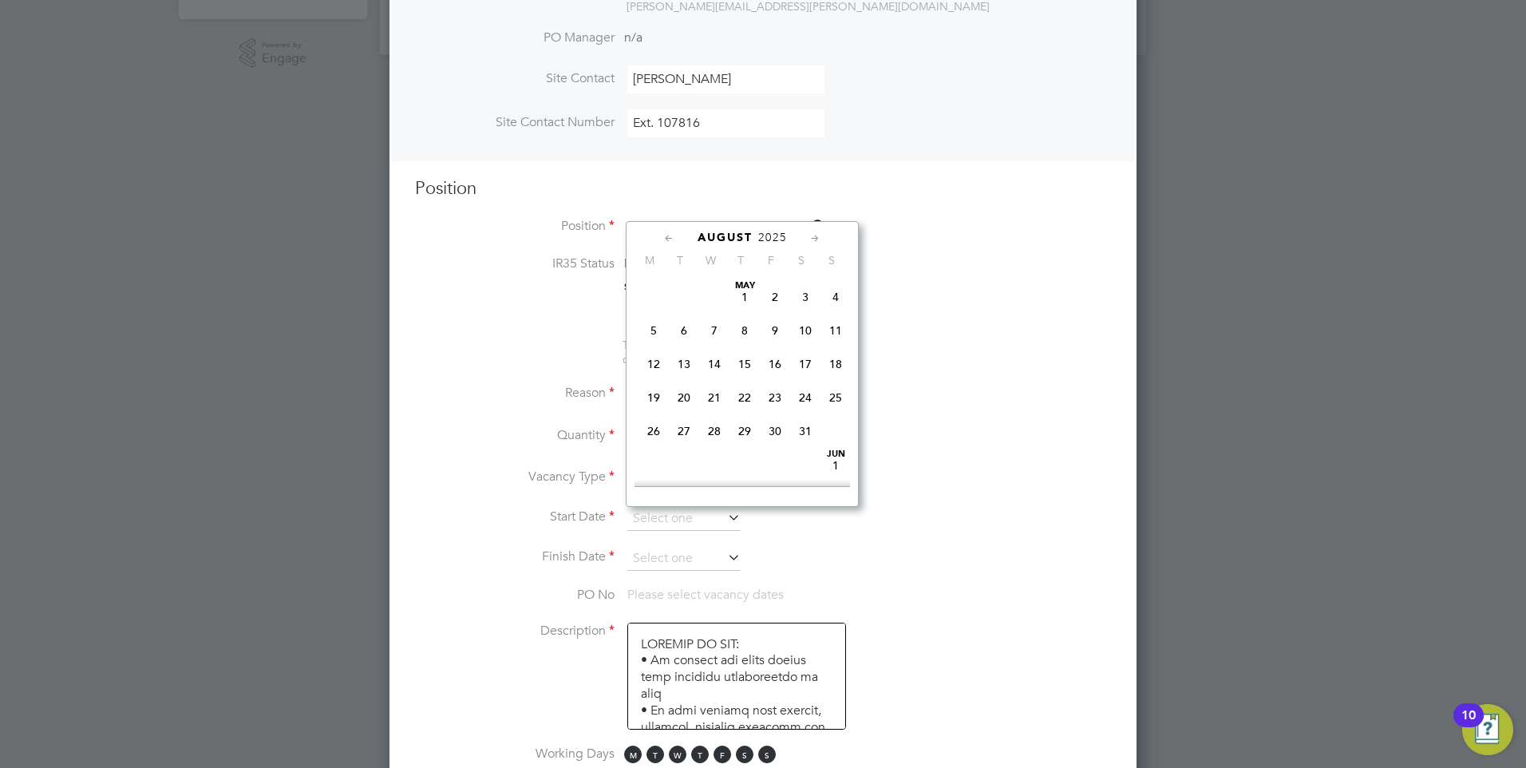
scroll to position [622, 0]
click at [714, 397] on span "3" at bounding box center [714, 382] width 30 height 30
type input "[DATE]"
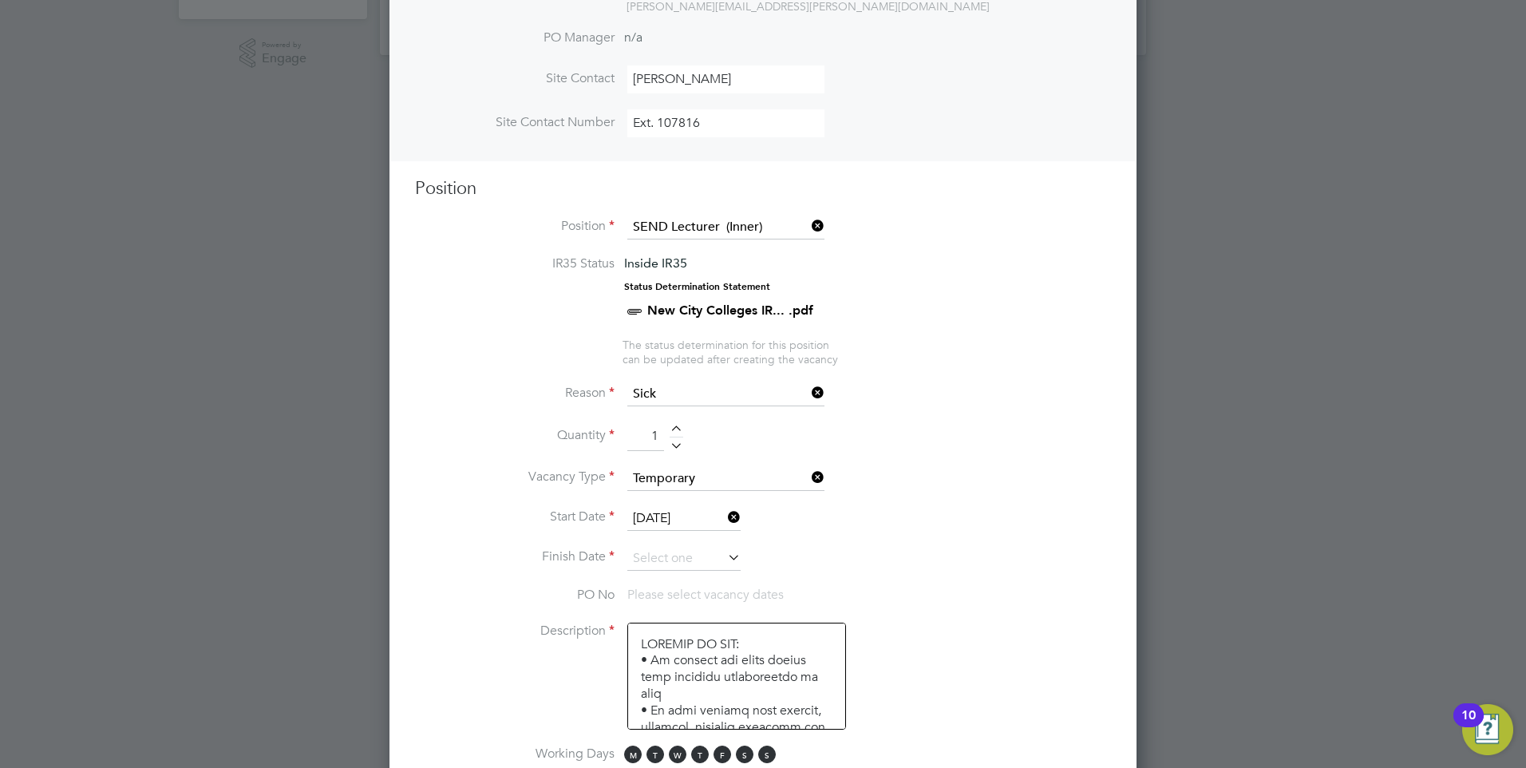
click at [725, 560] on icon at bounding box center [725, 557] width 0 height 22
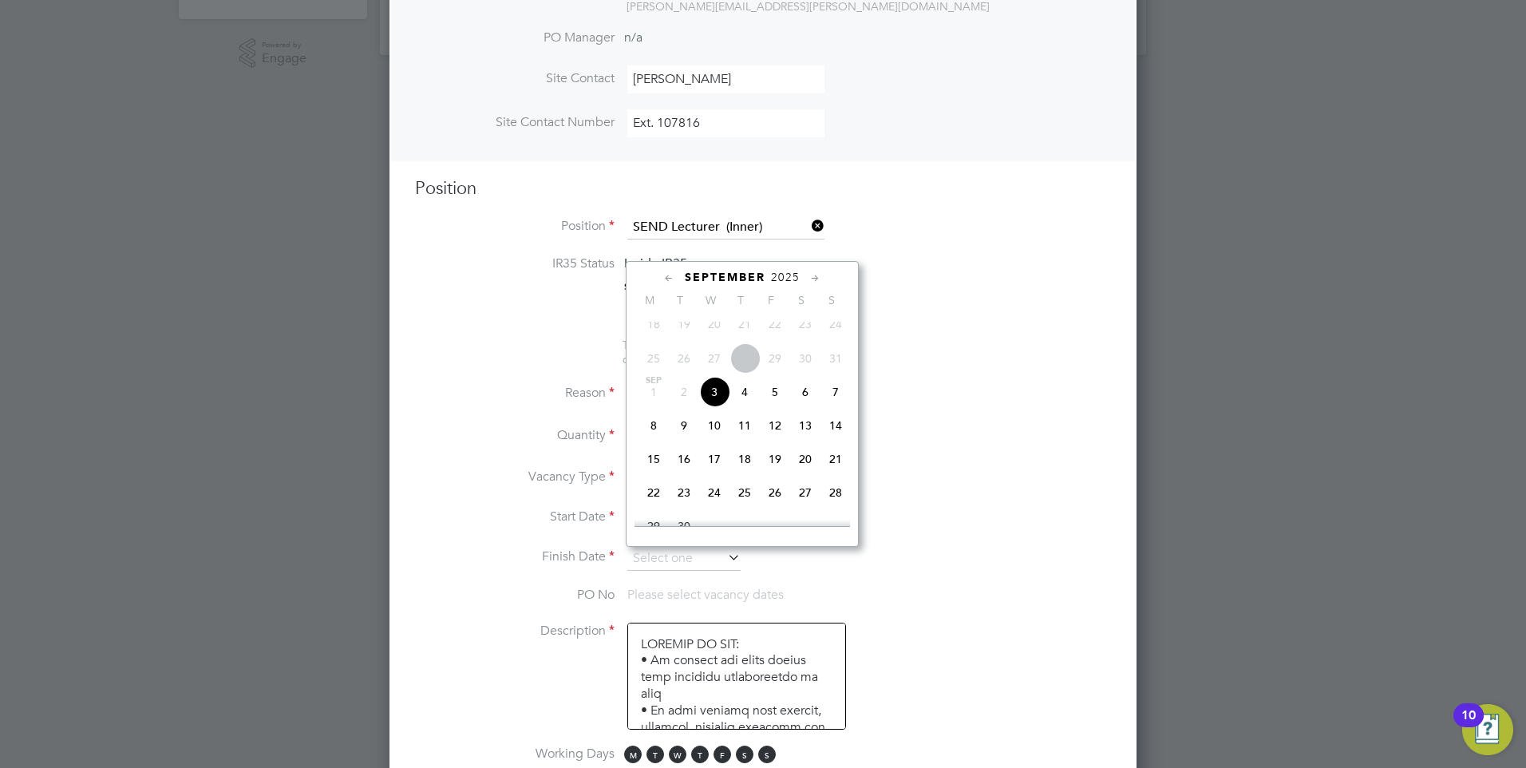
click at [713, 508] on span "24" at bounding box center [714, 492] width 30 height 30
type input "[DATE]"
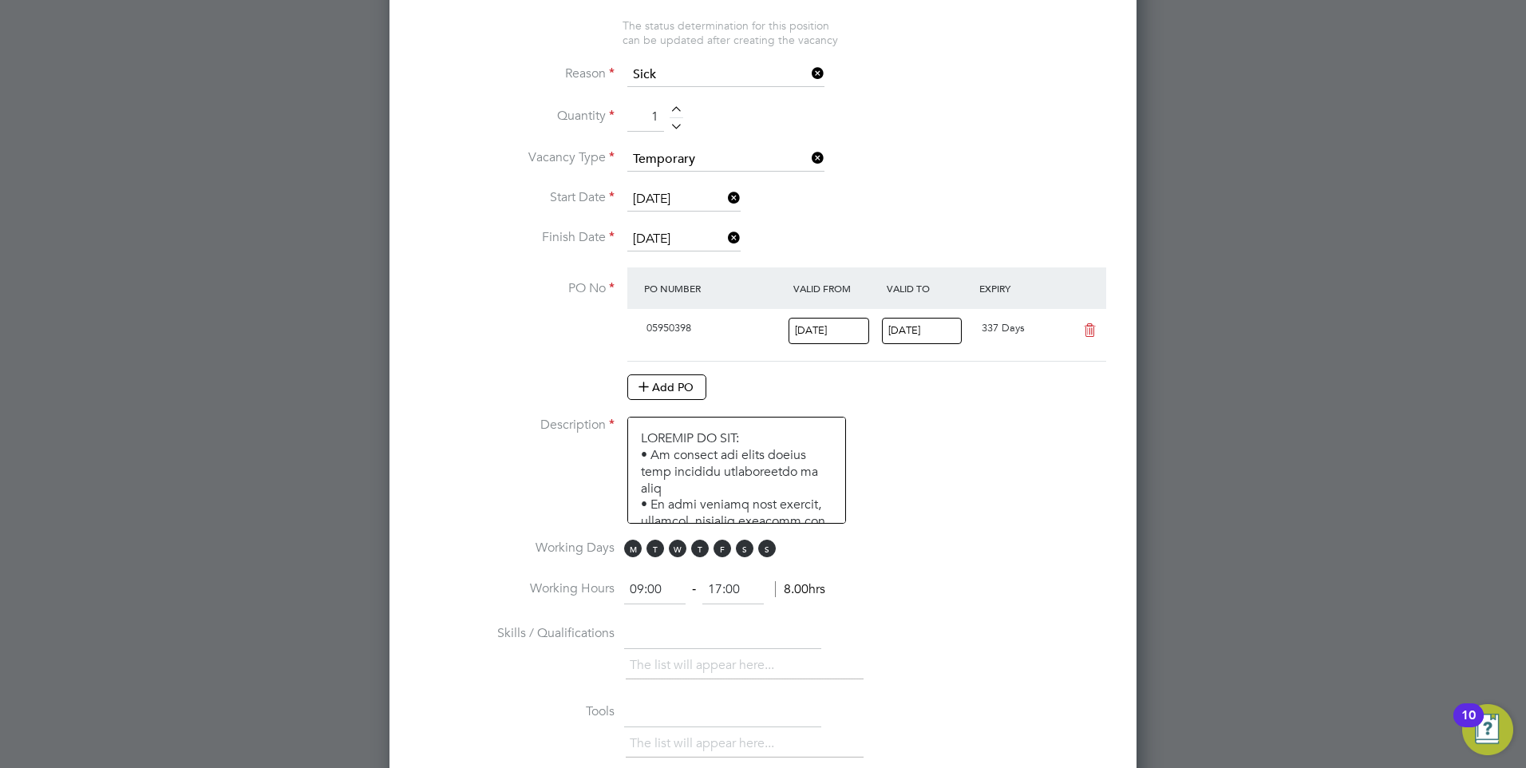
scroll to position [907, 0]
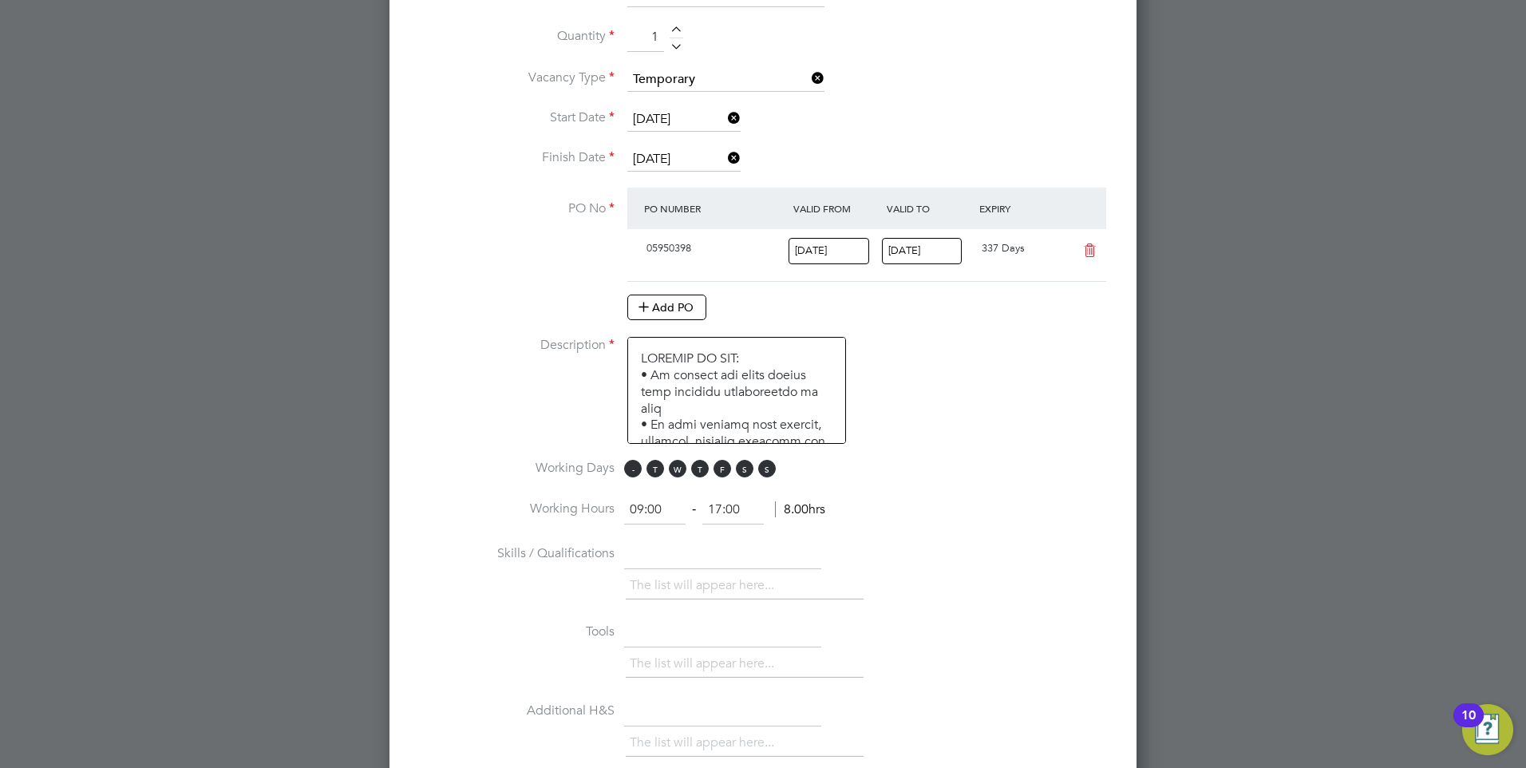
click at [637, 462] on span "M" at bounding box center [633, 469] width 18 height 18
click at [652, 470] on span "T" at bounding box center [655, 469] width 18 height 18
click at [698, 472] on span "T" at bounding box center [700, 469] width 18 height 18
click at [729, 472] on span "F" at bounding box center [723, 469] width 18 height 18
click at [744, 473] on span "S" at bounding box center [745, 469] width 18 height 18
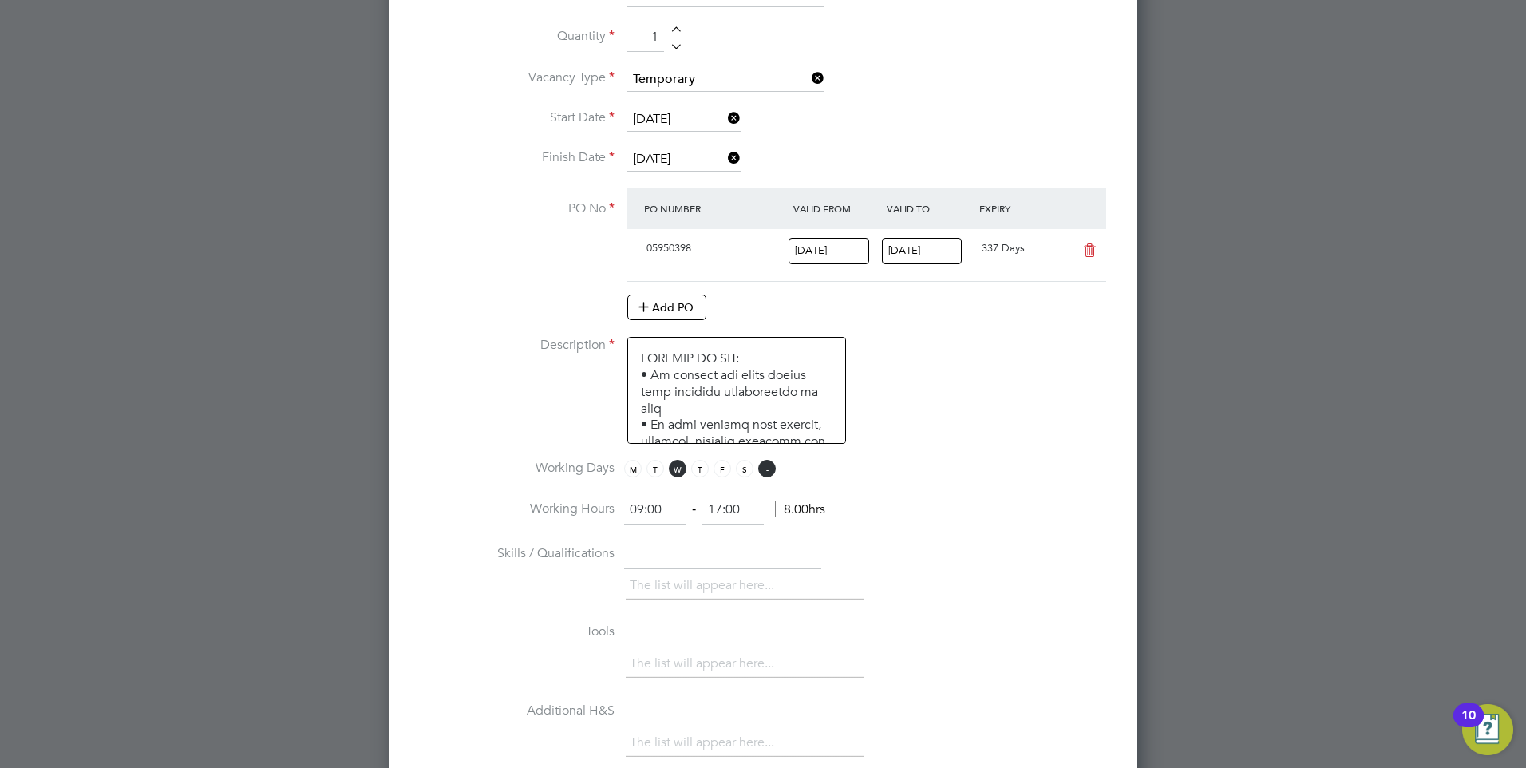
click at [770, 474] on span "S" at bounding box center [767, 469] width 18 height 18
click at [660, 512] on input "09:00" at bounding box center [654, 510] width 61 height 29
type input "09:15"
click at [746, 510] on input "17:00" at bounding box center [732, 510] width 61 height 29
type input "15:15"
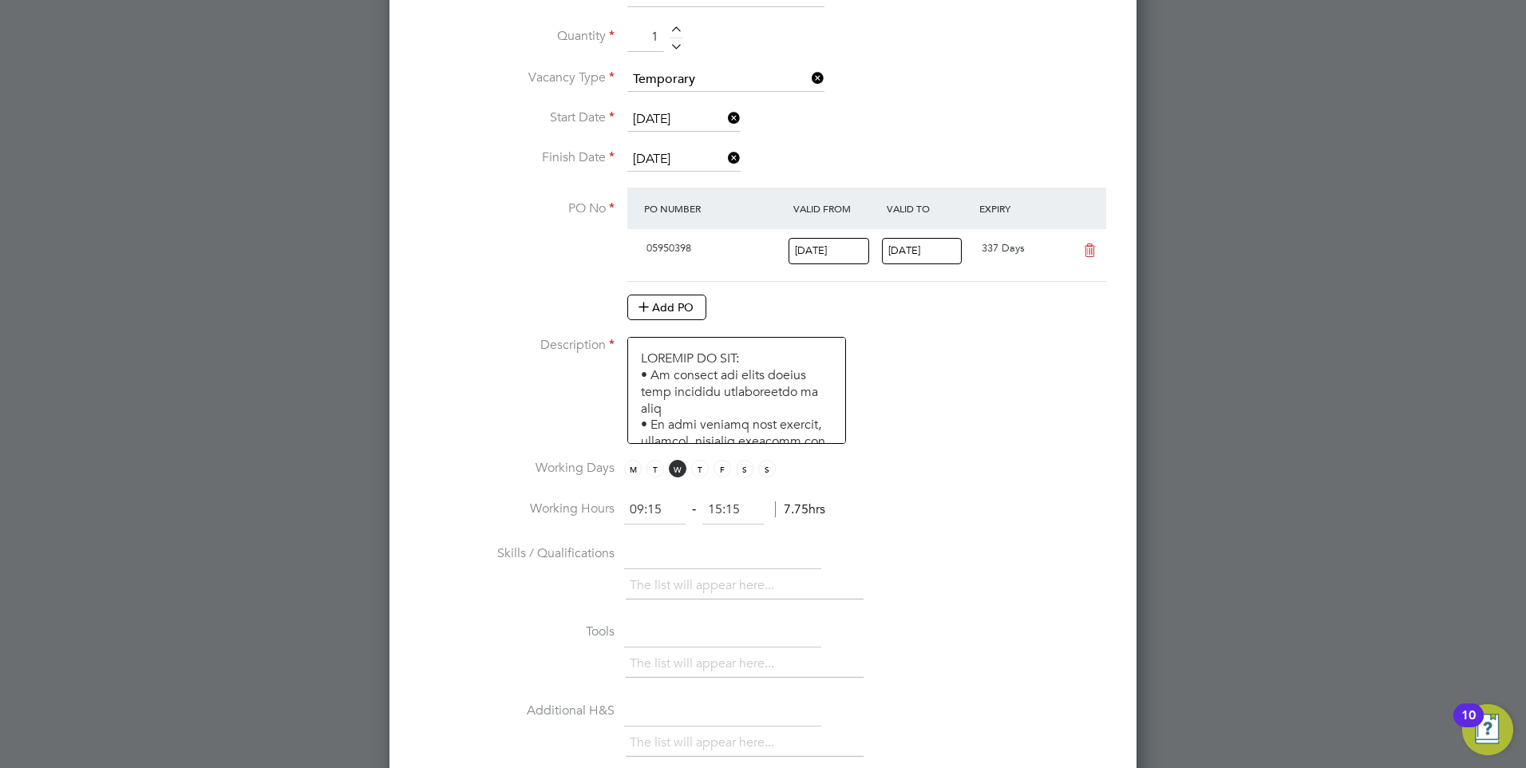
click at [856, 518] on li "Working Hours 09:15 ‐ 15:15 7.75hrs" at bounding box center [763, 518] width 696 height 45
click at [686, 552] on input "text" at bounding box center [722, 554] width 197 height 29
paste input "Possession of a Degree or comparable qualification Possession of a teaching qua…"
type input "Possession of a Degree or comparable qualification Possession of a teaching qua…"
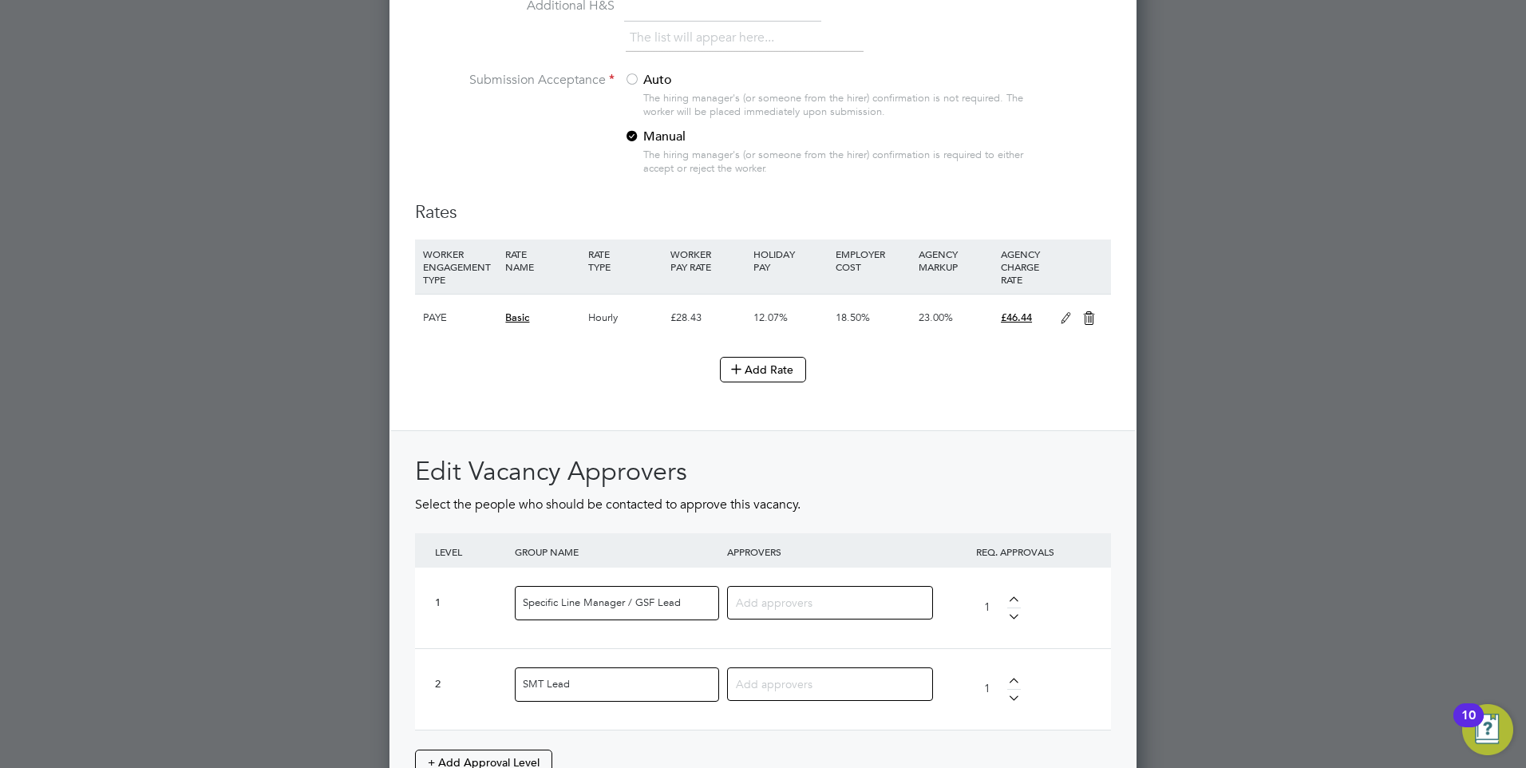
scroll to position [2184, 0]
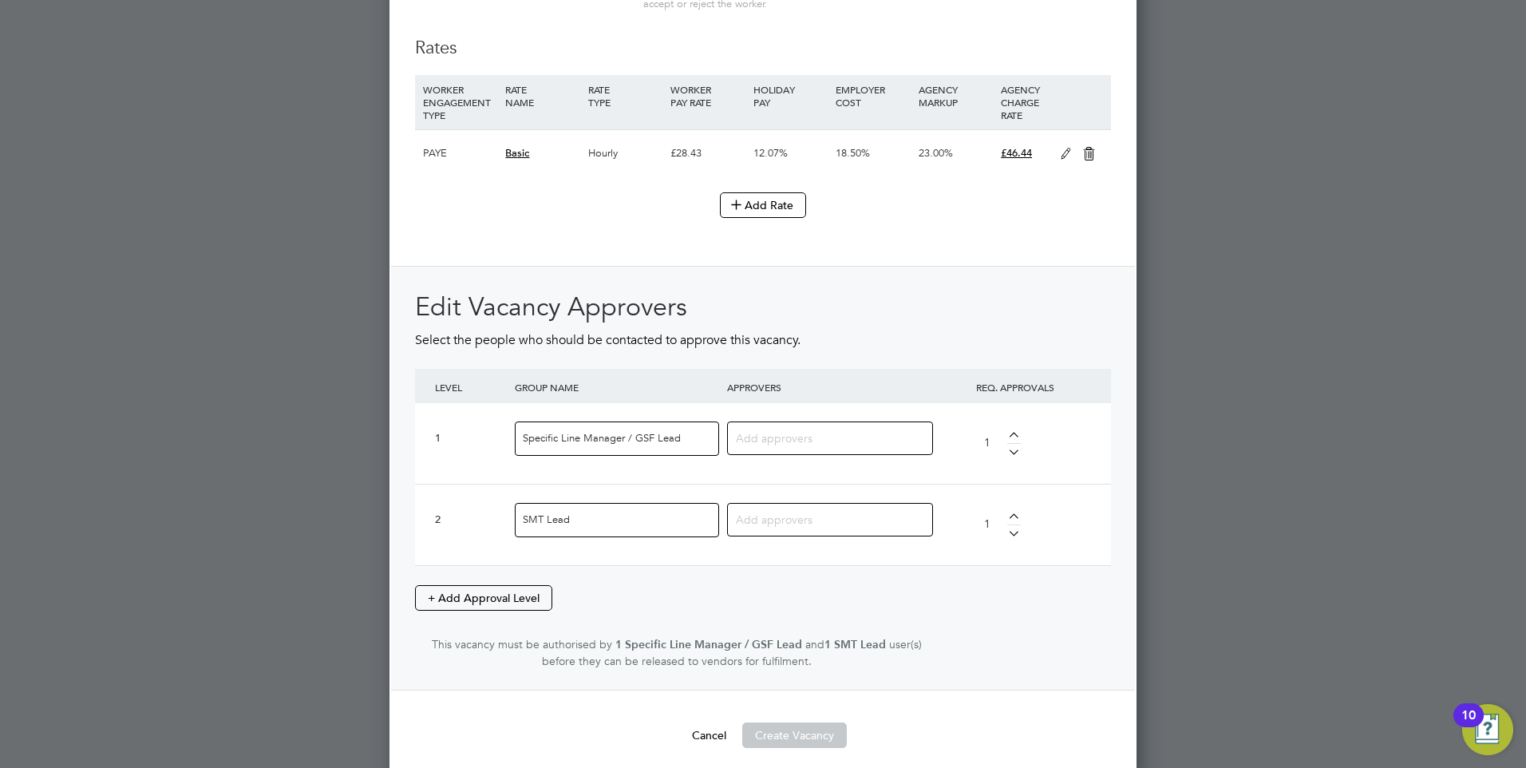
click at [871, 448] on input at bounding box center [824, 437] width 176 height 21
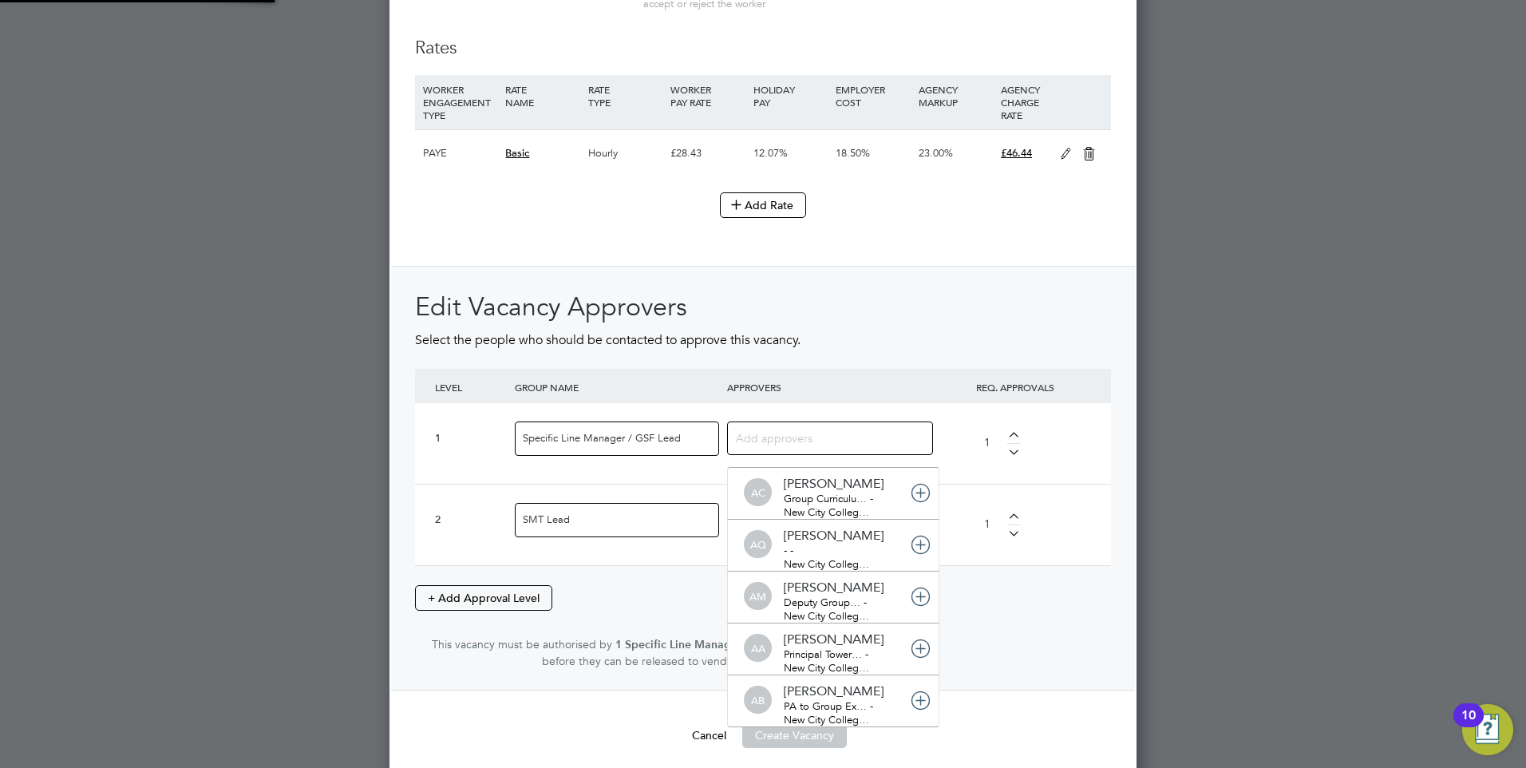
scroll to position [0, 0]
type input "cla"
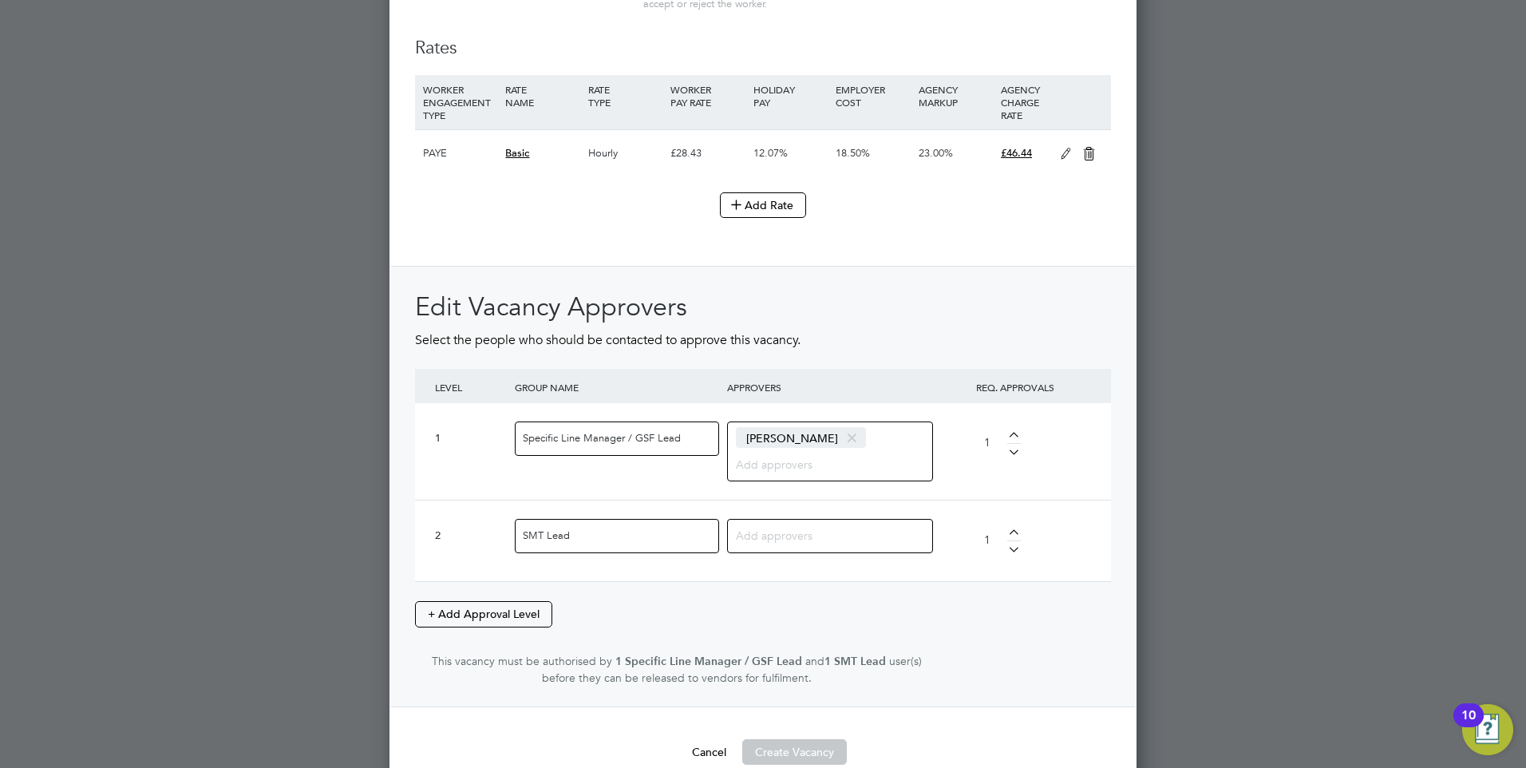
click at [799, 545] on input at bounding box center [824, 534] width 176 height 21
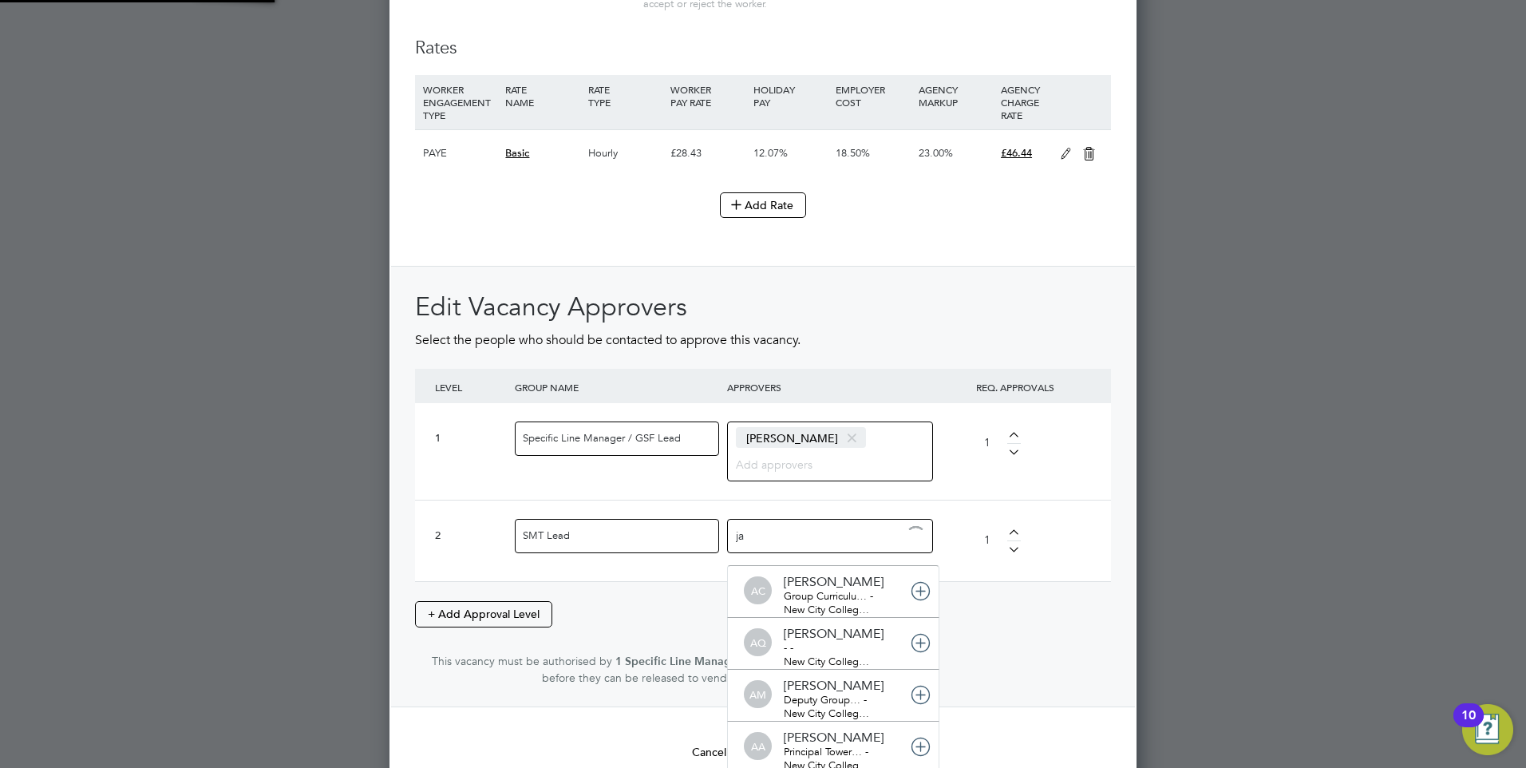
type input "jac"
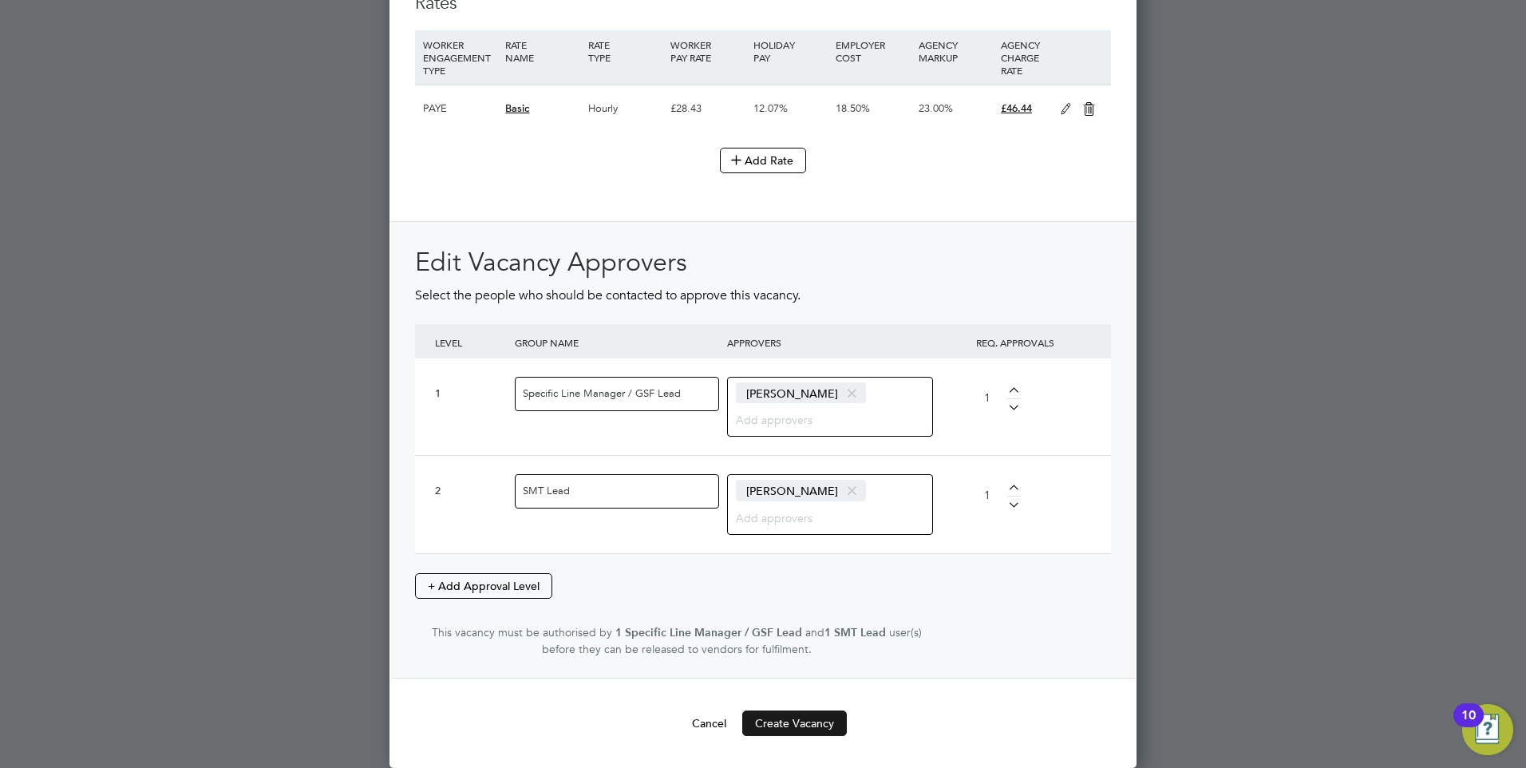
click at [800, 724] on button "Create Vacancy" at bounding box center [794, 723] width 105 height 26
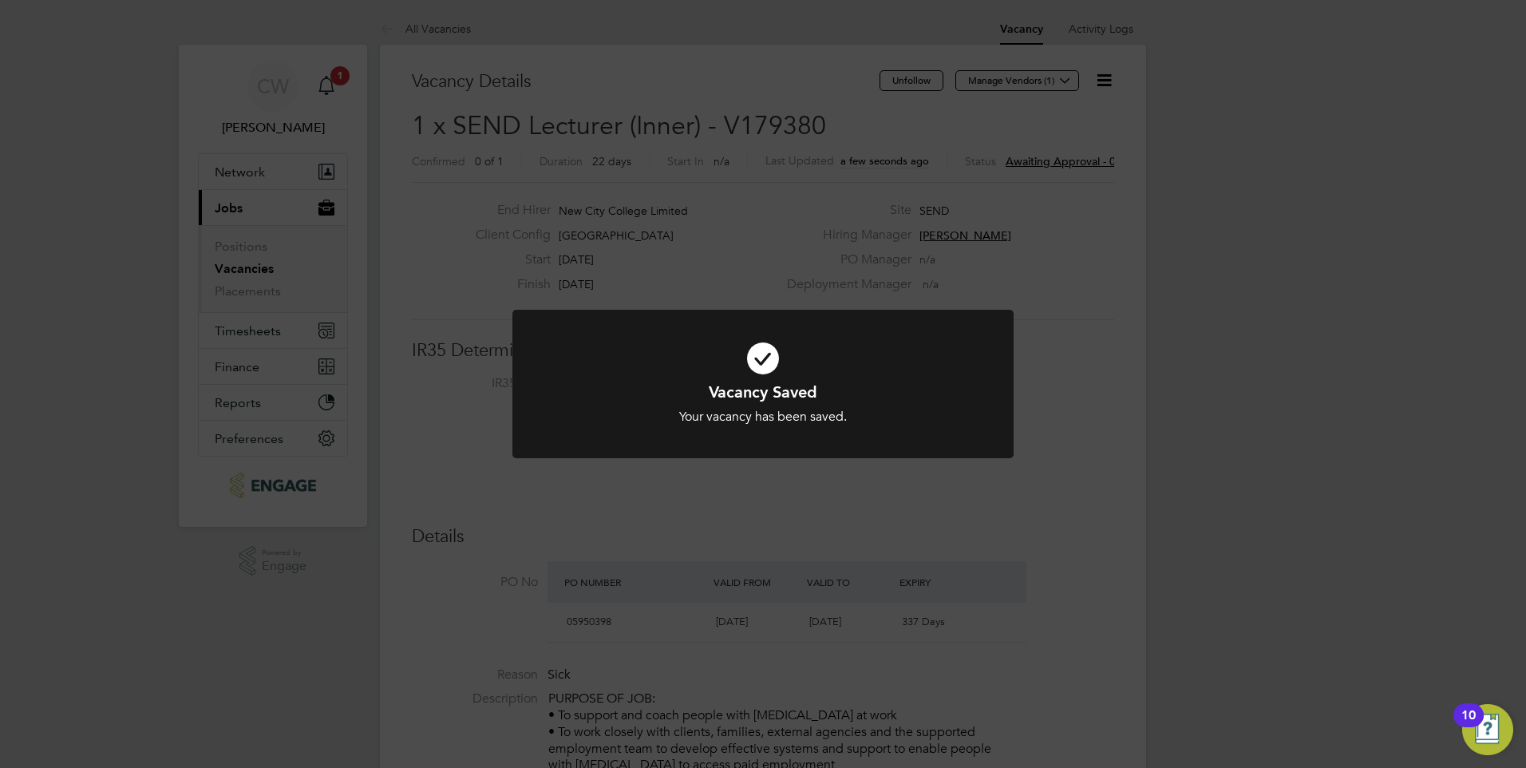
click at [1173, 341] on div "Vacancy Saved Your vacancy has been saved. Cancel Okay" at bounding box center [763, 384] width 1526 height 768
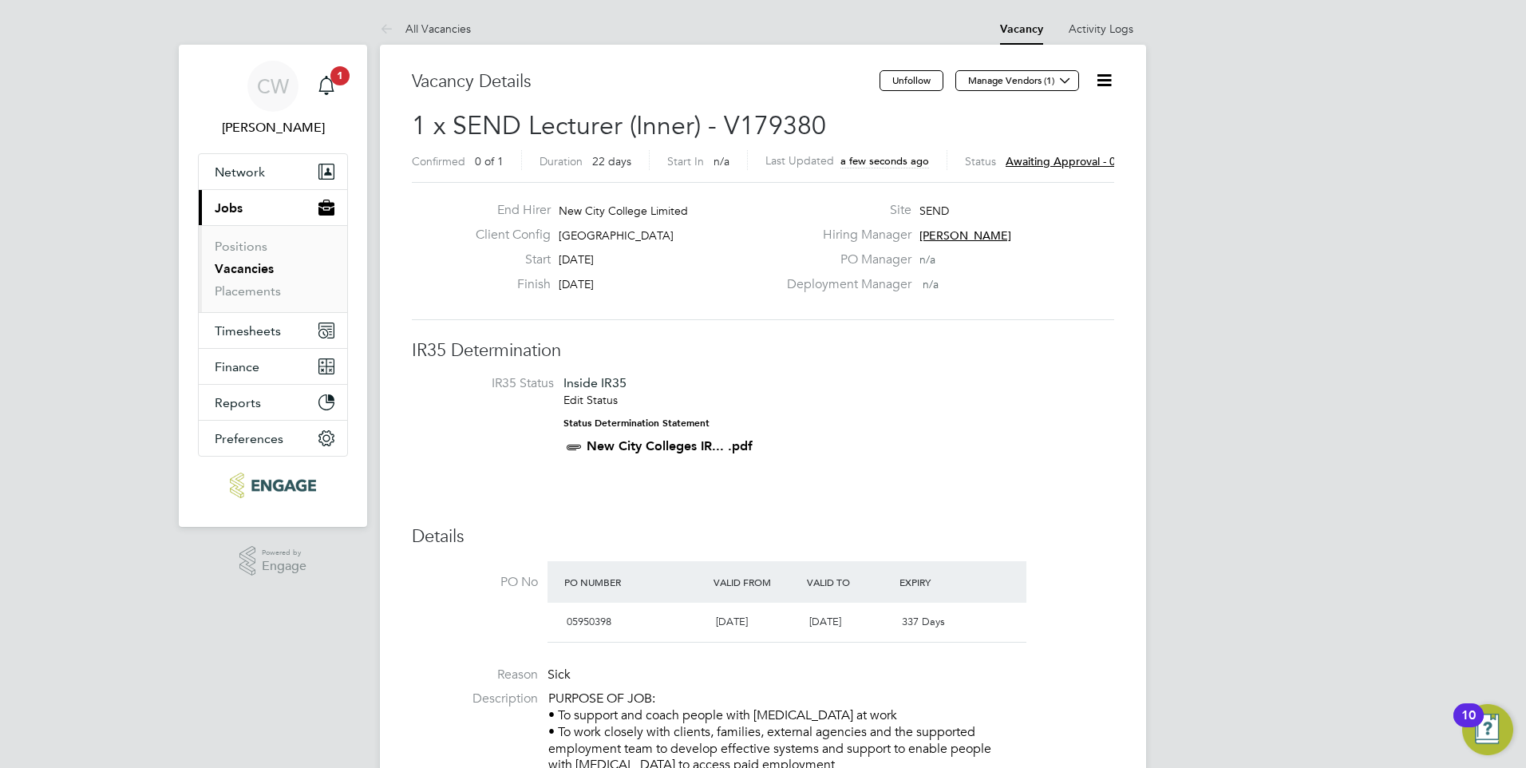
click at [1109, 81] on icon at bounding box center [1104, 80] width 20 height 20
click at [1051, 171] on li "Approve" at bounding box center [1065, 171] width 93 height 22
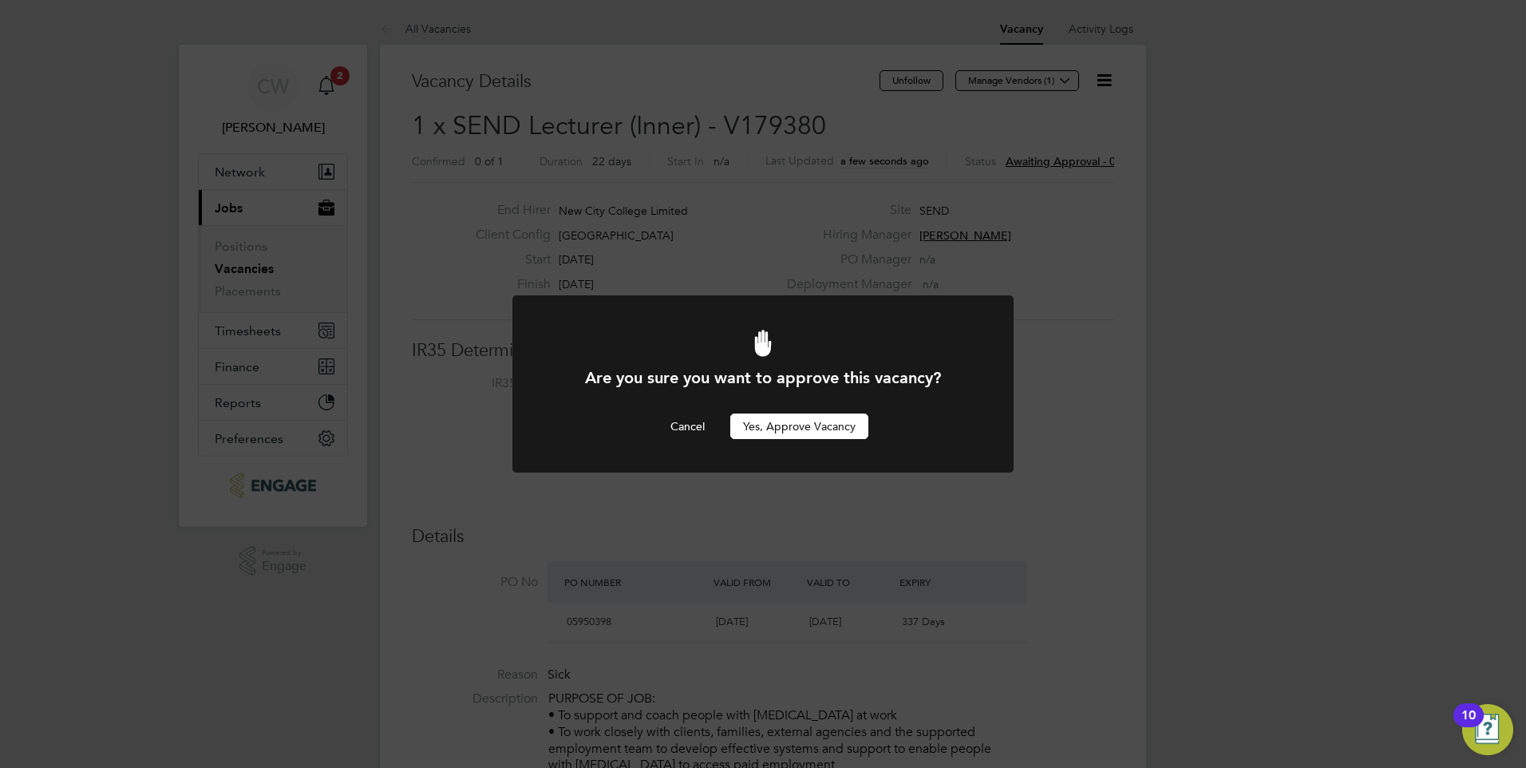
click at [798, 426] on button "Yes, Approve Vacancy" at bounding box center [799, 426] width 138 height 26
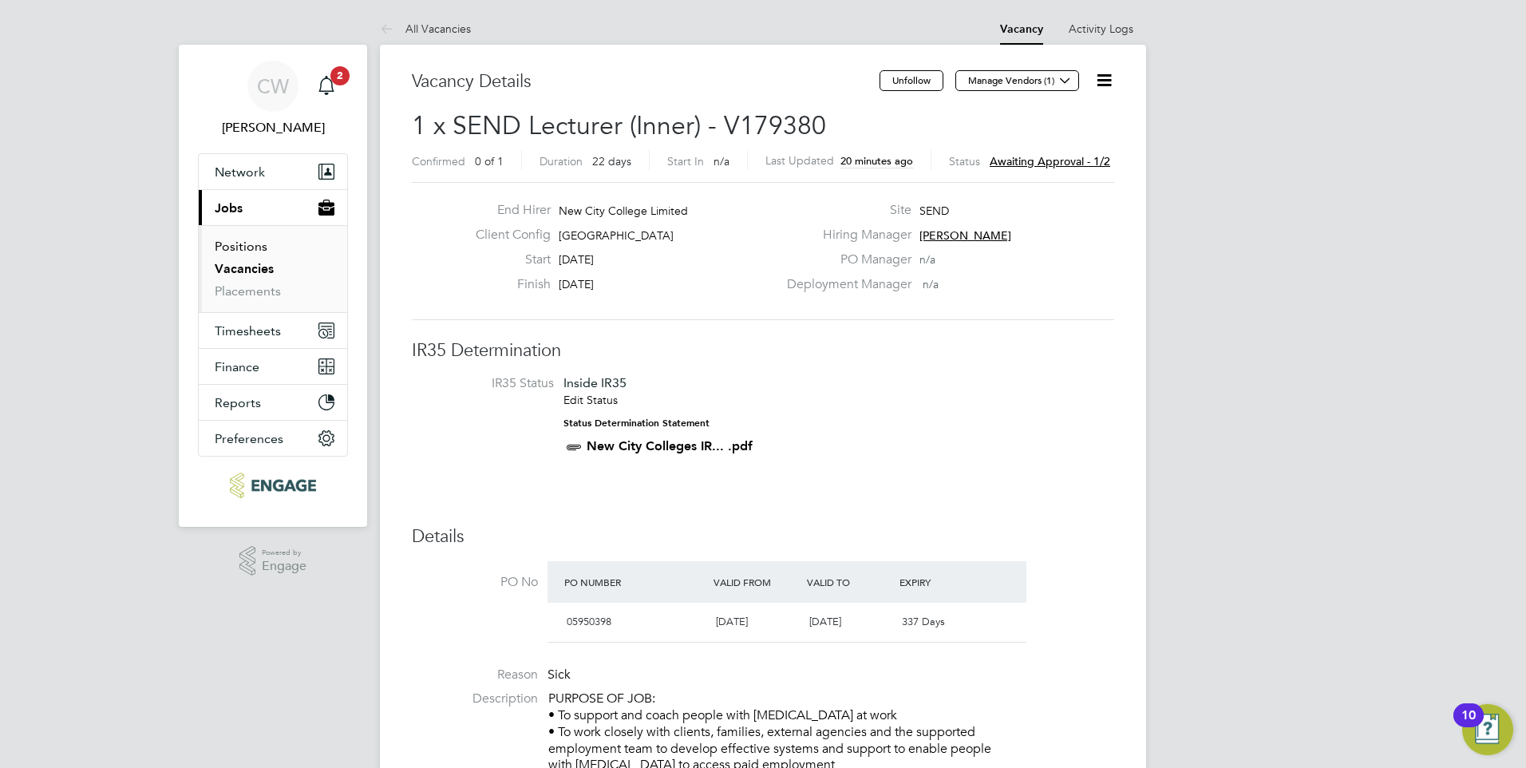
click at [231, 244] on link "Positions" at bounding box center [241, 246] width 53 height 15
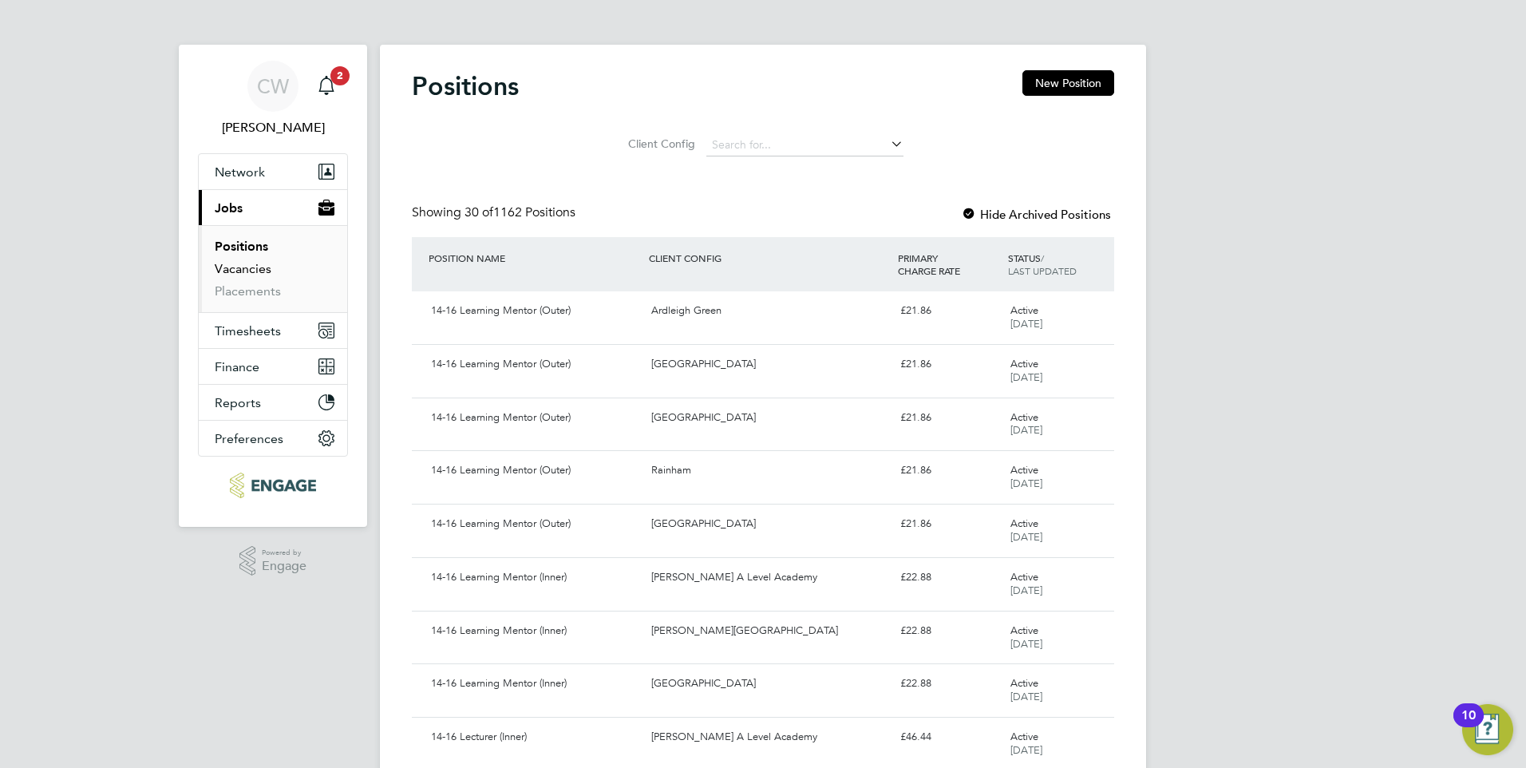
click at [243, 263] on link "Vacancies" at bounding box center [243, 268] width 57 height 15
